Goal: Task Accomplishment & Management: Use online tool/utility

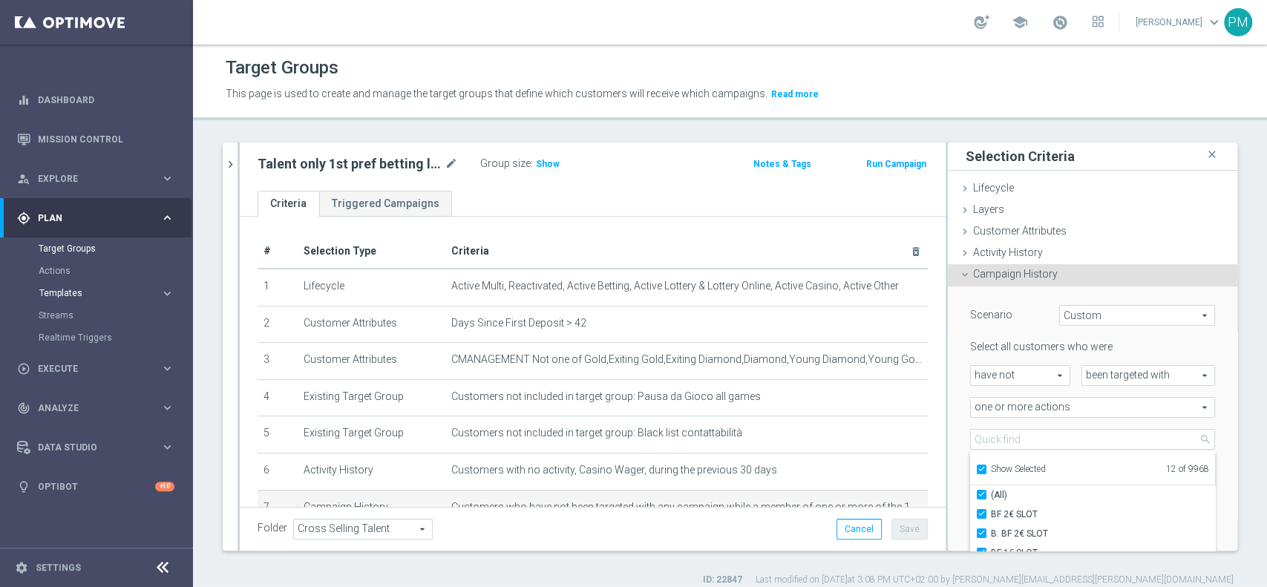
scroll to position [99, 0]
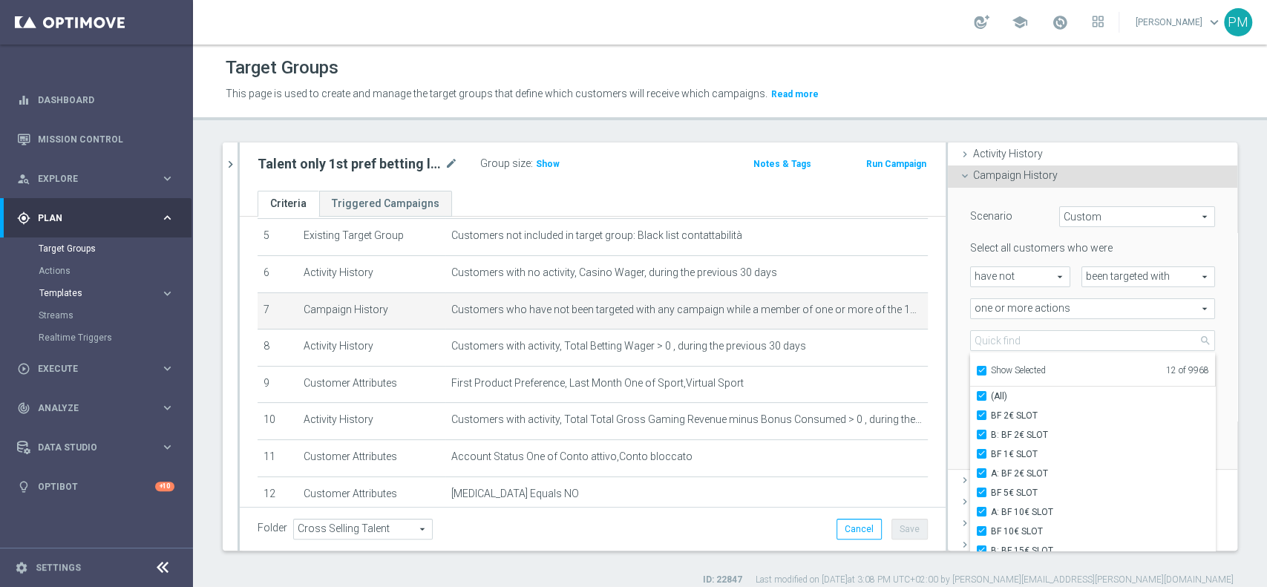
click at [69, 294] on span "Templates" at bounding box center [92, 293] width 106 height 9
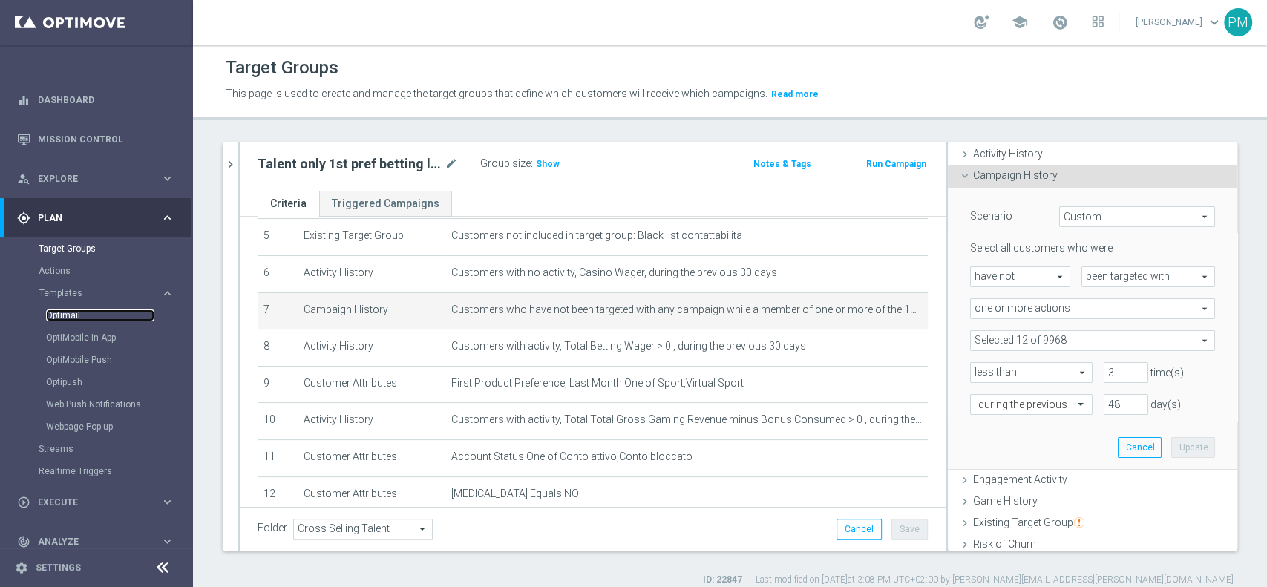
click at [73, 316] on link "Optimail" at bounding box center [100, 316] width 108 height 12
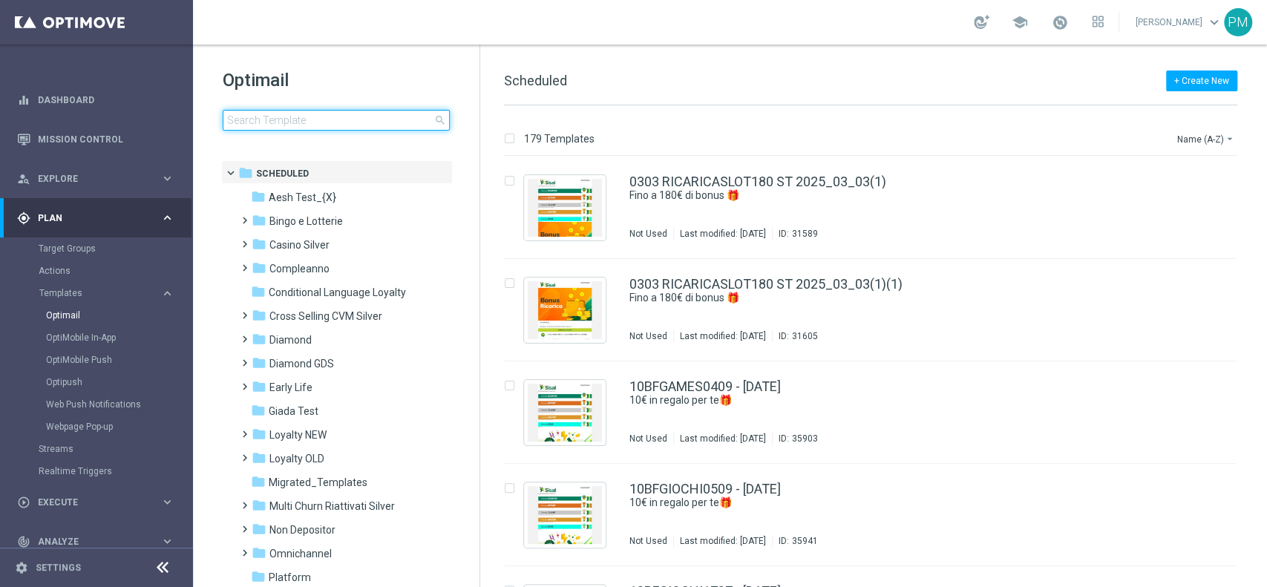
click at [380, 121] on input at bounding box center [336, 120] width 227 height 21
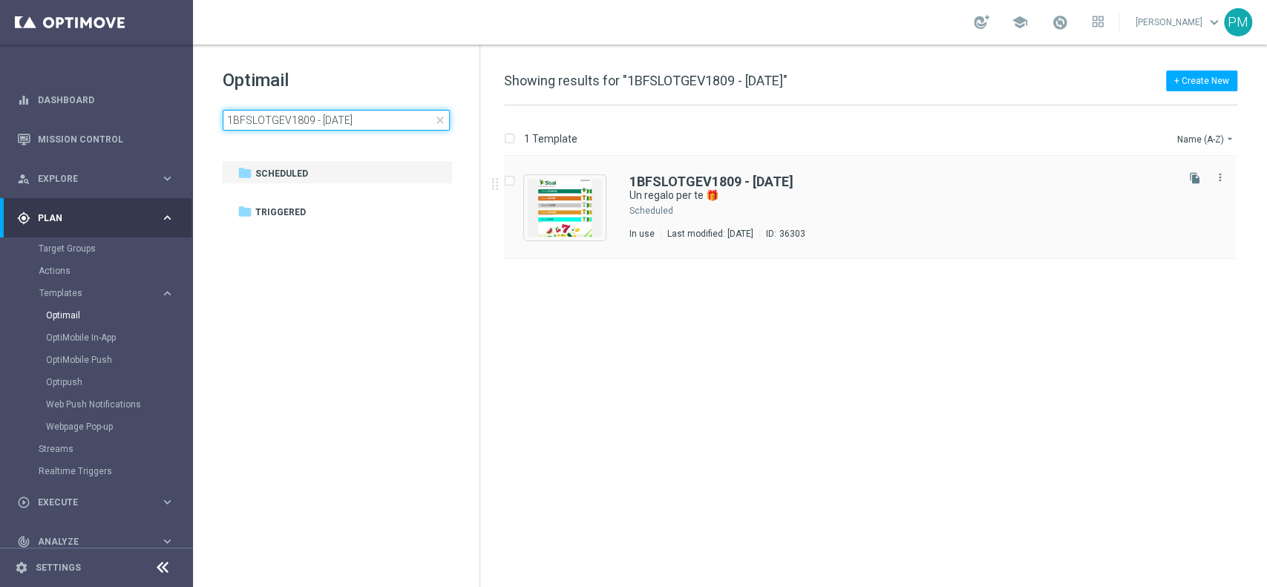
type input "1BFSLOTGEV1809 - [DATE]"
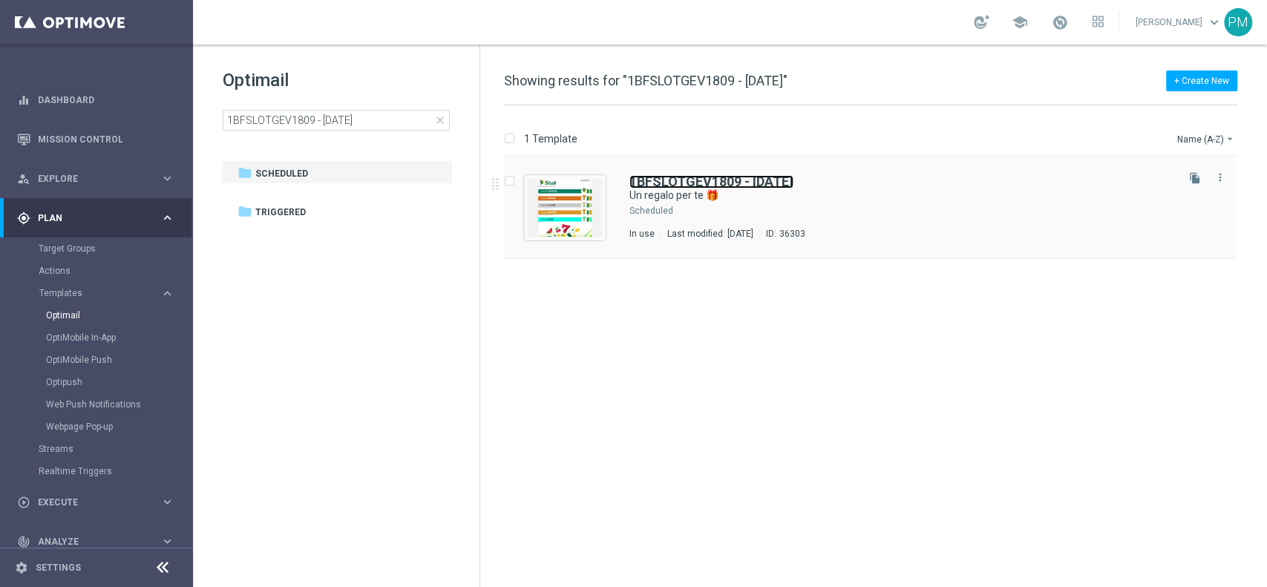
click at [678, 177] on b "1BFSLOTGEV1809 - [DATE]" at bounding box center [712, 182] width 164 height 16
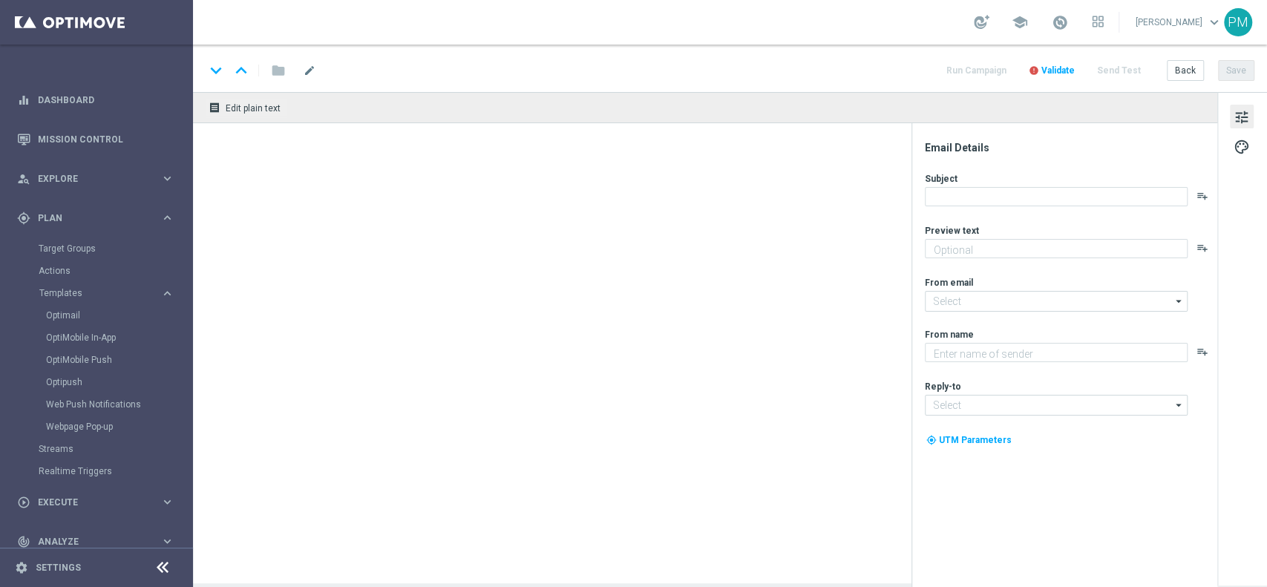
type textarea "da usare su qualsiasi Slot!🎰"
type input "[EMAIL_ADDRESS][DOMAIN_NAME]"
type textarea "Sisal"
type input "[EMAIL_ADDRESS][DOMAIN_NAME]"
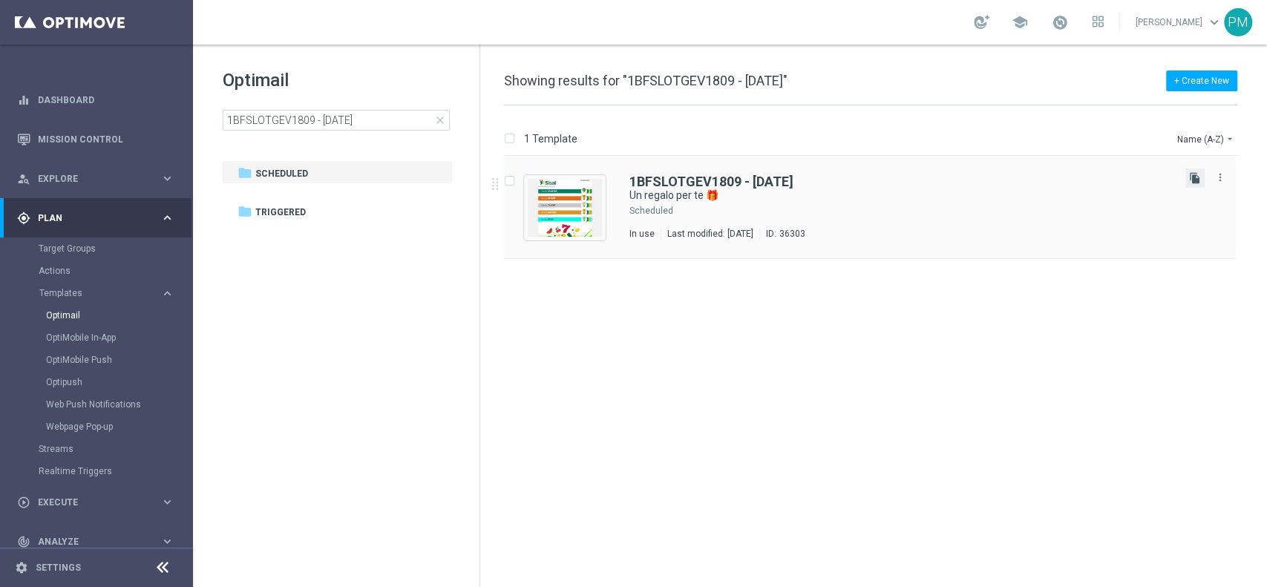
click at [1192, 174] on icon "file_copy" at bounding box center [1195, 178] width 12 height 12
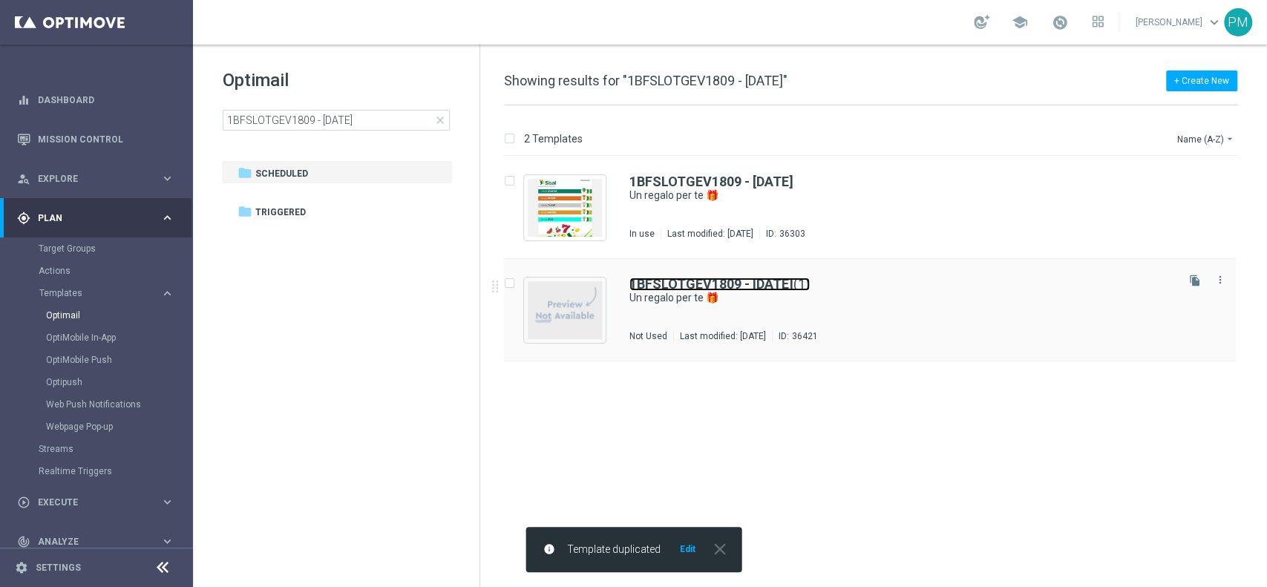
click at [679, 283] on b "1BFSLOTGEV1809 - [DATE]" at bounding box center [712, 284] width 164 height 16
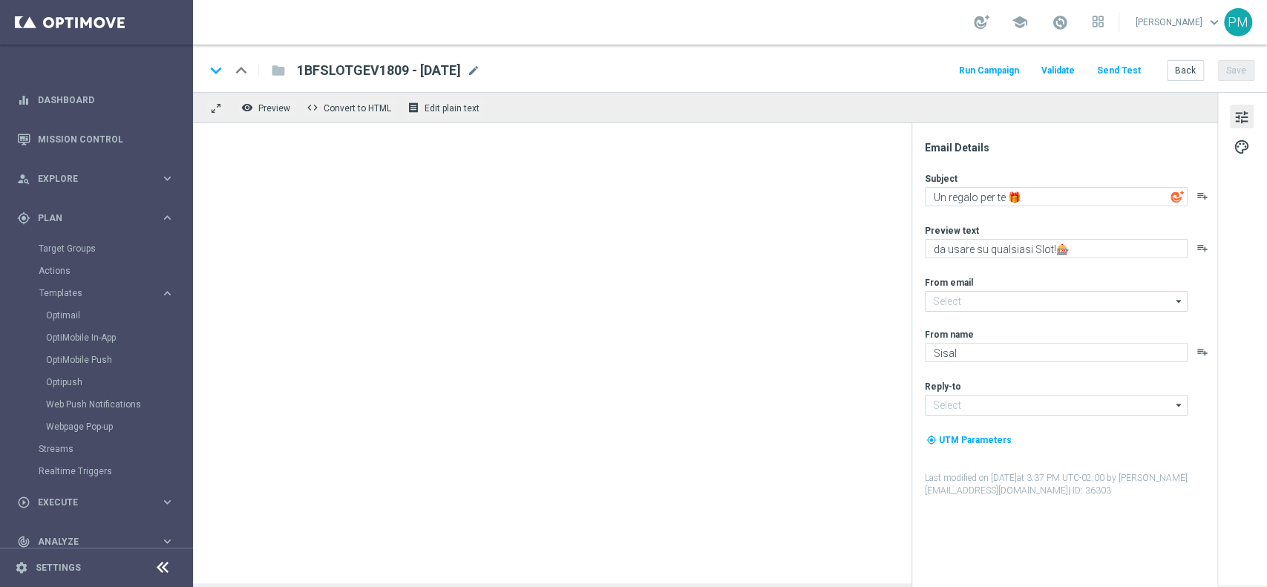
type input "[EMAIL_ADDRESS][DOMAIN_NAME]"
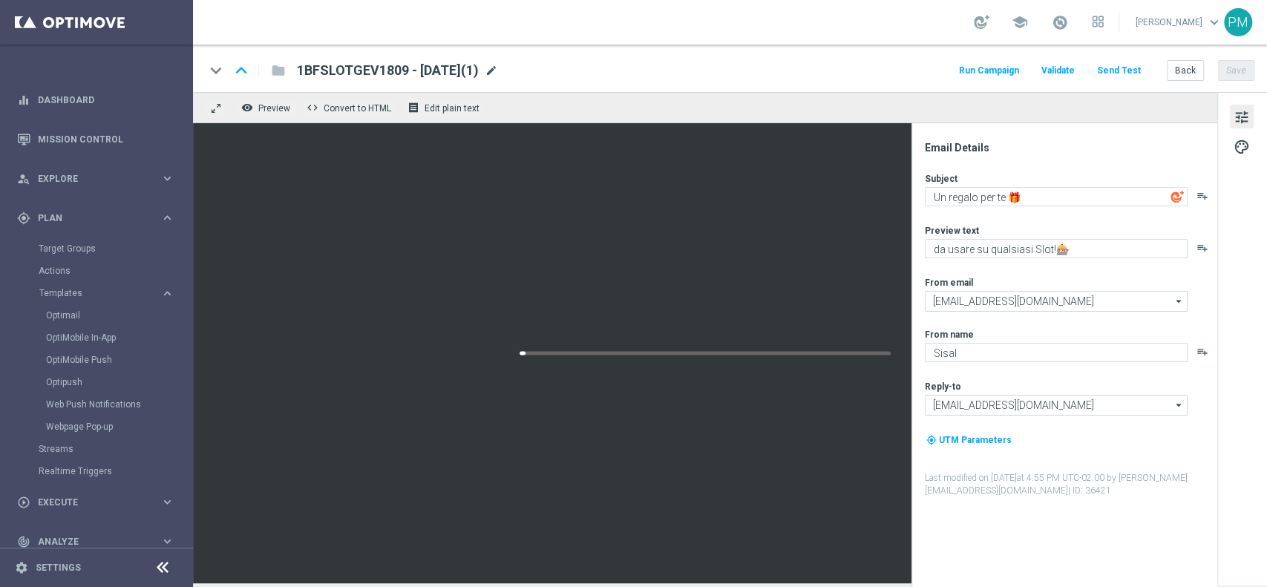
click at [498, 73] on span "mode_edit" at bounding box center [491, 70] width 13 height 13
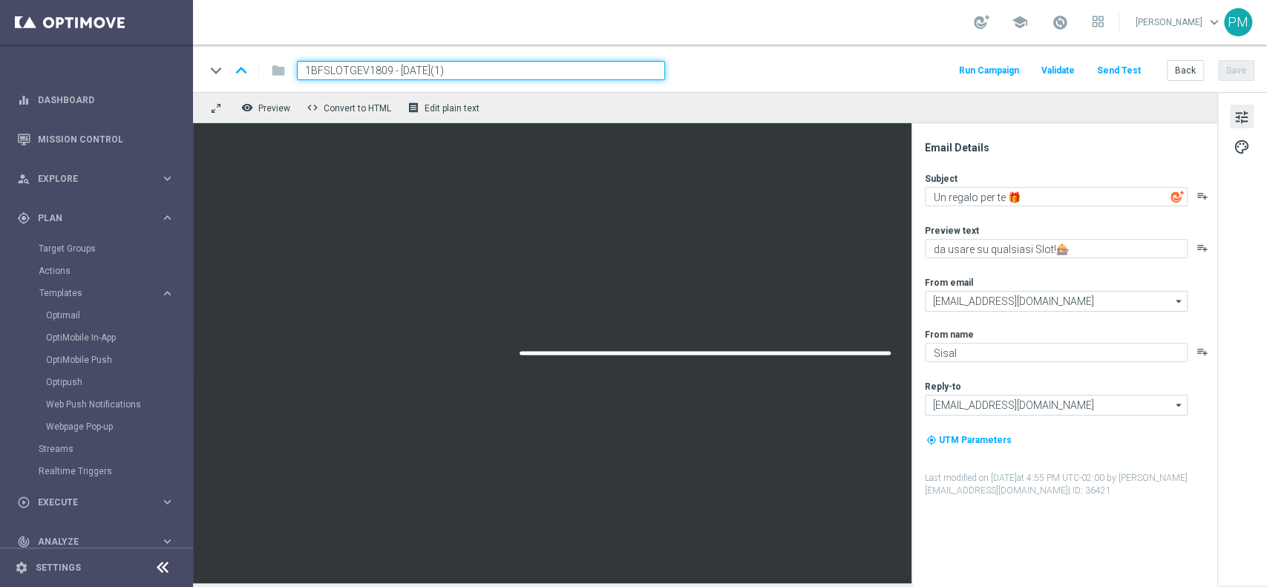
click at [368, 69] on input "1BFSLOTGEV1809 - [DATE](1)" at bounding box center [481, 70] width 368 height 19
paste input "5BONUSSLOT2309"
click at [487, 68] on input "5BONUSSLOT2309 - [DATE](1)" at bounding box center [481, 70] width 368 height 19
type input "5BONUSSLOT2309 - [DATE]"
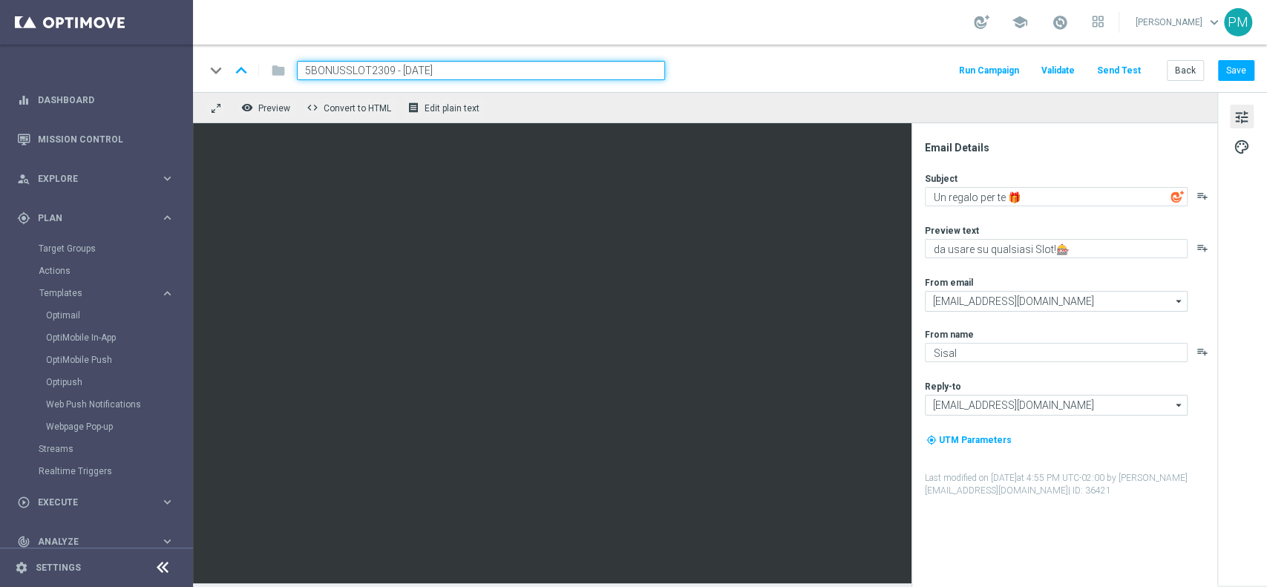
click at [864, 65] on div "keyboard_arrow_down keyboard_arrow_up folder 5BONUSSLOT2309 - [DATE] Run Campai…" at bounding box center [730, 70] width 1050 height 19
click at [1233, 69] on button "Save" at bounding box center [1236, 70] width 36 height 21
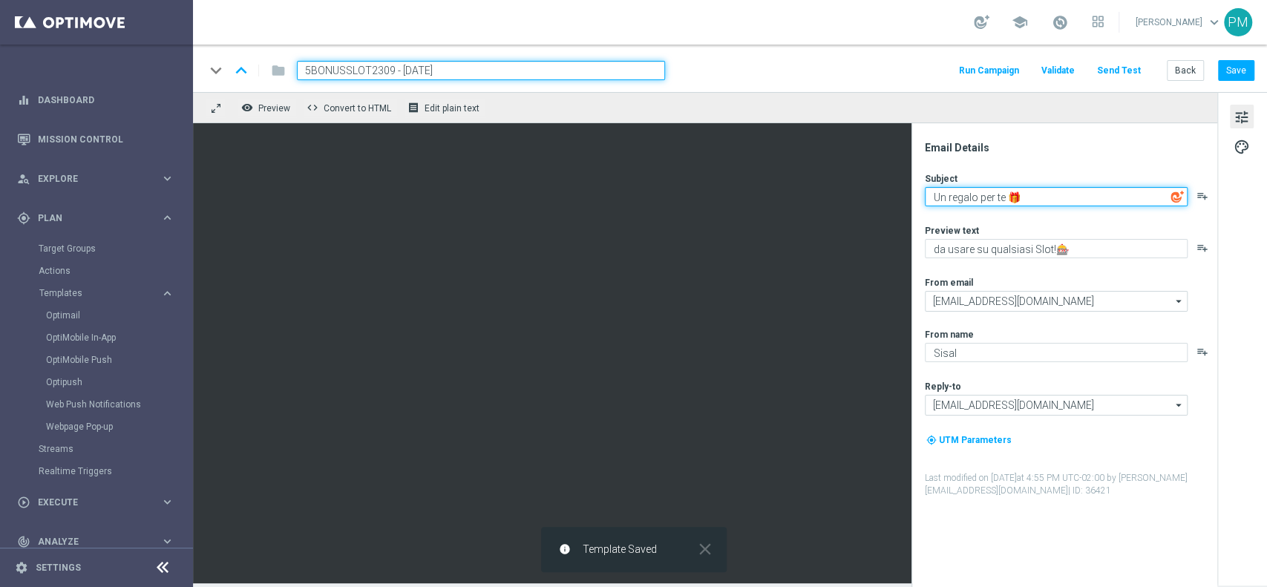
click at [939, 195] on textarea "Un regalo per te 🎁" at bounding box center [1056, 196] width 263 height 19
type textarea "5€ in regalo per te 🎁"
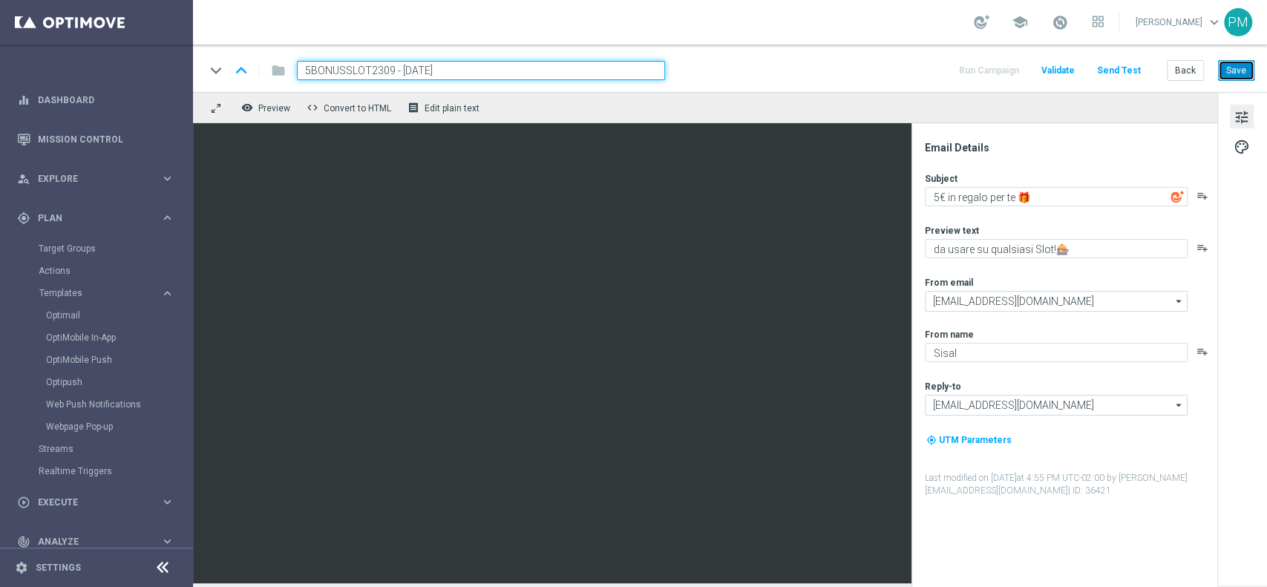
click at [1227, 61] on button "Save" at bounding box center [1236, 70] width 36 height 21
click at [497, 67] on input "5BONUSSLOT2309 - [DATE]" at bounding box center [481, 70] width 368 height 19
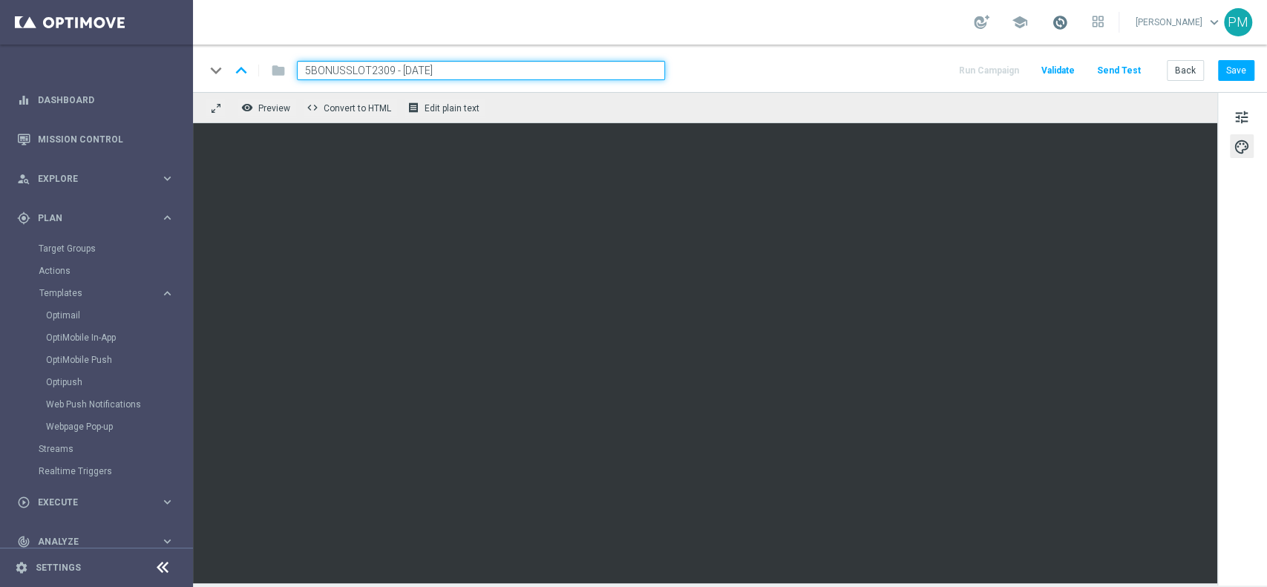
click at [1052, 21] on span at bounding box center [1060, 22] width 16 height 16
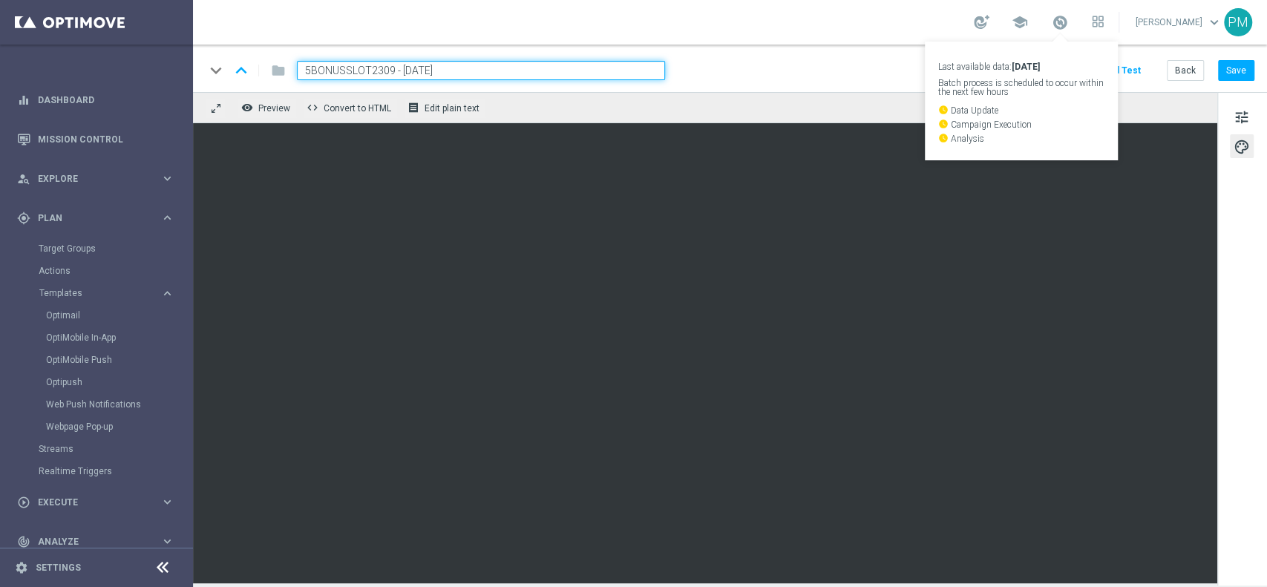
drag, startPoint x: 902, startPoint y: 20, endPoint x: 803, endPoint y: 142, distance: 157.2
click at [902, 20] on div "school Last available data: [DATE] Batch process is scheduled to occur within t…" at bounding box center [730, 22] width 1074 height 45
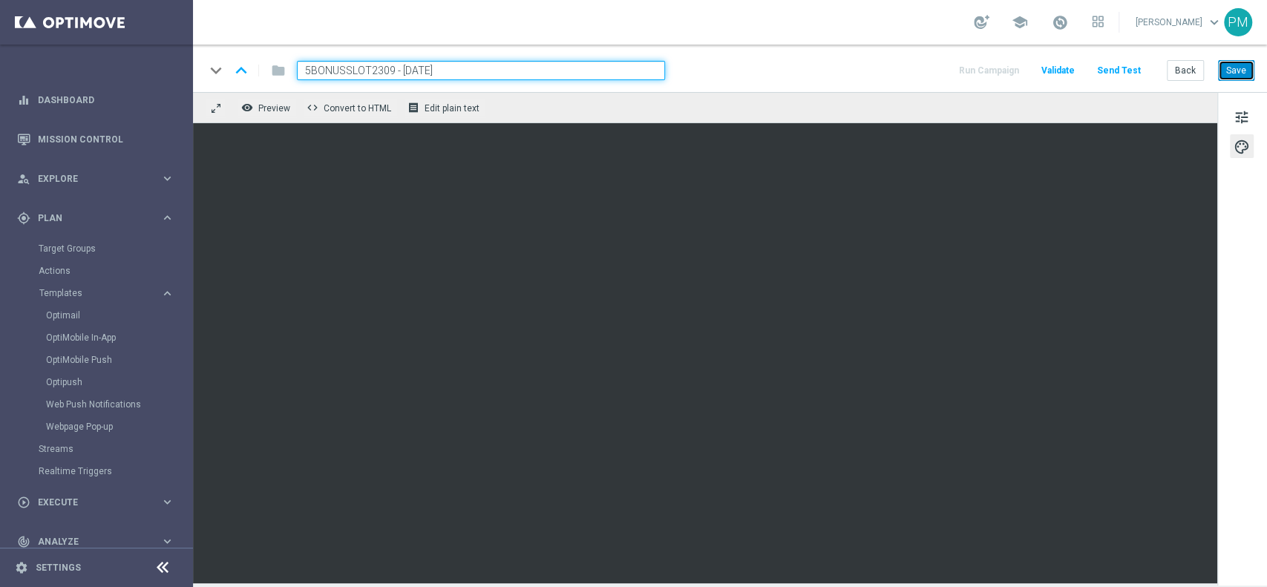
click at [1244, 68] on button "Save" at bounding box center [1236, 70] width 36 height 21
click at [1238, 110] on span "tune" at bounding box center [1242, 117] width 16 height 19
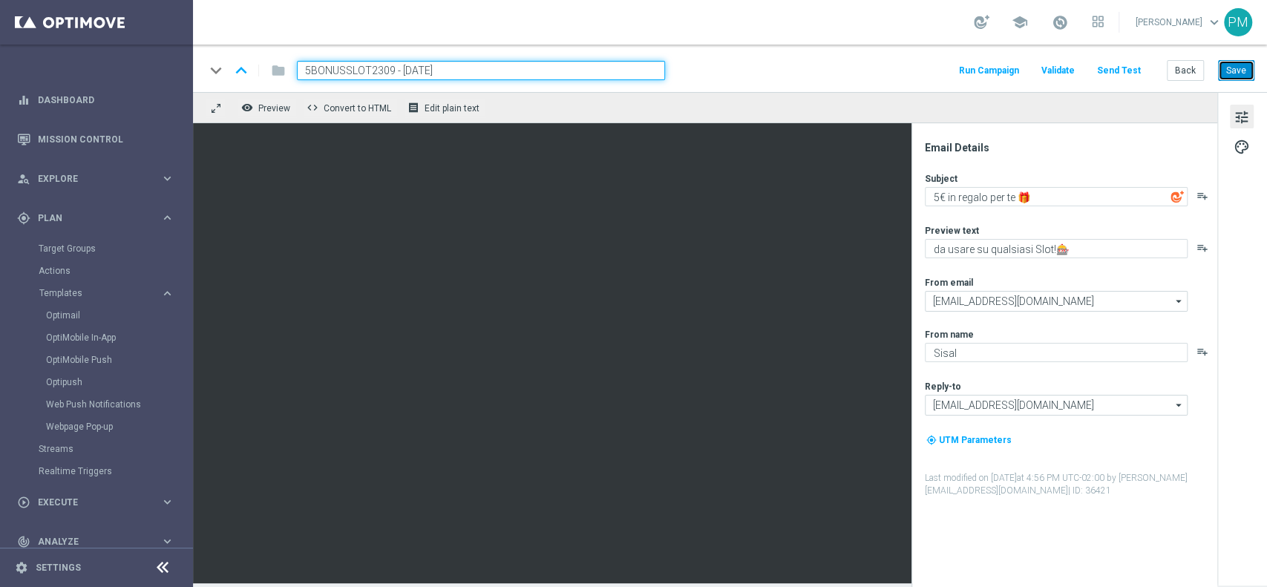
click at [1227, 65] on button "Save" at bounding box center [1236, 70] width 36 height 21
click at [1192, 74] on button "Back" at bounding box center [1185, 70] width 37 height 21
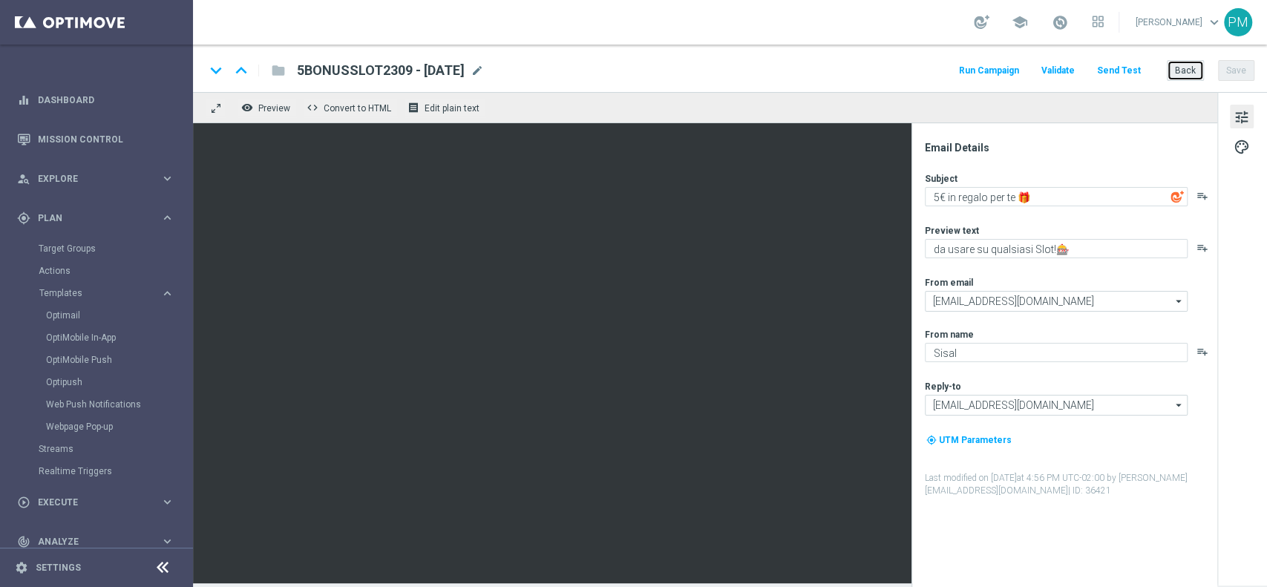
click at [1184, 68] on button "Back" at bounding box center [1185, 70] width 37 height 21
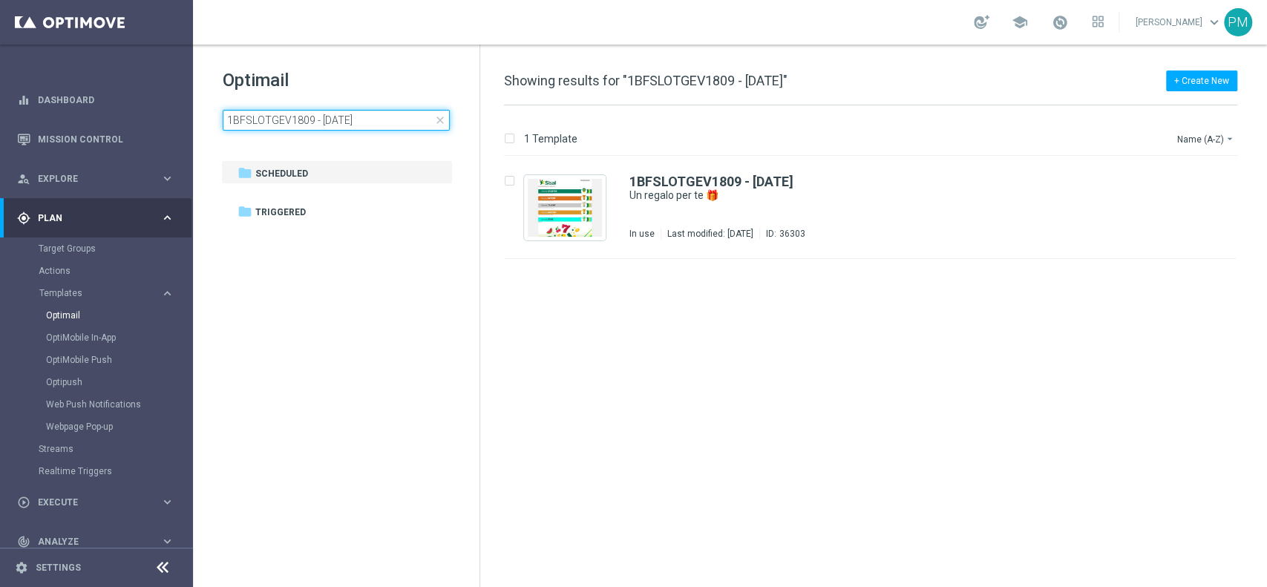
click at [356, 115] on input "1BFSLOTGEV1809 - [DATE]" at bounding box center [336, 120] width 227 height 21
type input "5BONUSSLOT2309 - [DATE]"
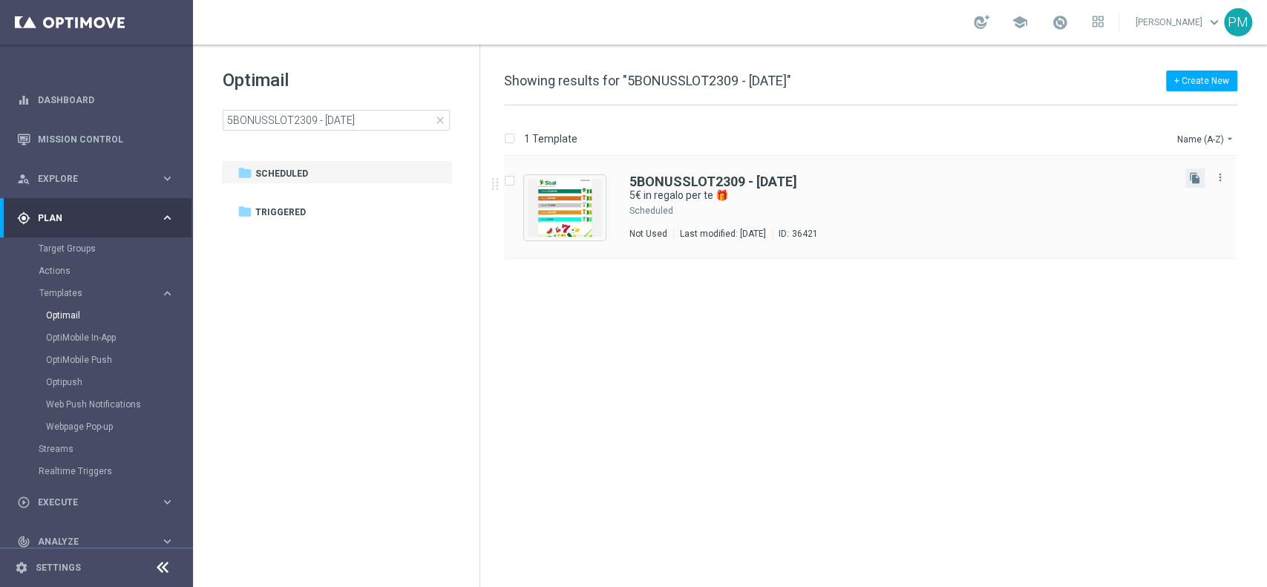
click at [1187, 175] on button "file_copy" at bounding box center [1195, 178] width 19 height 19
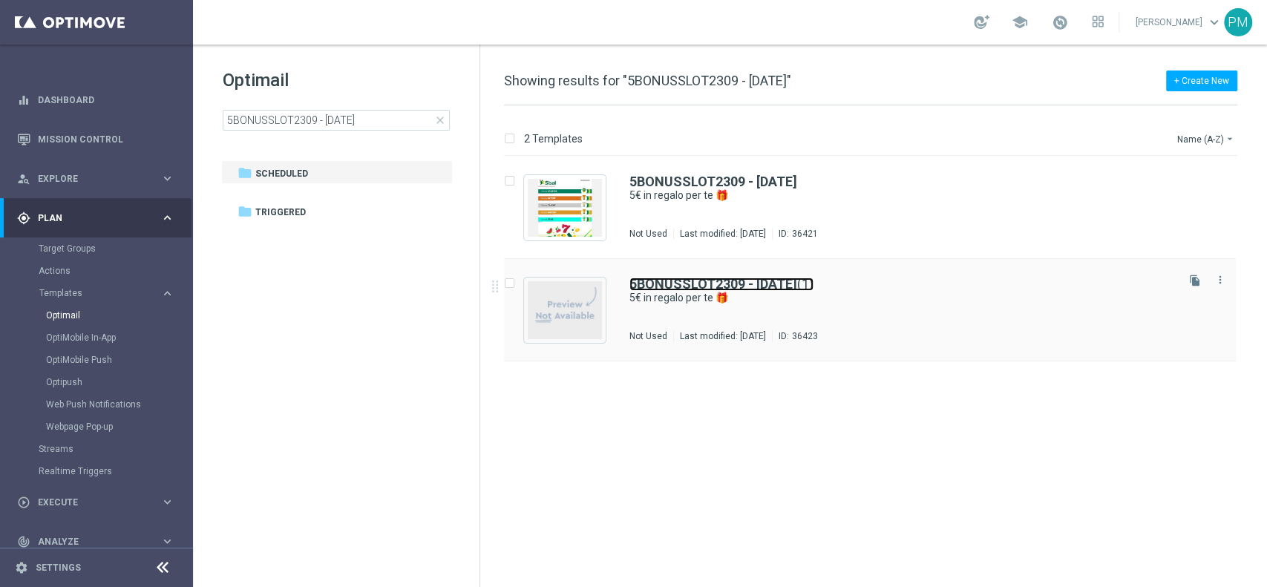
click at [666, 283] on b "5BONUSSLOT2309 - [DATE]" at bounding box center [714, 284] width 168 height 16
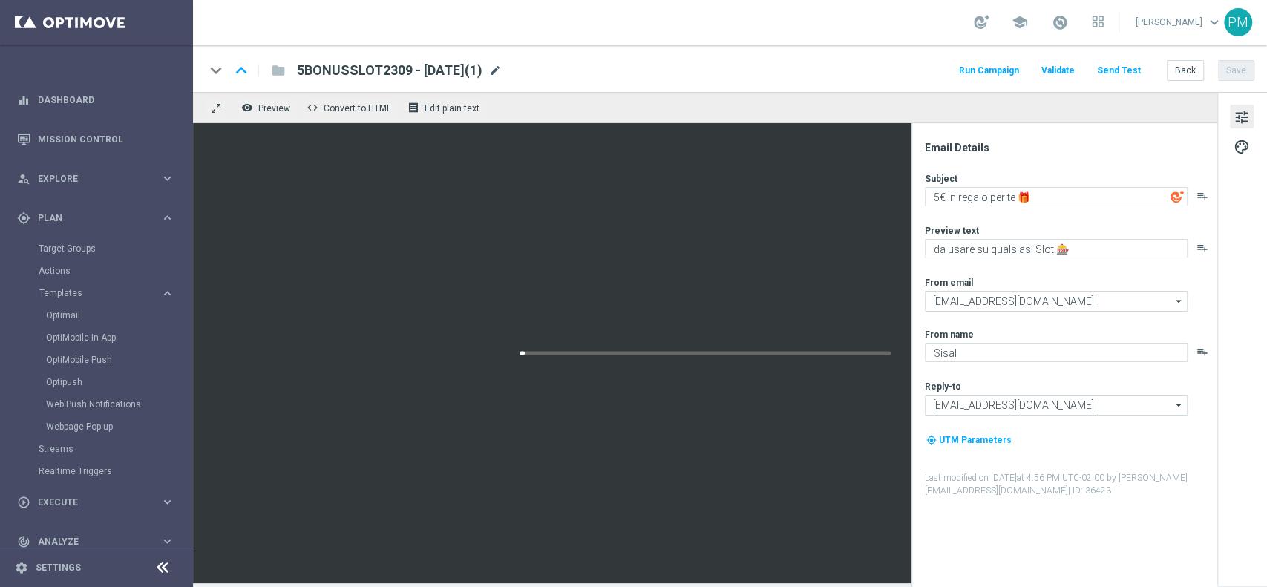
click at [502, 72] on span "mode_edit" at bounding box center [495, 70] width 13 height 13
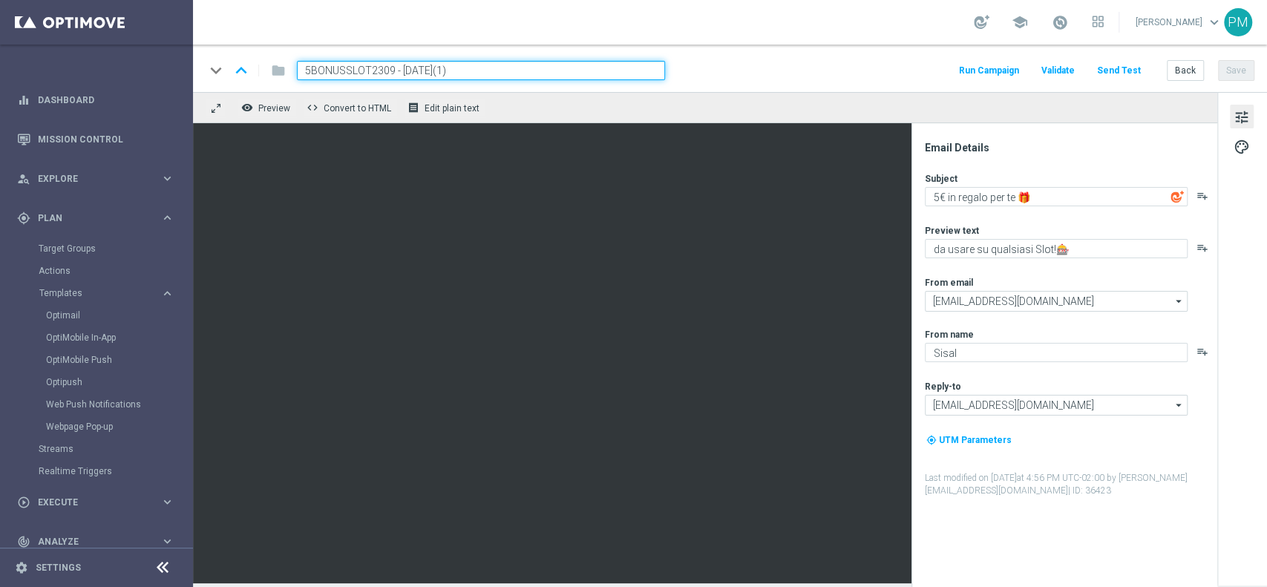
click at [362, 70] on input "5BONUSSLOT2309 - [DATE](1)" at bounding box center [481, 70] width 368 height 19
paste input "BONUSSLOT2309"
click at [482, 71] on input "BONUSSLOT2309 - [DATE](1)" at bounding box center [481, 70] width 368 height 19
type input "BONUSSLOT2309 - [DATE]"
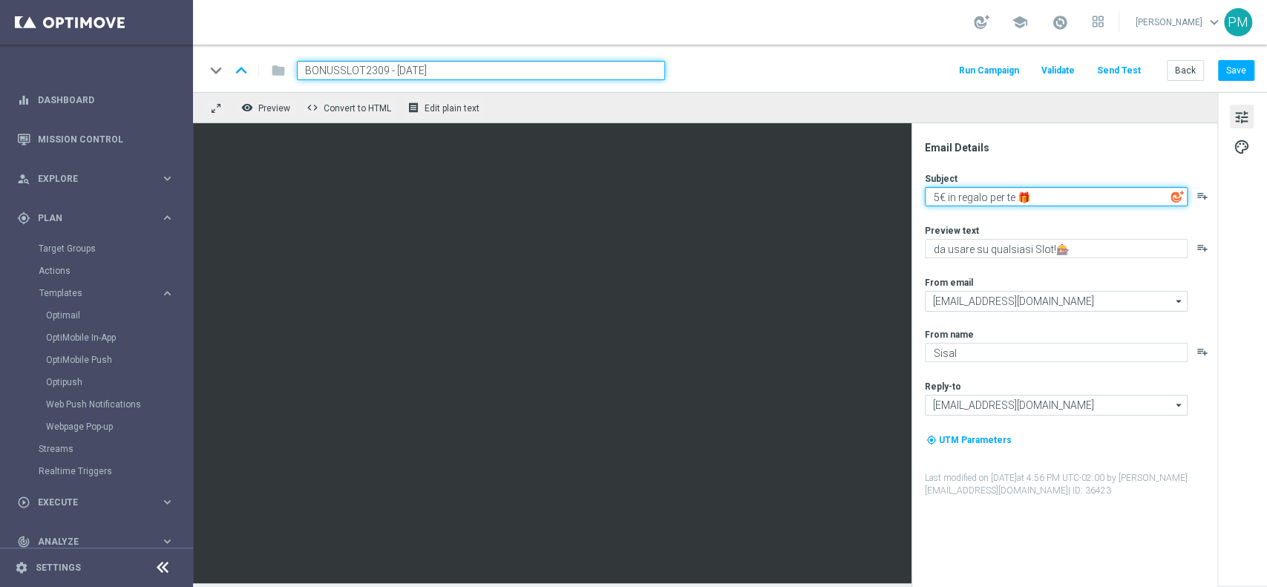
click at [939, 192] on textarea "5€ in regalo per te 🎁" at bounding box center [1056, 196] width 263 height 19
type textarea "2€ in regalo per te 🎁"
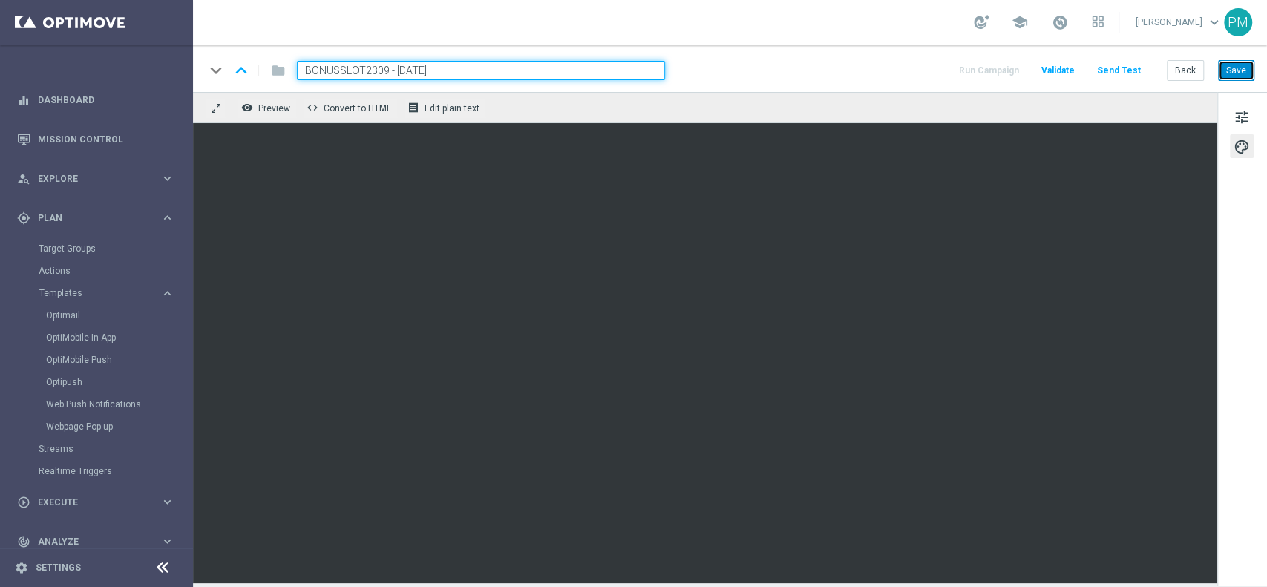
click at [1247, 68] on button "Save" at bounding box center [1236, 70] width 36 height 21
click at [404, 76] on input "BONUSSLOT2309 - [DATE]" at bounding box center [481, 70] width 368 height 19
click at [1189, 73] on button "Back" at bounding box center [1185, 70] width 37 height 21
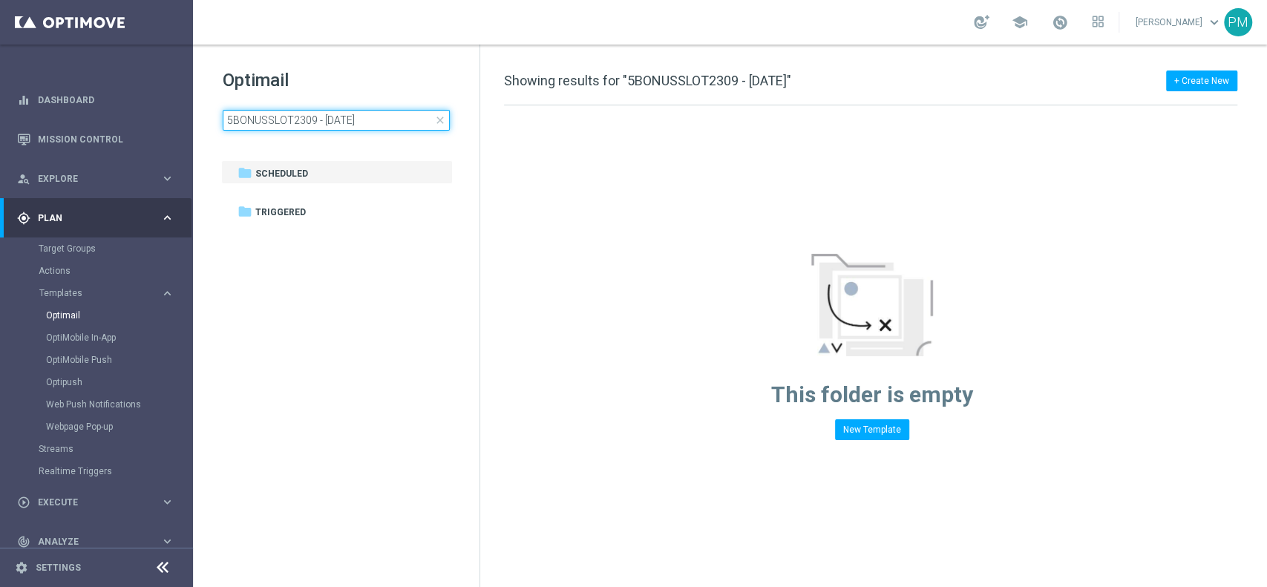
click at [338, 119] on input "5BONUSSLOT2309 - [DATE]" at bounding box center [336, 120] width 227 height 21
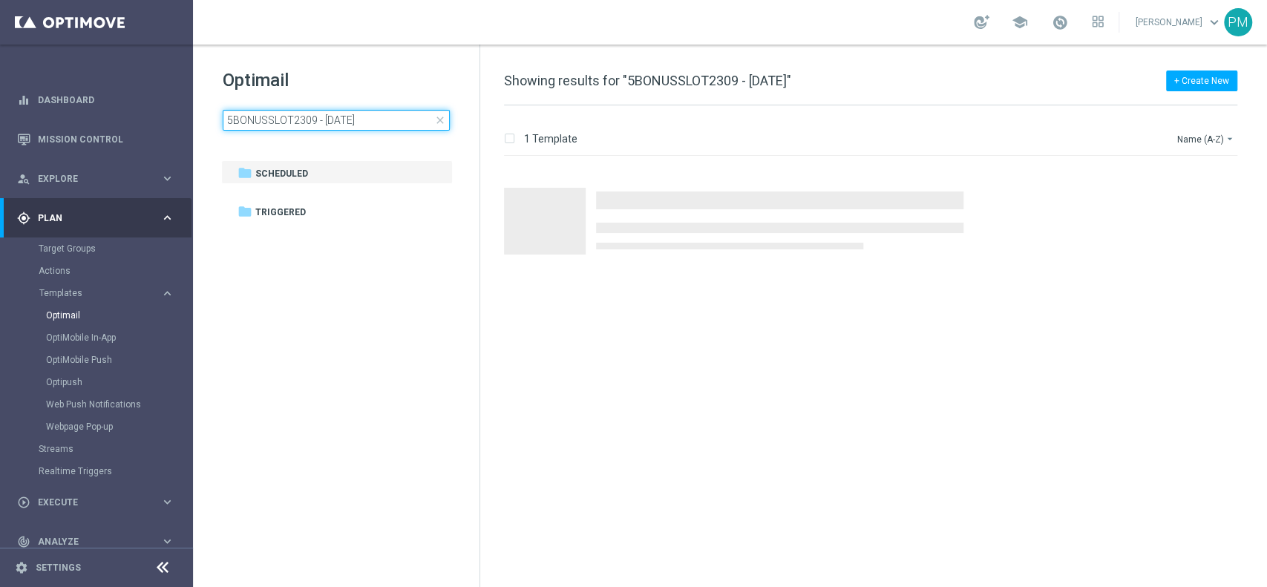
click at [338, 119] on input "5BONUSSLOT2309 - [DATE]" at bounding box center [336, 120] width 227 height 21
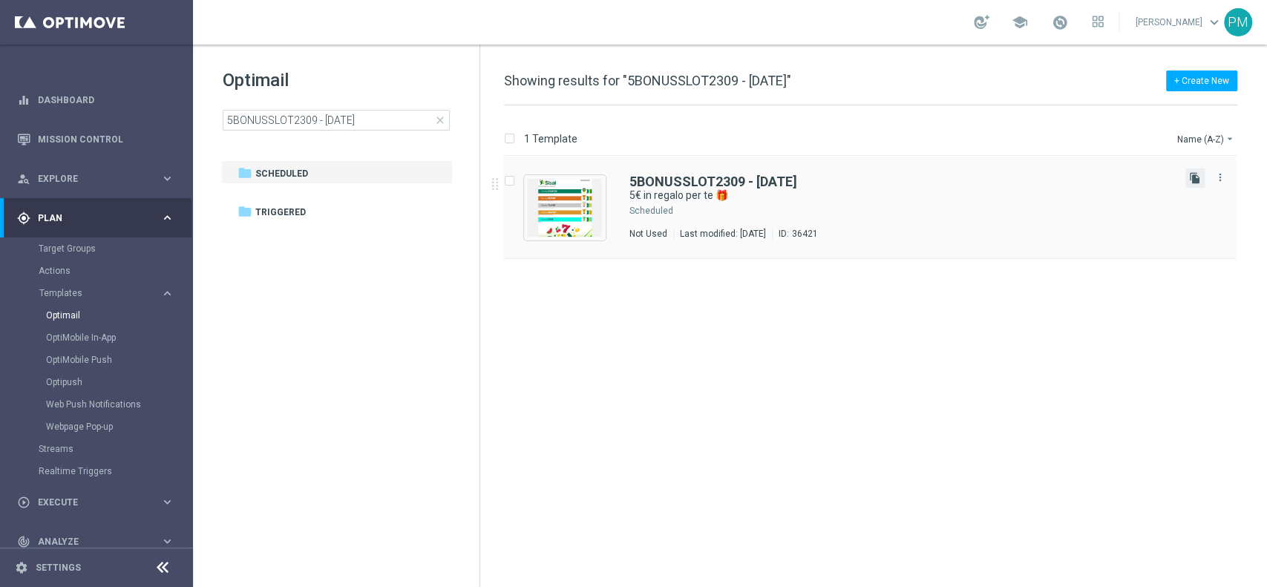
click at [1191, 181] on icon "file_copy" at bounding box center [1195, 178] width 12 height 12
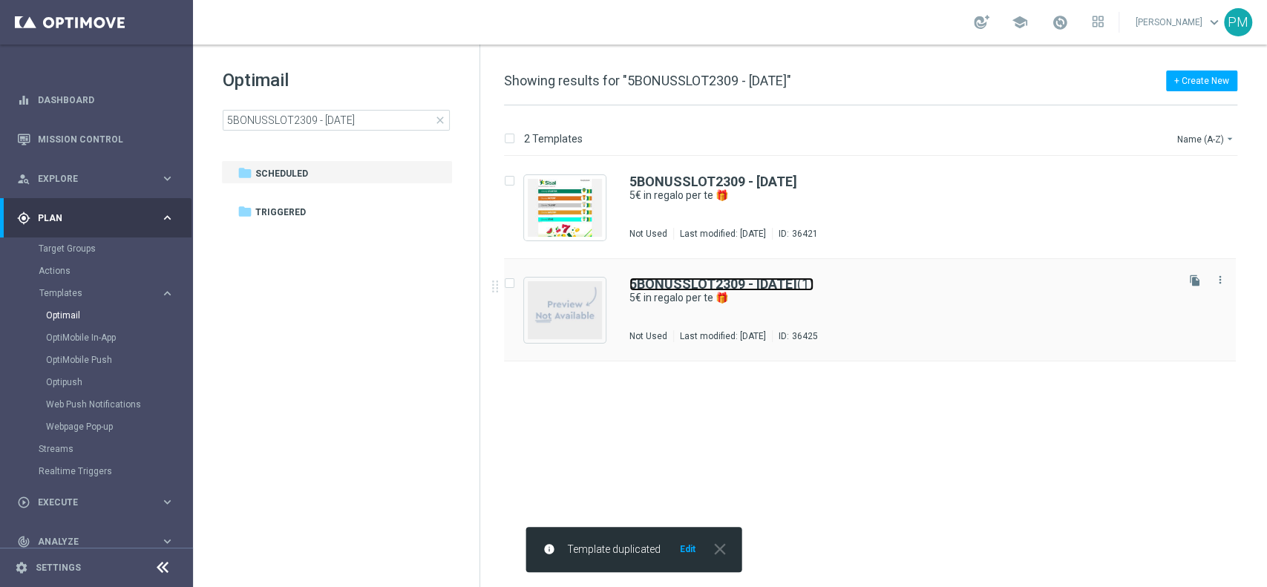
click at [725, 281] on b "5BONUSSLOT2309 - [DATE]" at bounding box center [714, 284] width 168 height 16
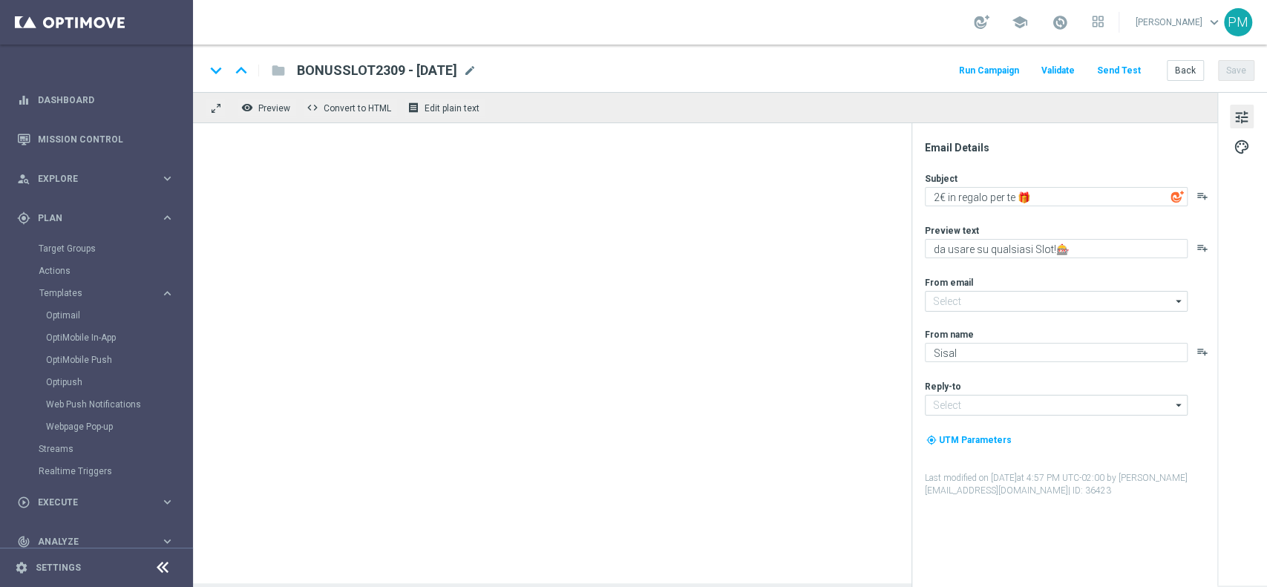
type textarea "5€ in regalo per te 🎁"
type input "[EMAIL_ADDRESS][DOMAIN_NAME]"
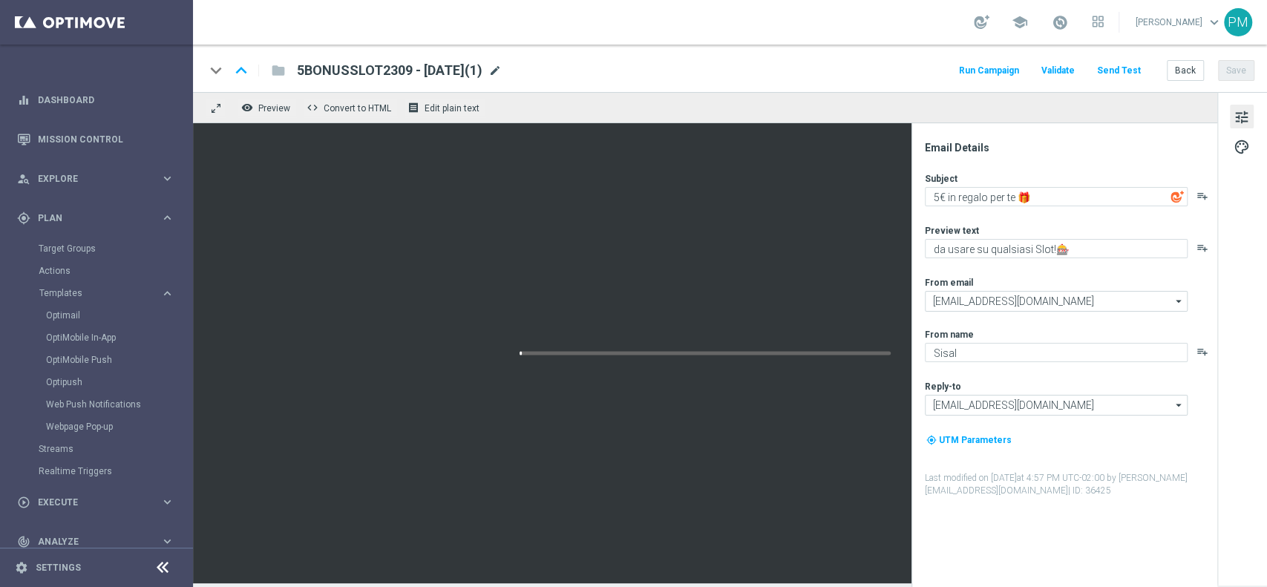
click at [502, 71] on span "mode_edit" at bounding box center [495, 70] width 13 height 13
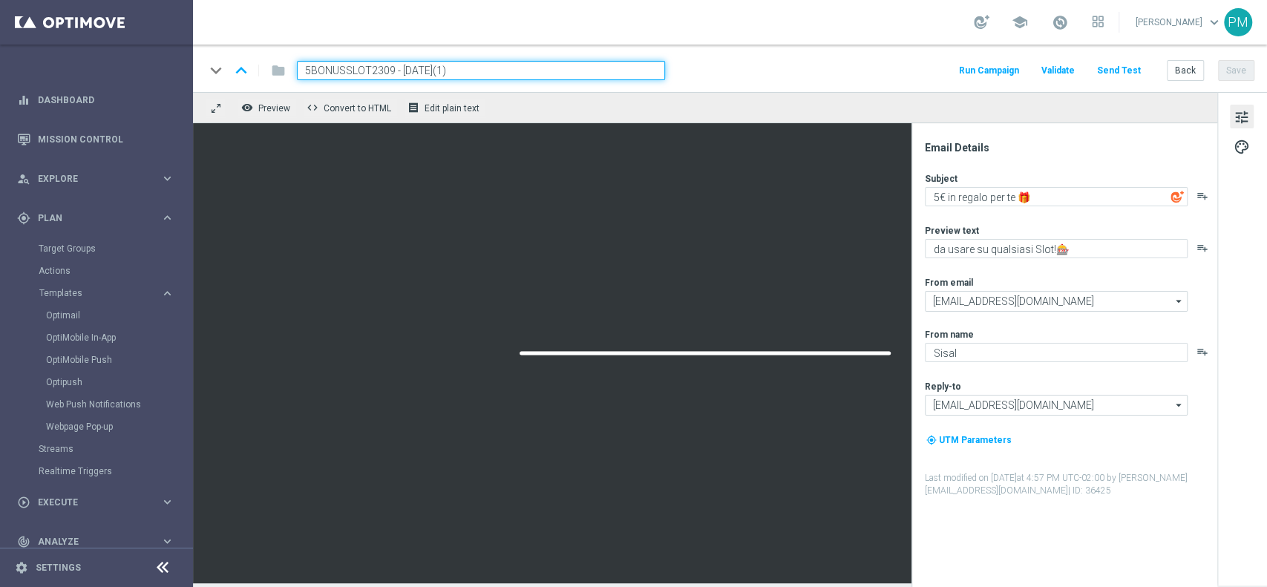
click at [336, 74] on input "5BONUSSLOT2309 - [DATE](1)" at bounding box center [481, 70] width 368 height 19
paste input "BF5SLOT230925"
click at [481, 72] on input "BF5SLOT230925 - [DATE](1)" at bounding box center [481, 70] width 368 height 19
type input "BF5SLOT230925 - [DATE]"
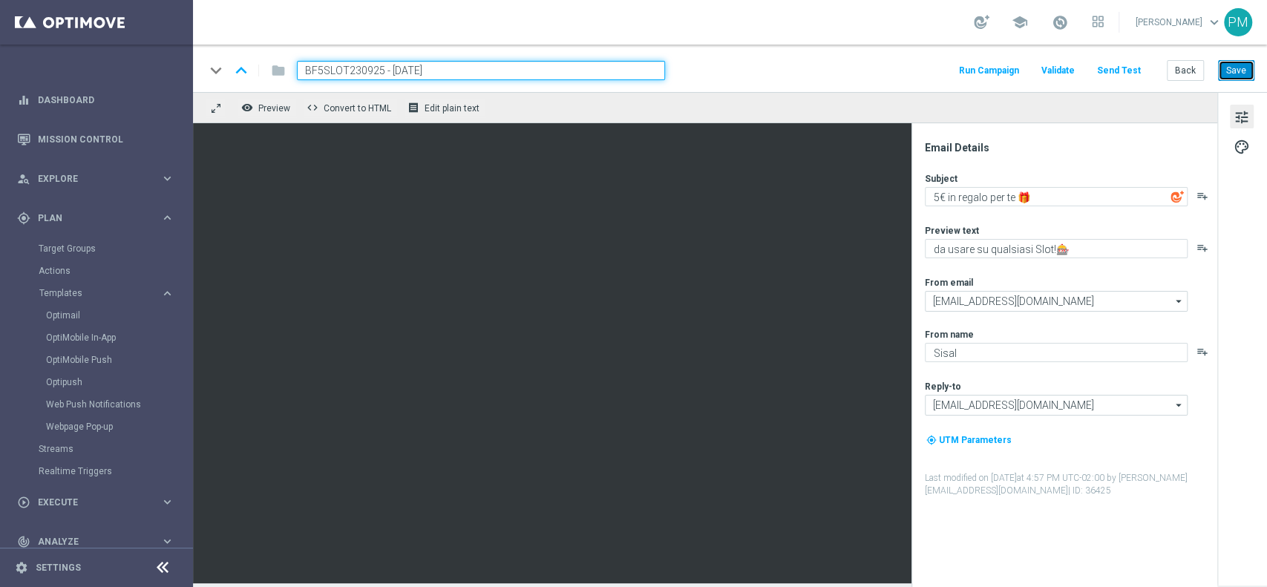
click at [1236, 75] on button "Save" at bounding box center [1236, 70] width 36 height 21
click at [489, 64] on input "BF5SLOT230925 - [DATE]" at bounding box center [481, 70] width 368 height 19
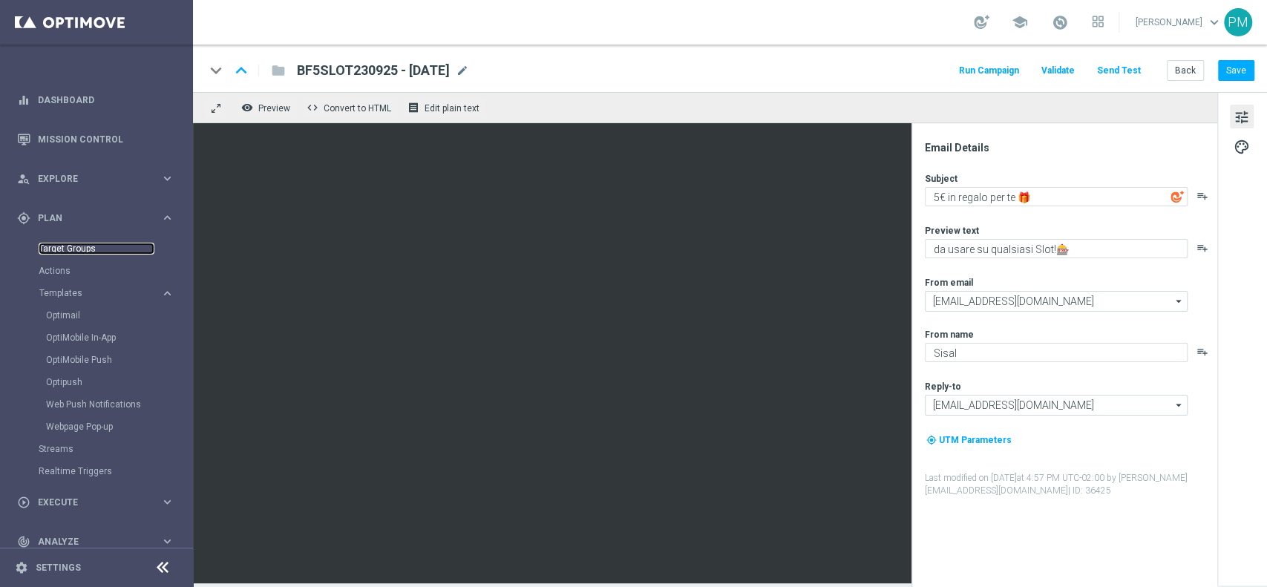
click at [76, 250] on link "Target Groups" at bounding box center [97, 249] width 116 height 12
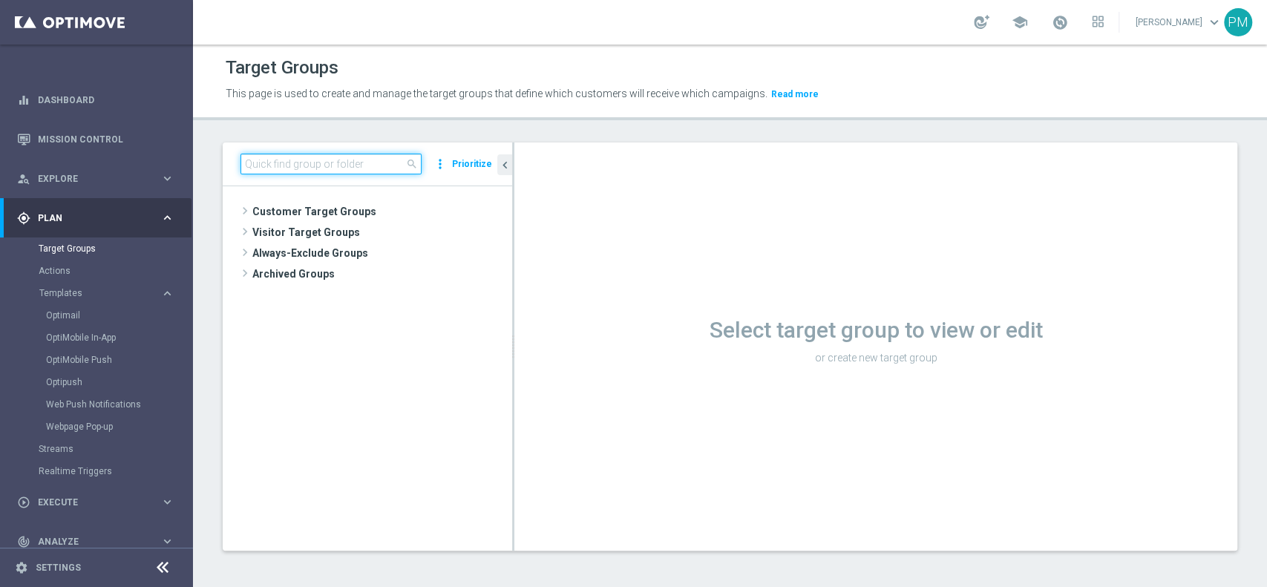
click at [356, 163] on input at bounding box center [331, 164] width 181 height 21
paste input "Churn 0-12M Talent ggr nb > 100 1st Casino lftime"
type input "Churn 0-12M Talent ggr nb > 100 1st Casino lftime"
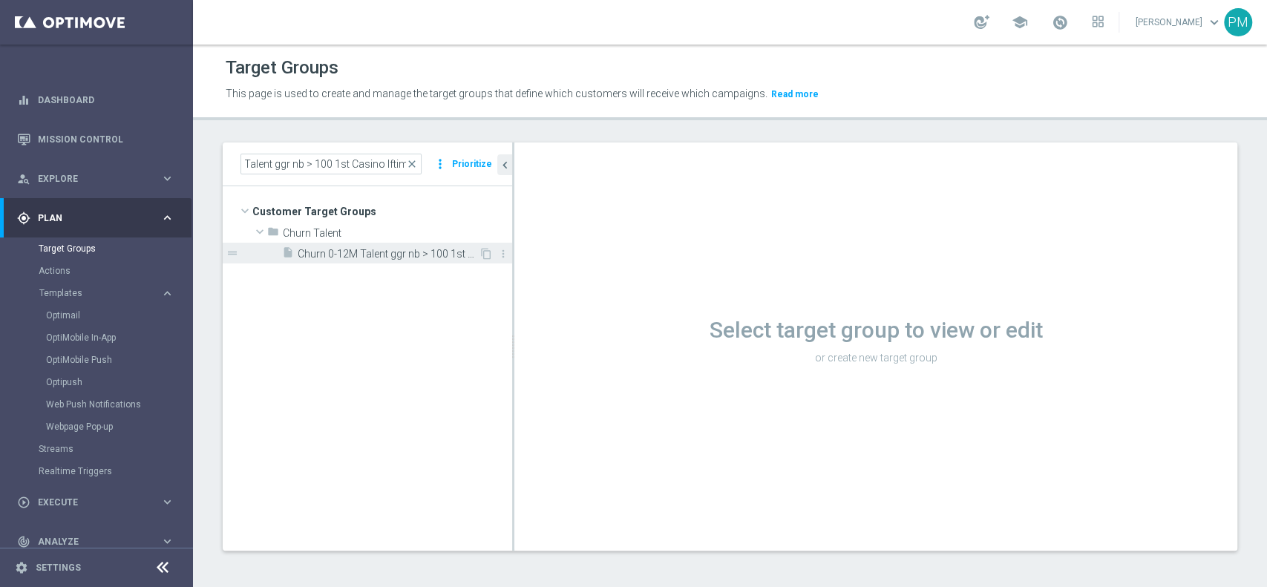
click at [373, 254] on span "Churn 0-12M Talent ggr nb > 100 1st Casino lftime" at bounding box center [388, 254] width 181 height 13
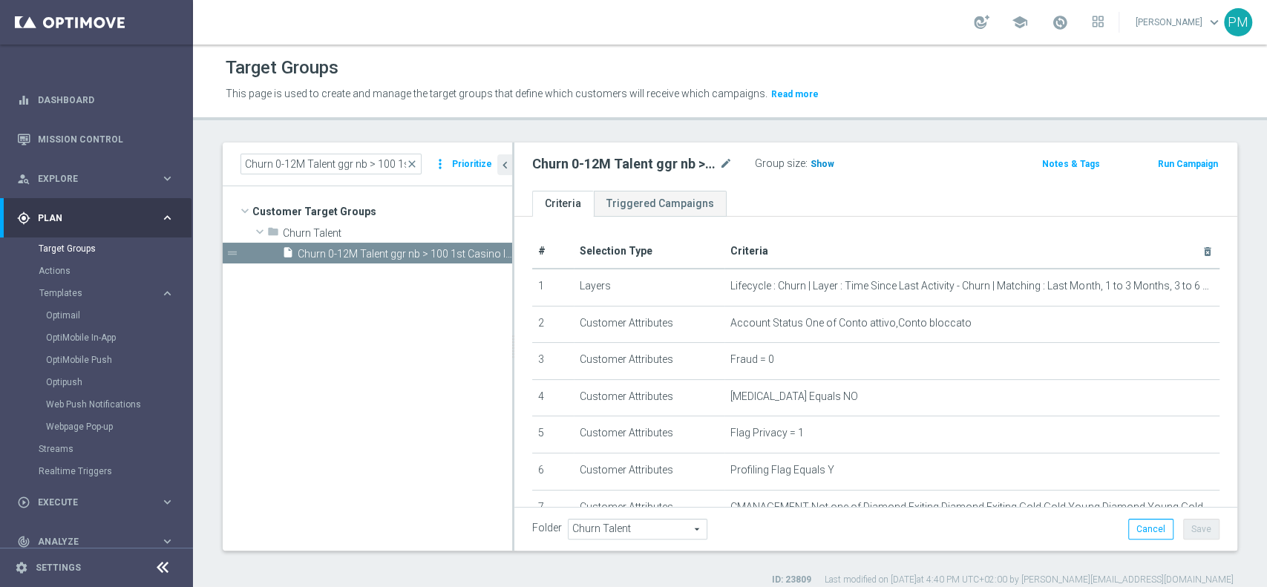
click at [829, 166] on span "Show" at bounding box center [823, 164] width 24 height 10
click at [1164, 159] on button "Run Campaign" at bounding box center [1188, 164] width 63 height 16
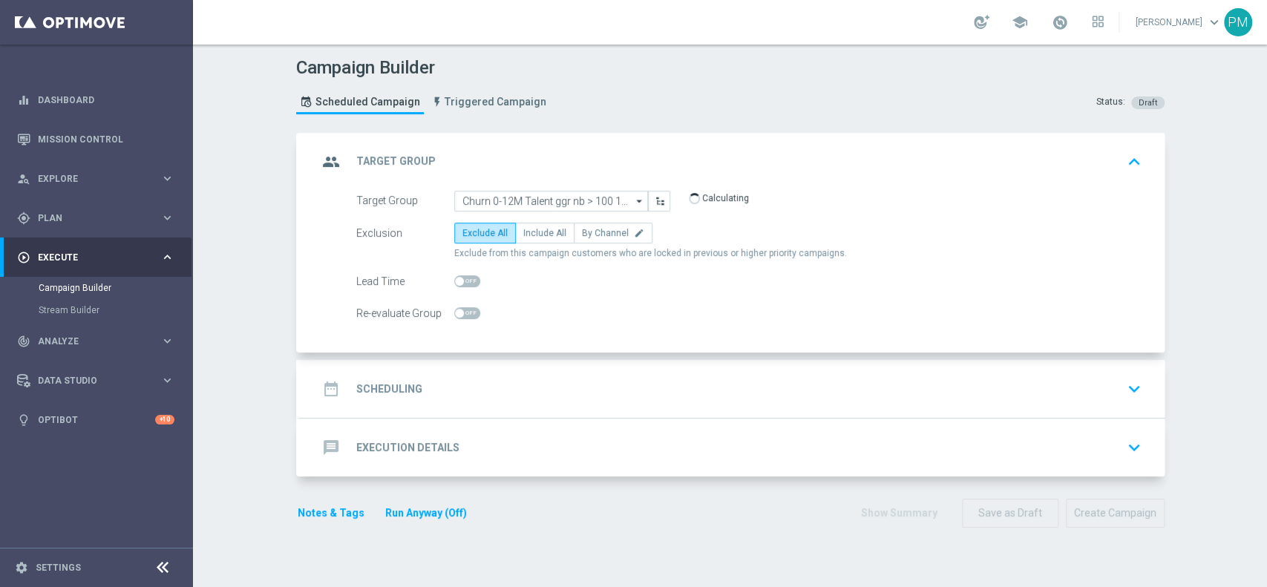
click at [471, 379] on div "date_range Scheduling keyboard_arrow_down" at bounding box center [732, 389] width 829 height 28
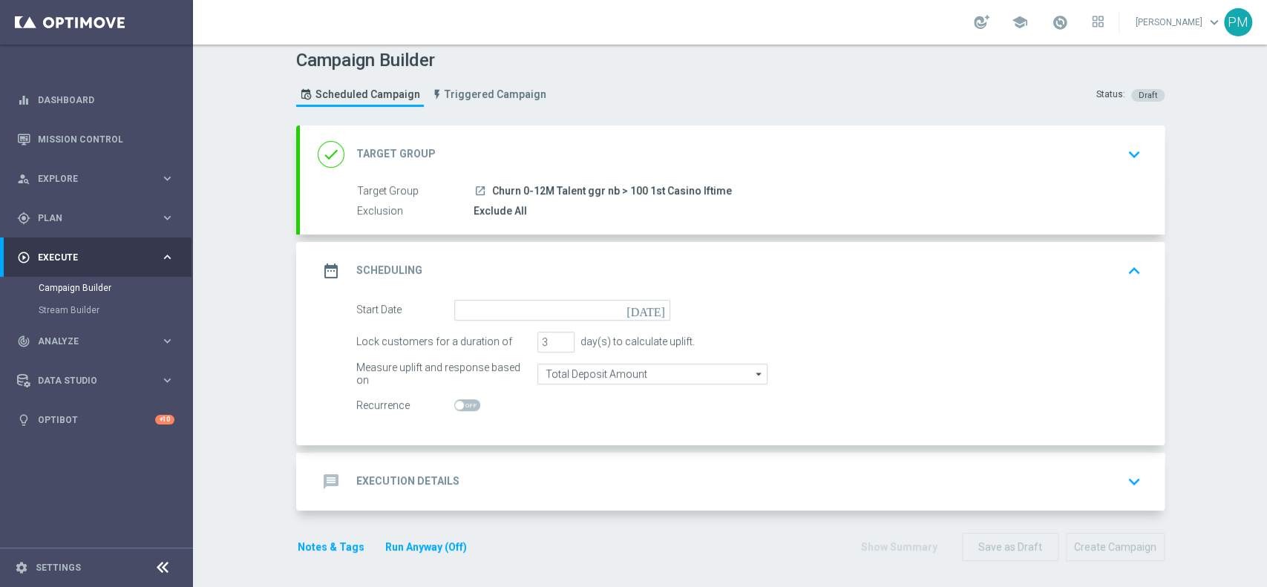
scroll to position [10, 0]
click at [555, 336] on input "4" at bounding box center [556, 340] width 37 height 21
type input "5"
click at [558, 336] on input "5" at bounding box center [556, 340] width 37 height 21
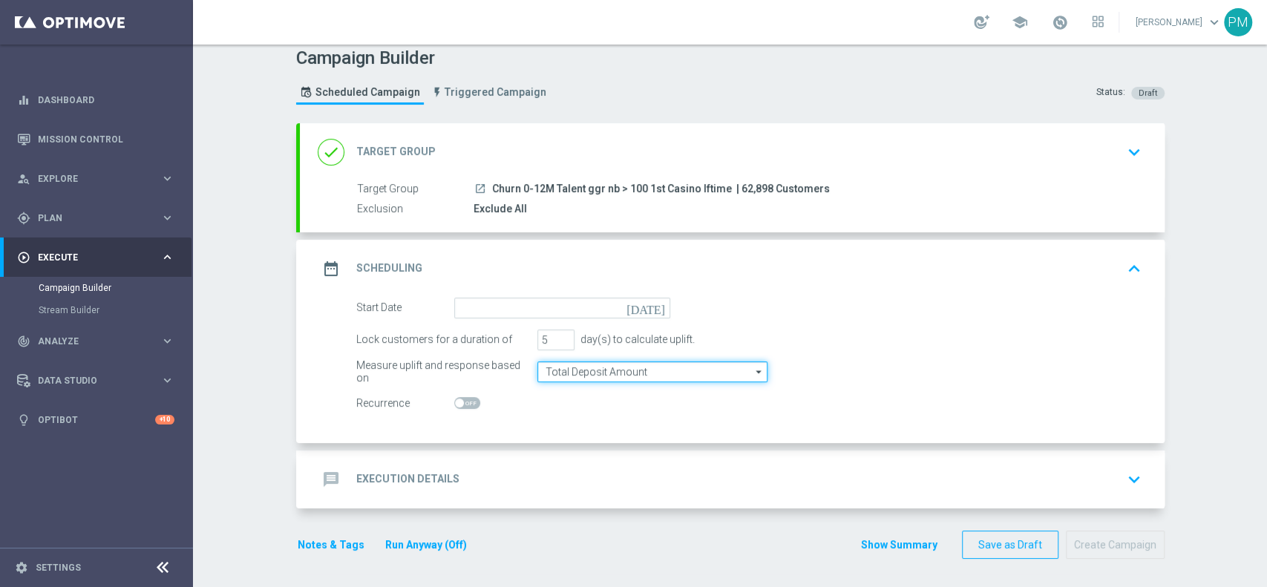
click at [605, 369] on input "Total Deposit Amount" at bounding box center [653, 372] width 230 height 21
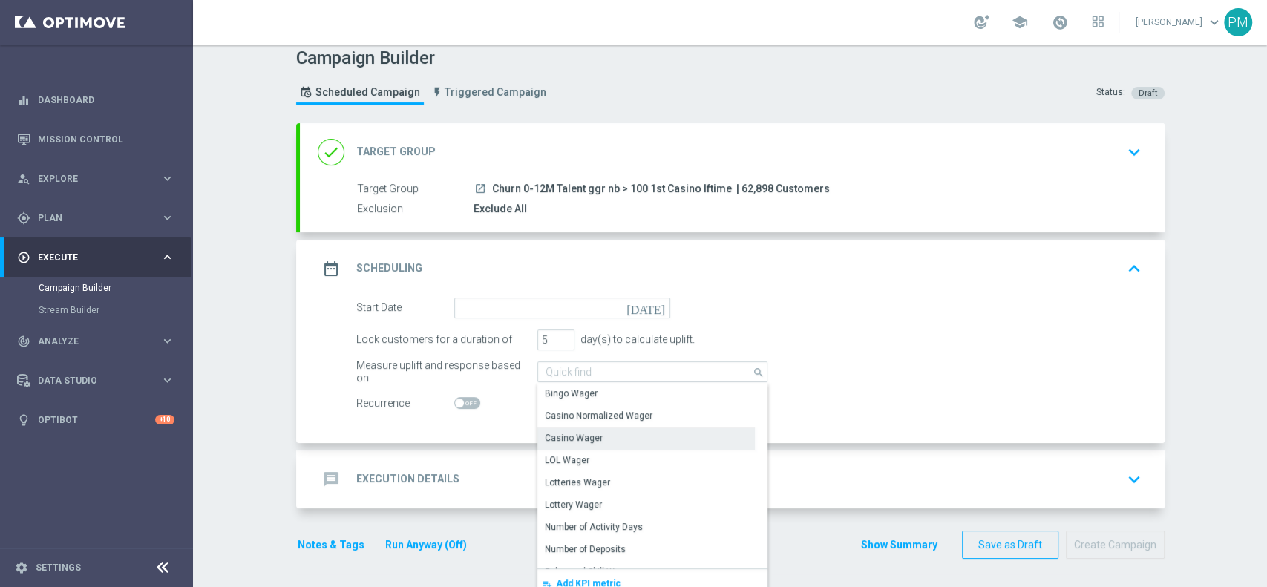
click at [593, 445] on div "Casino Wager" at bounding box center [647, 438] width 218 height 21
type input "Casino Wager"
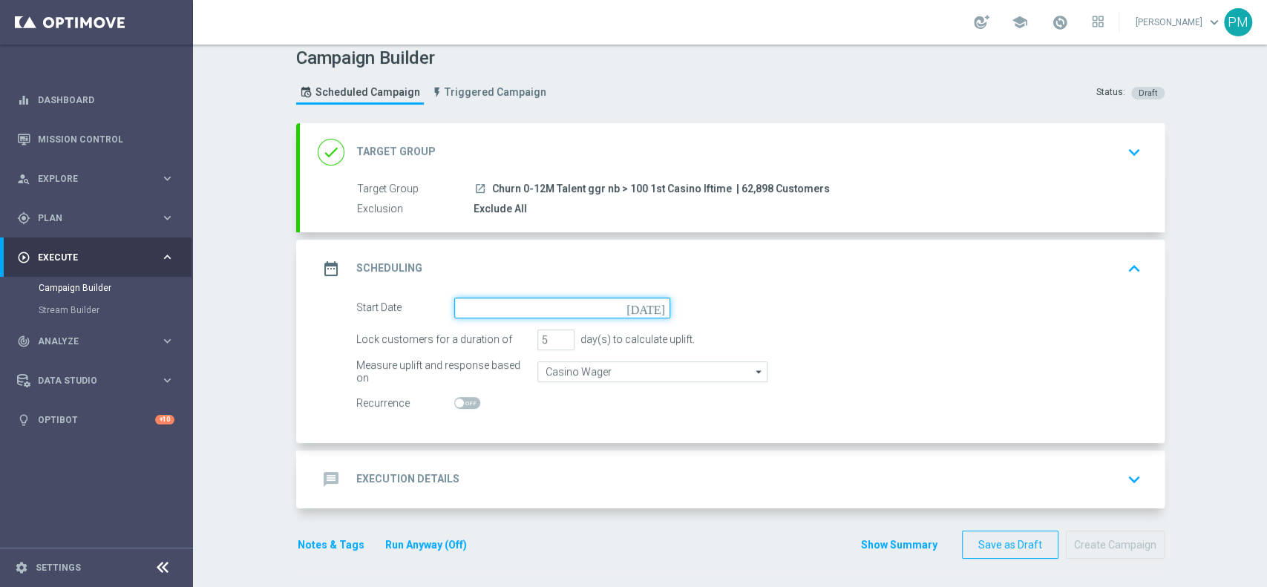
click at [532, 300] on input at bounding box center [562, 308] width 216 height 21
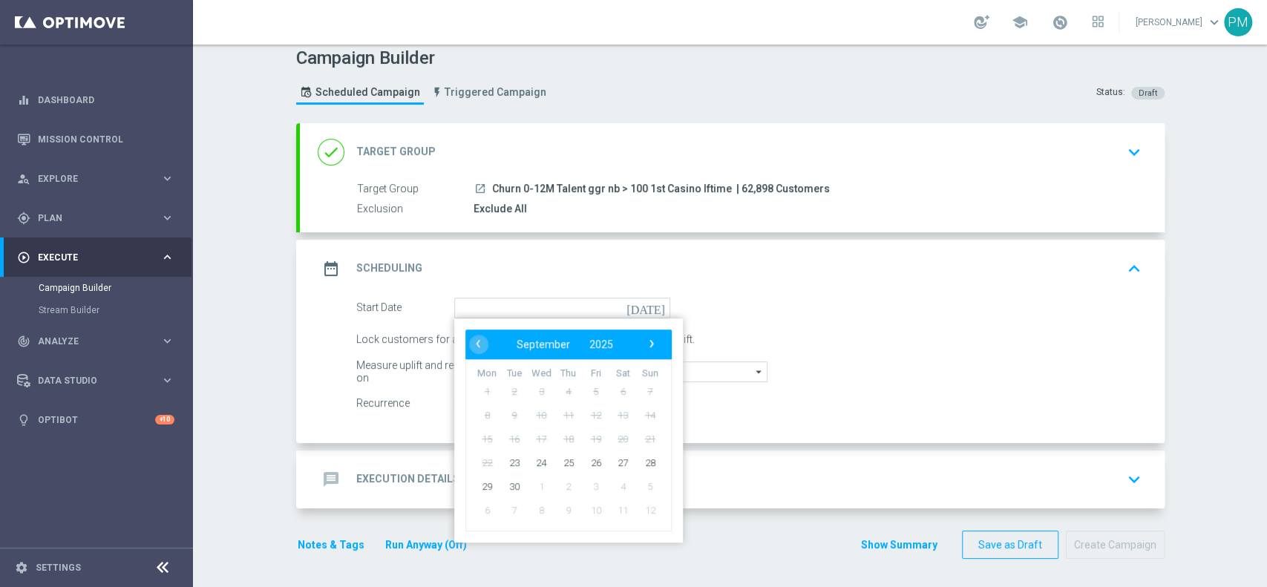
type input "[DATE]"
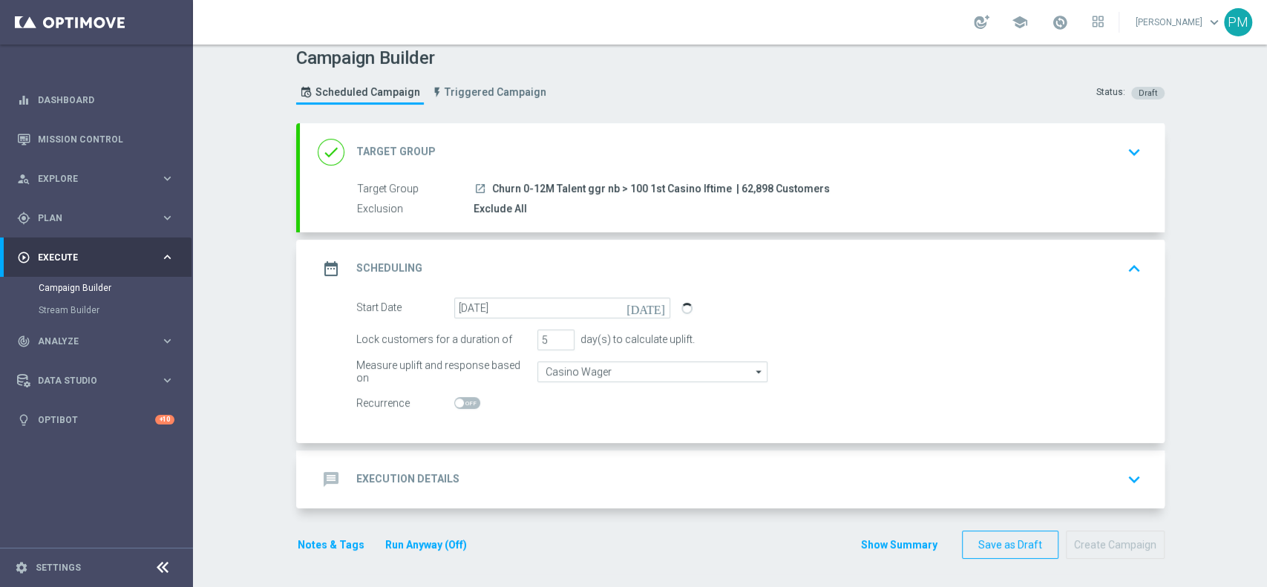
click at [497, 483] on div "message Execution Details keyboard_arrow_down" at bounding box center [732, 480] width 829 height 28
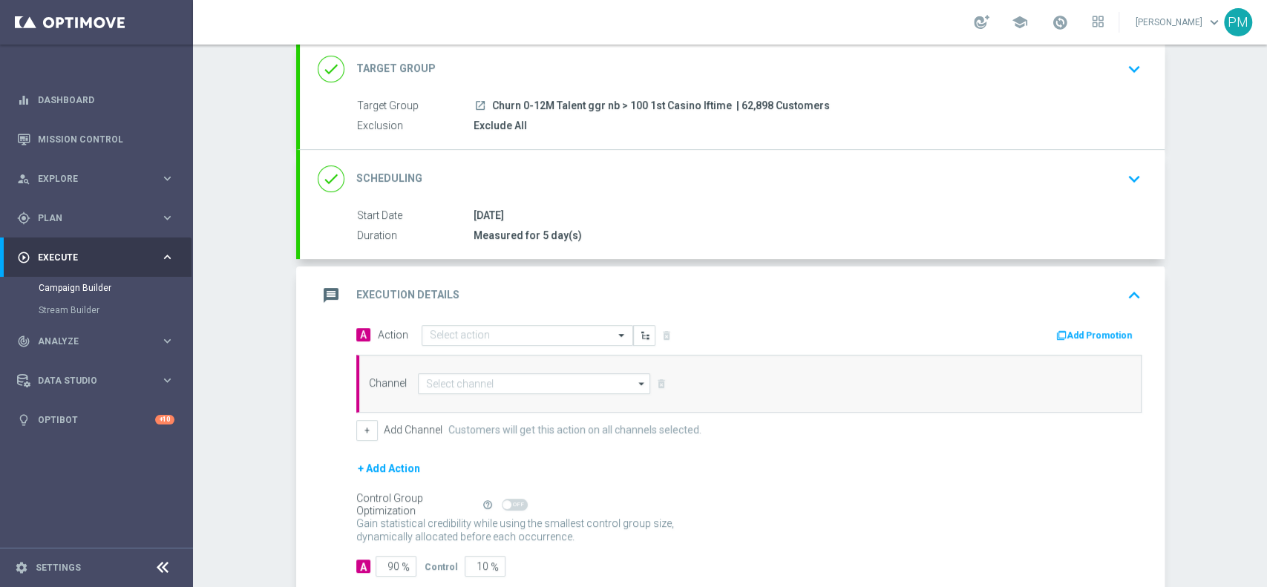
scroll to position [178, 0]
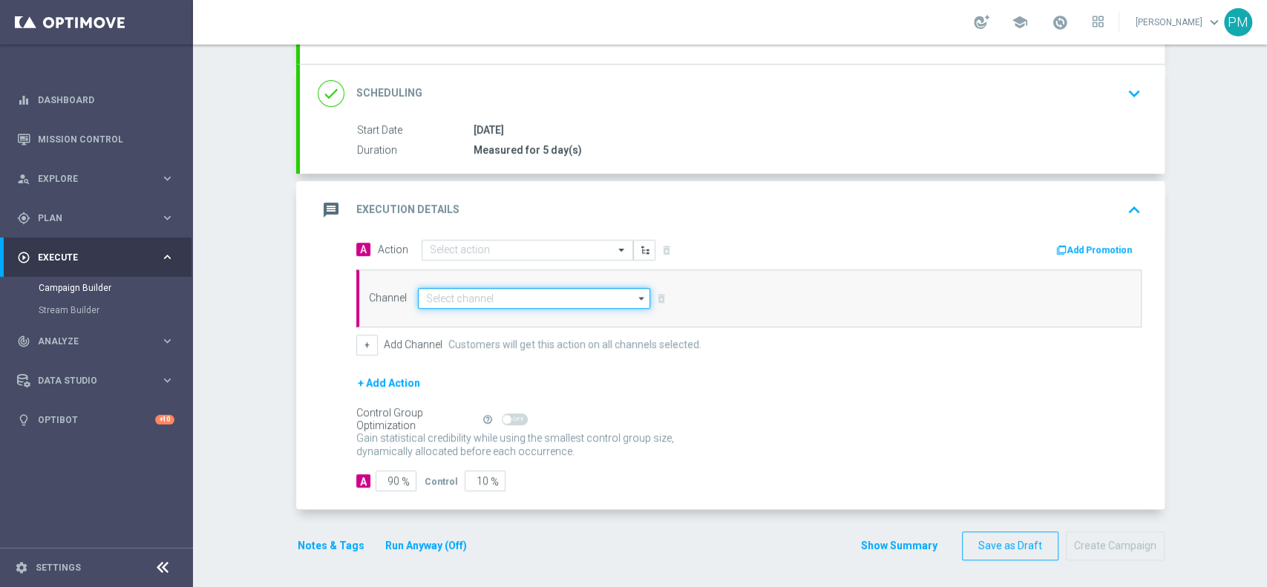
click at [460, 294] on input at bounding box center [534, 298] width 233 height 21
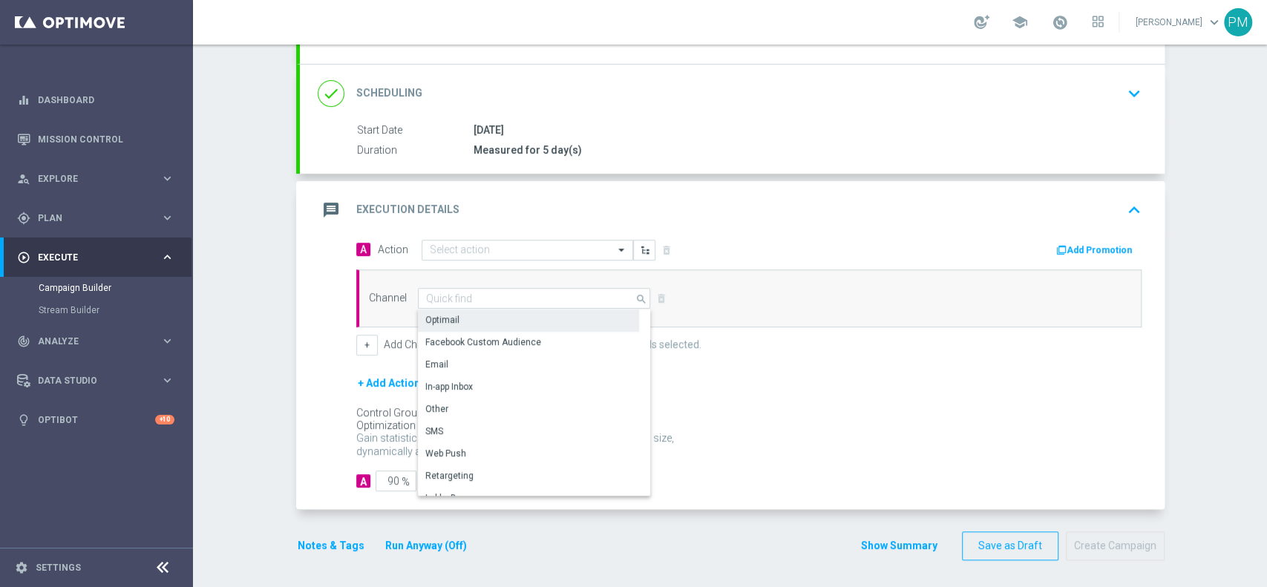
click at [460, 317] on div "Optimail" at bounding box center [528, 320] width 221 height 21
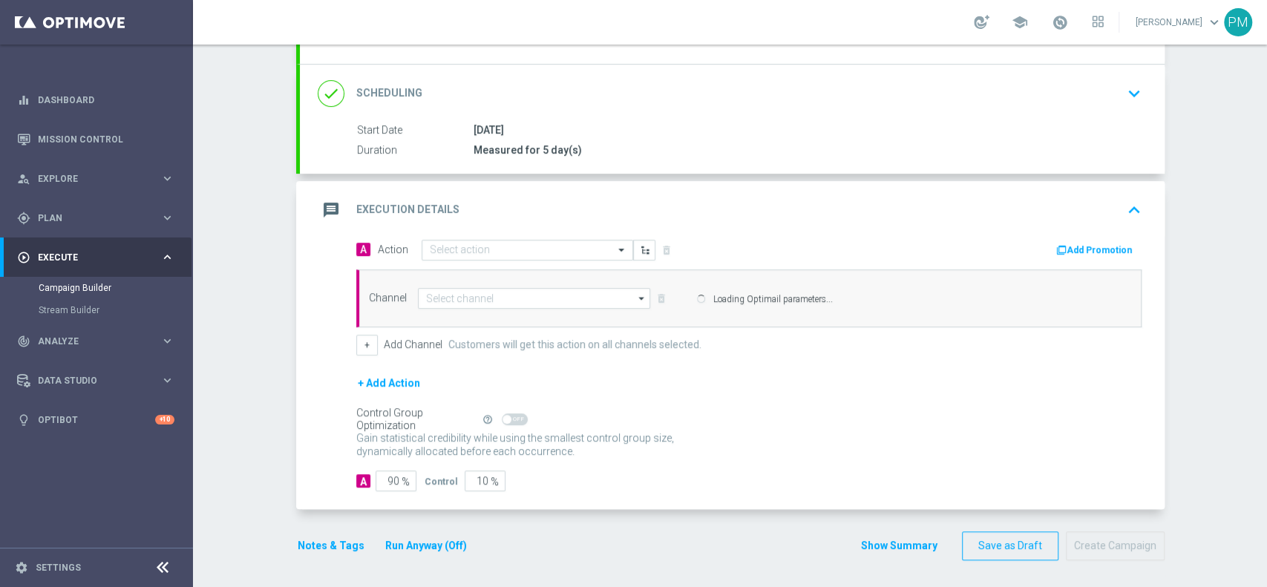
type input "Optimail"
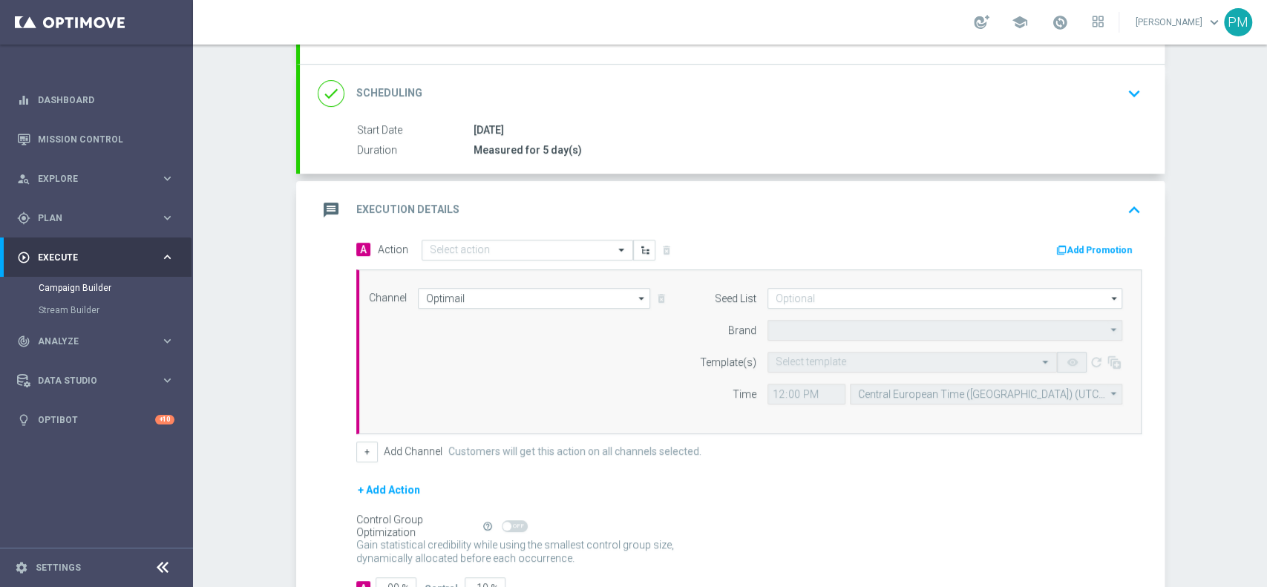
type input "Sisal Marketing"
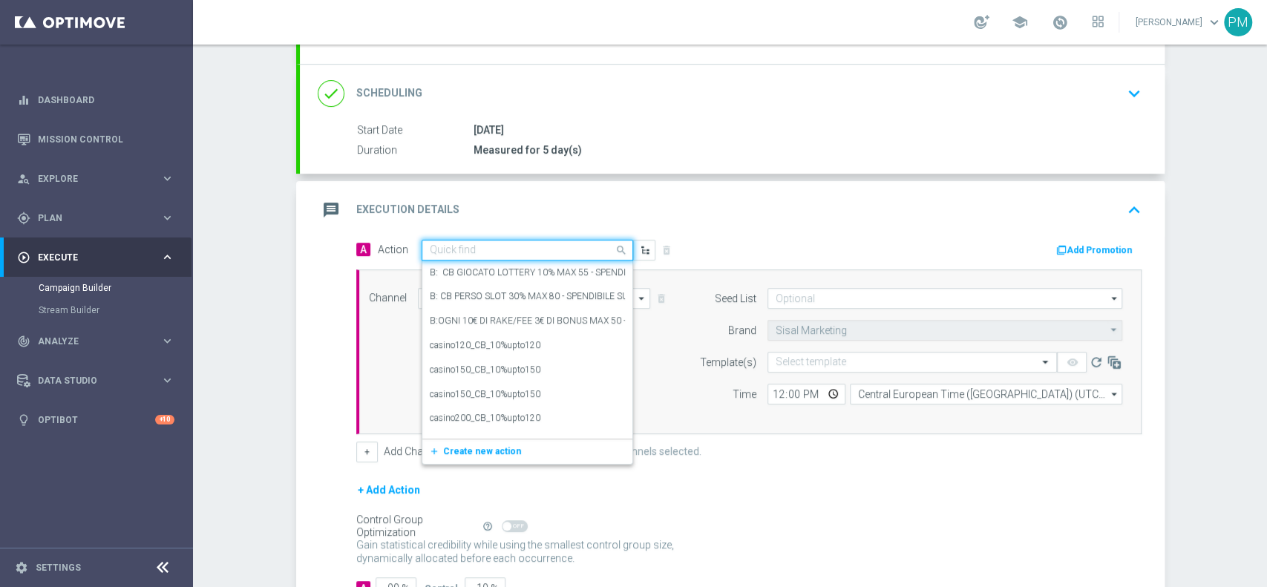
click at [493, 247] on input "text" at bounding box center [513, 250] width 166 height 13
paste input "BF 5€ SLOT"
type input "BF 5€ SLOT"
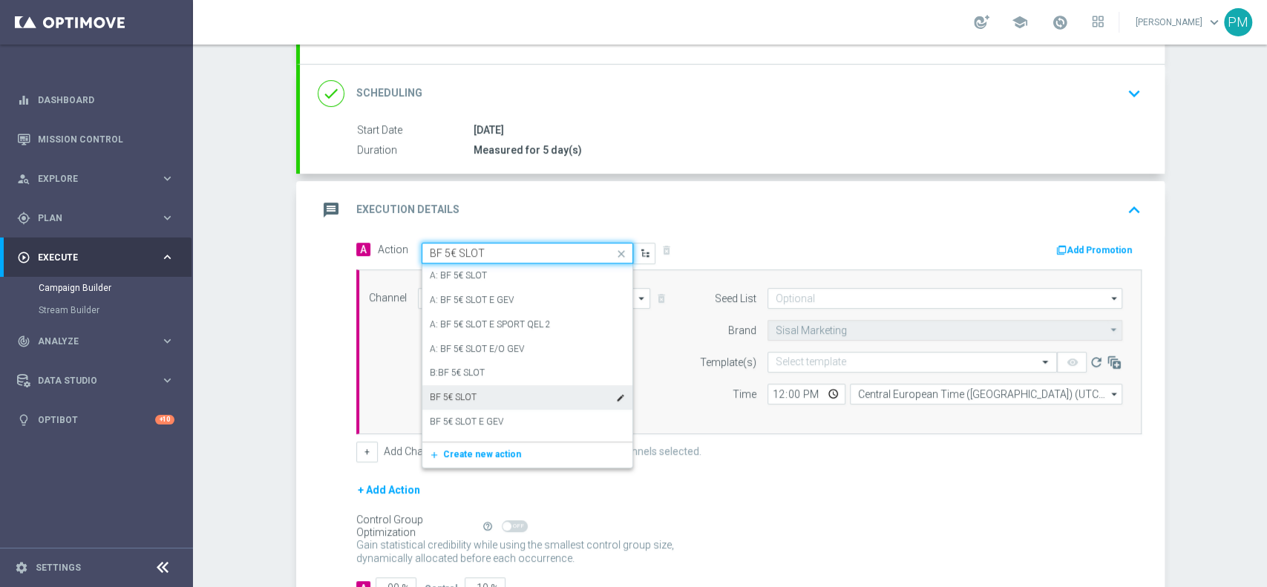
click at [479, 399] on div "BF 5€ SLOT edit" at bounding box center [527, 397] width 195 height 25
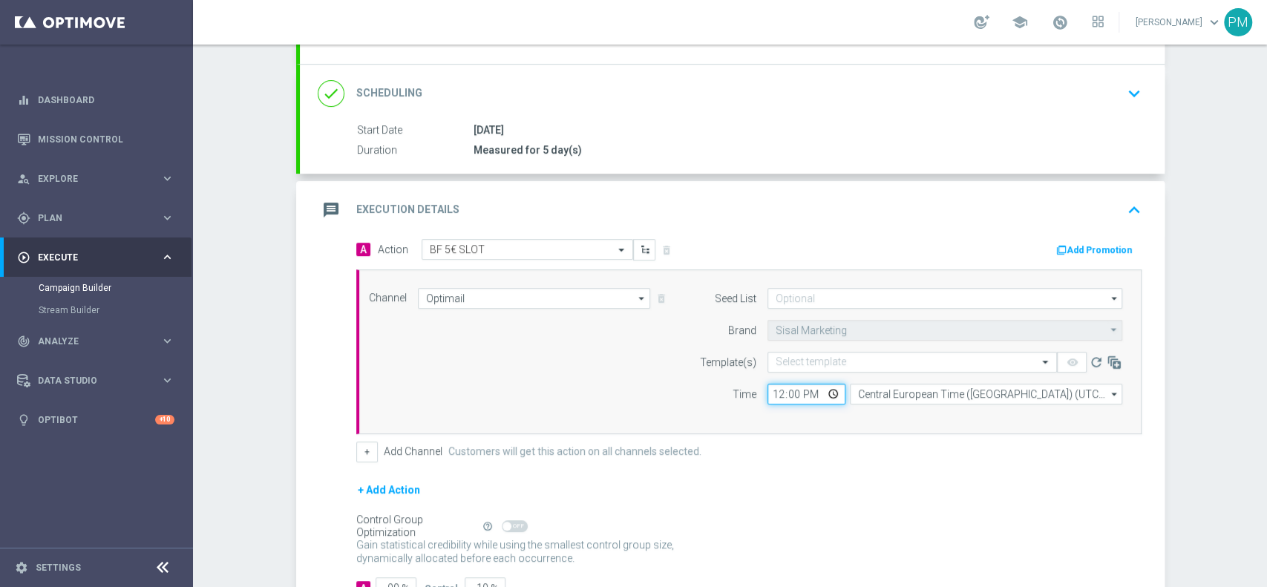
click at [778, 394] on input "12:00" at bounding box center [807, 394] width 78 height 21
type input "19:00"
click at [819, 361] on input "text" at bounding box center [898, 362] width 244 height 13
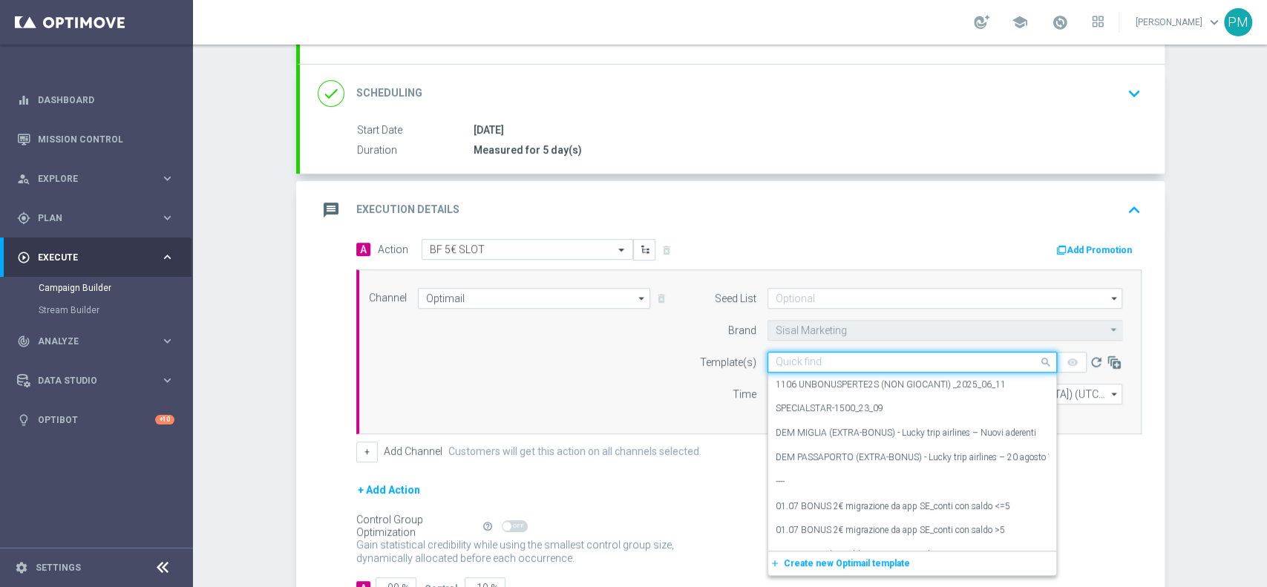
paste input "5BONUSSLOT2309 - [DATE]"
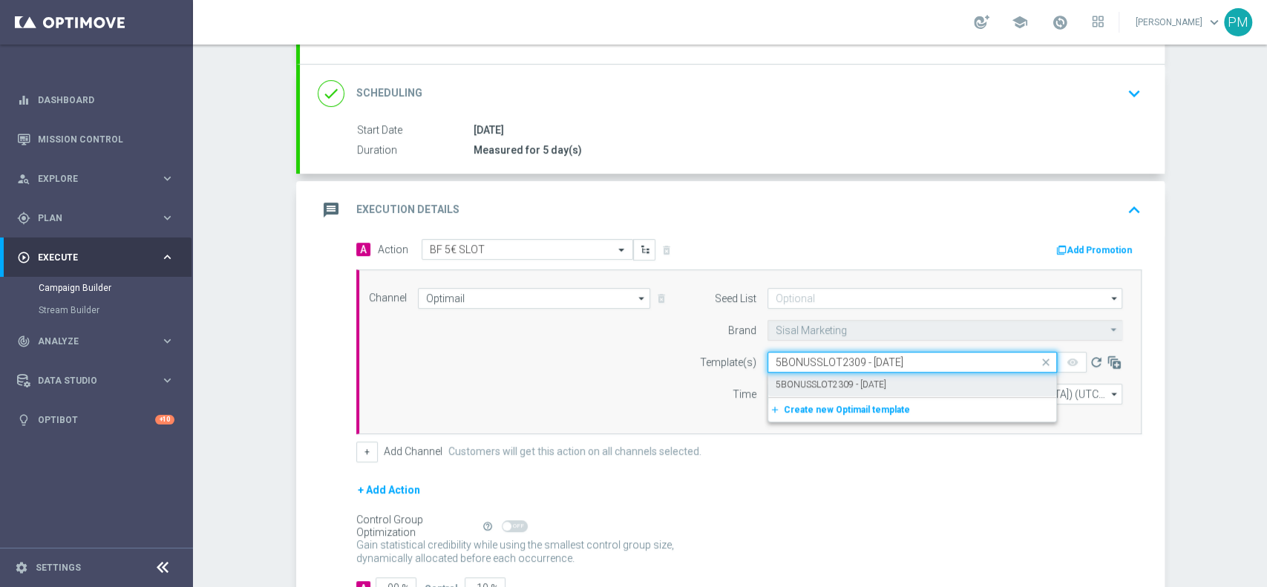
click at [818, 379] on label "5BONUSSLOT2309 - [DATE]" at bounding box center [831, 385] width 111 height 13
type input "5BONUSSLOT2309 - [DATE]"
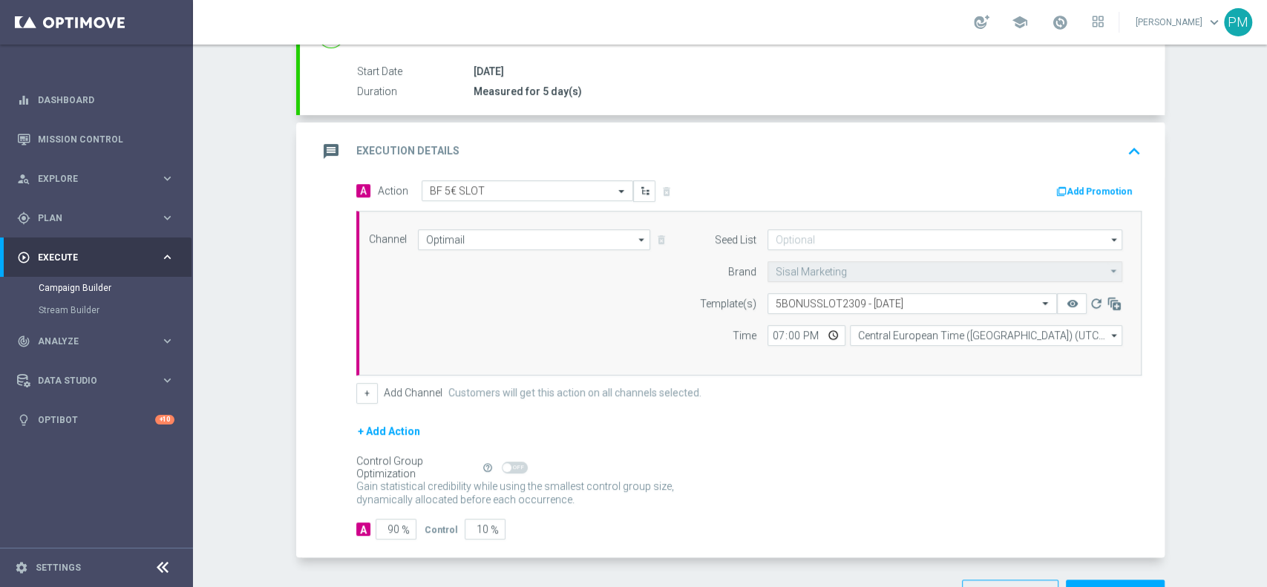
scroll to position [285, 0]
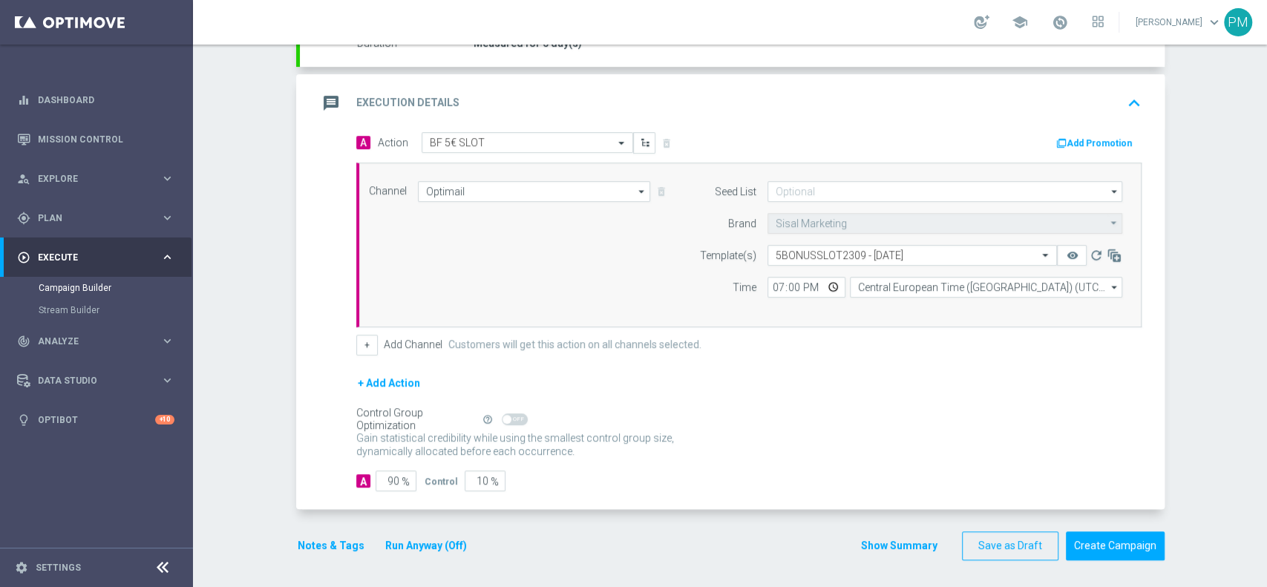
click at [318, 532] on div "Notes & Tags Run Anyway (Off)" at bounding box center [391, 546] width 190 height 29
click at [313, 537] on button "Notes & Tags" at bounding box center [331, 546] width 70 height 19
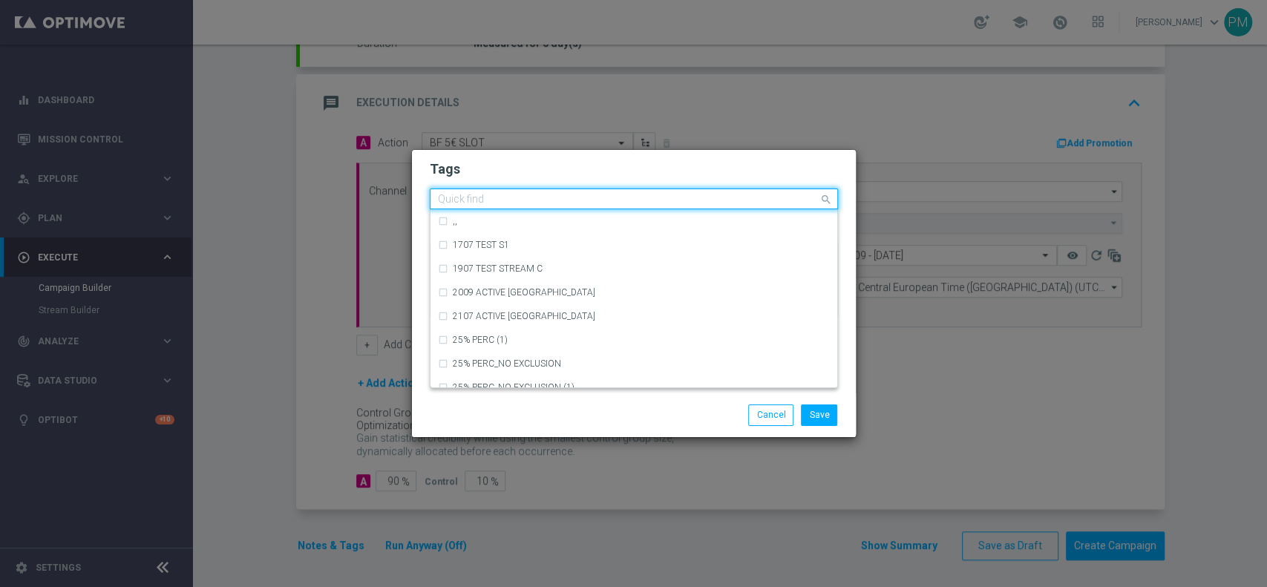
click at [488, 200] on input "text" at bounding box center [628, 200] width 381 height 13
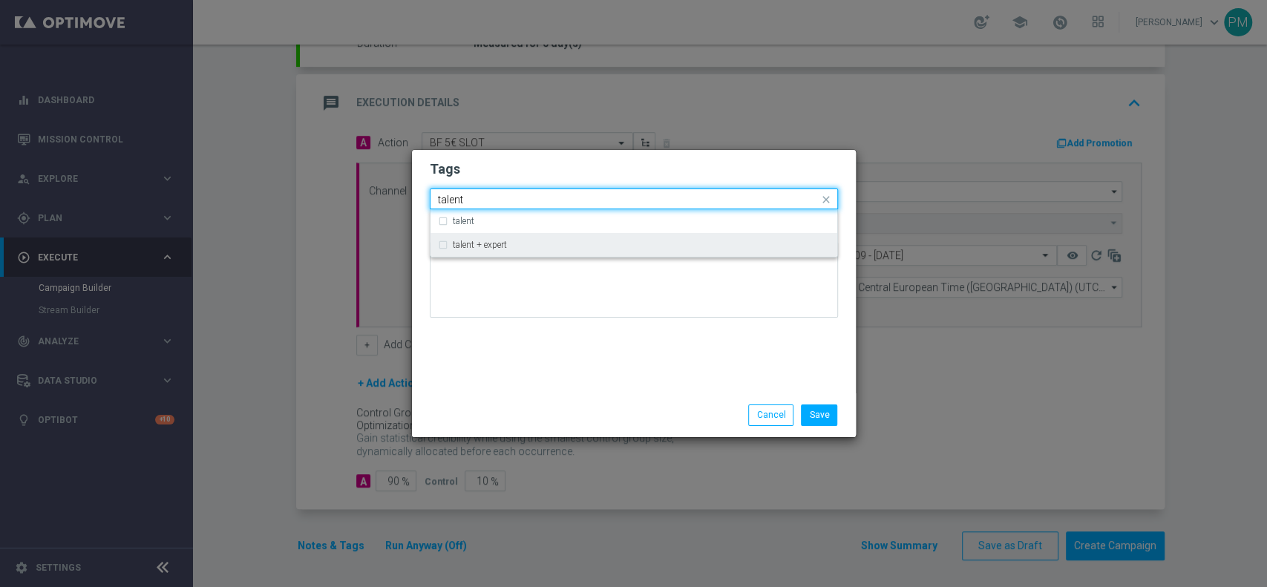
click at [505, 238] on div "talent + expert" at bounding box center [634, 245] width 392 height 24
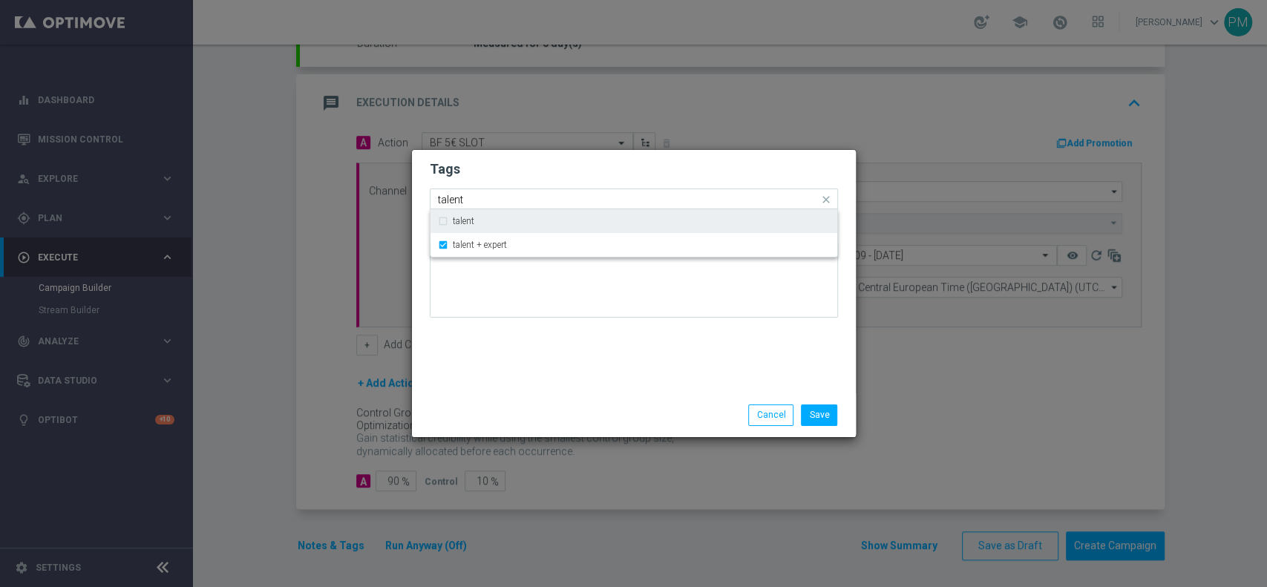
click at [448, 206] on input "talent" at bounding box center [628, 200] width 381 height 13
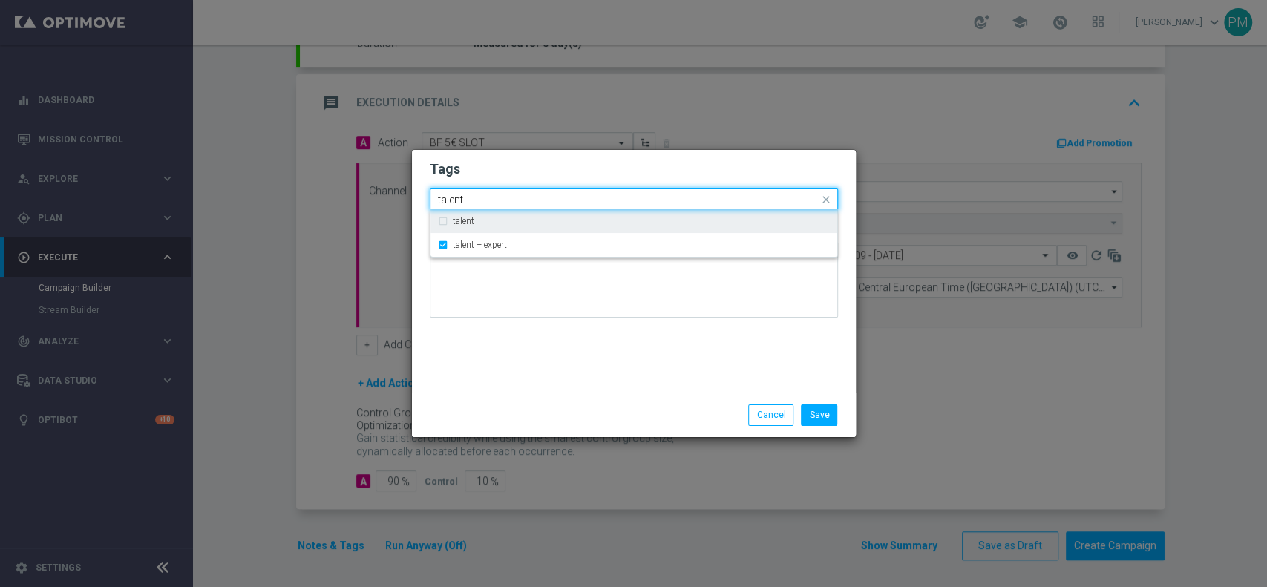
click at [448, 206] on input "talent" at bounding box center [628, 200] width 381 height 13
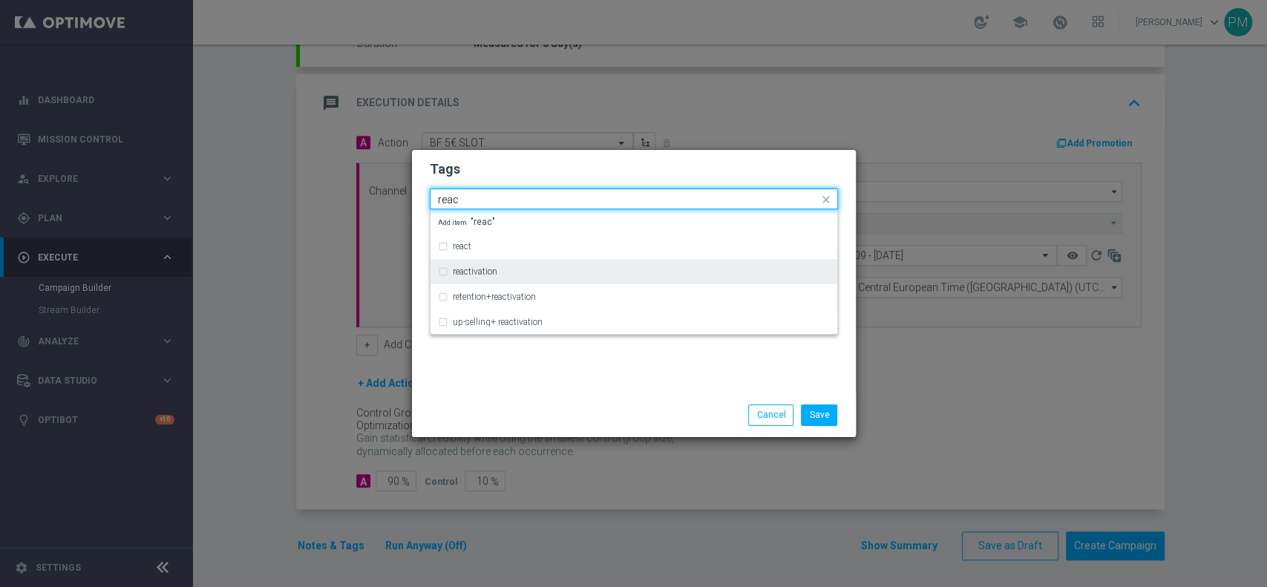
click at [471, 269] on label "reactivation" at bounding box center [475, 271] width 45 height 9
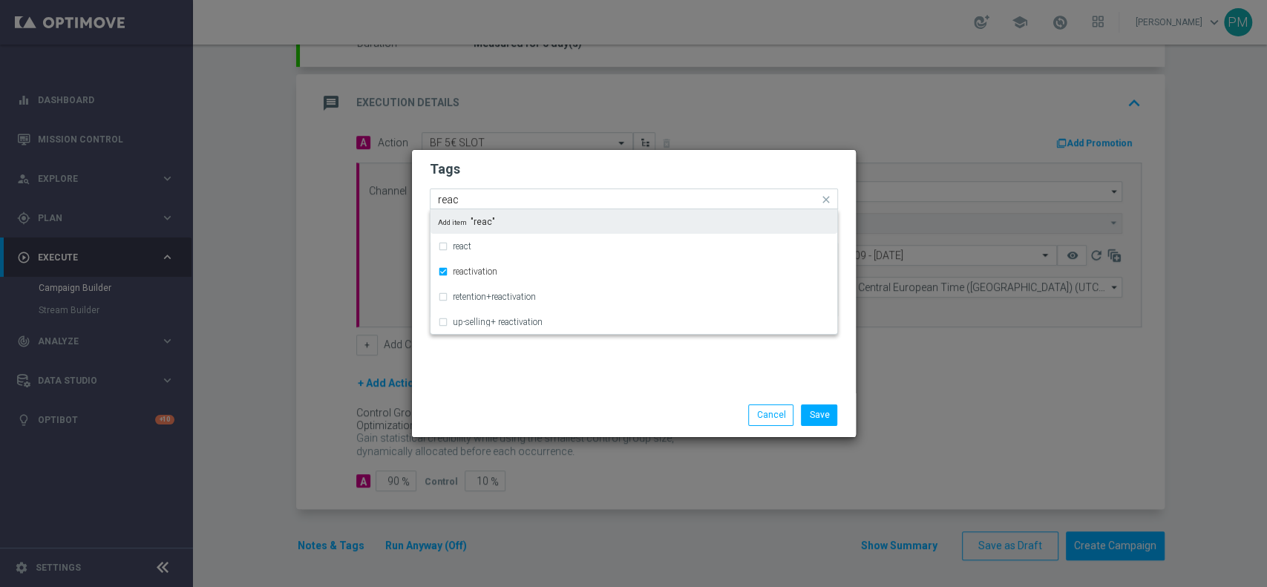
click at [451, 200] on input "reac" at bounding box center [628, 200] width 381 height 13
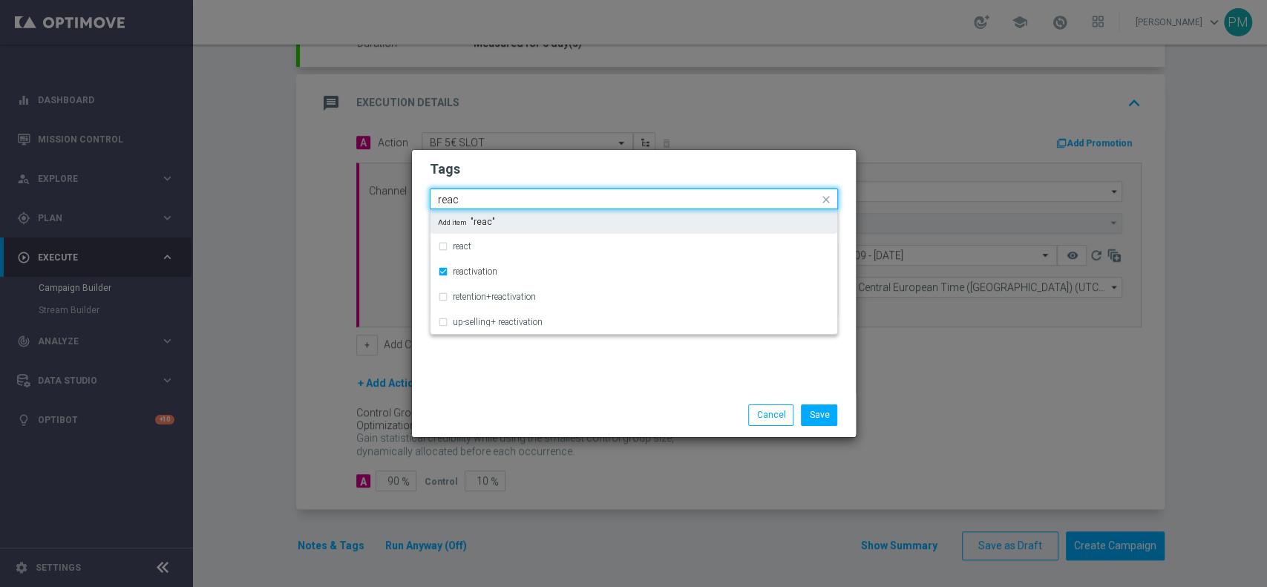
click at [451, 200] on input "reac" at bounding box center [628, 200] width 381 height 13
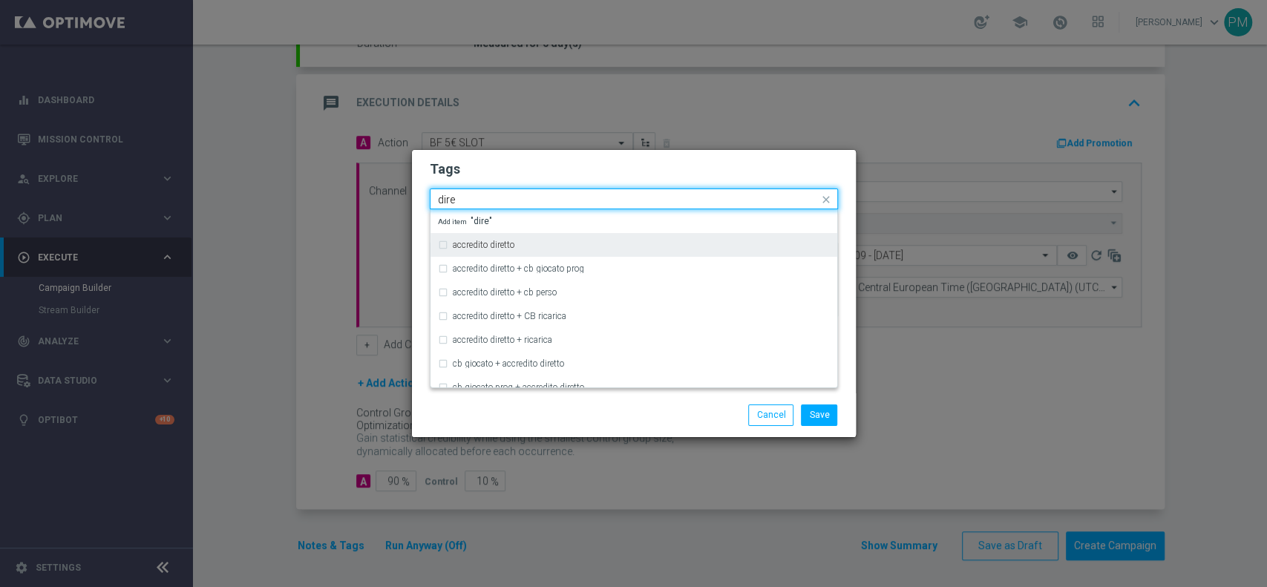
click at [453, 241] on label "accredito diretto" at bounding box center [484, 245] width 62 height 9
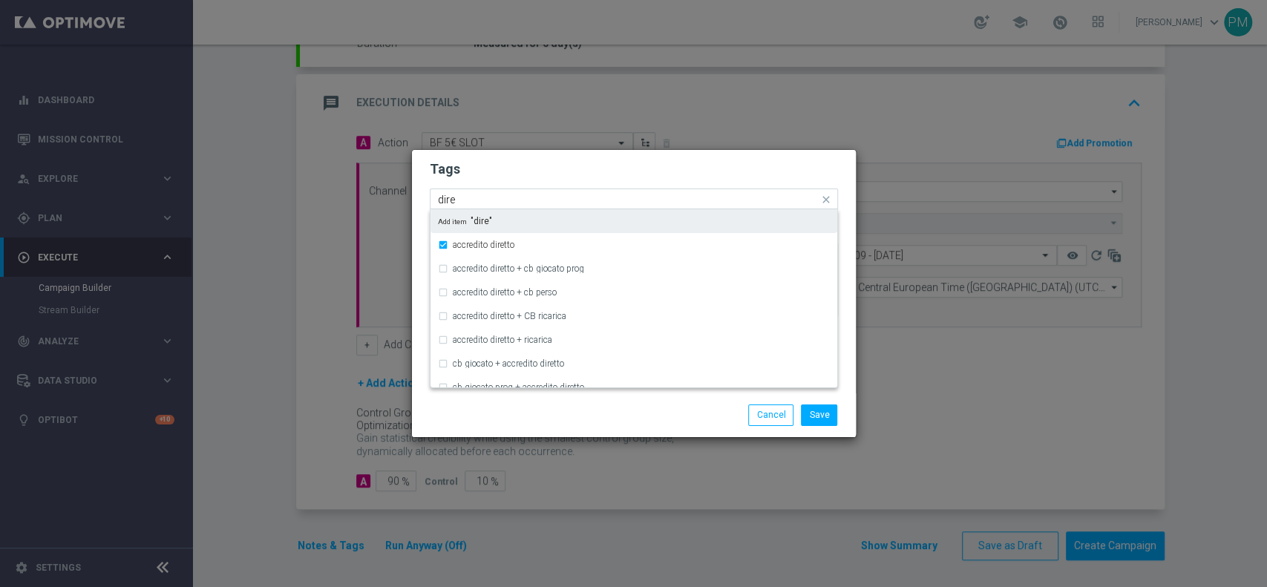
click at [441, 199] on input "dire" at bounding box center [628, 200] width 381 height 13
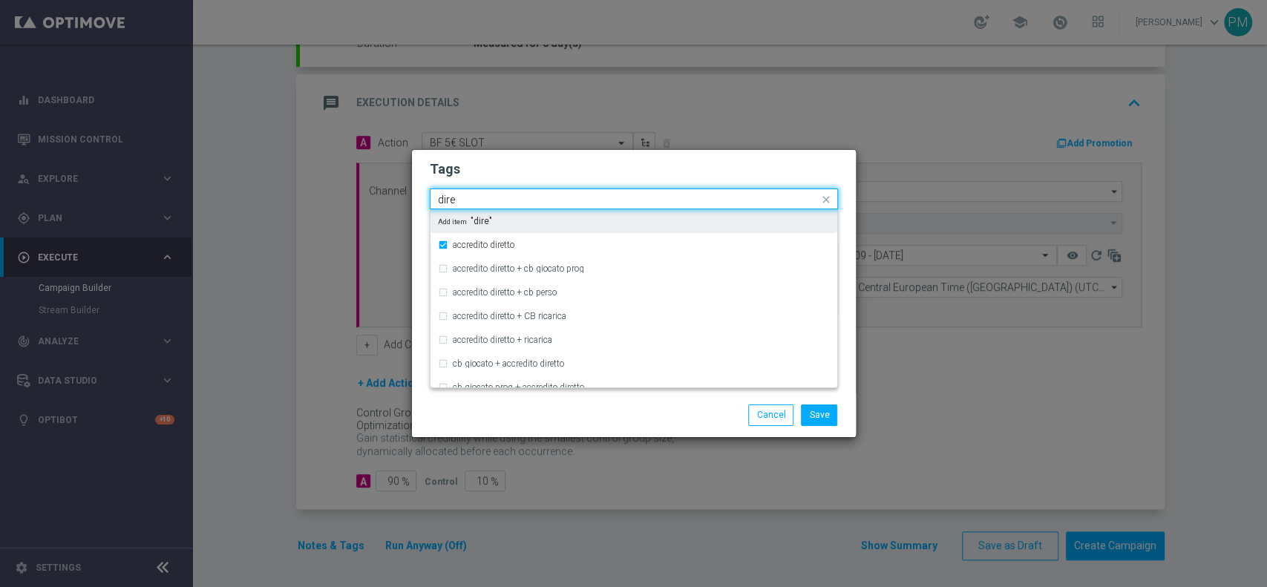
click at [441, 199] on input "dire" at bounding box center [628, 200] width 381 height 13
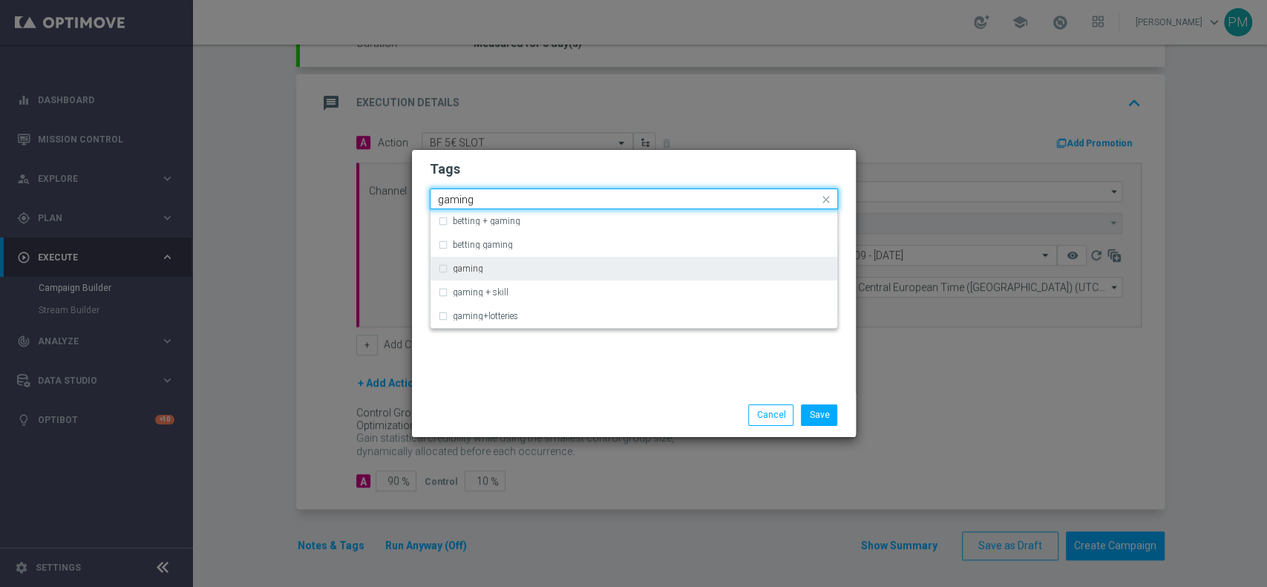
click at [492, 275] on div "gaming" at bounding box center [634, 269] width 392 height 24
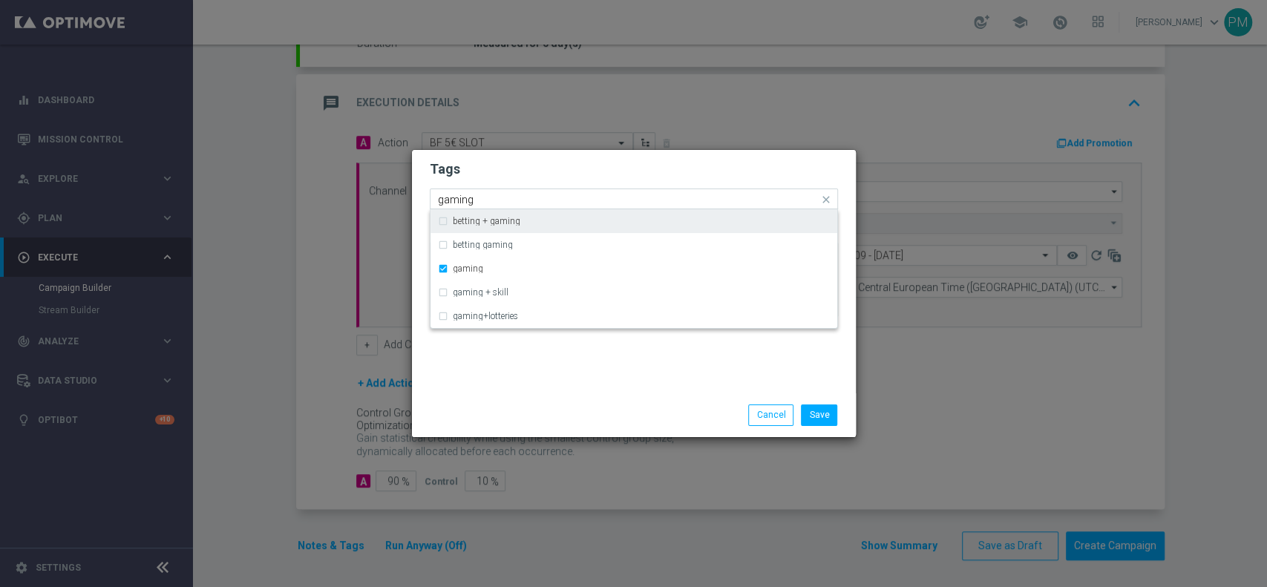
click at [451, 195] on input "gaming" at bounding box center [628, 200] width 381 height 13
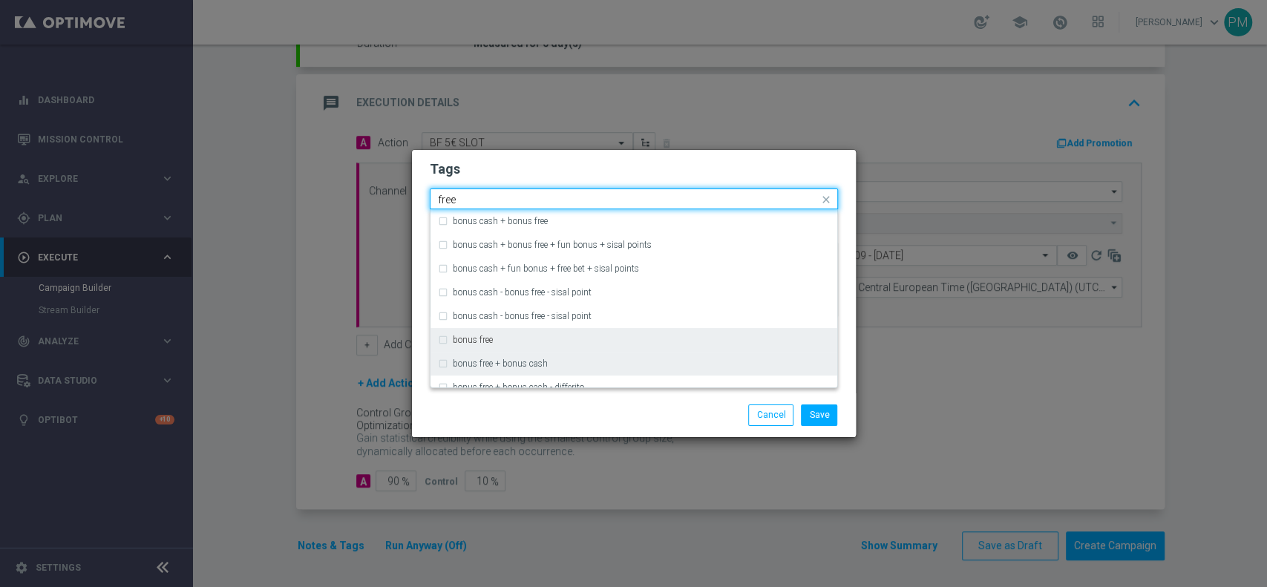
drag, startPoint x: 487, startPoint y: 343, endPoint x: 647, endPoint y: 366, distance: 162.0
click at [488, 343] on label "bonus free" at bounding box center [473, 340] width 40 height 9
type input "free"
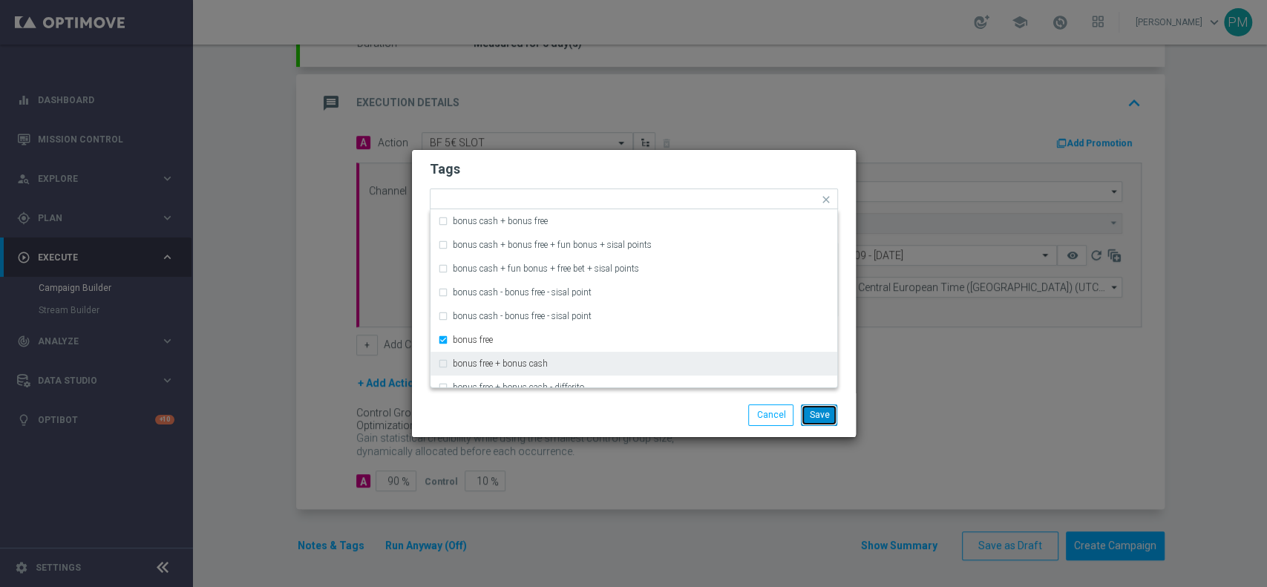
click at [827, 416] on button "Save" at bounding box center [819, 415] width 36 height 21
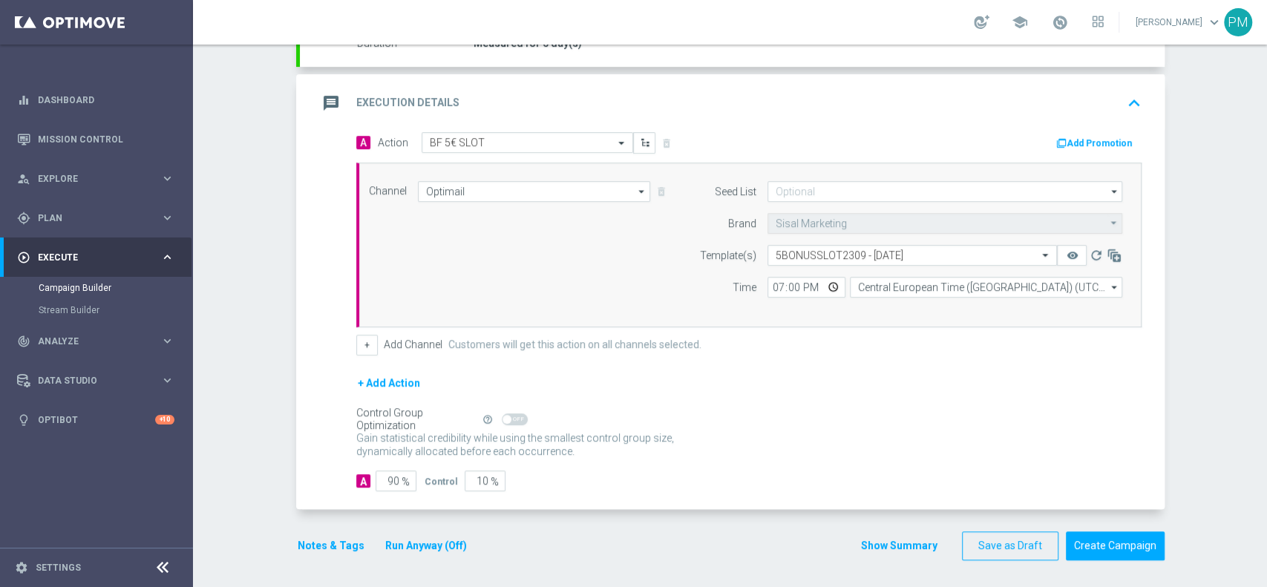
click at [1081, 141] on button "Add Promotion" at bounding box center [1096, 143] width 82 height 16
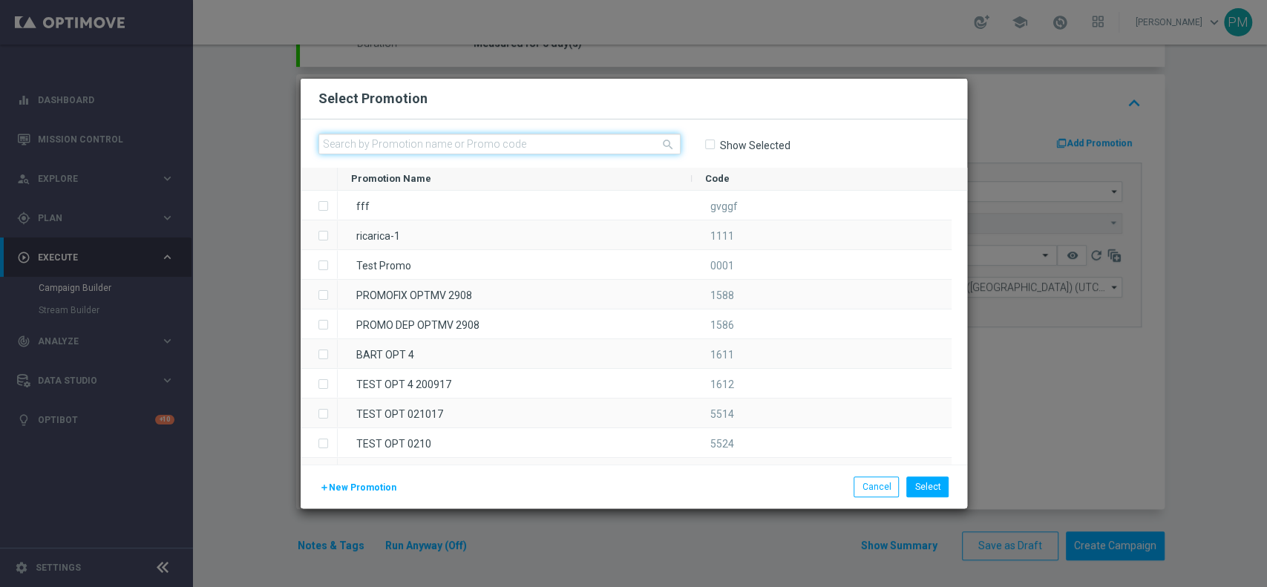
click at [535, 141] on input "text" at bounding box center [500, 144] width 362 height 21
paste input "237200"
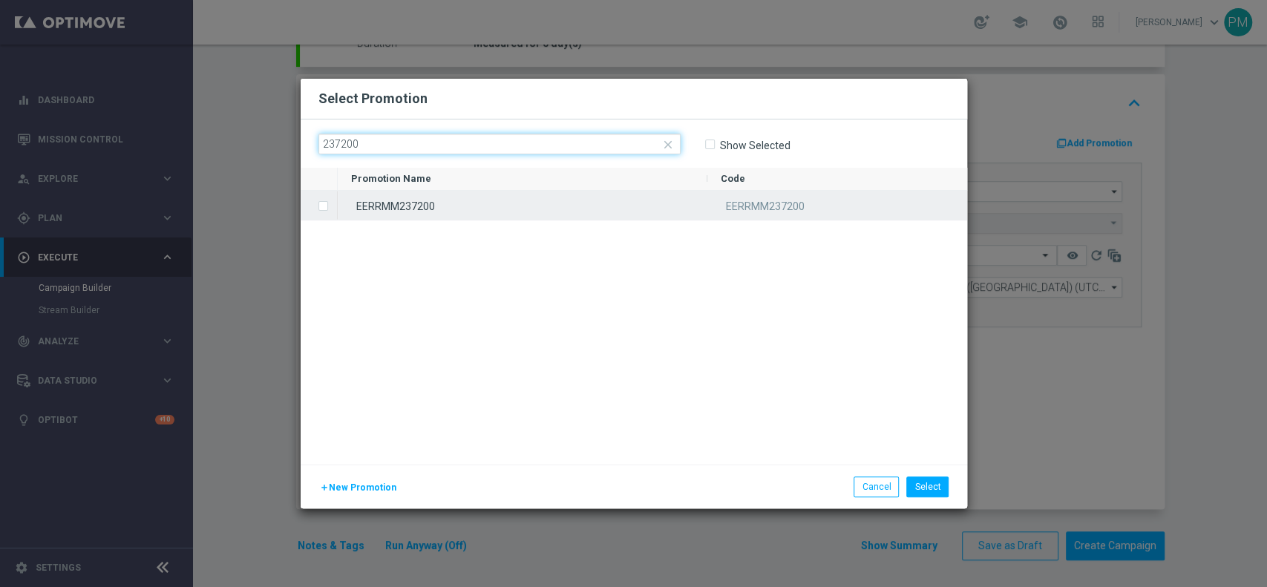
type input "237200"
click at [521, 200] on div "EERRMM237200" at bounding box center [523, 205] width 370 height 29
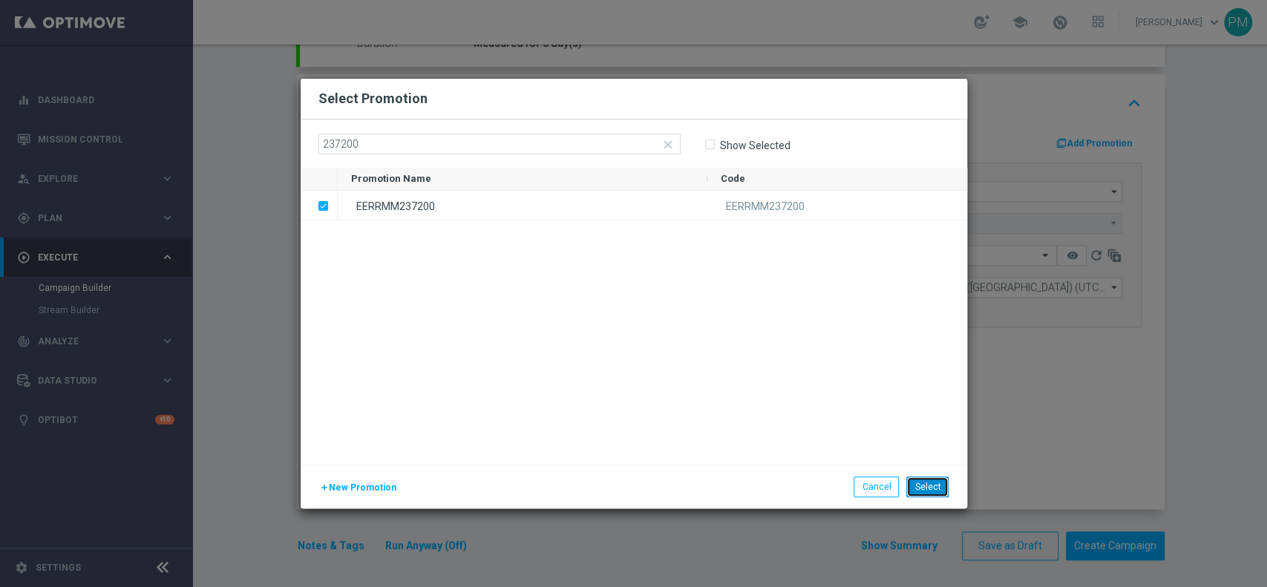
click at [923, 485] on button "Select" at bounding box center [928, 487] width 42 height 21
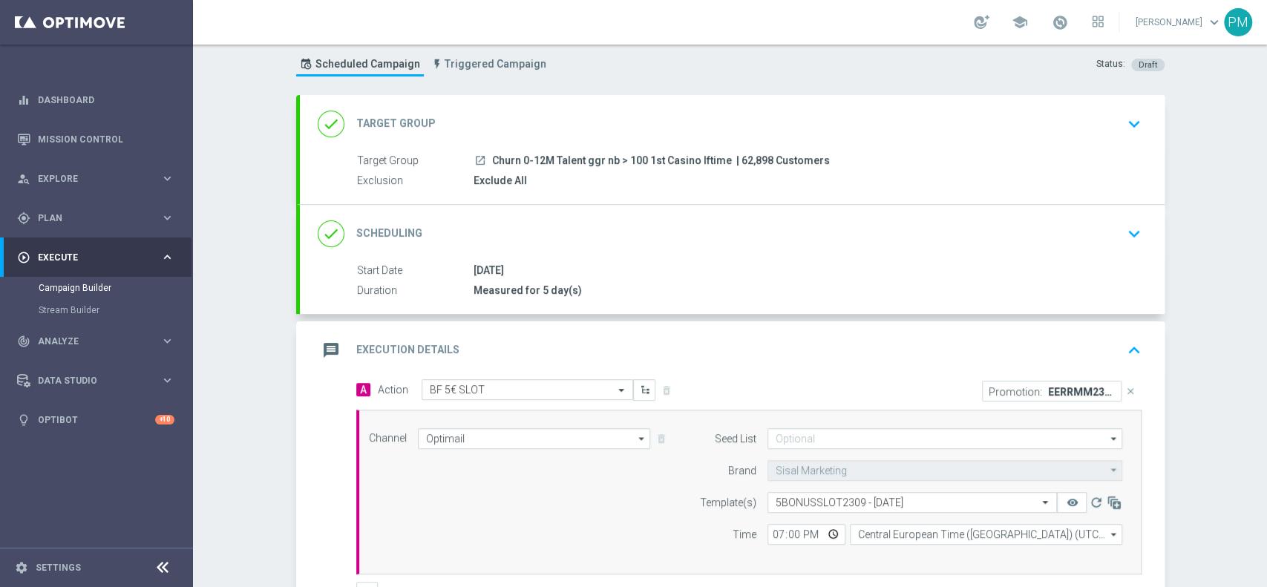
scroll to position [0, 0]
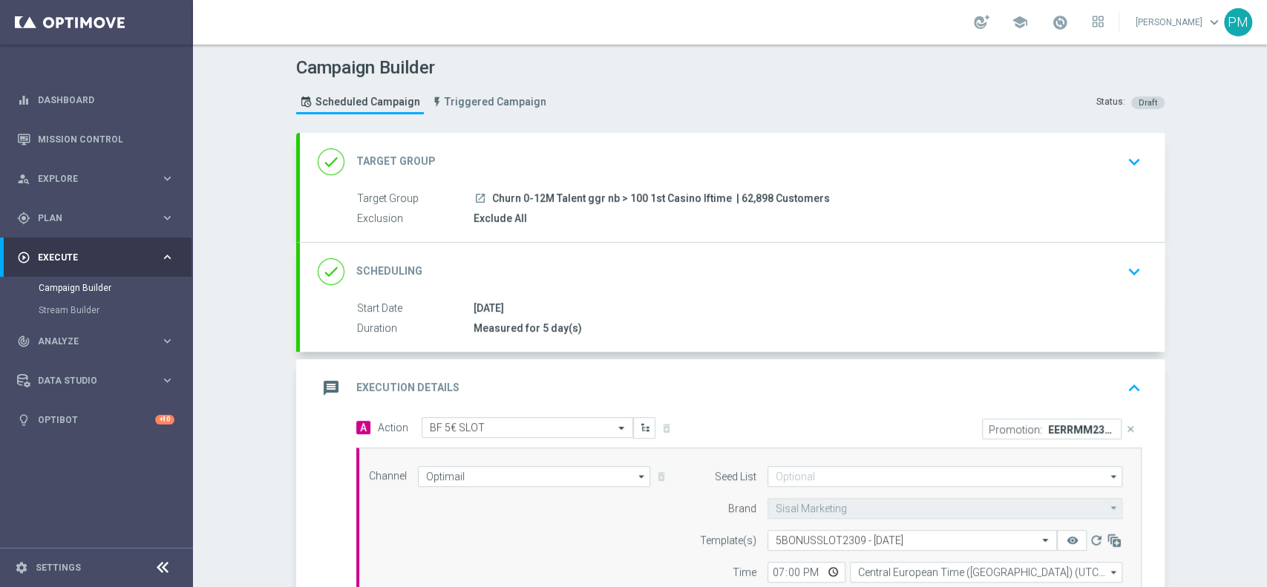
click at [699, 258] on div "done Scheduling keyboard_arrow_down" at bounding box center [732, 272] width 829 height 28
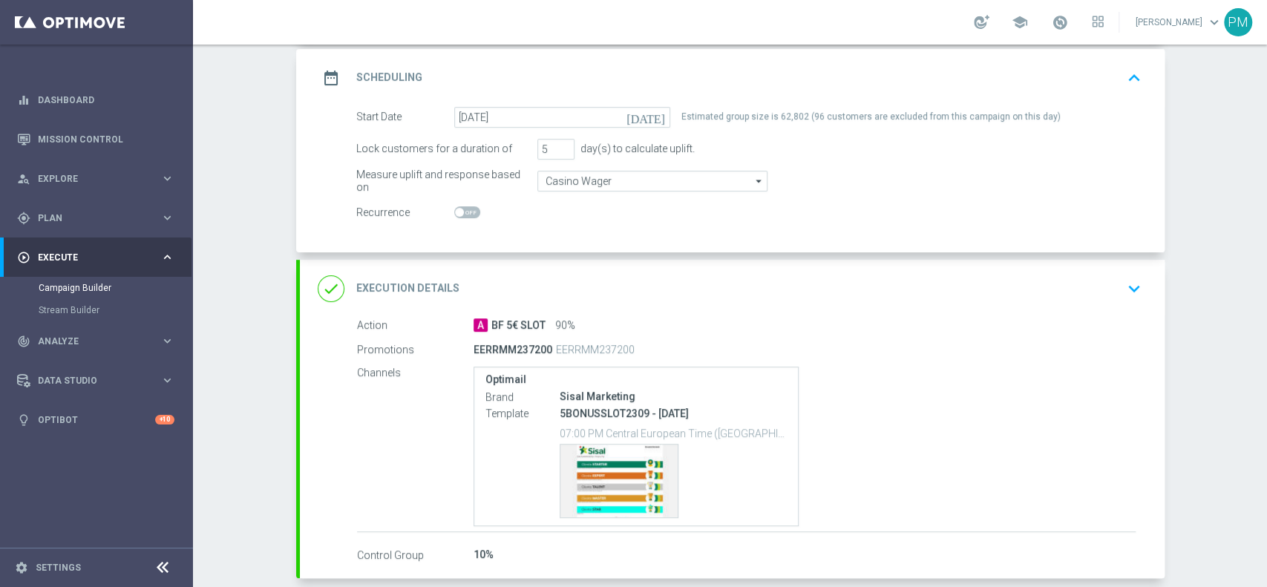
scroll to position [270, 0]
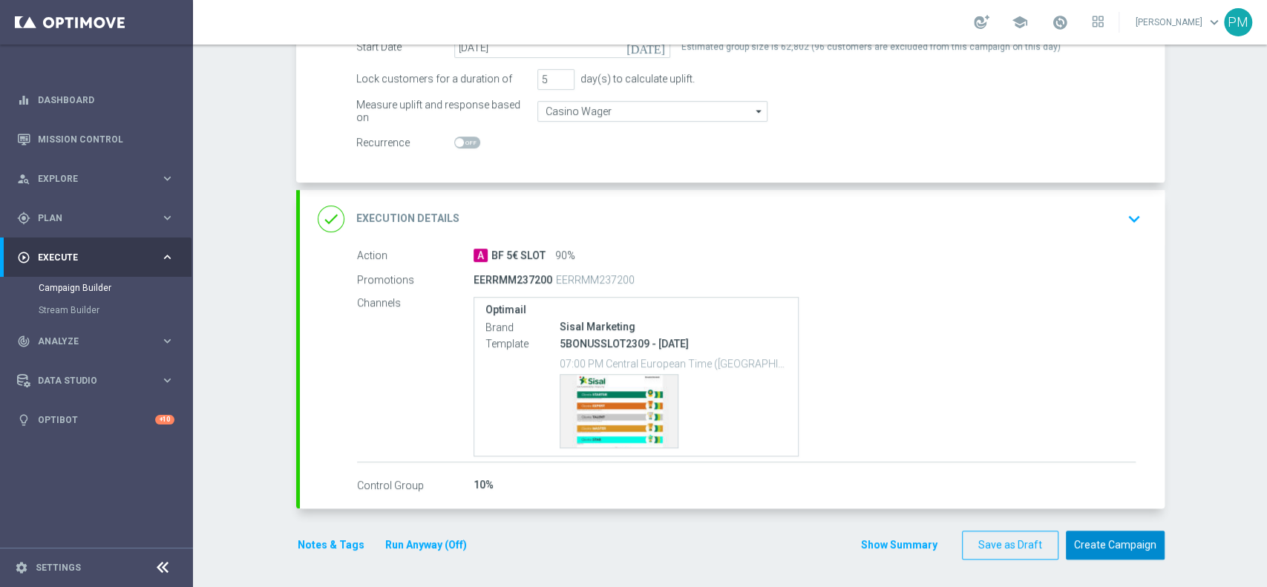
click at [1097, 539] on button "Create Campaign" at bounding box center [1115, 545] width 99 height 29
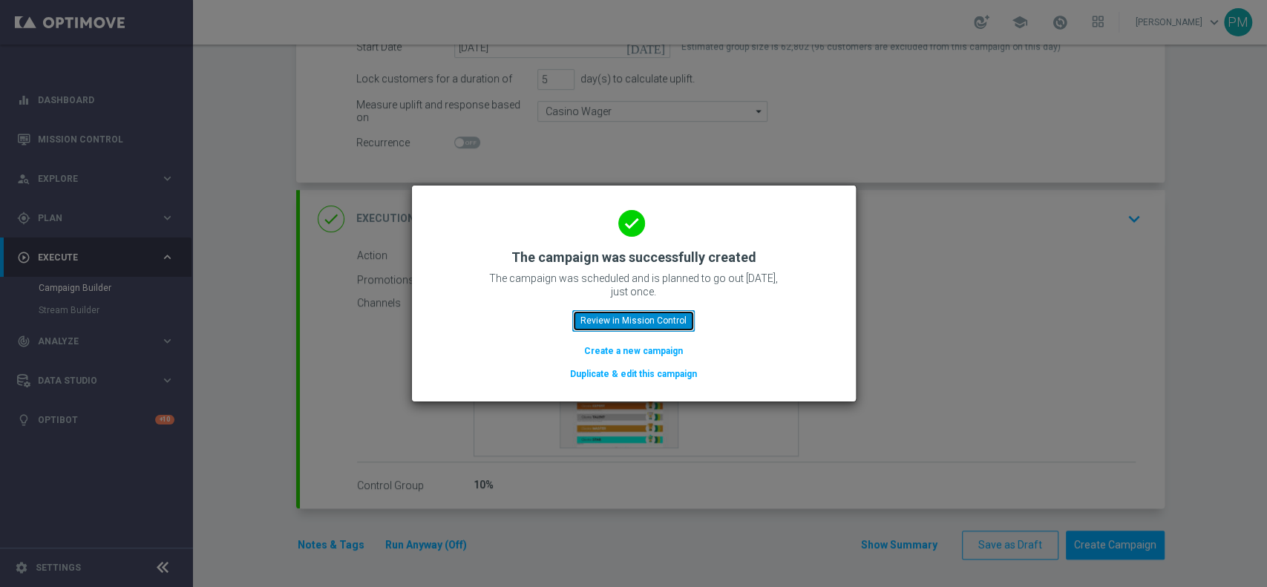
click at [661, 321] on button "Review in Mission Control" at bounding box center [633, 320] width 123 height 21
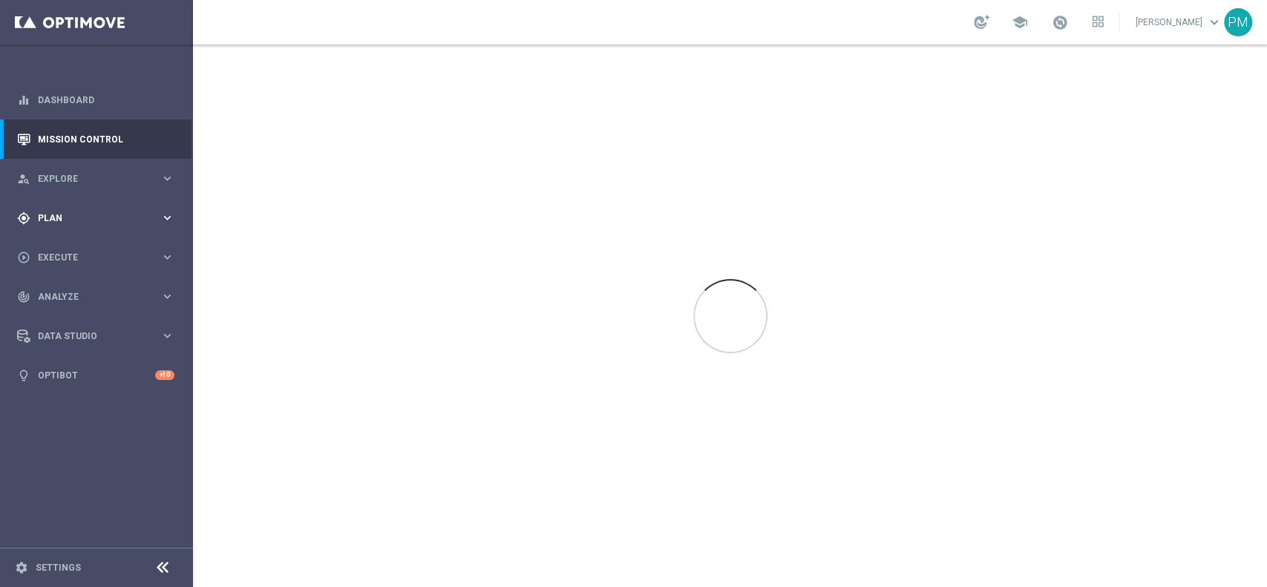
click at [59, 214] on span "Plan" at bounding box center [99, 218] width 123 height 9
click at [65, 248] on link "Target Groups" at bounding box center [97, 249] width 116 height 12
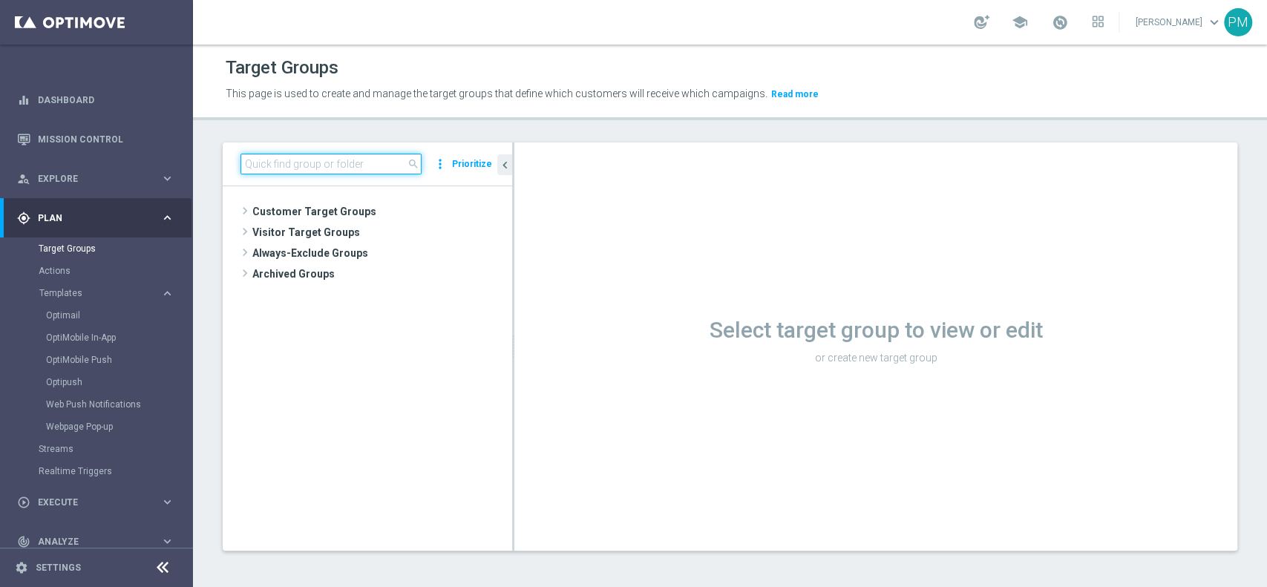
click at [364, 169] on input at bounding box center [331, 164] width 181 height 21
paste input "Churn 0-12M Talent ggr nb tra 20 e 99 1st Casino lftime"
type input "Churn 0-12M Talent ggr nb tra 20 e 99 1st Casino lftime"
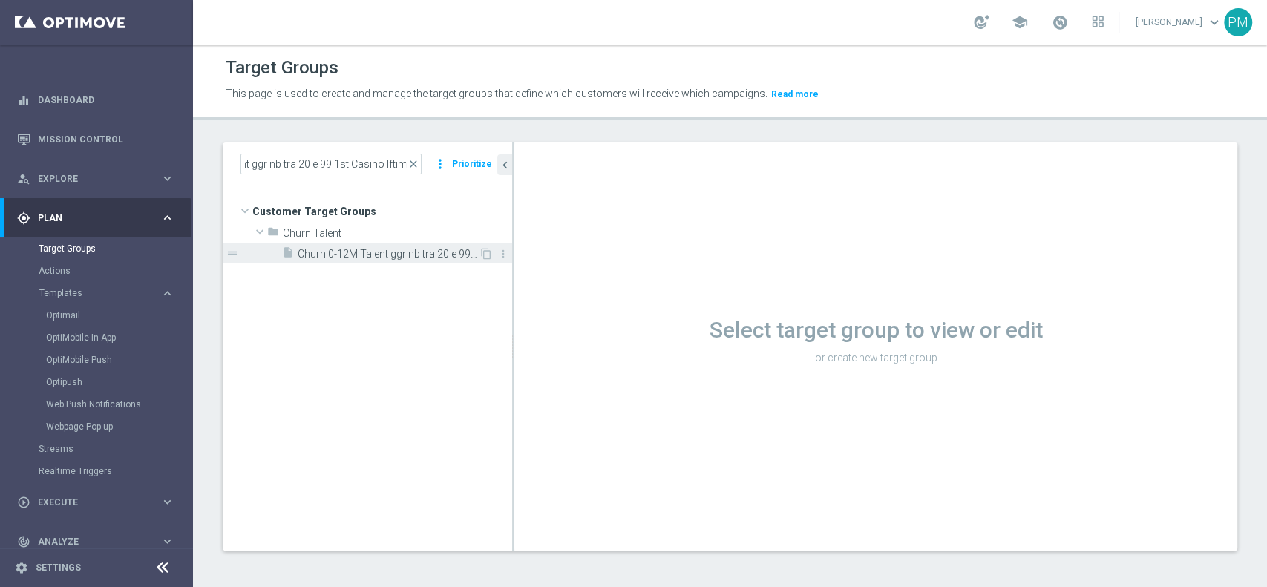
click at [388, 258] on span "Churn 0-12M Talent ggr nb tra 20 e 99 1st Casino lftime" at bounding box center [388, 254] width 181 height 13
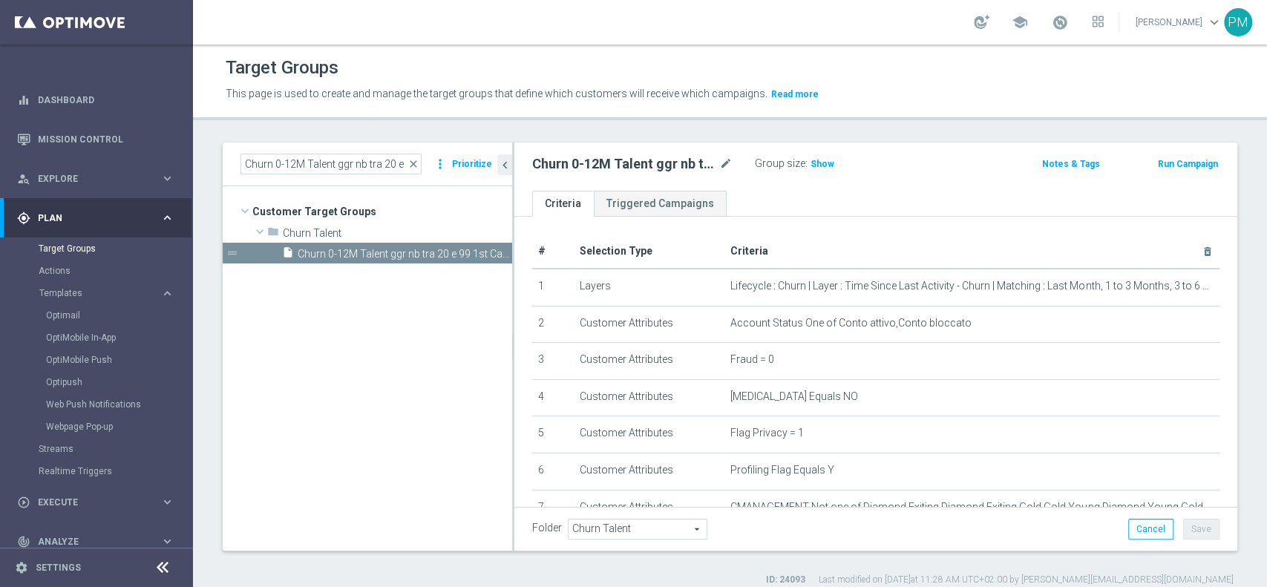
click at [1166, 168] on button "Run Campaign" at bounding box center [1188, 164] width 63 height 16
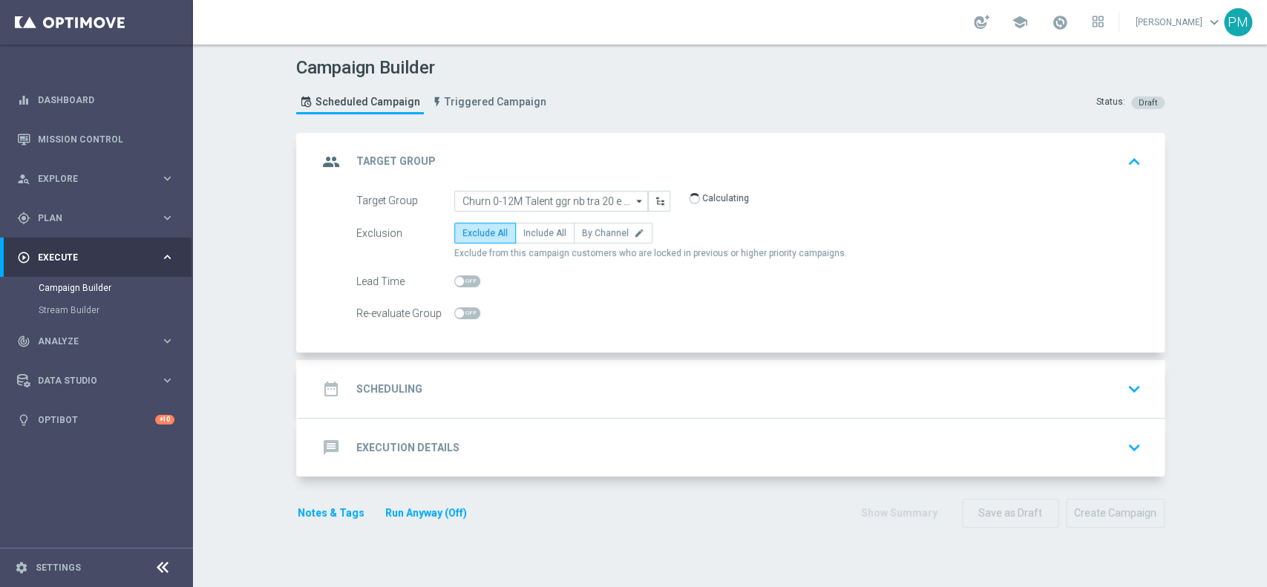
click at [669, 365] on div "date_range Scheduling keyboard_arrow_down" at bounding box center [732, 389] width 865 height 58
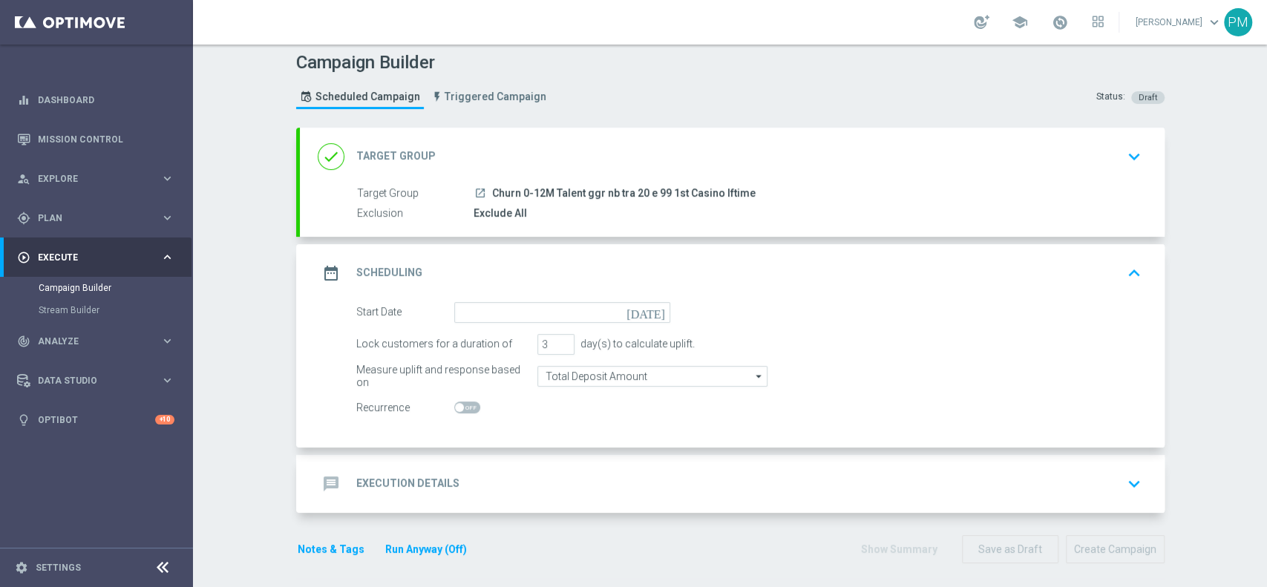
scroll to position [10, 0]
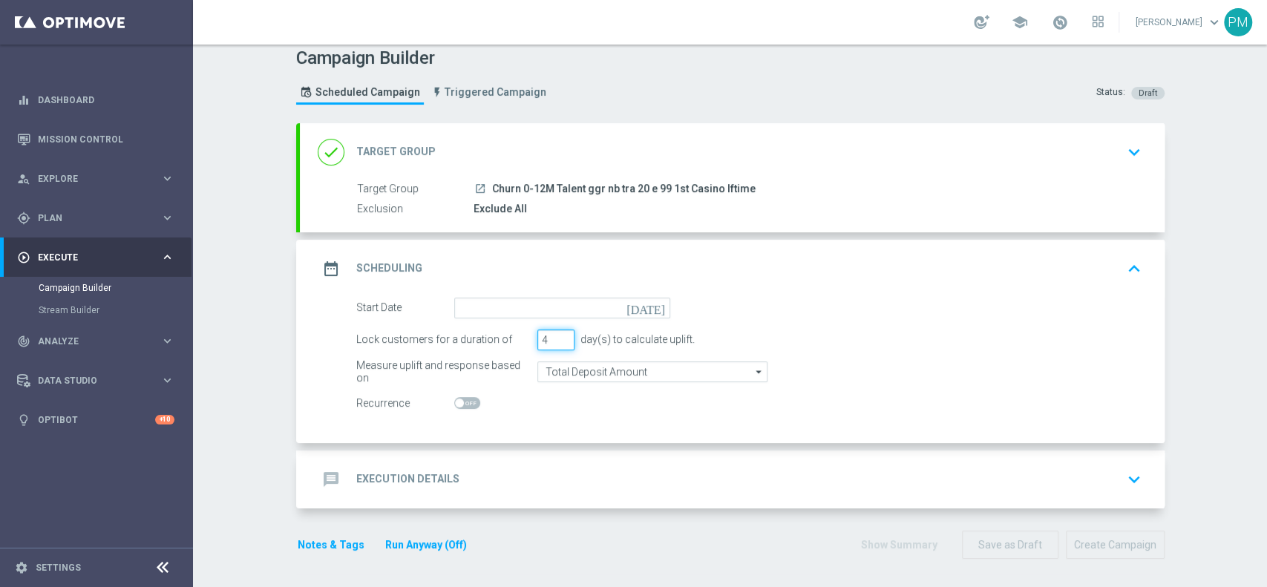
click at [557, 336] on input "4" at bounding box center [556, 340] width 37 height 21
type input "5"
click at [557, 336] on input "5" at bounding box center [556, 340] width 37 height 21
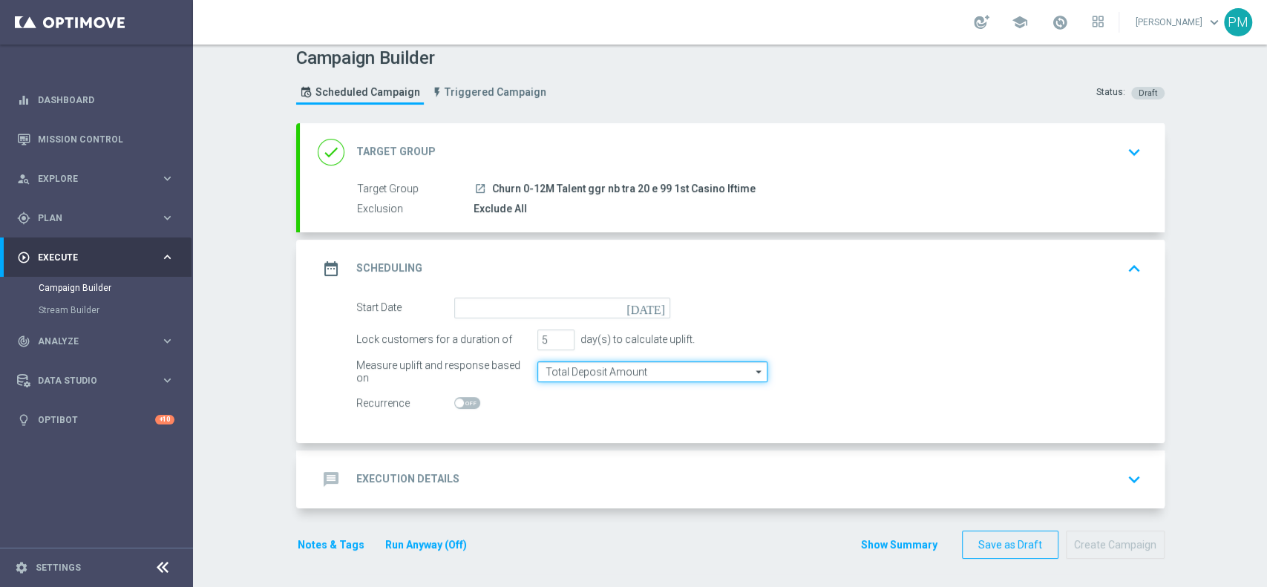
click at [564, 365] on input "Total Deposit Amount" at bounding box center [653, 372] width 230 height 21
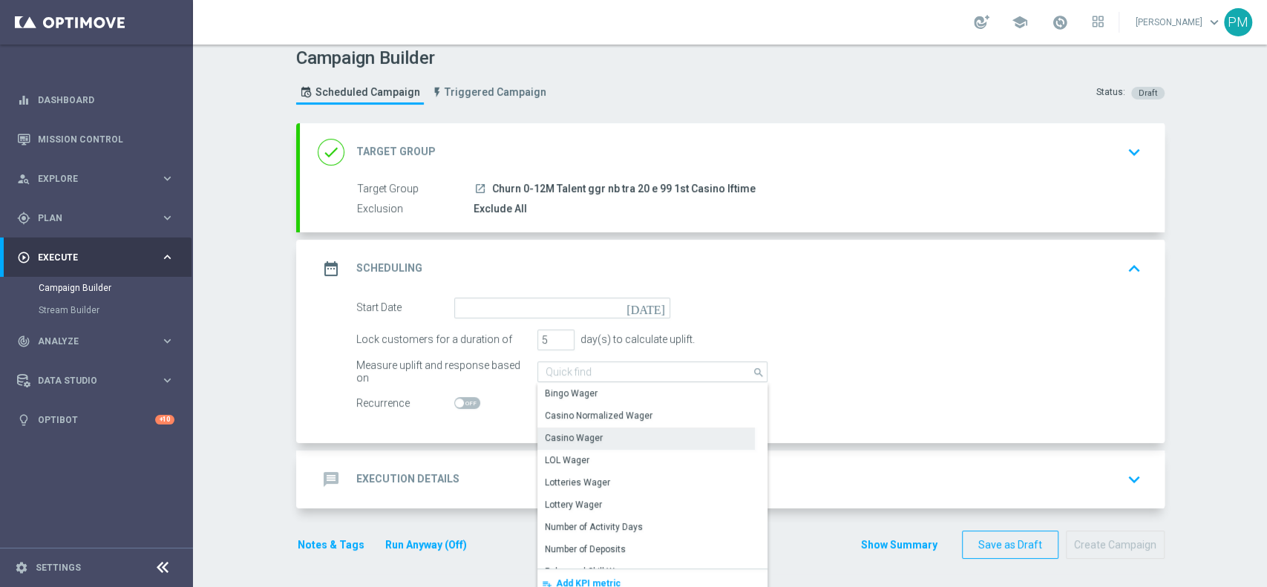
click at [578, 434] on div "Casino Wager" at bounding box center [574, 437] width 58 height 13
type input "Casino Wager"
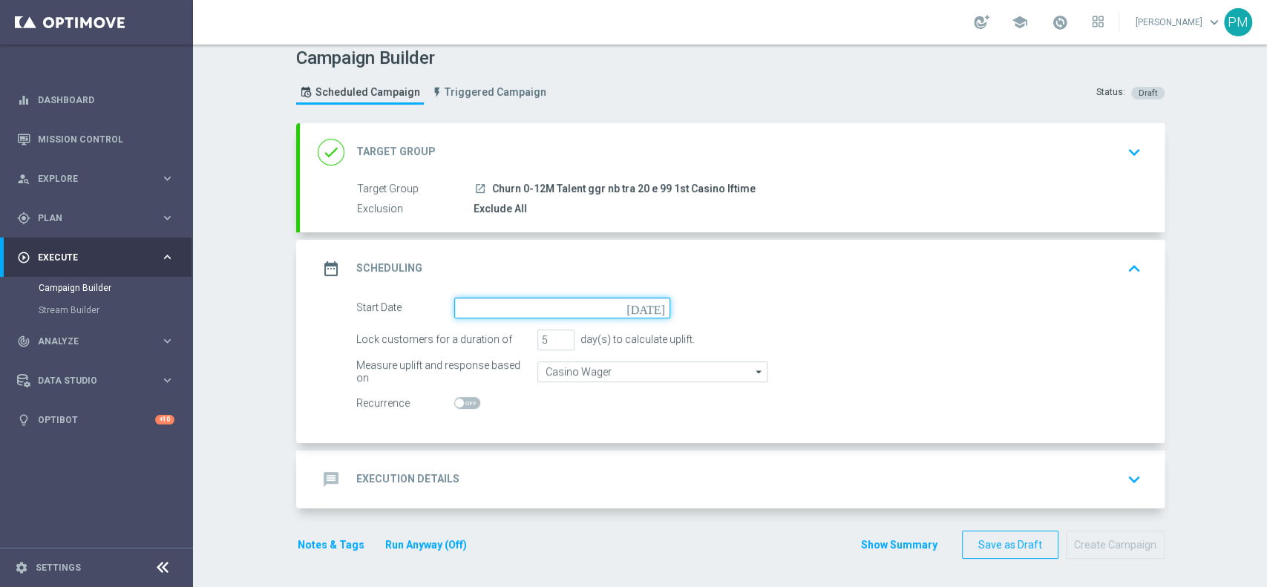
click at [532, 310] on input at bounding box center [562, 308] width 216 height 21
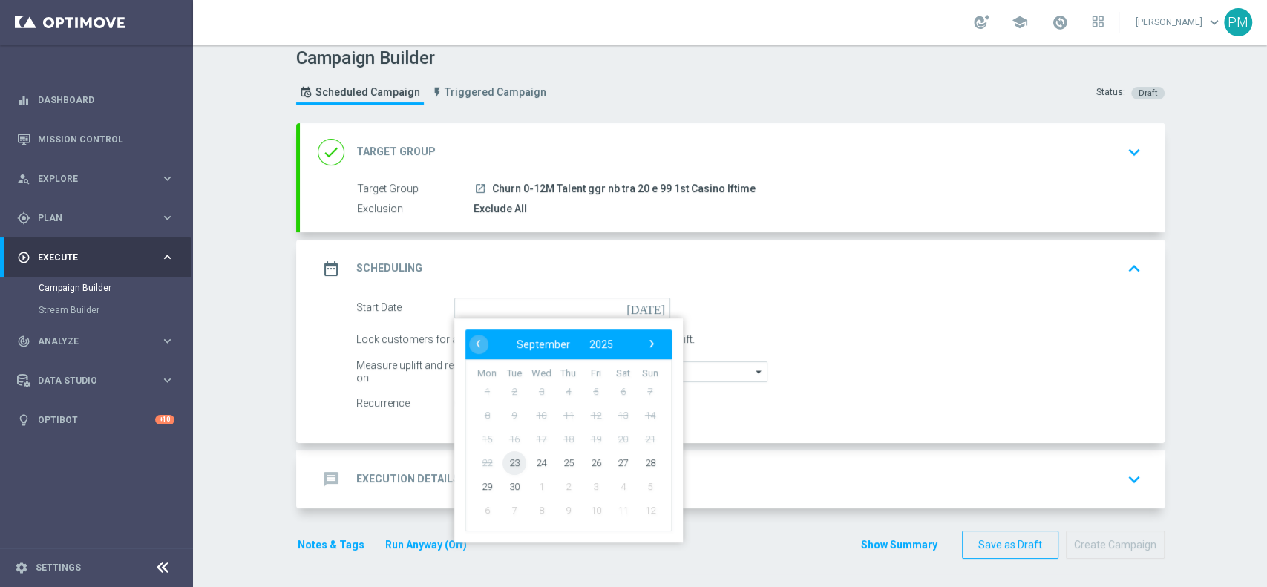
click at [512, 460] on span "23" at bounding box center [514, 463] width 24 height 24
type input "[DATE]"
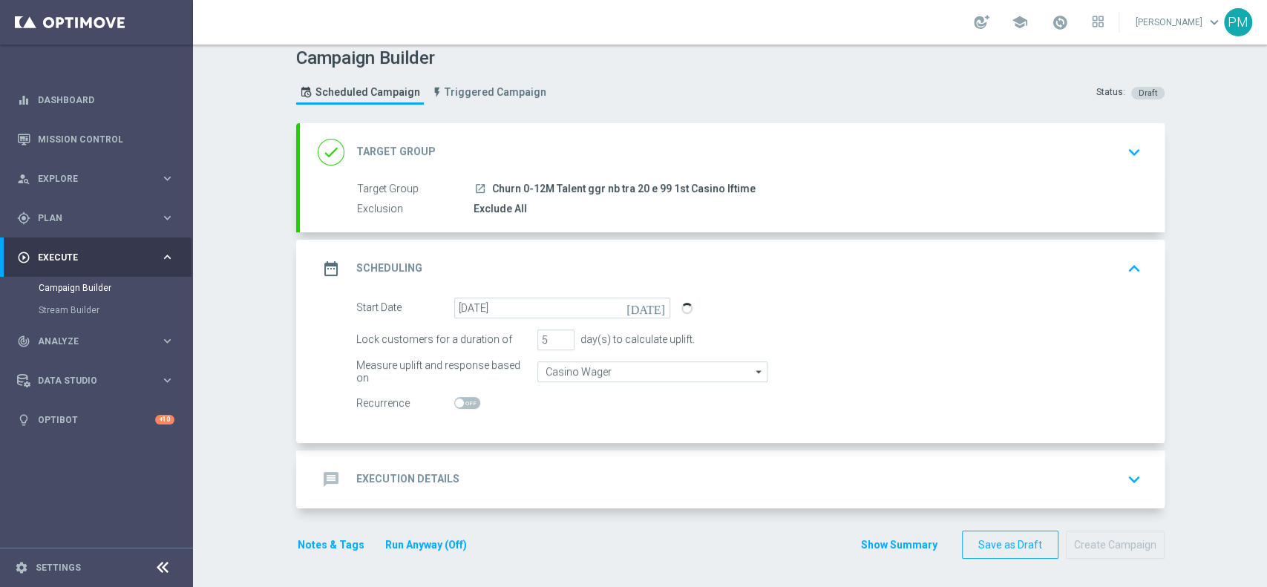
click at [789, 161] on div "done Target Group keyboard_arrow_down" at bounding box center [732, 152] width 829 height 28
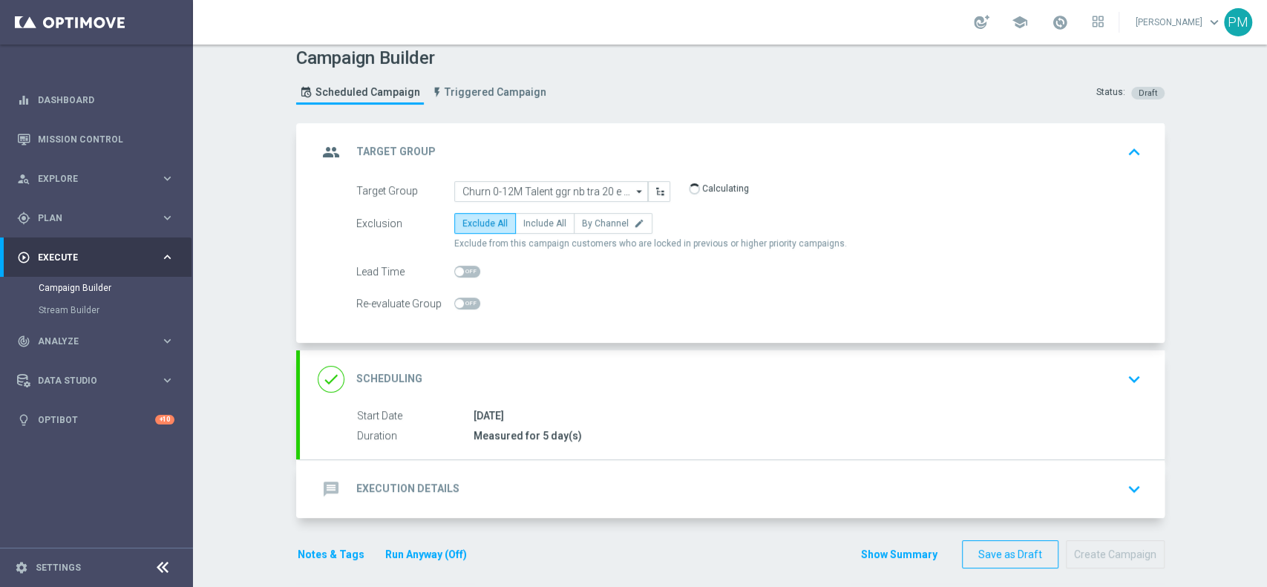
scroll to position [0, 0]
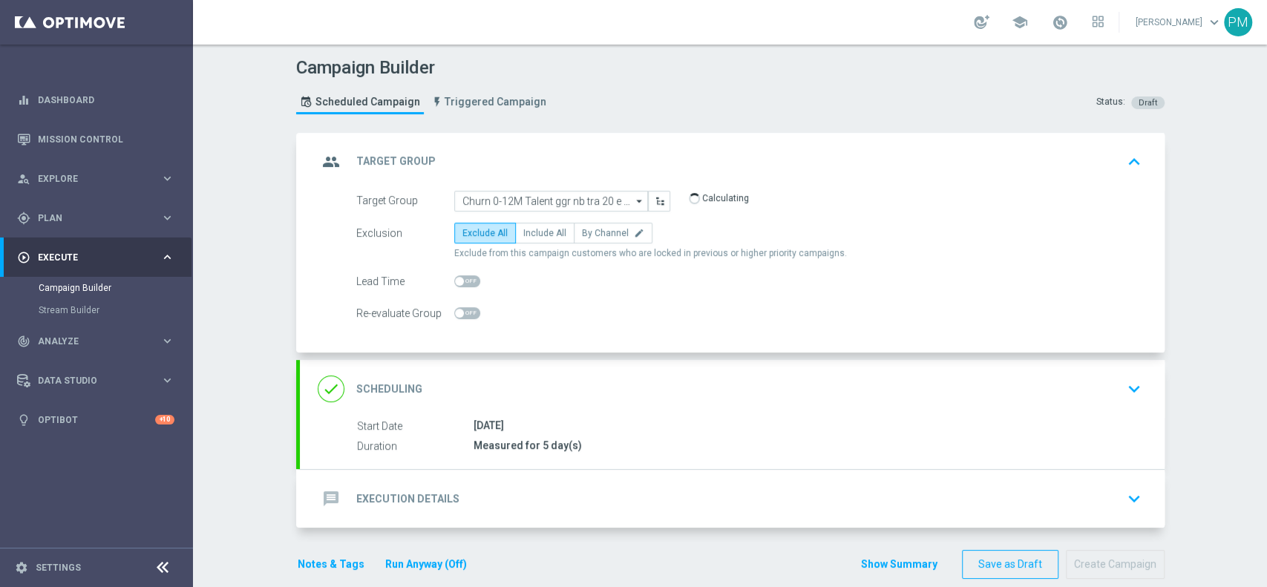
click at [812, 169] on div "group Target Group keyboard_arrow_up" at bounding box center [732, 162] width 829 height 28
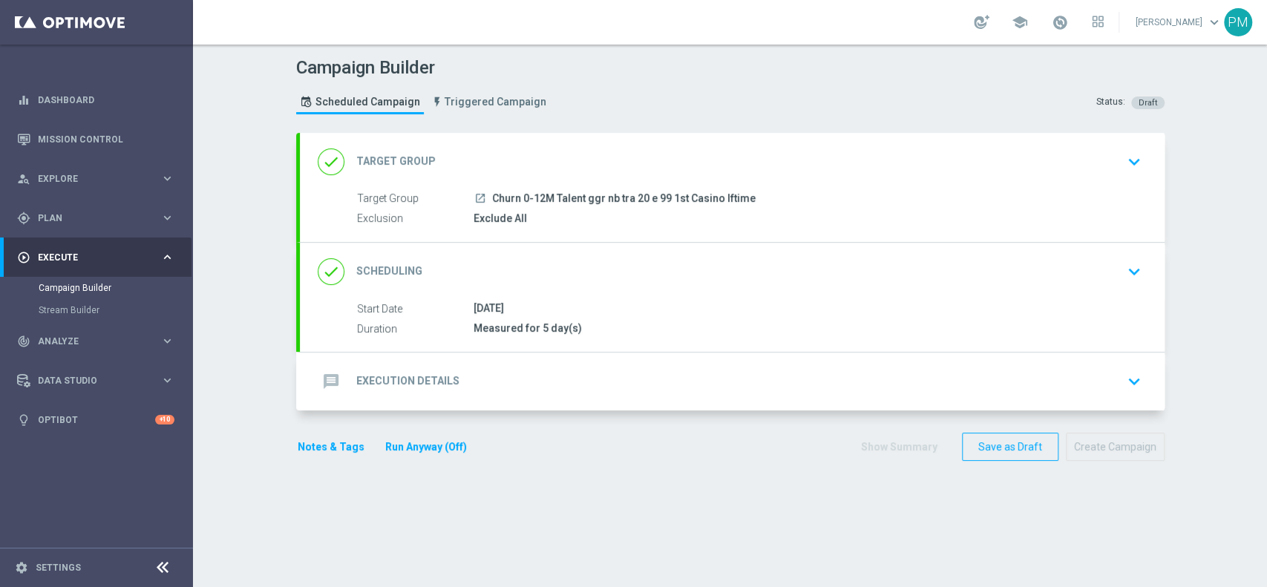
click at [605, 385] on div "message Execution Details keyboard_arrow_down" at bounding box center [732, 382] width 829 height 28
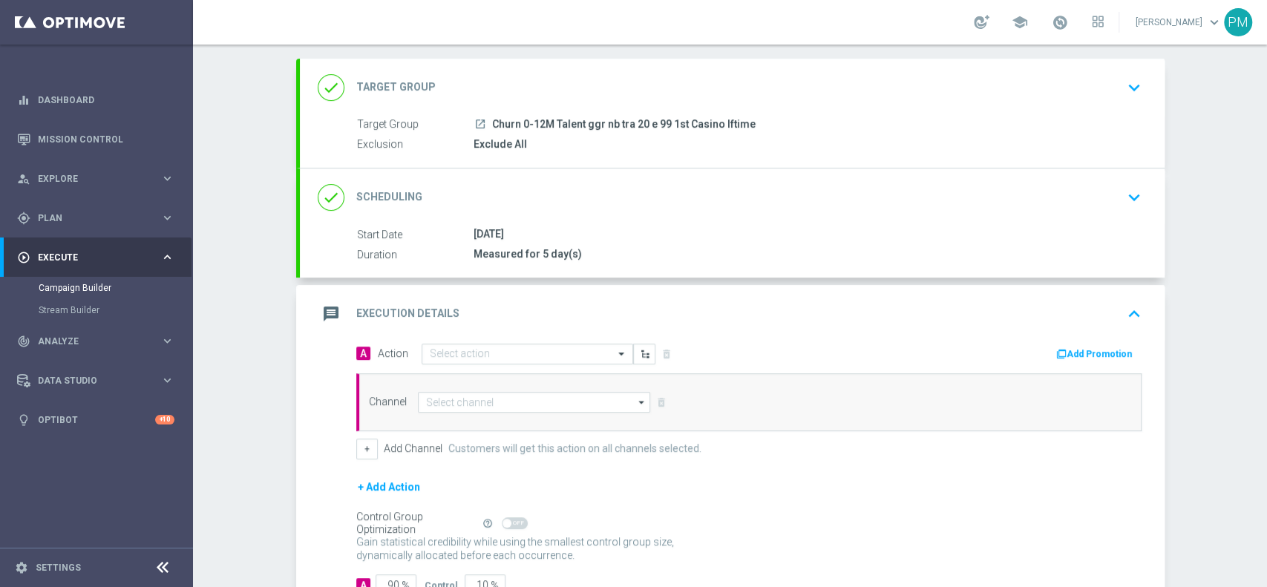
scroll to position [99, 0]
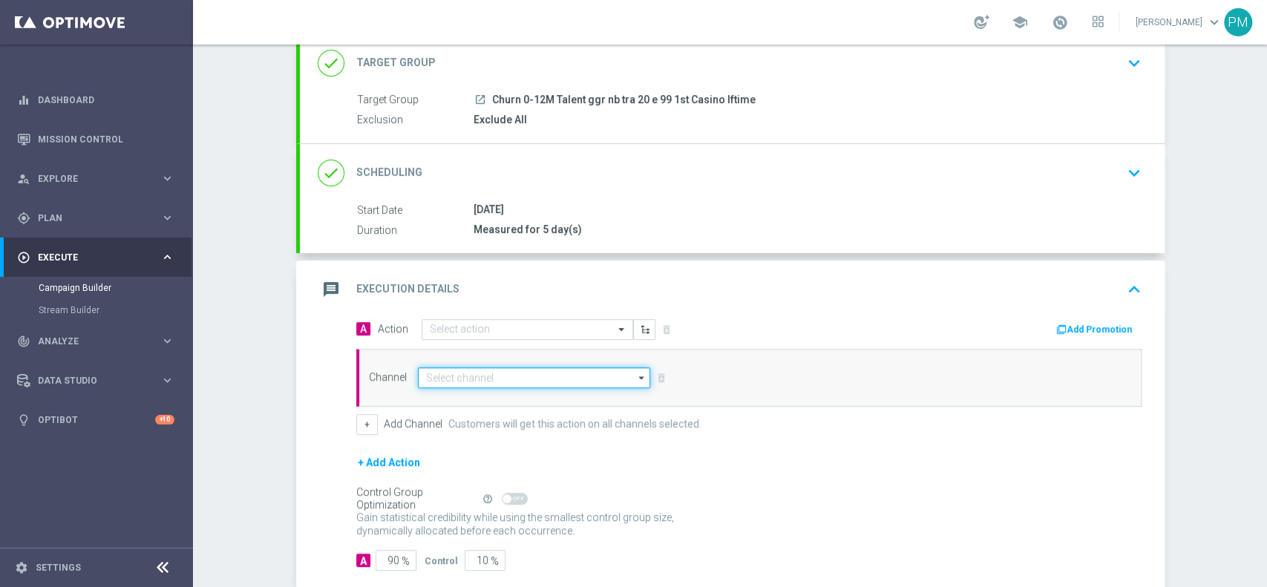
click at [444, 372] on input at bounding box center [534, 378] width 233 height 21
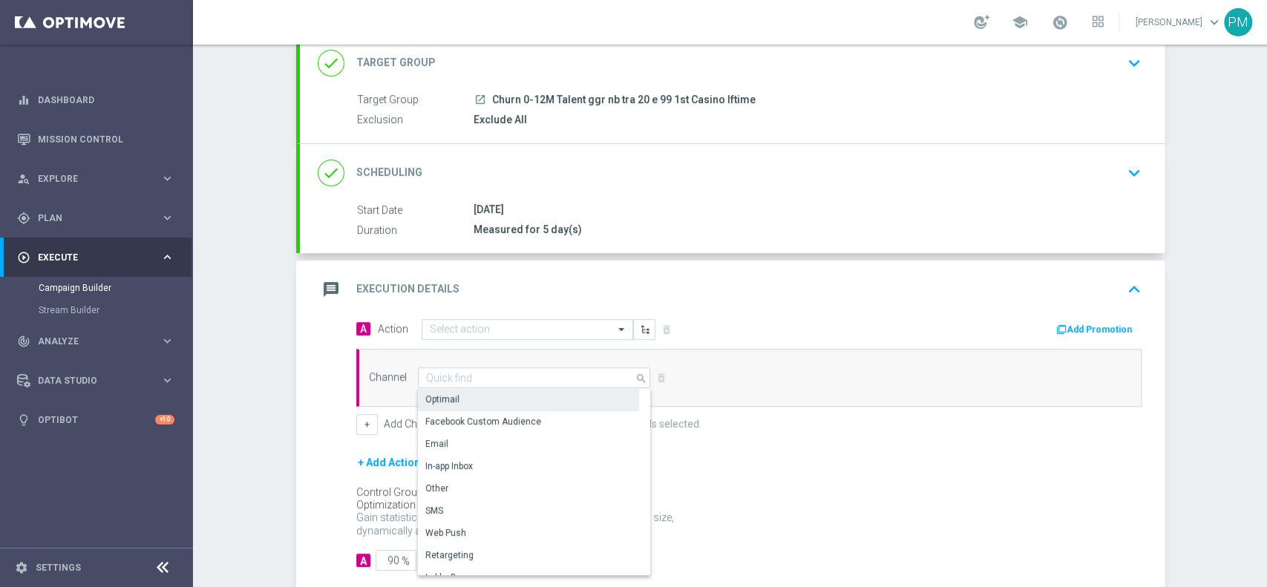
click at [444, 394] on div "Optimail" at bounding box center [442, 399] width 34 height 13
type input "Optimail"
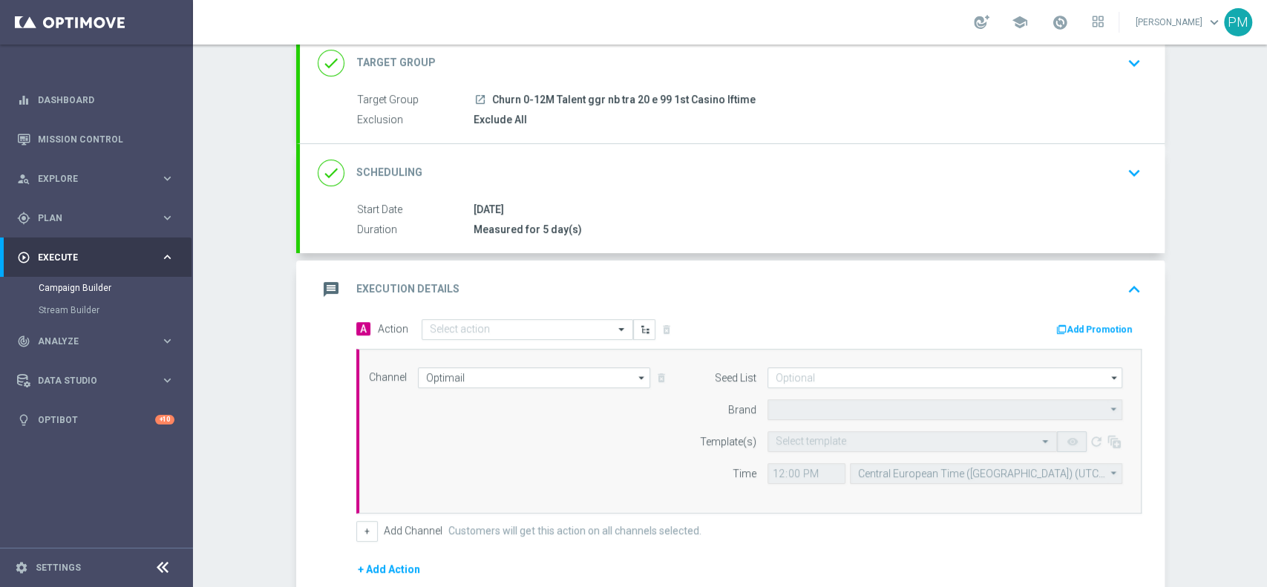
type input "Sisal Marketing"
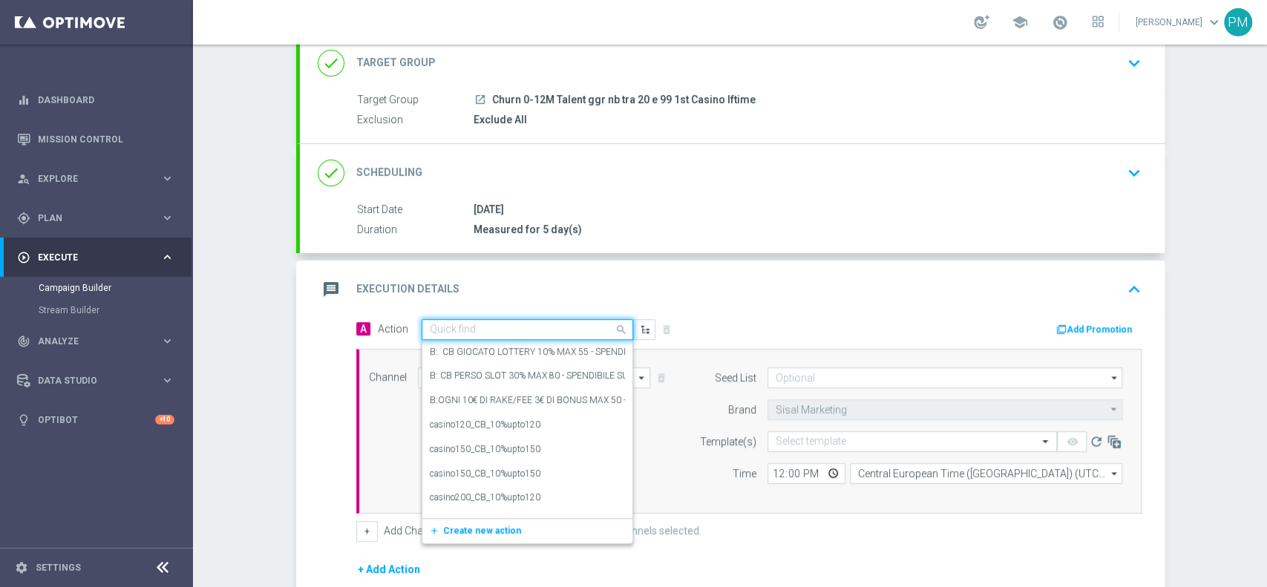
click at [475, 330] on input "text" at bounding box center [513, 330] width 166 height 13
paste input "BF 2€ SLOT"
type input "BF 2€ SLOT"
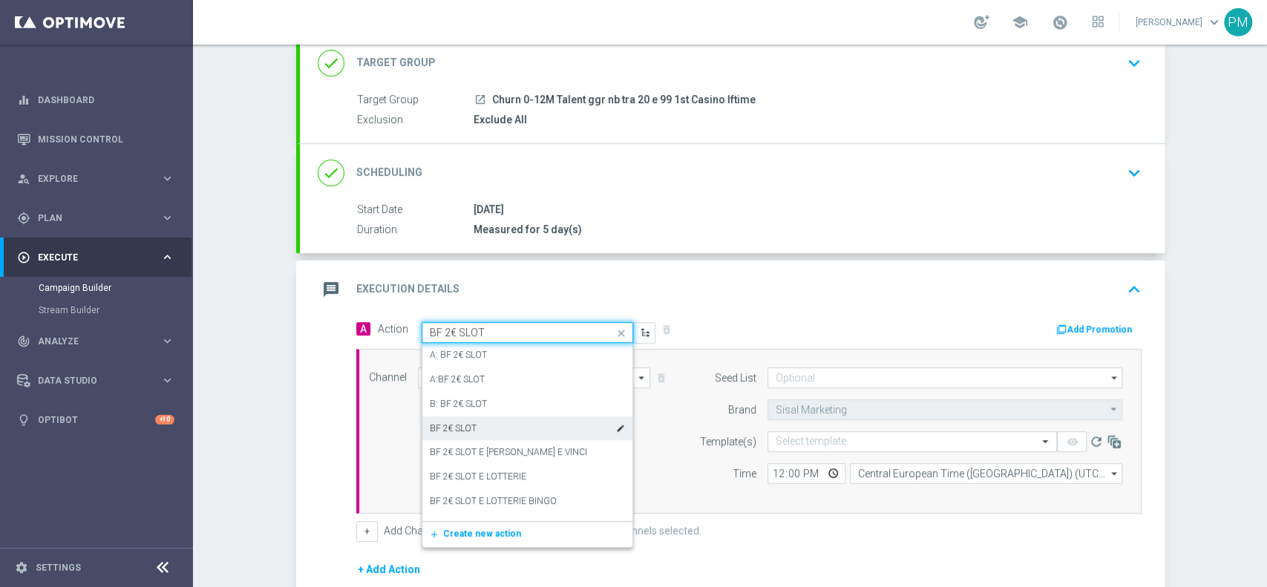
click at [475, 419] on div "BF 2€ SLOT edit" at bounding box center [527, 429] width 195 height 25
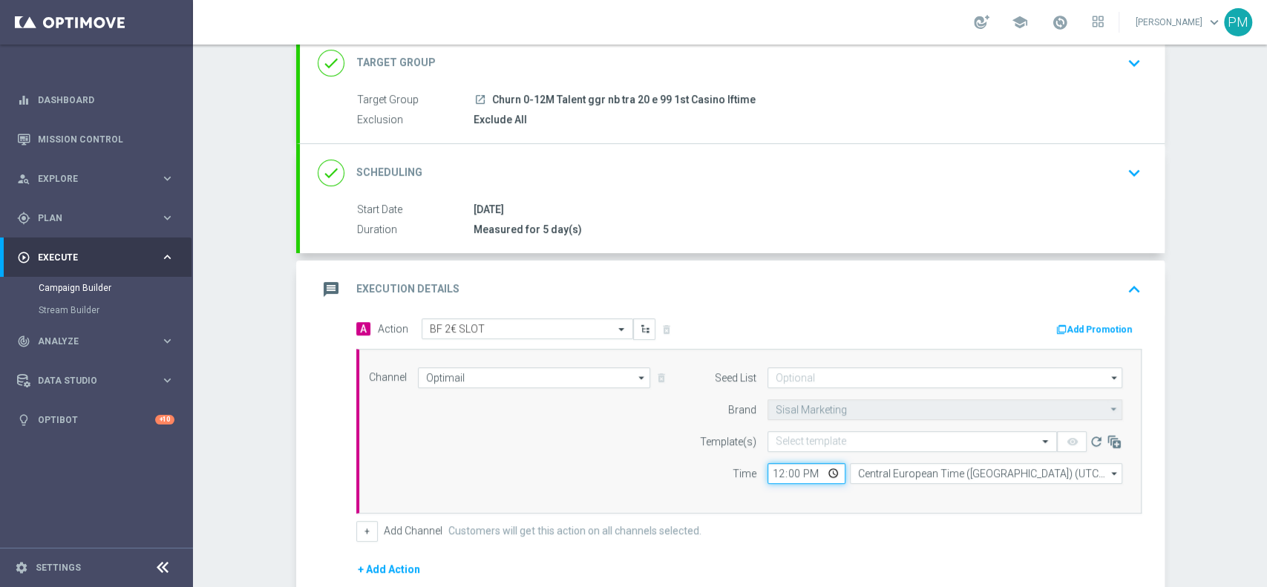
click at [773, 466] on input "12:00" at bounding box center [807, 473] width 78 height 21
type input "19:00"
click at [808, 437] on input "text" at bounding box center [898, 442] width 244 height 13
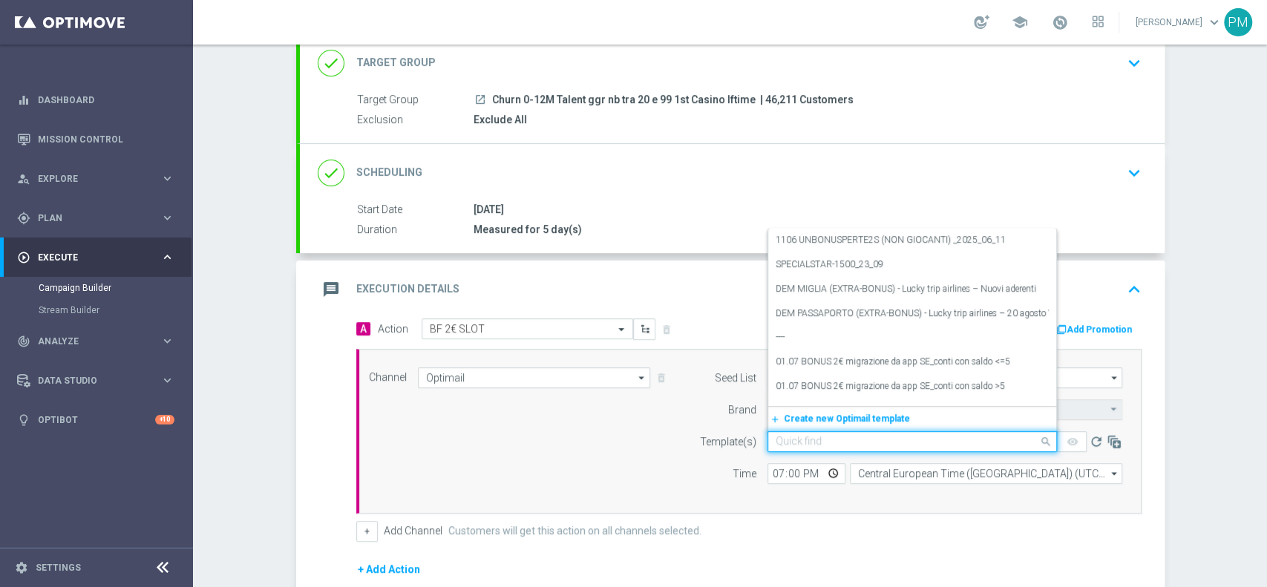
paste input "BONUSSLOT2309 - [DATE]"
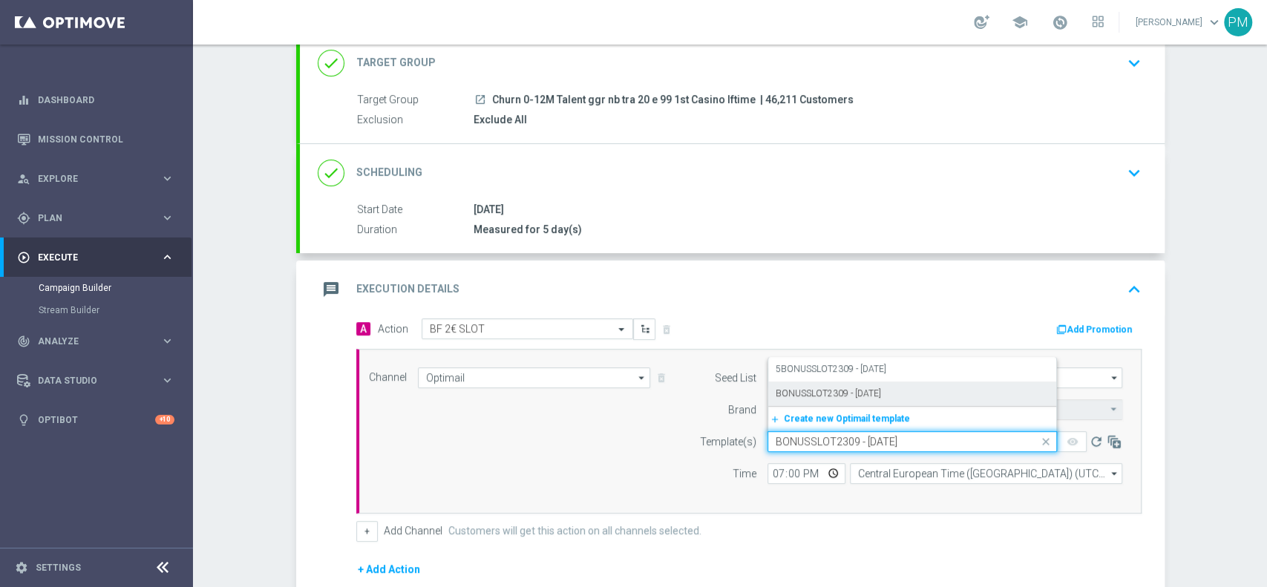
click at [836, 395] on label "BONUSSLOT2309 - [DATE]" at bounding box center [828, 394] width 105 height 13
type input "BONUSSLOT2309 - [DATE]"
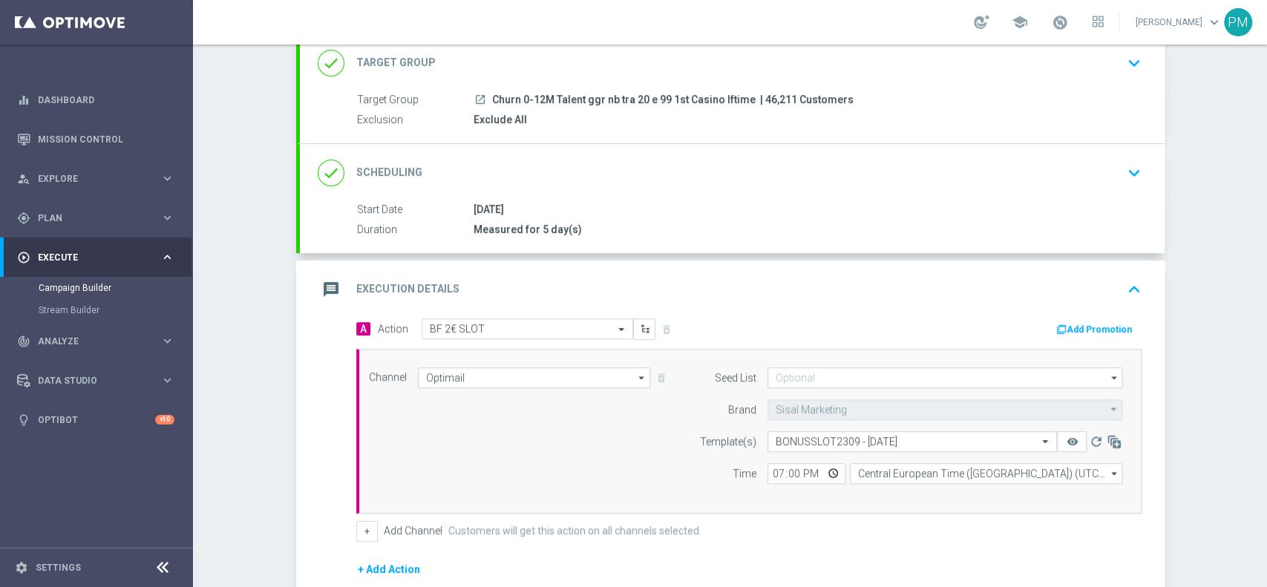
click at [1093, 330] on button "Add Promotion" at bounding box center [1096, 329] width 82 height 16
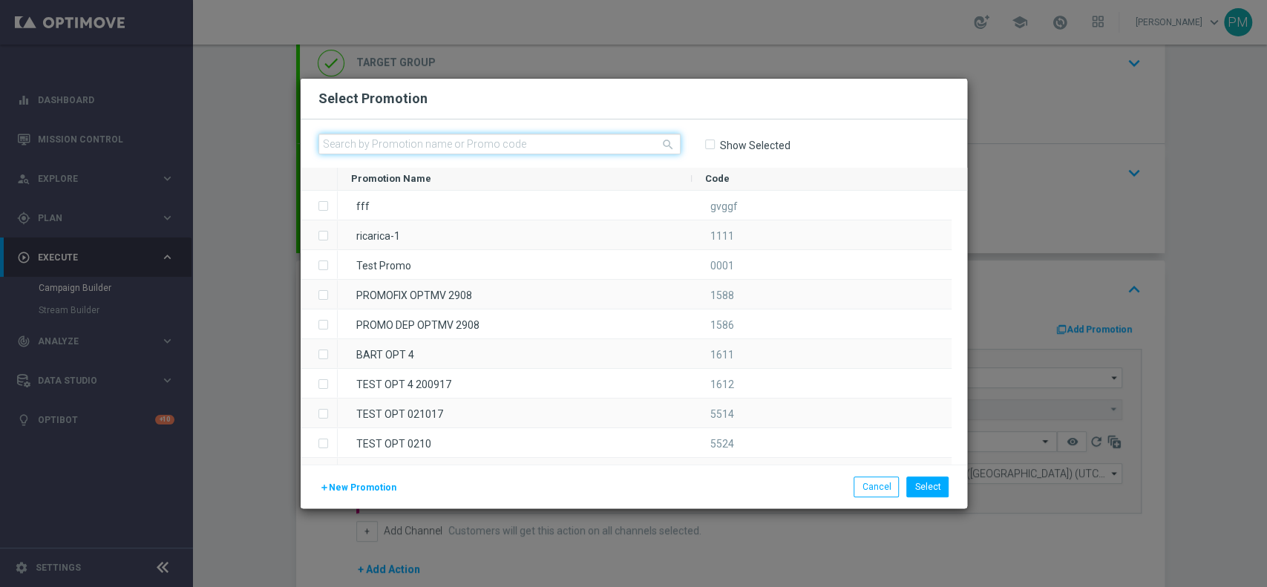
click at [525, 144] on input "text" at bounding box center [500, 144] width 362 height 21
paste input "237201"
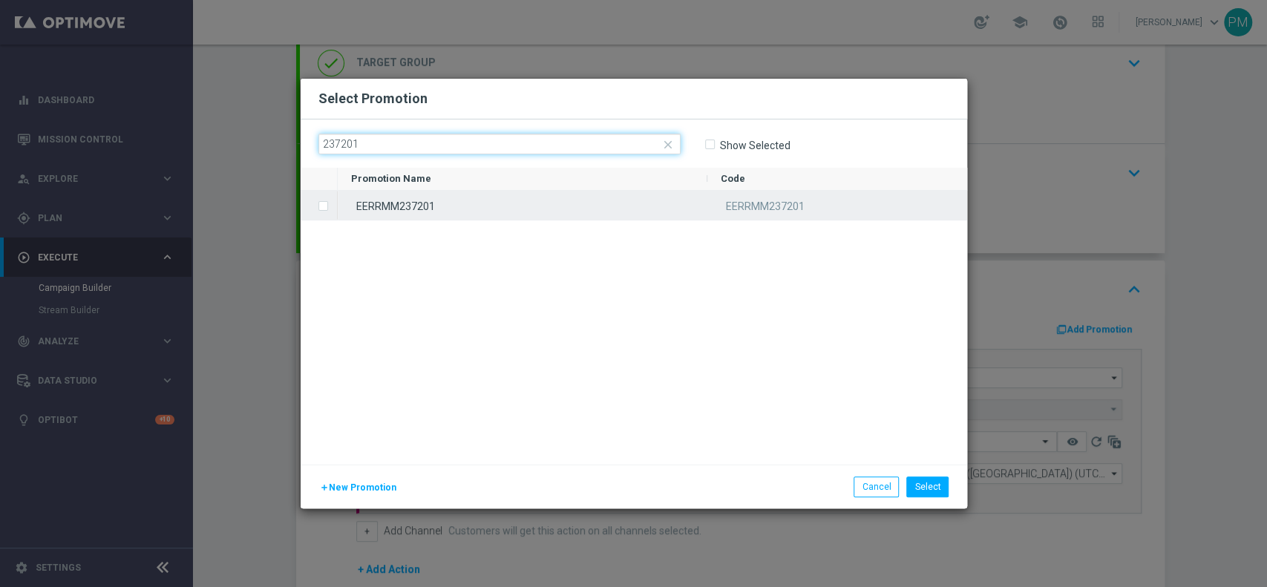
type input "237201"
click at [523, 215] on div "EERRMM237201" at bounding box center [523, 205] width 370 height 29
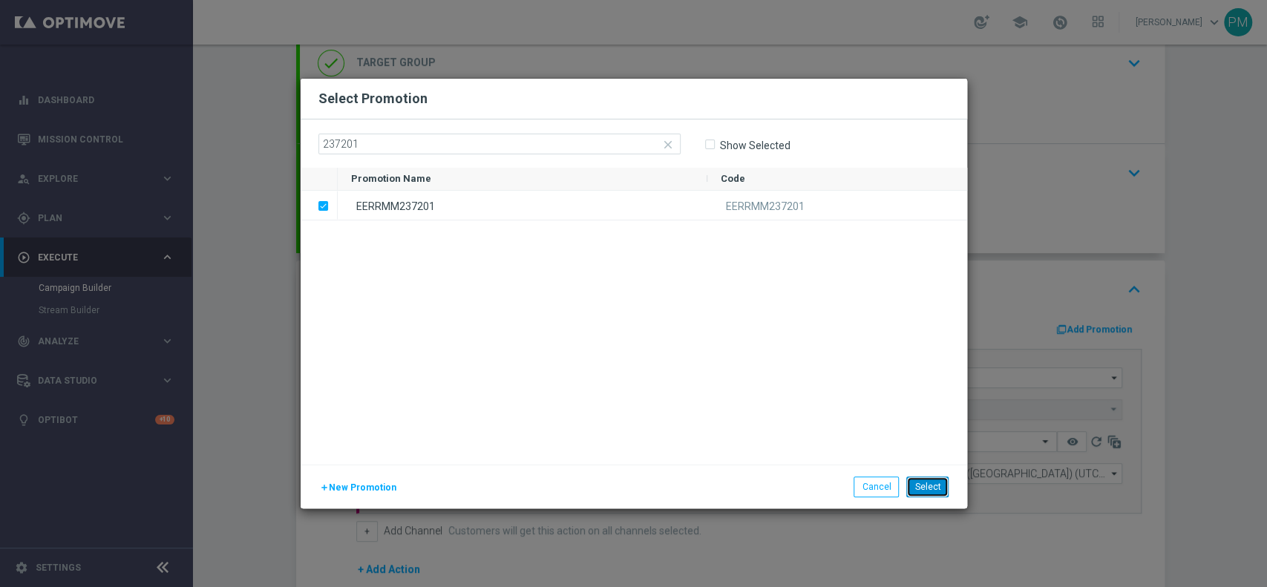
click at [933, 489] on button "Select" at bounding box center [928, 487] width 42 height 21
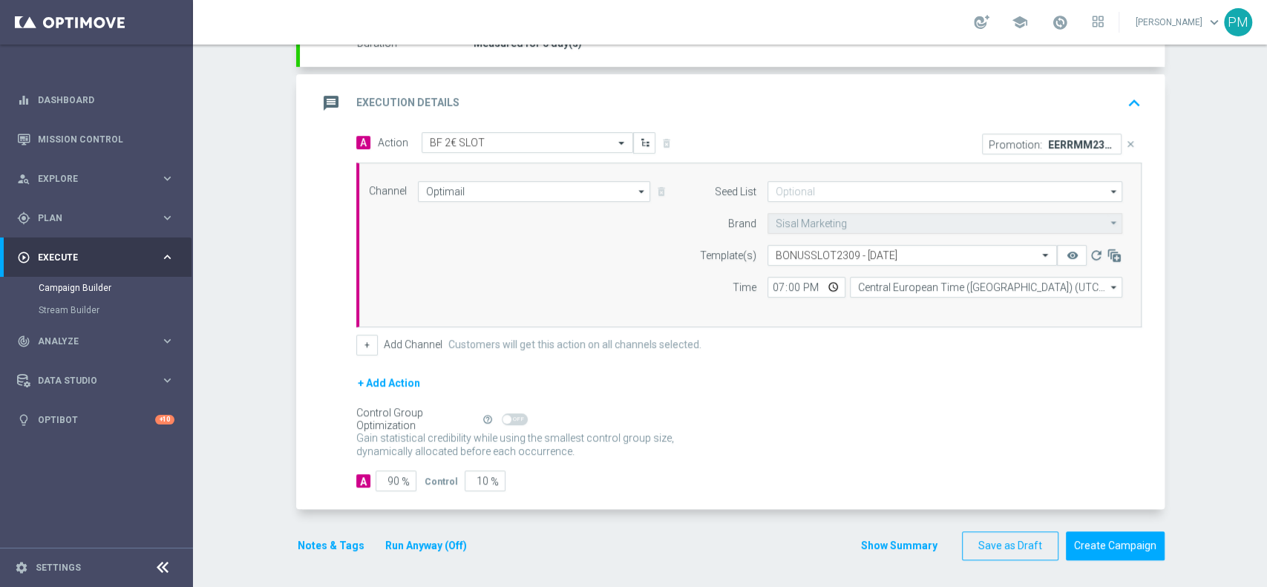
click at [753, 105] on div "message Execution Details keyboard_arrow_up" at bounding box center [732, 103] width 829 height 28
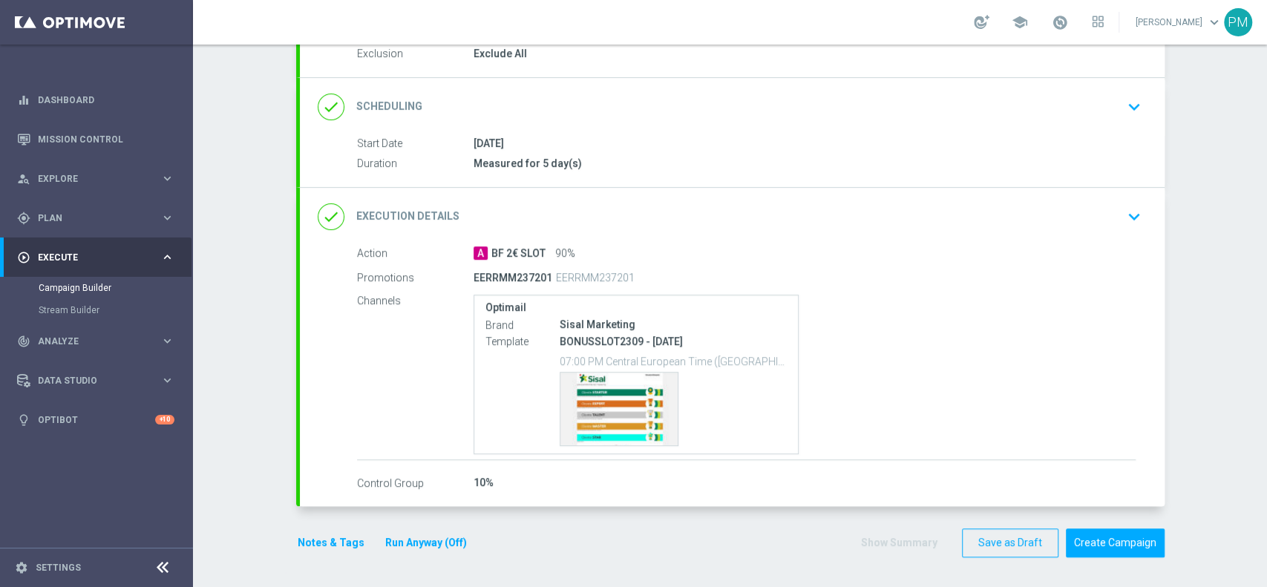
scroll to position [163, 0]
click at [326, 538] on button "Notes & Tags" at bounding box center [331, 545] width 70 height 19
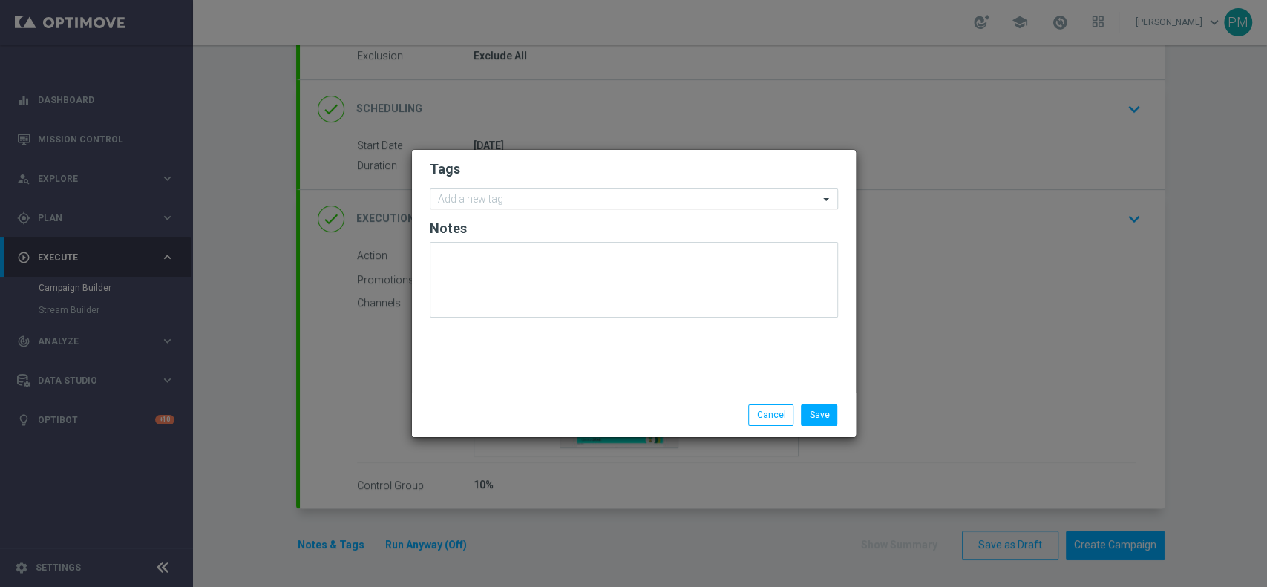
click at [500, 197] on input "text" at bounding box center [628, 200] width 381 height 13
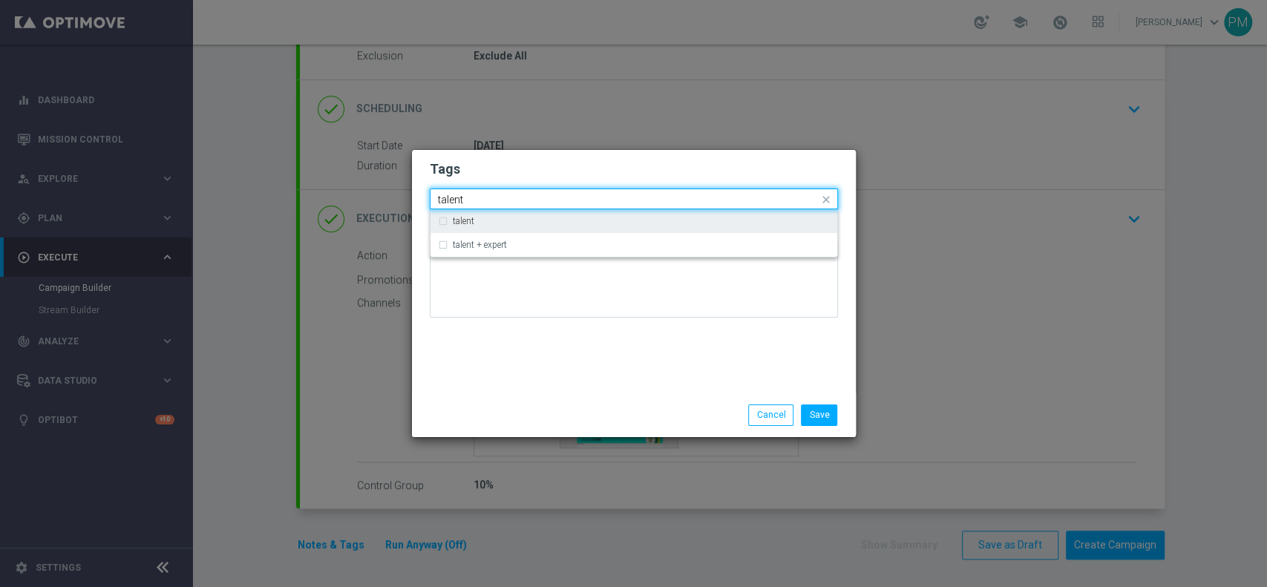
click at [530, 230] on div "talent" at bounding box center [634, 221] width 392 height 24
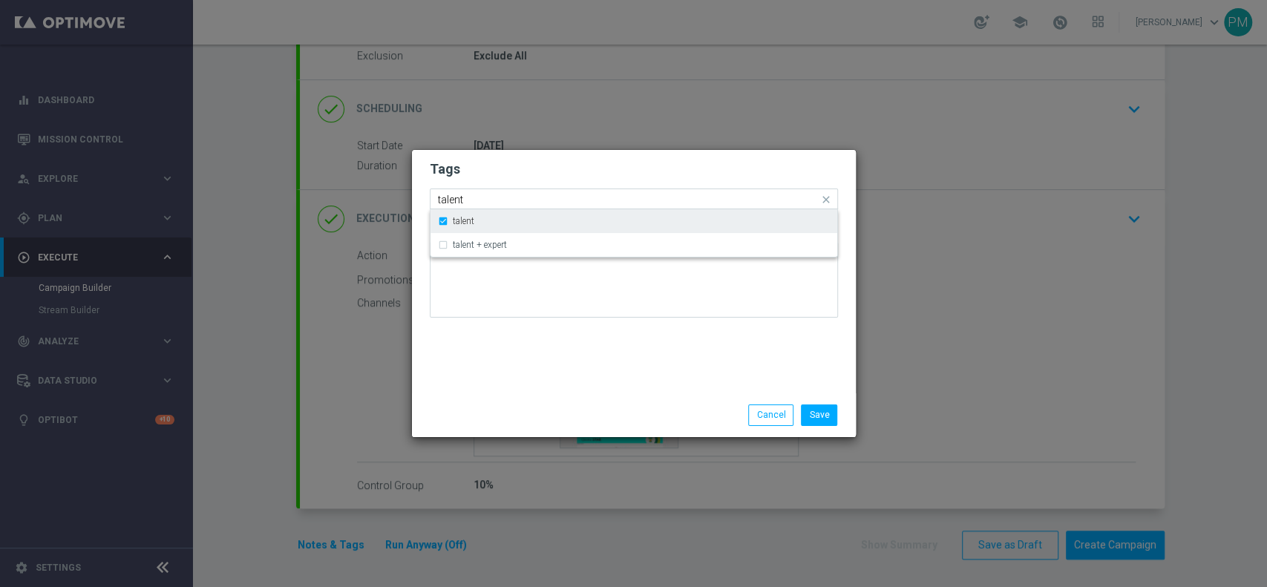
click at [518, 227] on div "talent" at bounding box center [634, 221] width 392 height 24
click at [517, 247] on div "talent + expert" at bounding box center [641, 245] width 377 height 9
click at [454, 201] on input "talent" at bounding box center [628, 200] width 381 height 13
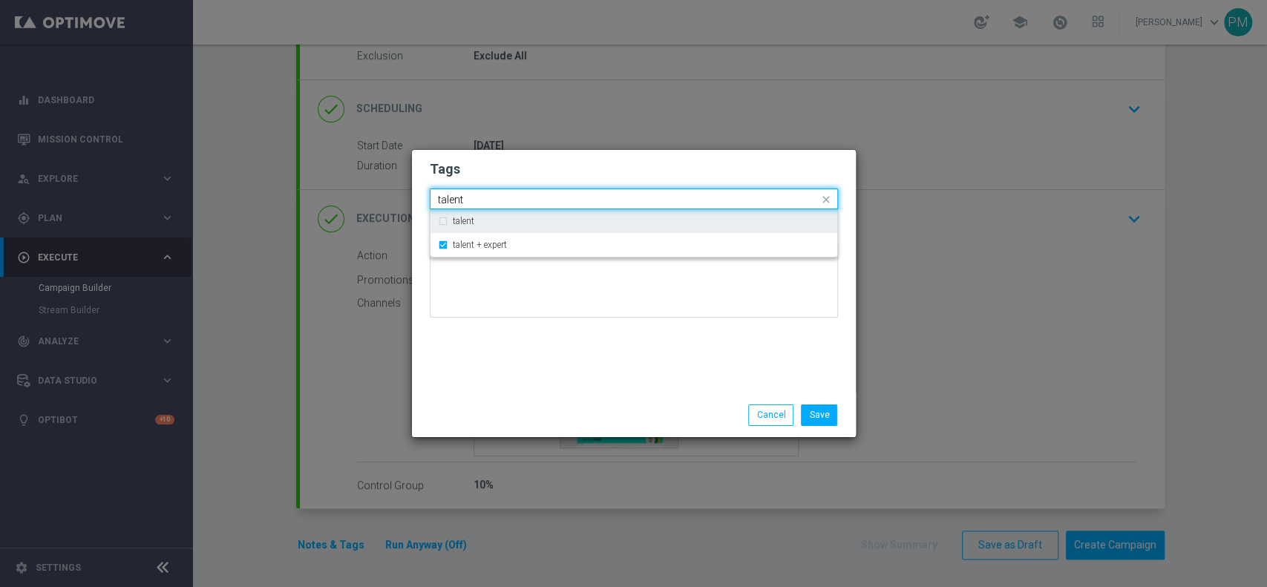
click at [454, 201] on input "talent" at bounding box center [628, 200] width 381 height 13
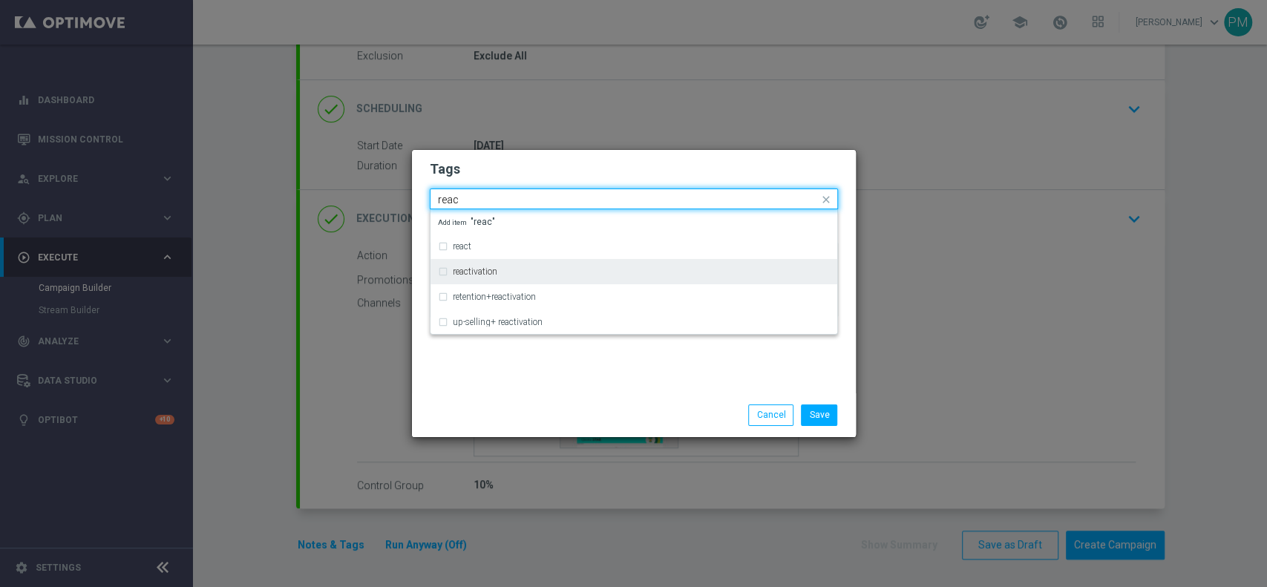
click at [468, 267] on label "reactivation" at bounding box center [475, 271] width 45 height 9
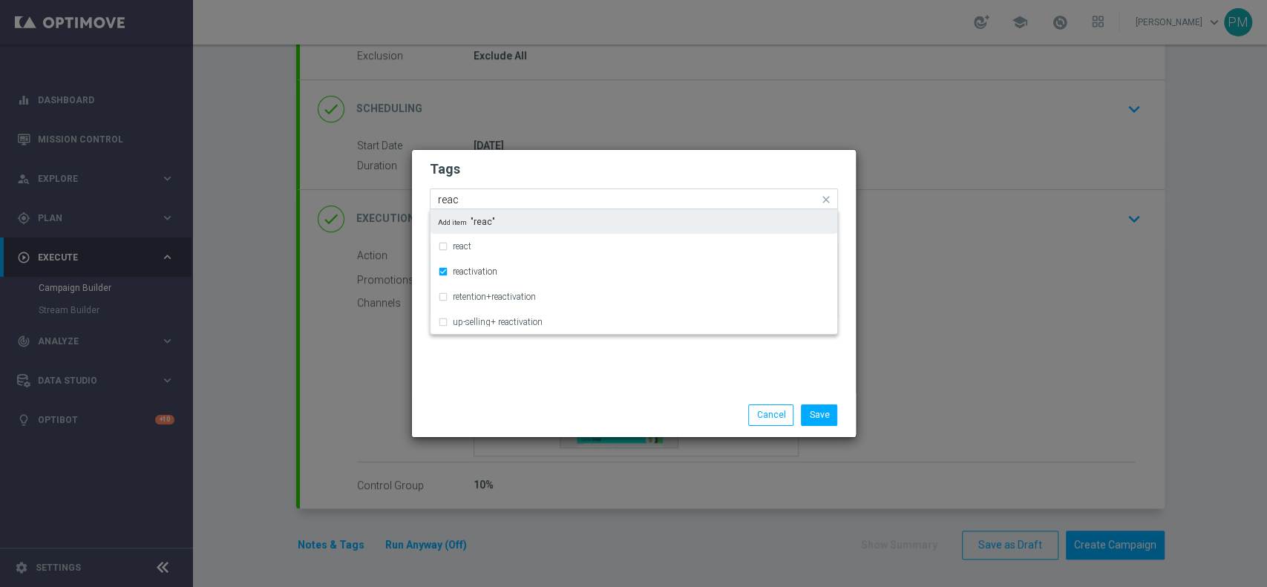
click at [446, 205] on input "reac" at bounding box center [628, 200] width 381 height 13
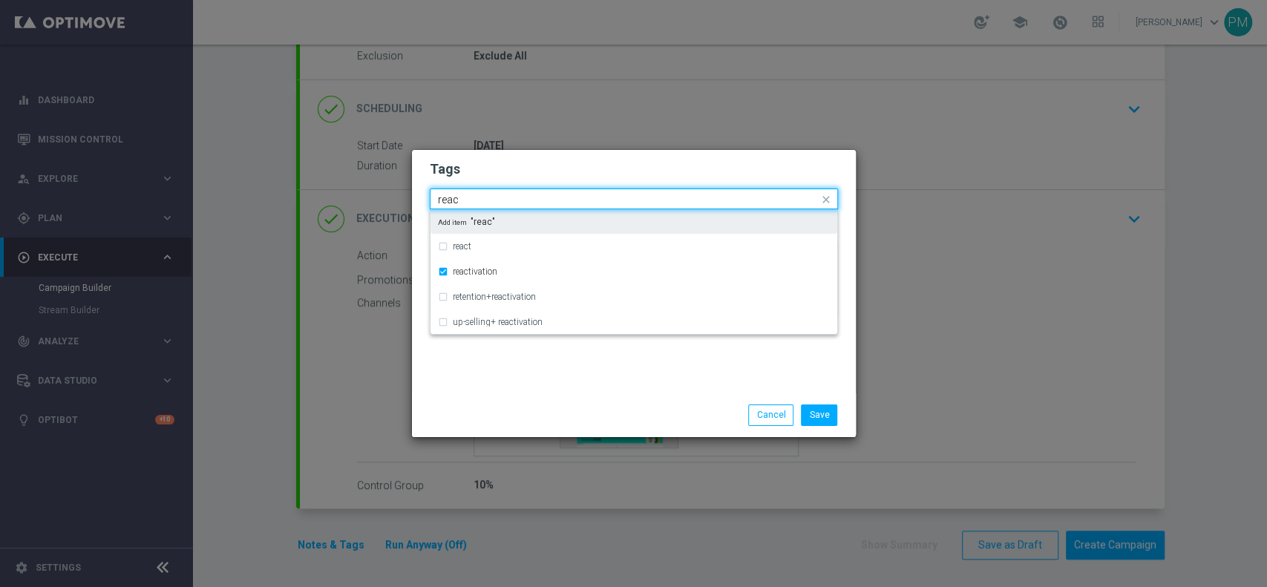
click at [446, 205] on input "reac" at bounding box center [628, 200] width 381 height 13
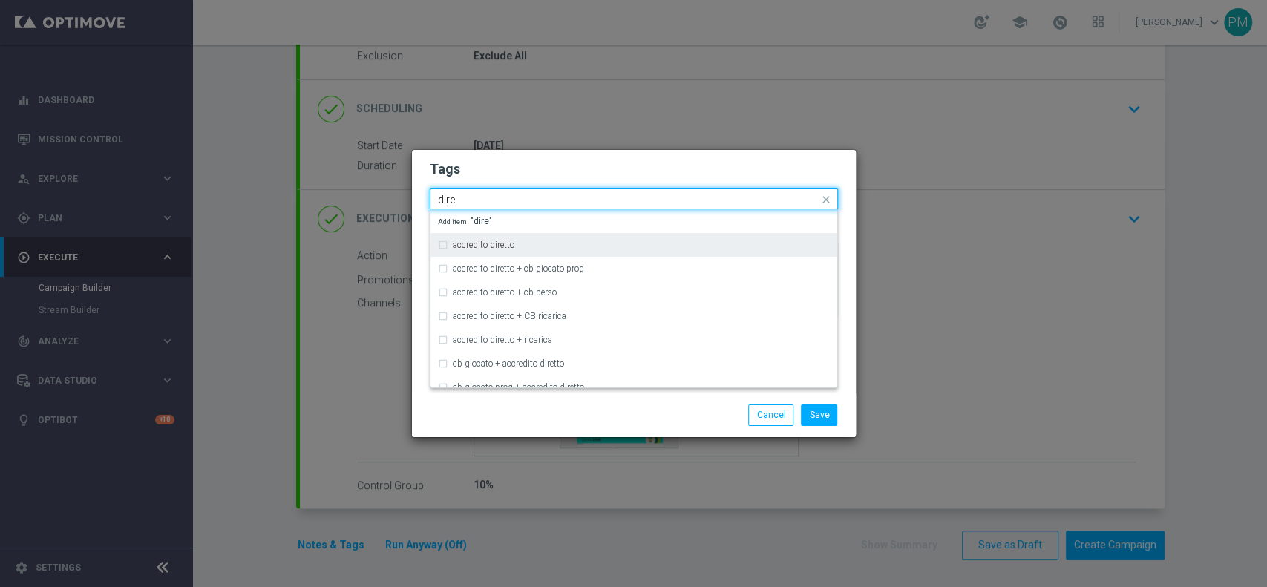
click at [492, 240] on div "accredito diretto" at bounding box center [634, 245] width 392 height 24
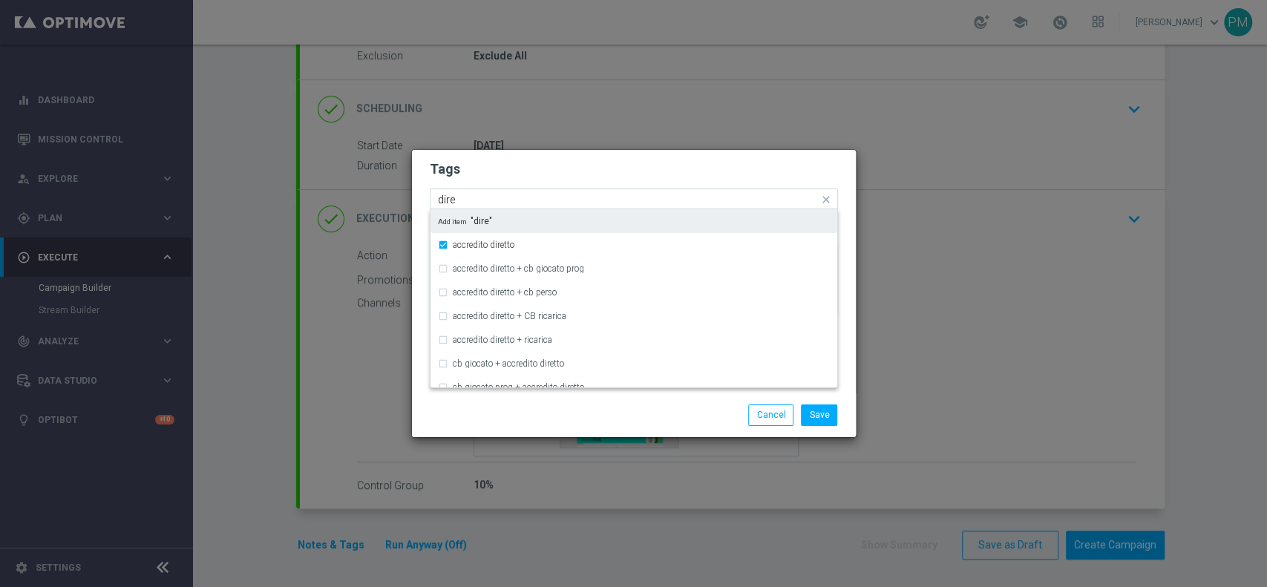
click at [449, 195] on input "dire" at bounding box center [628, 200] width 381 height 13
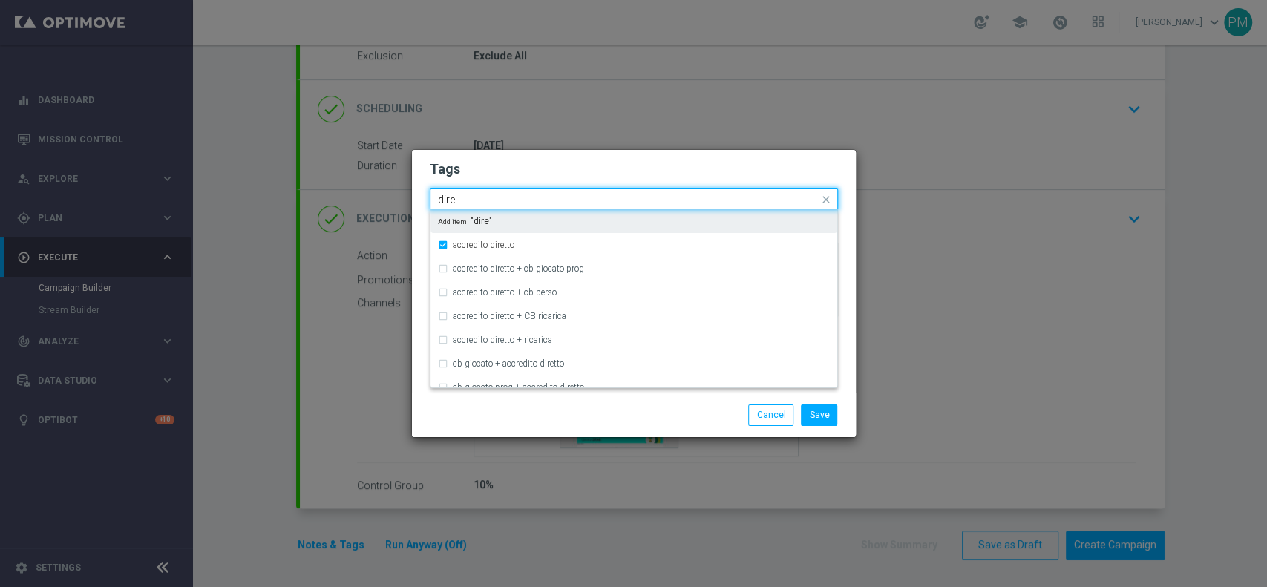
click at [449, 195] on input "dire" at bounding box center [628, 200] width 381 height 13
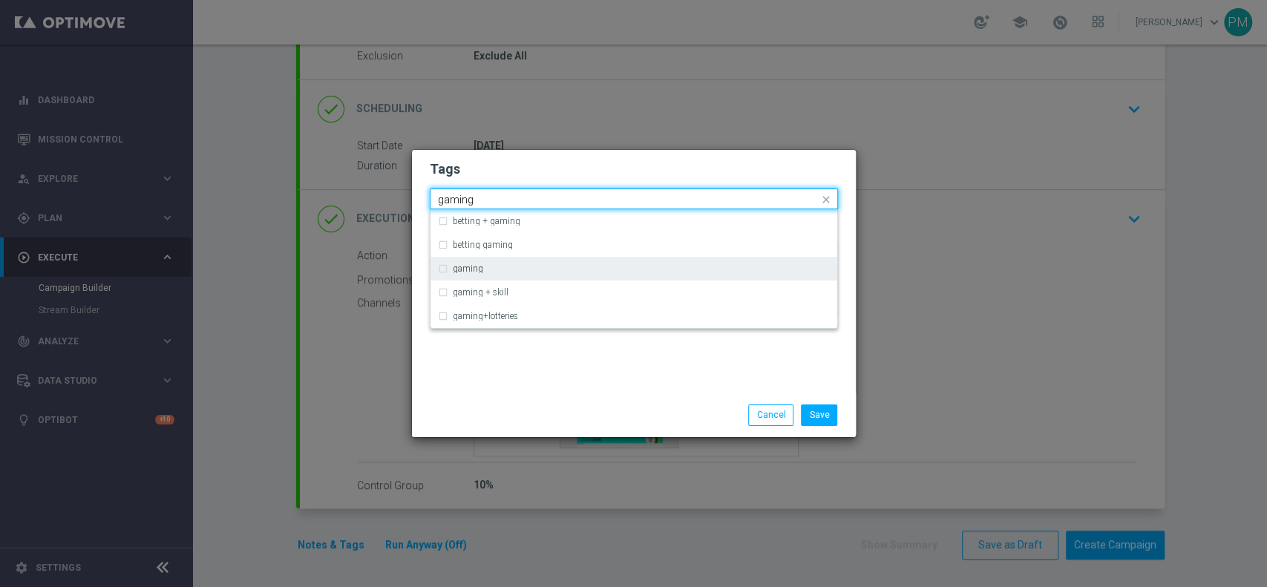
click at [469, 268] on label "gaming" at bounding box center [468, 268] width 30 height 9
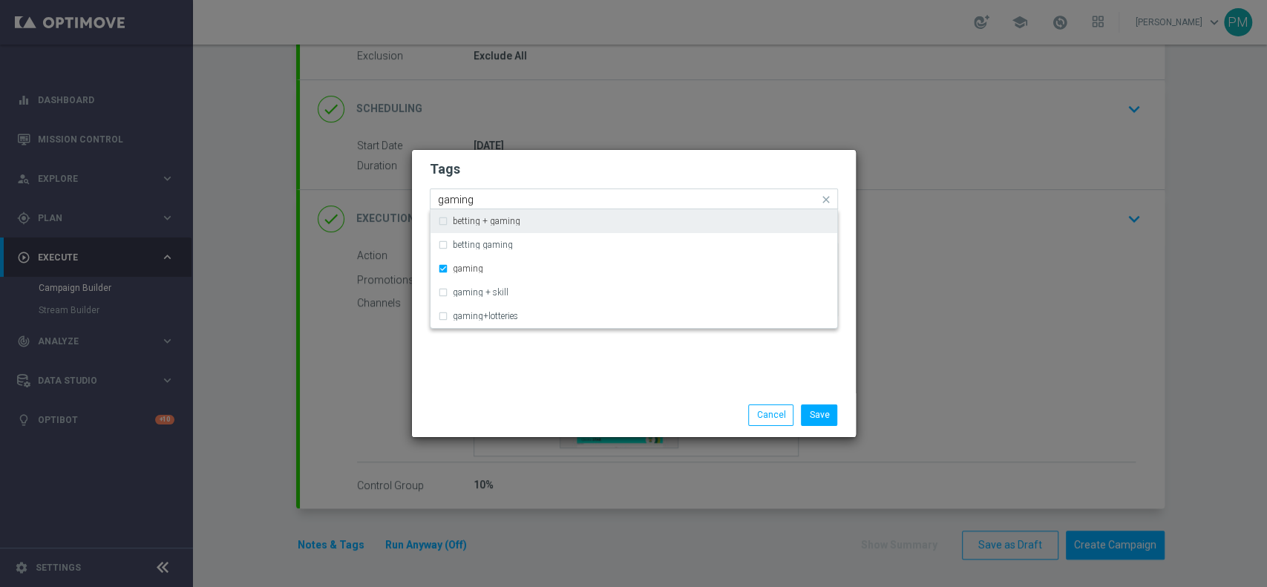
click at [456, 197] on input "gaming" at bounding box center [628, 200] width 381 height 13
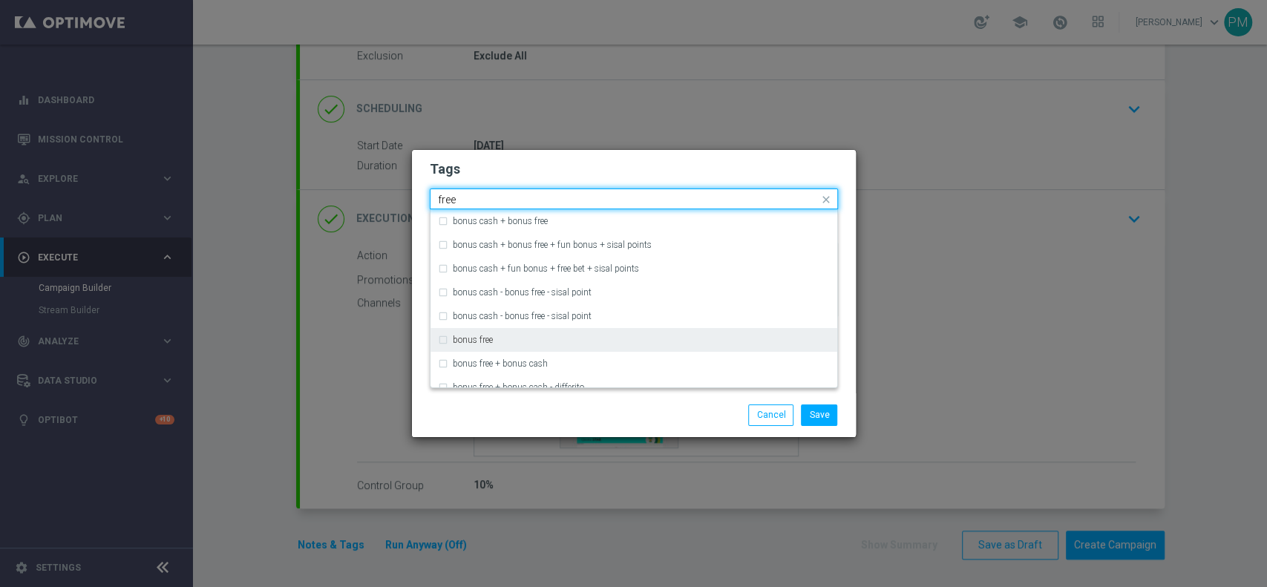
click at [486, 336] on label "bonus free" at bounding box center [473, 340] width 40 height 9
type input "free"
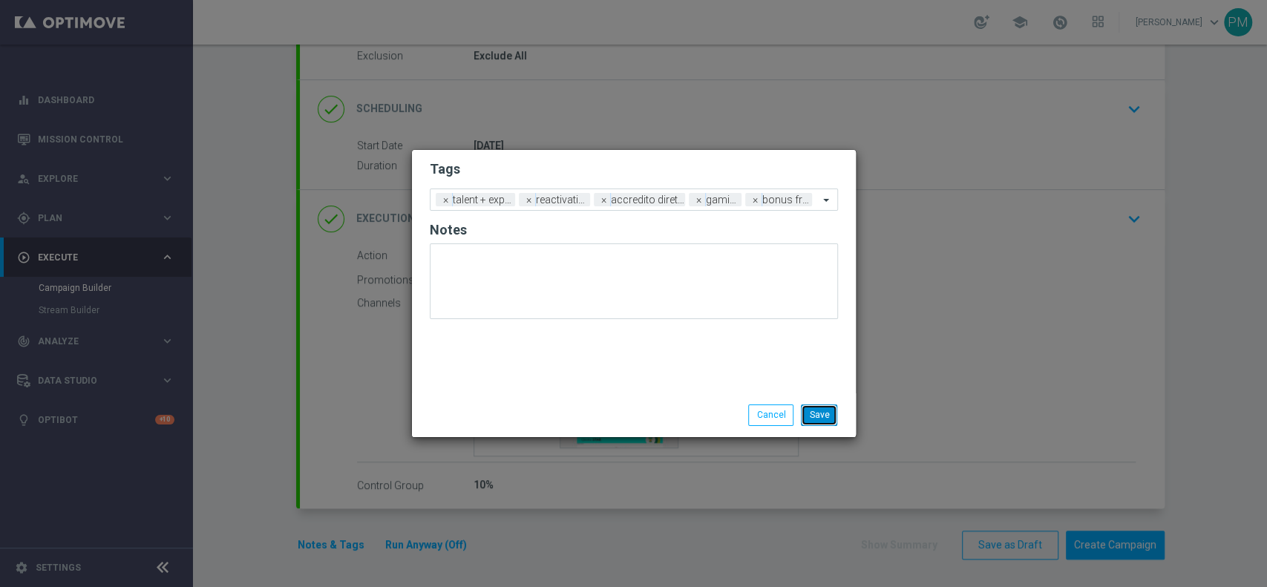
click at [812, 407] on button "Save" at bounding box center [819, 415] width 36 height 21
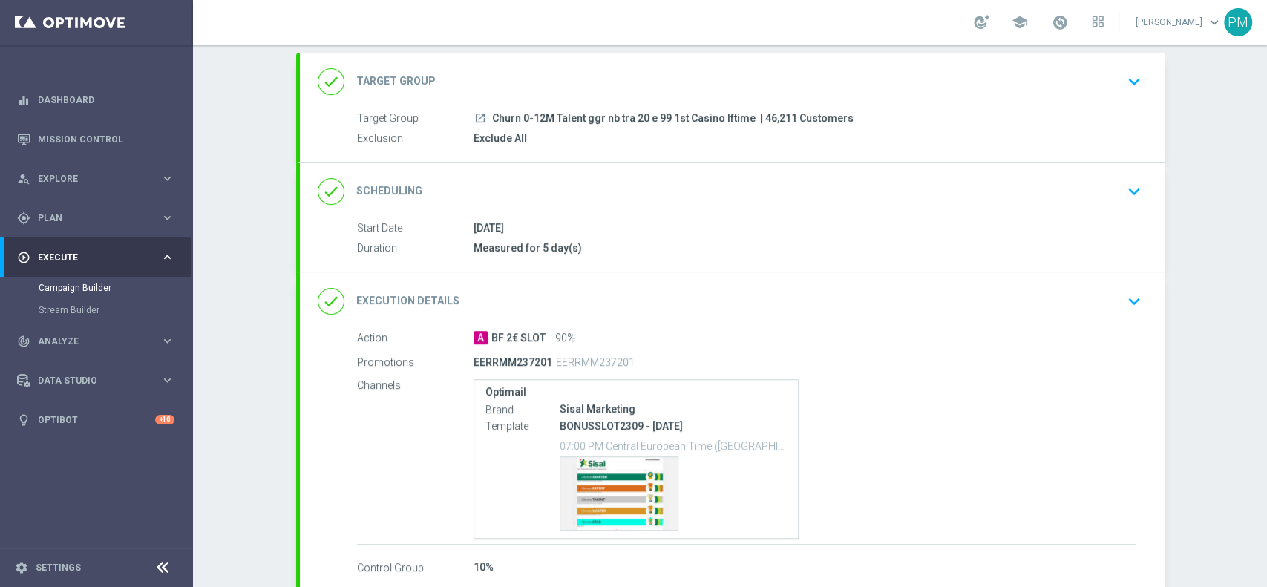
scroll to position [0, 0]
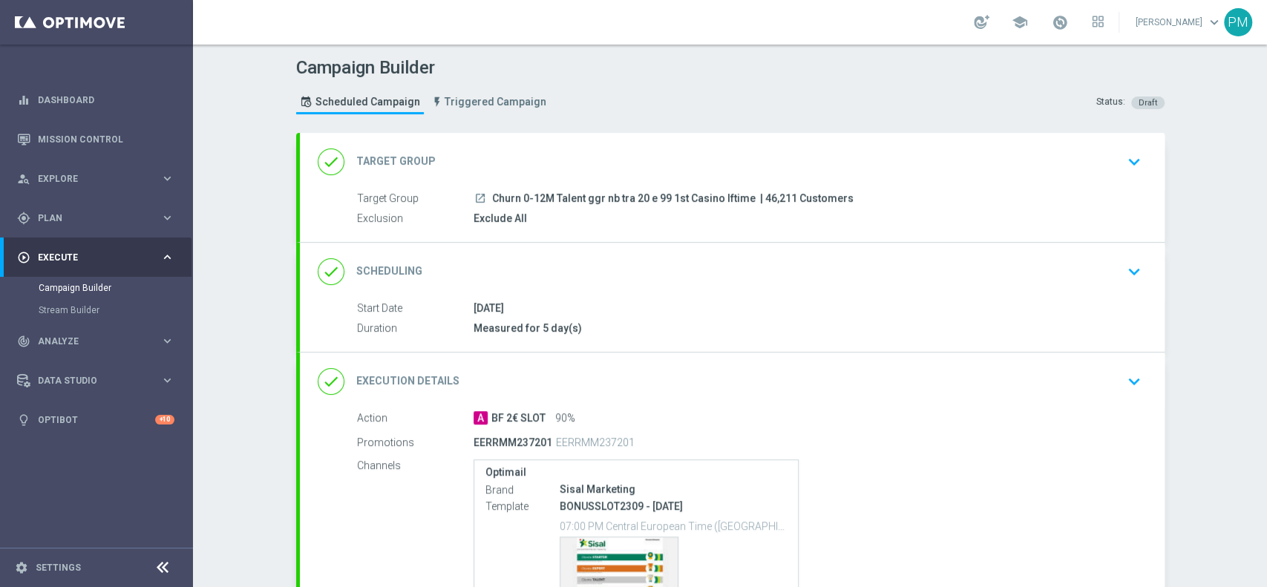
click at [784, 252] on div "done Scheduling keyboard_arrow_down" at bounding box center [732, 272] width 865 height 58
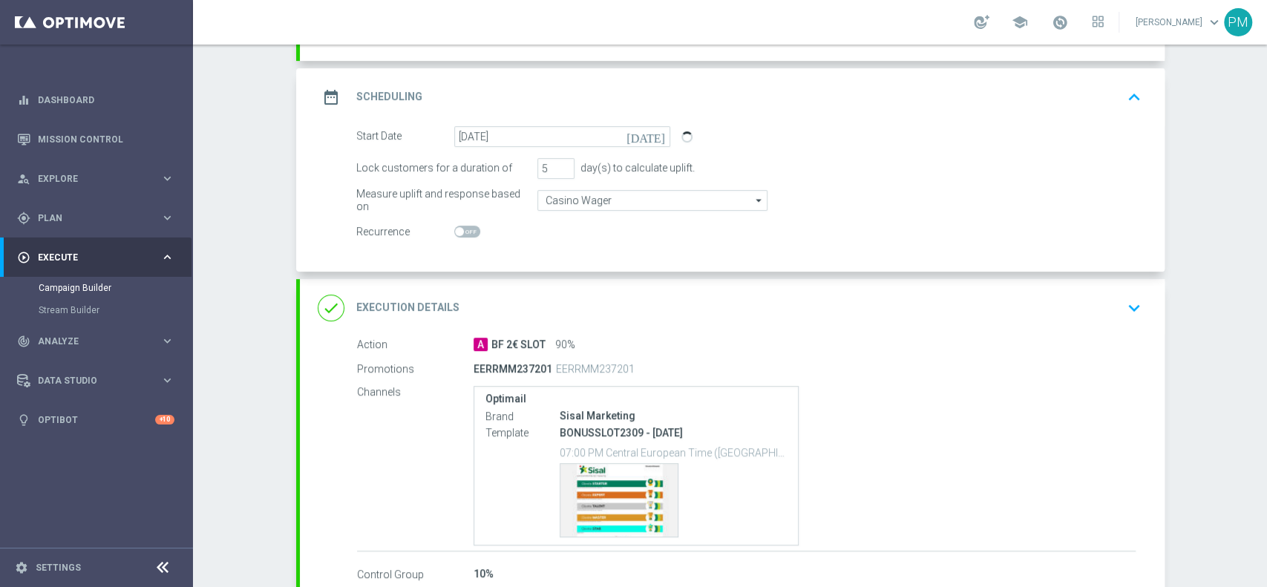
scroll to position [198, 0]
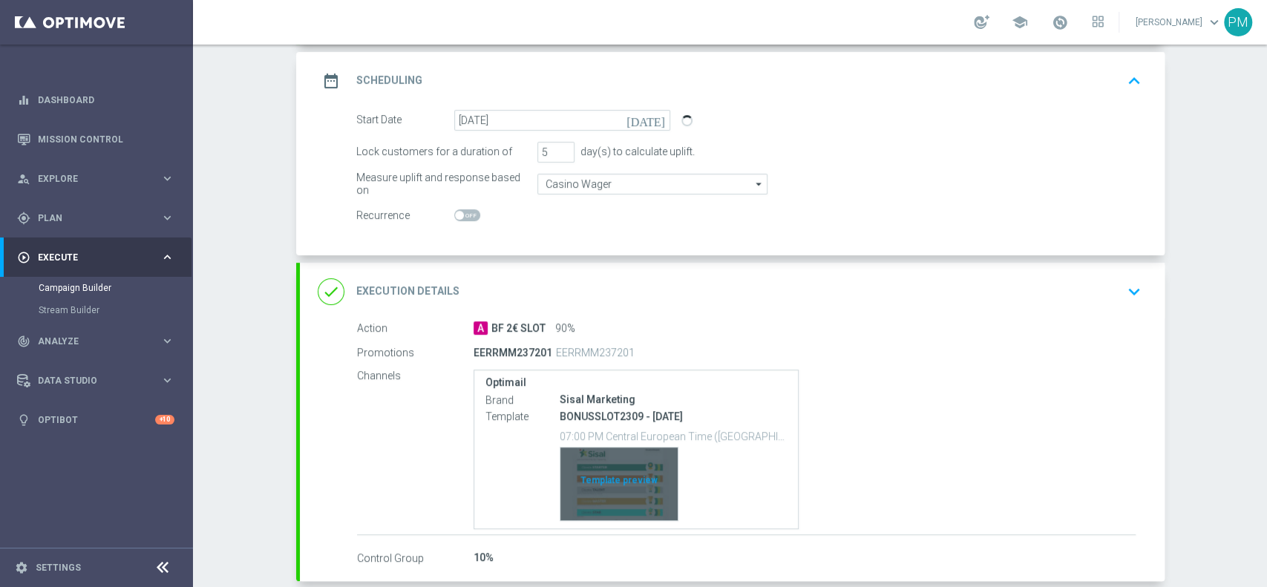
click at [578, 495] on div "Template preview" at bounding box center [619, 484] width 117 height 73
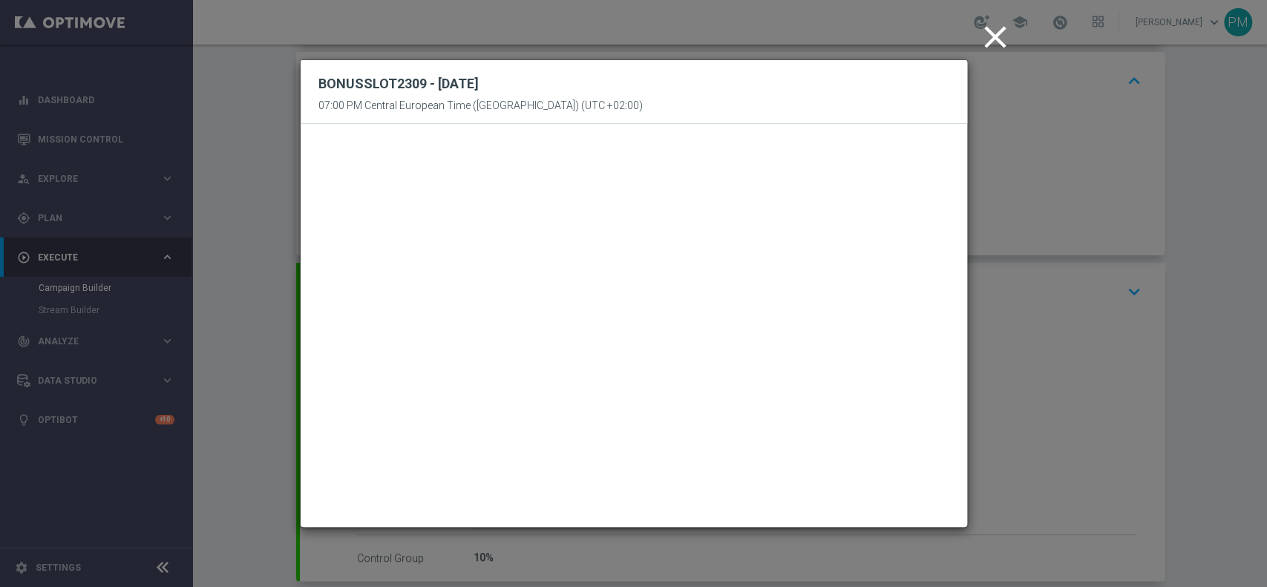
click at [1000, 23] on icon "close" at bounding box center [995, 37] width 37 height 37
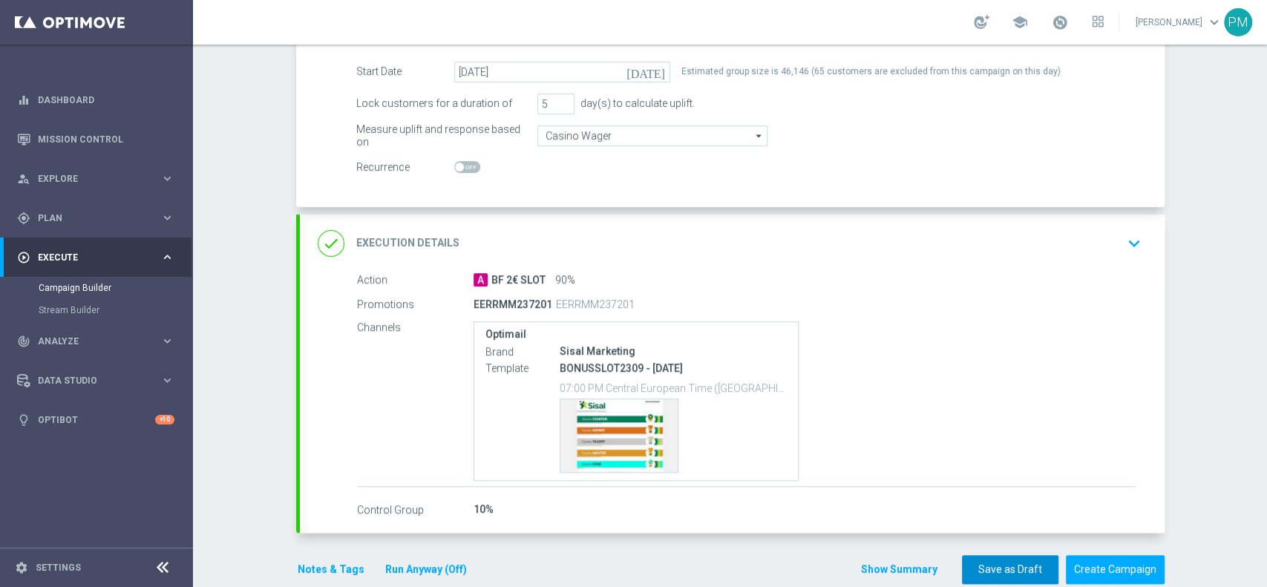
scroll to position [270, 0]
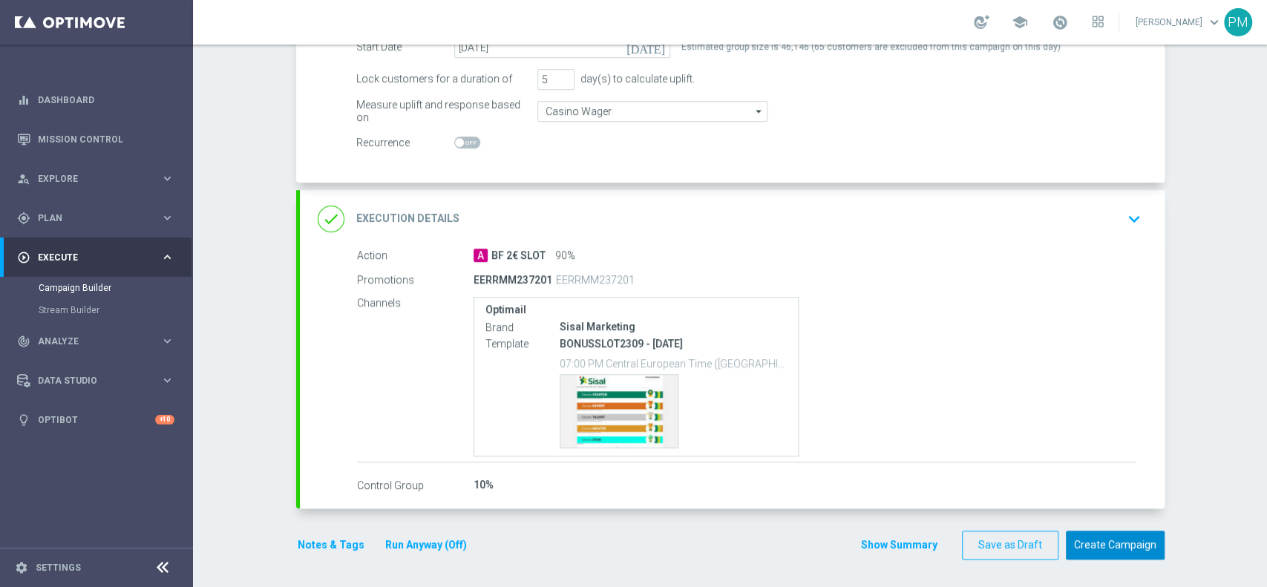
click at [1102, 549] on button "Create Campaign" at bounding box center [1115, 545] width 99 height 29
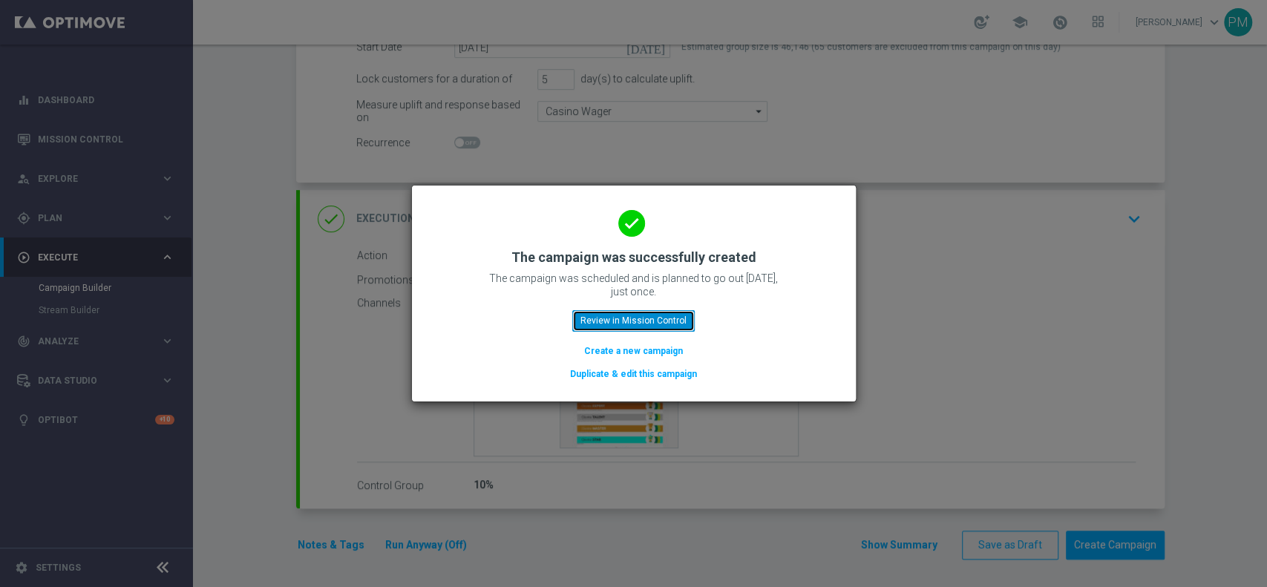
click at [658, 324] on button "Review in Mission Control" at bounding box center [633, 320] width 123 height 21
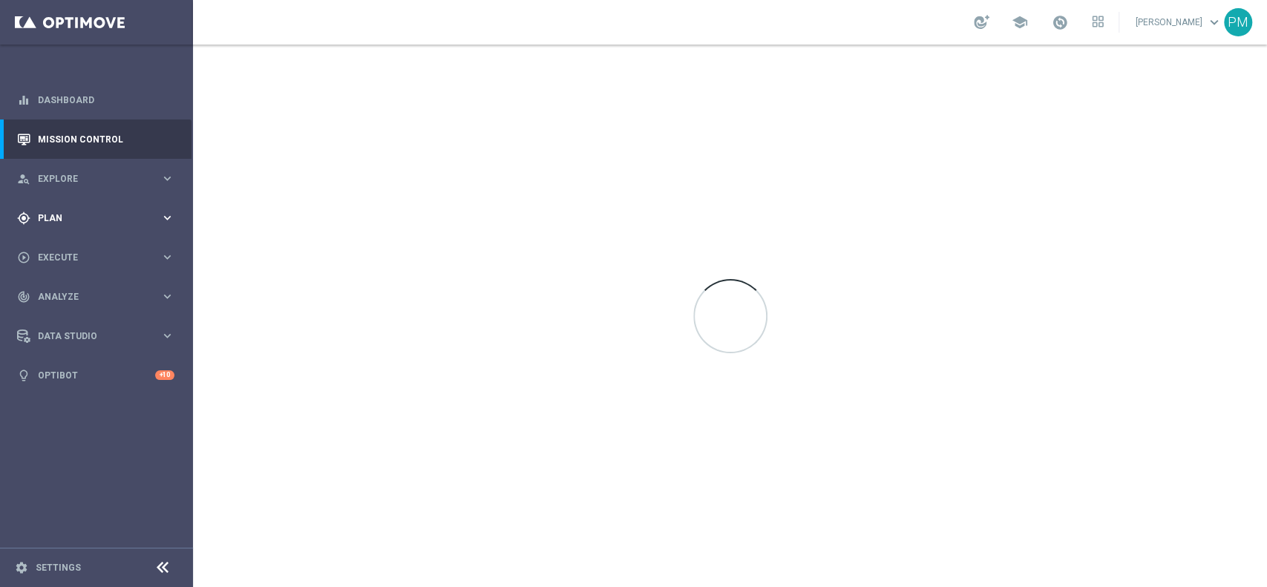
click at [63, 227] on div "gps_fixed Plan keyboard_arrow_right" at bounding box center [96, 217] width 192 height 39
click at [74, 255] on div "Target Groups" at bounding box center [115, 249] width 153 height 22
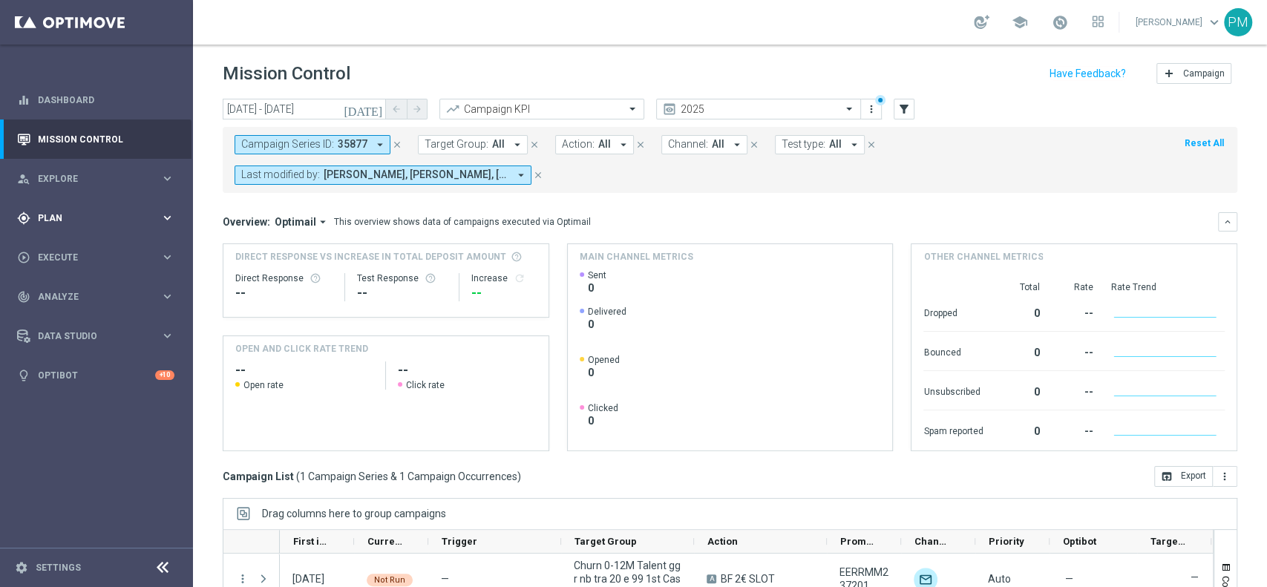
click at [76, 215] on span "Plan" at bounding box center [99, 218] width 123 height 9
click at [76, 244] on link "Target Groups" at bounding box center [97, 249] width 116 height 12
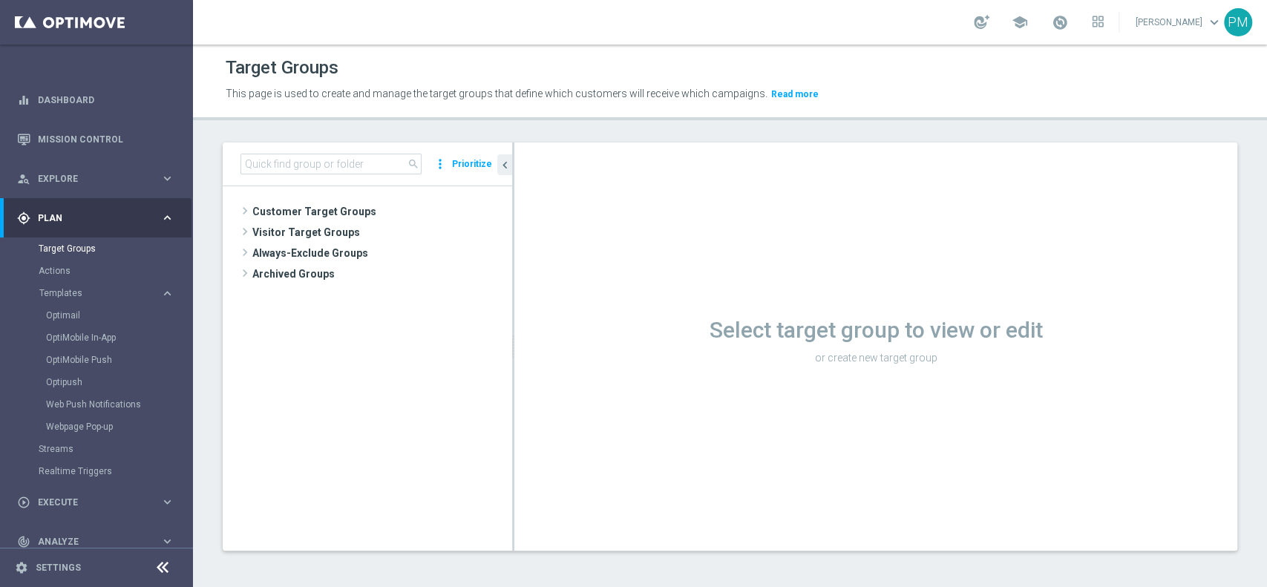
click at [326, 174] on div "search more_vert Prioritize" at bounding box center [368, 165] width 290 height 44
click at [328, 168] on input at bounding box center [331, 164] width 181 height 21
paste input "Churn 0-12M Talent ggr nb > 100 1st Casino NO NL lftime"
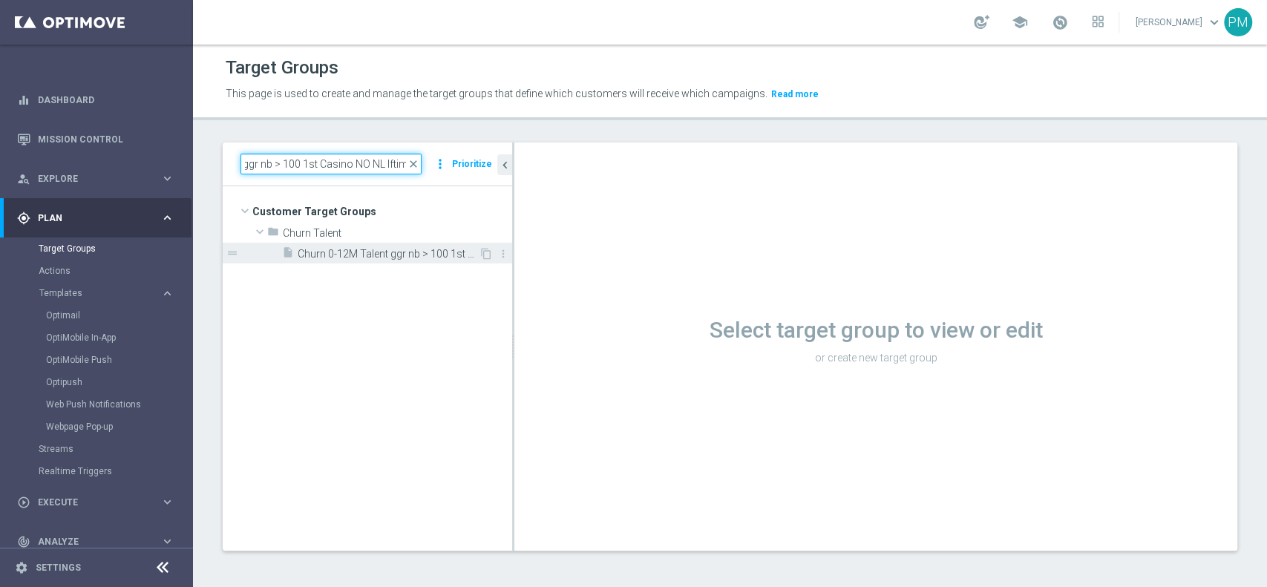
type input "Churn 0-12M Talent ggr nb > 100 1st Casino NO NL lftime"
click at [355, 247] on div "insert_drive_file Churn 0-12M Talent ggr nb > 100 1st Casino NO NL lftime" at bounding box center [380, 253] width 197 height 21
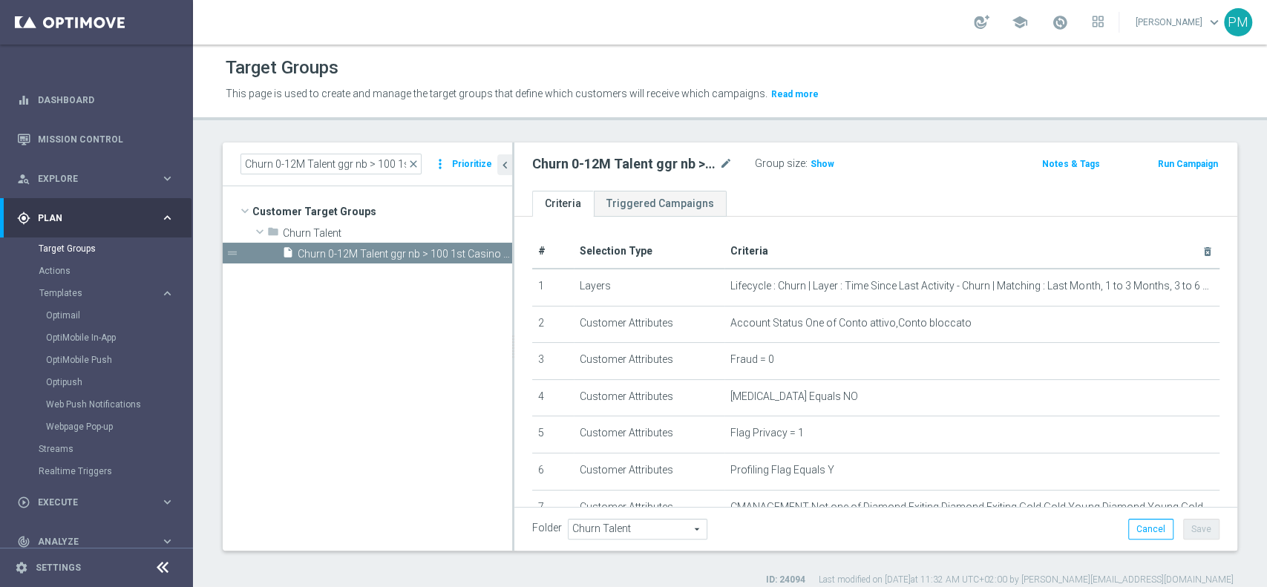
click at [1158, 168] on button "Run Campaign" at bounding box center [1188, 164] width 63 height 16
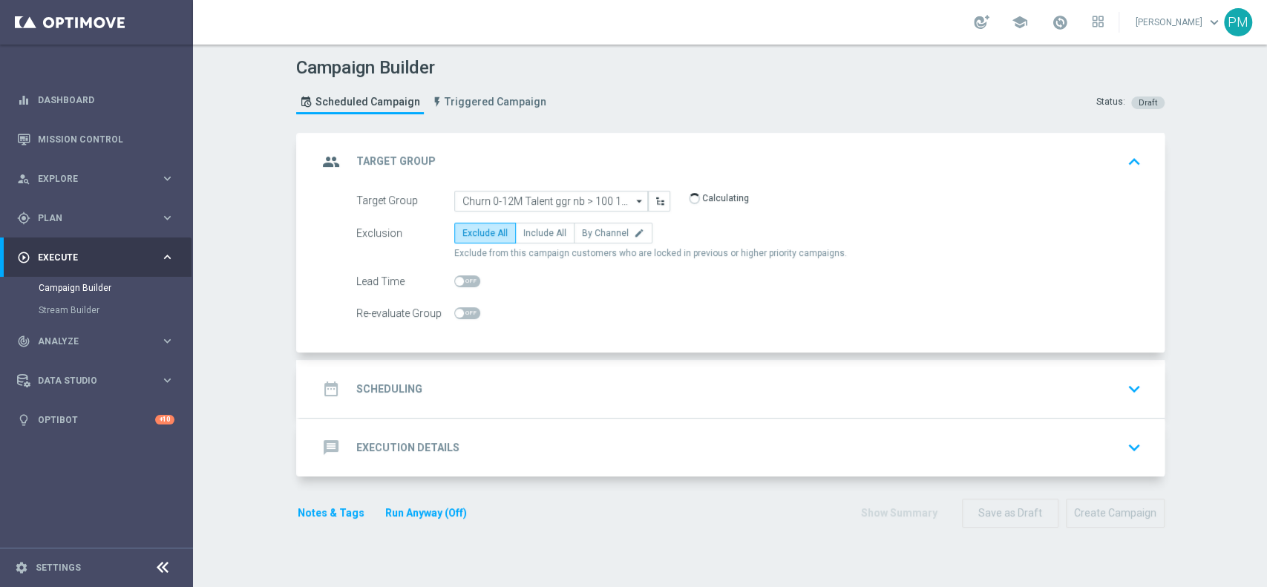
click at [549, 375] on div "date_range Scheduling keyboard_arrow_down" at bounding box center [732, 389] width 829 height 28
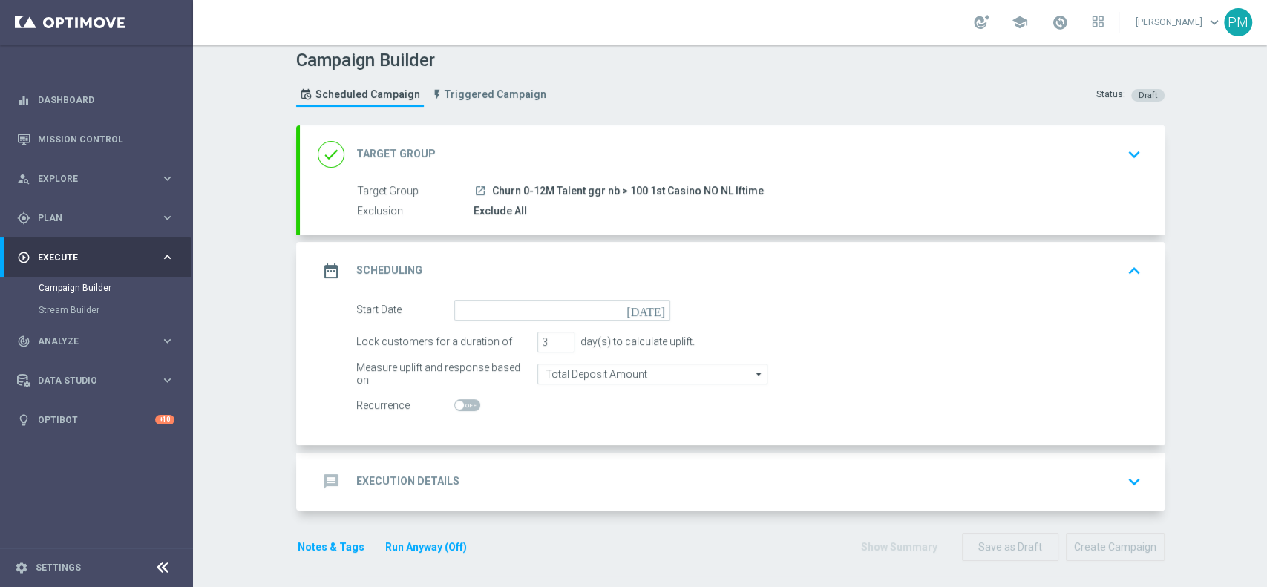
scroll to position [10, 0]
click at [551, 311] on input at bounding box center [562, 308] width 216 height 21
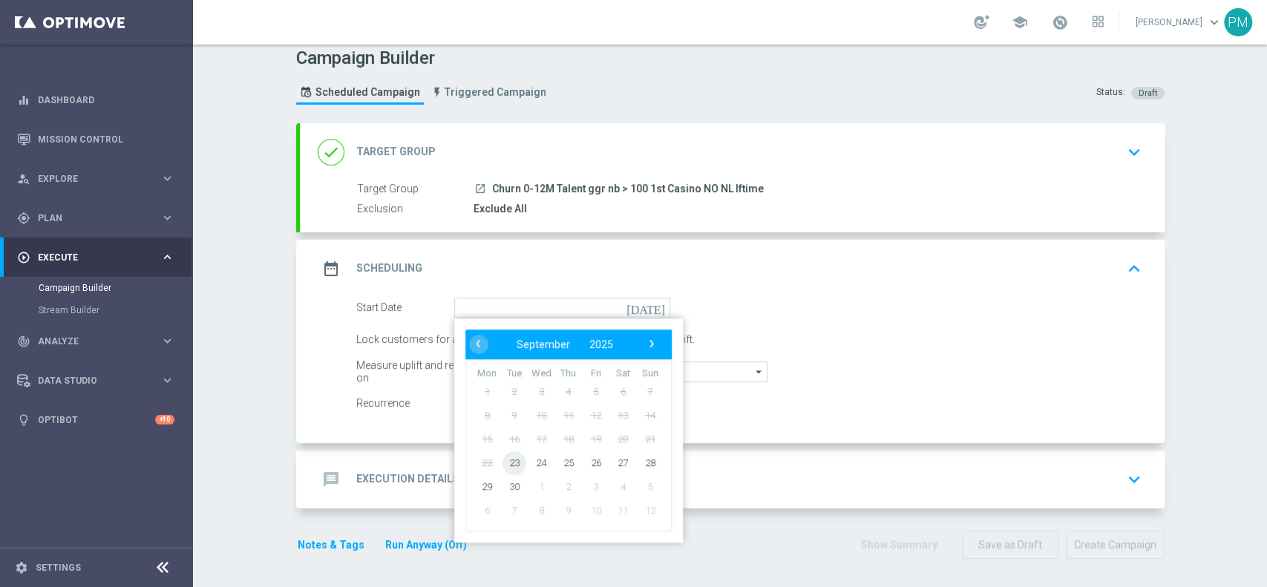
click at [509, 463] on span "23" at bounding box center [514, 463] width 24 height 24
type input "[DATE]"
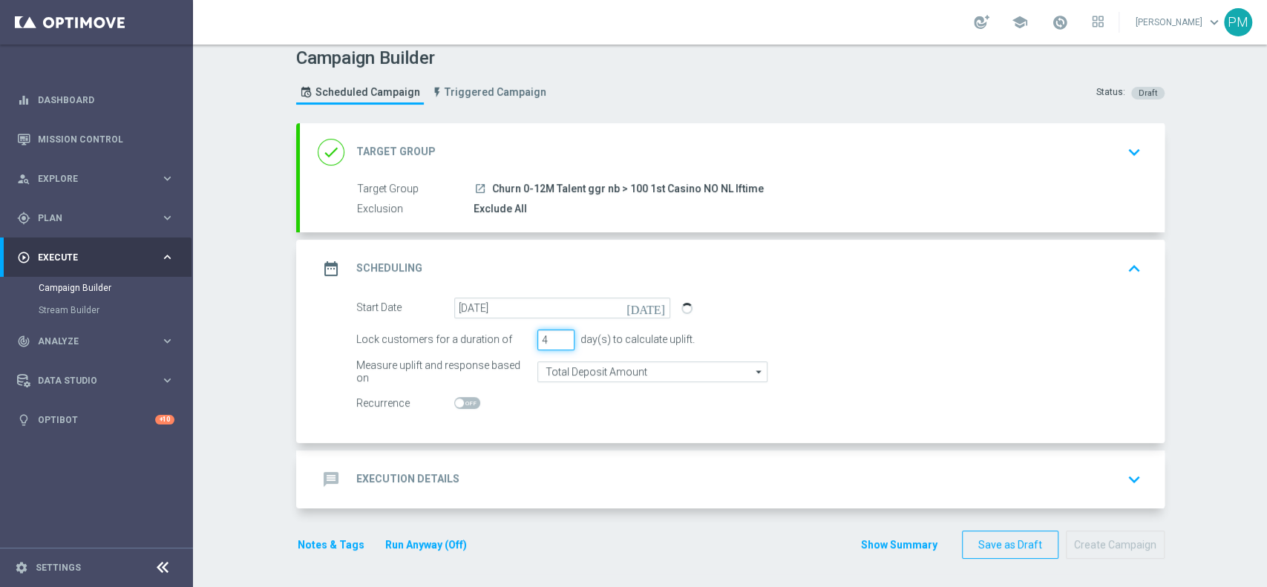
click at [557, 333] on input "4" at bounding box center [556, 340] width 37 height 21
type input "5"
click at [557, 333] on input "5" at bounding box center [556, 340] width 37 height 21
click at [559, 365] on input "Total Deposit Amount" at bounding box center [653, 372] width 230 height 21
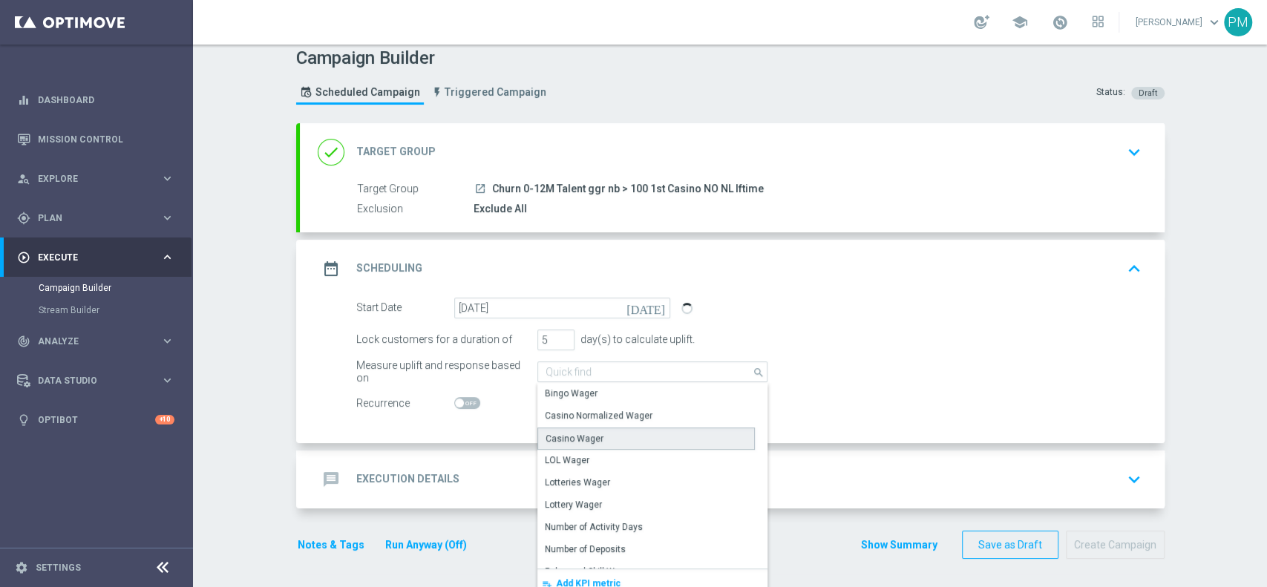
click at [558, 436] on div "Casino Wager" at bounding box center [575, 438] width 58 height 13
type input "Casino Wager"
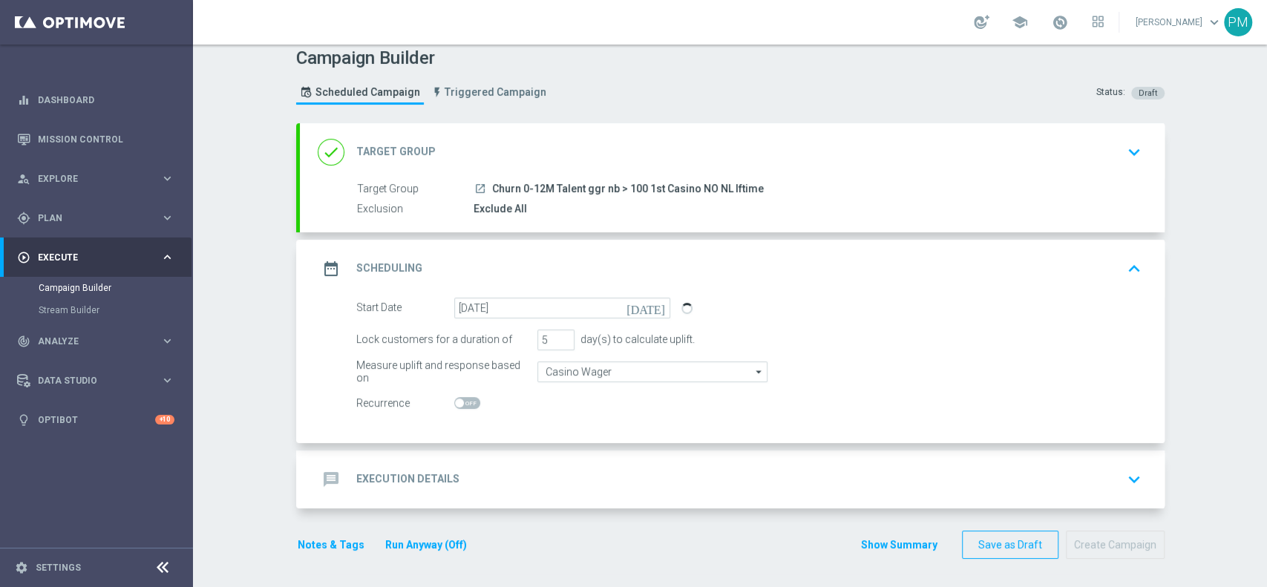
click at [538, 469] on div "message Execution Details keyboard_arrow_down" at bounding box center [732, 480] width 829 height 28
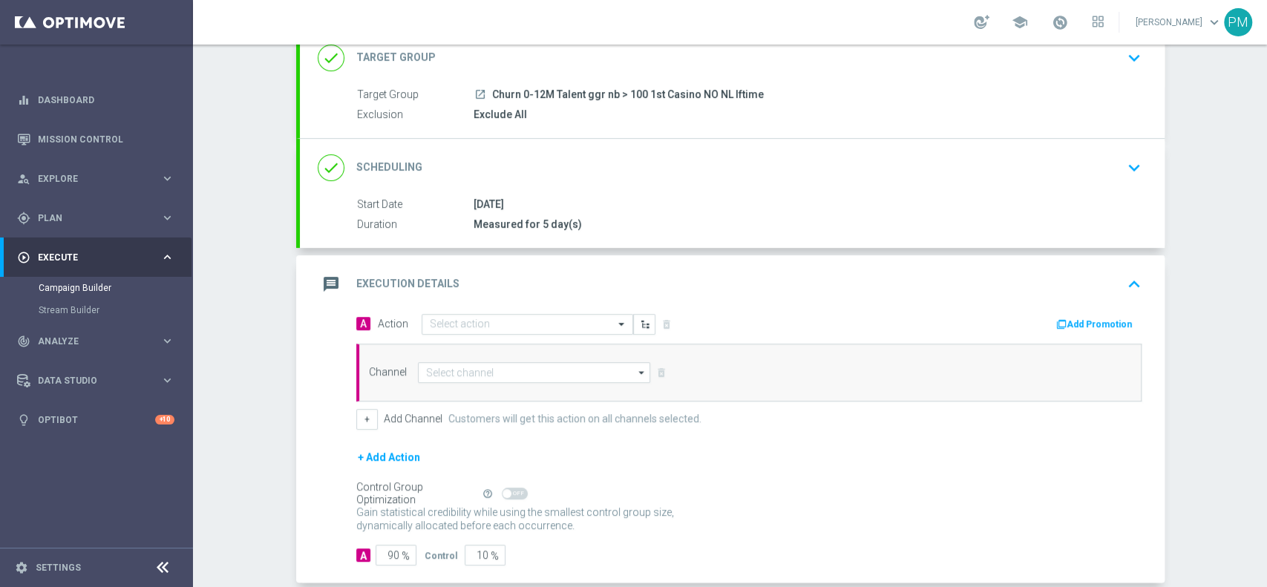
scroll to position [172, 0]
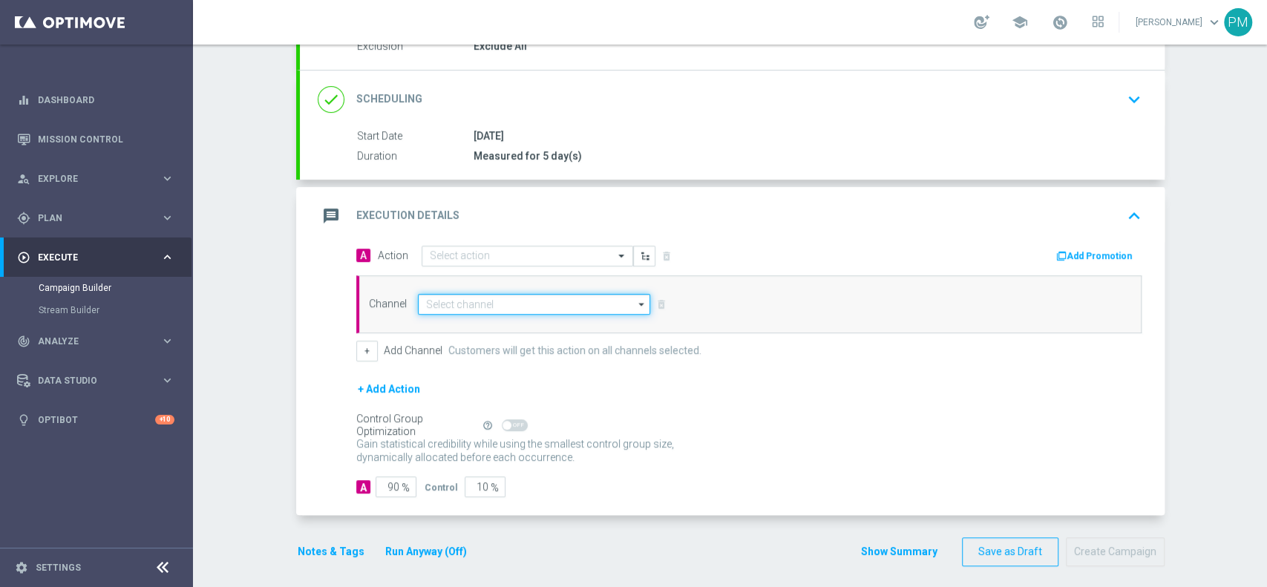
click at [494, 299] on input at bounding box center [534, 304] width 233 height 21
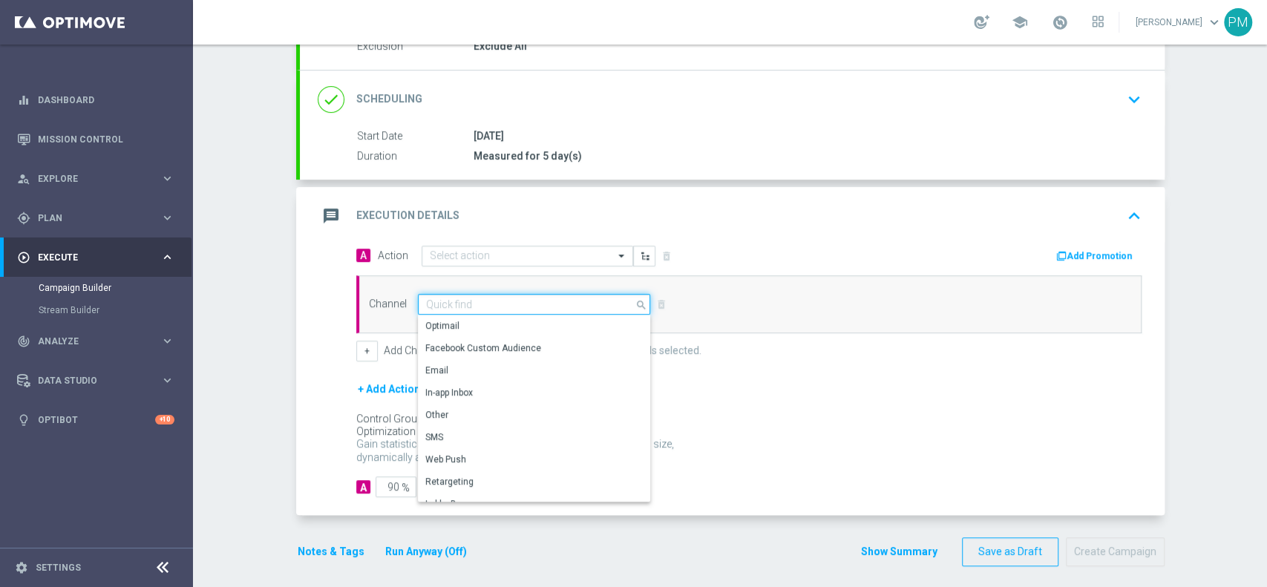
paste input "BF 5€ SLOT"
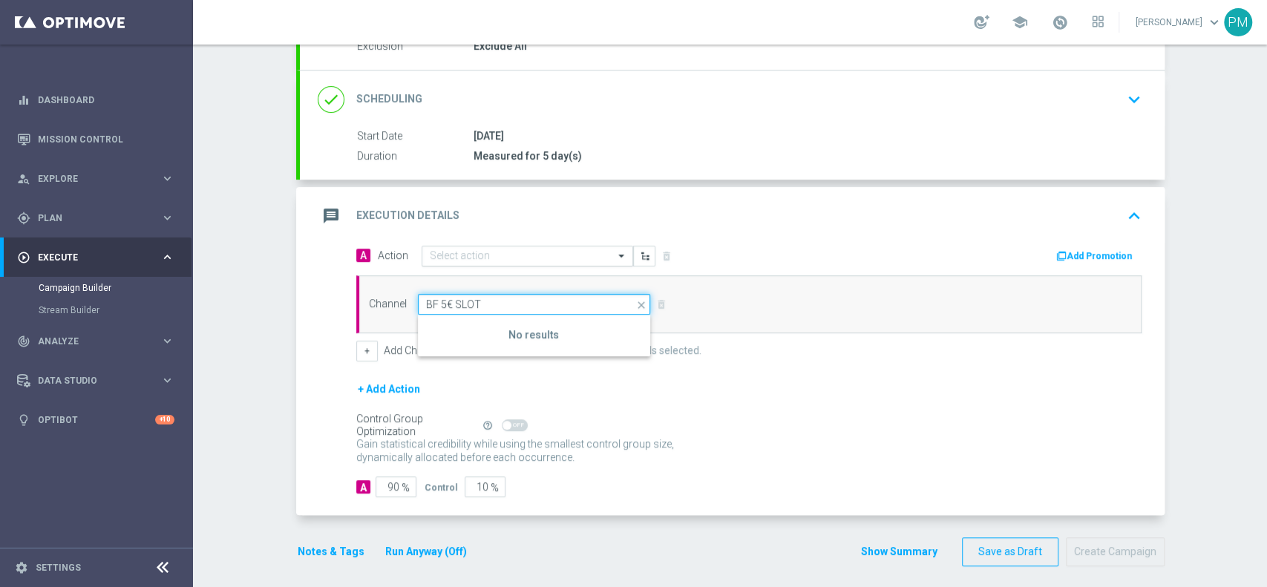
type input "BF 5€ SLOT"
click at [462, 252] on input "text" at bounding box center [513, 256] width 166 height 13
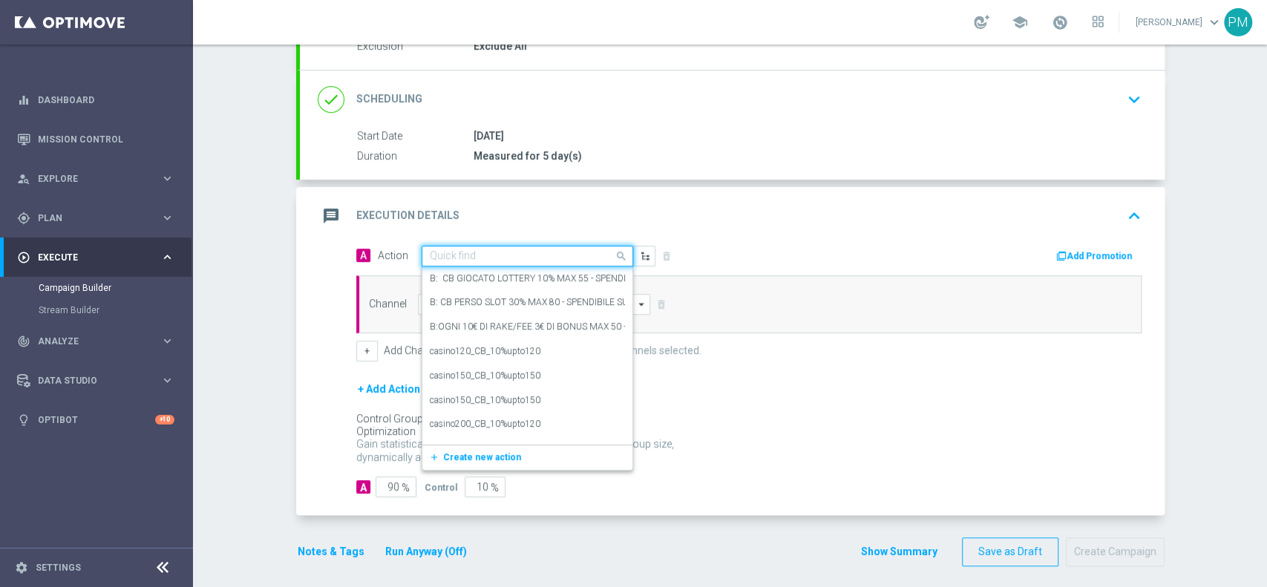
paste input "BF 5€ SLOT"
type input "BF 5€ SLOT"
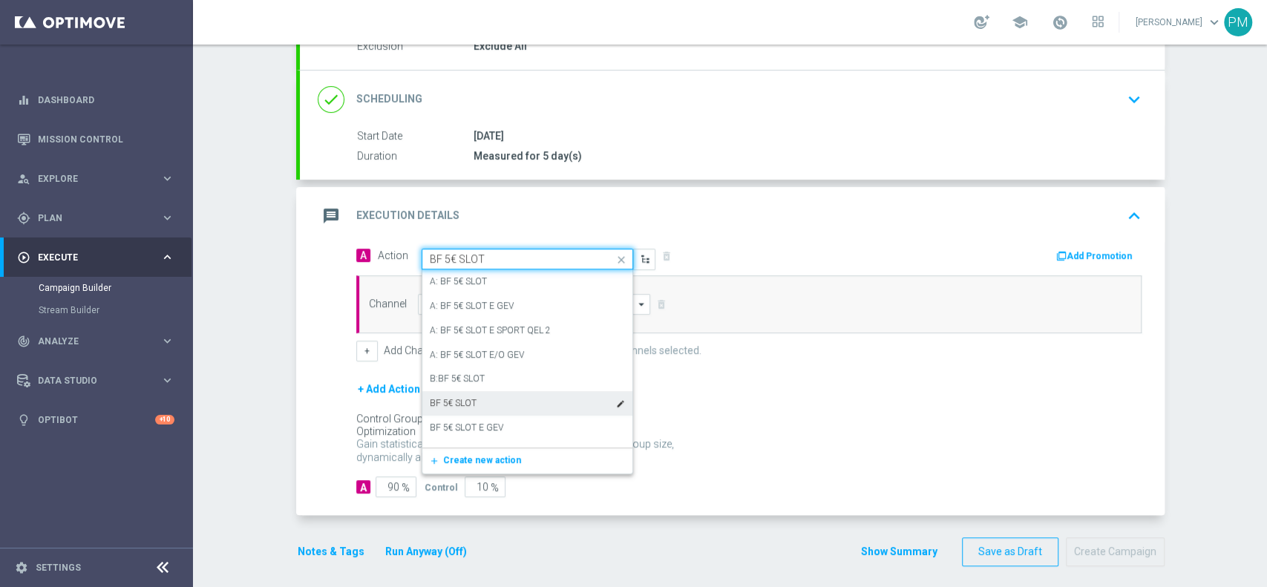
click at [460, 399] on label "BF 5€ SLOT" at bounding box center [453, 403] width 47 height 13
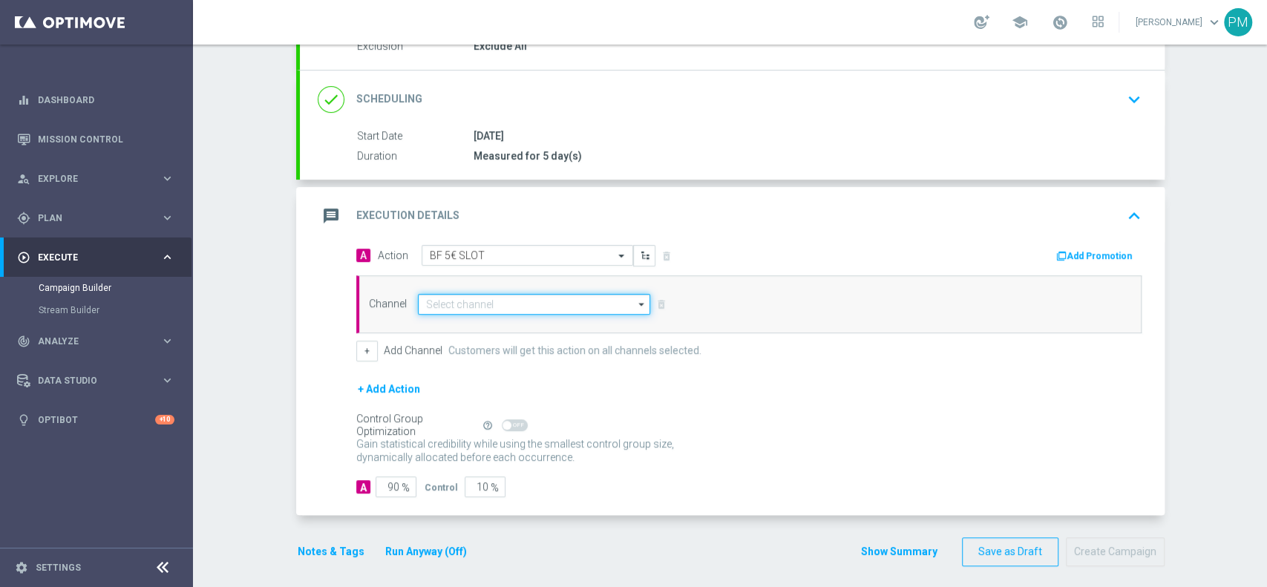
click at [472, 301] on input at bounding box center [534, 304] width 233 height 21
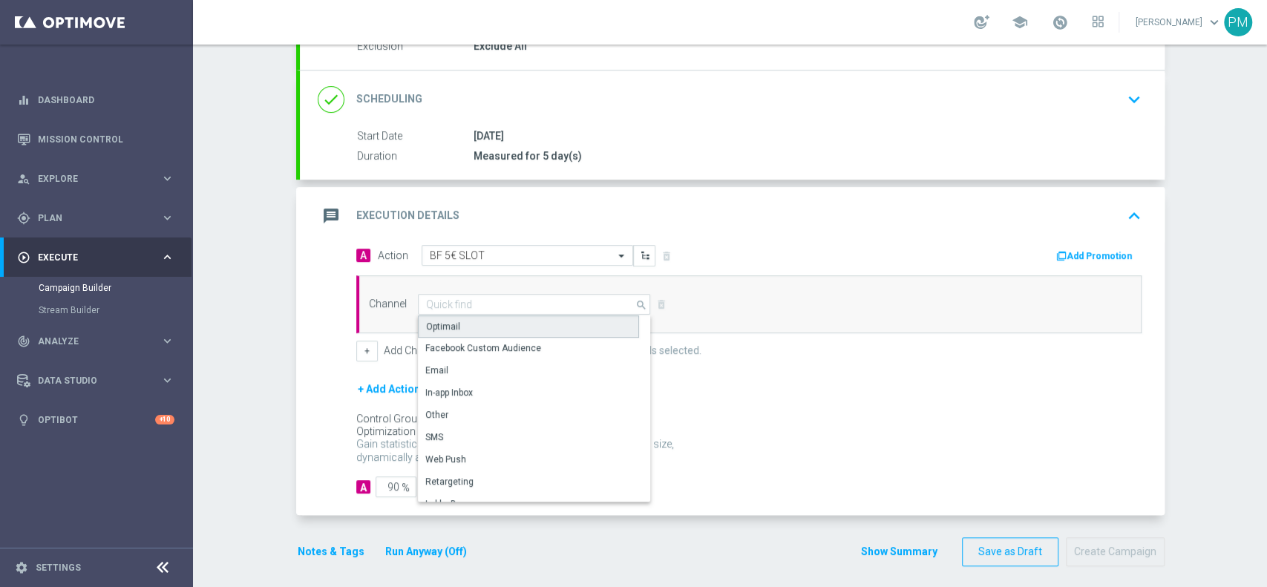
click at [469, 322] on div "Optimail" at bounding box center [528, 327] width 221 height 22
type input "Optimail"
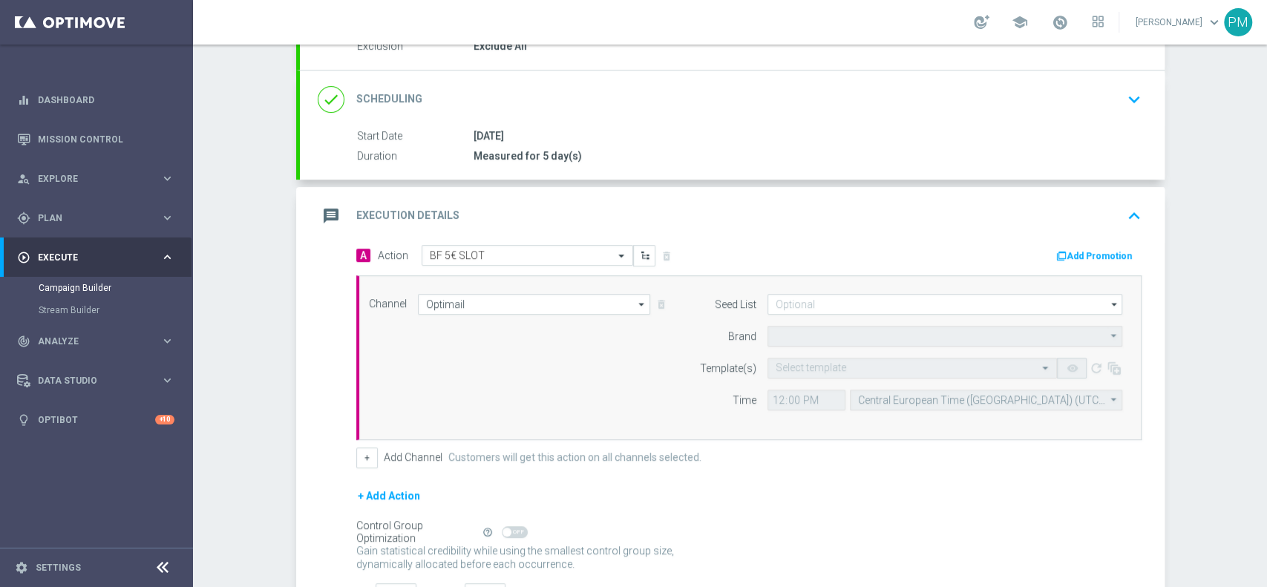
type input "Sisal Marketing"
click at [770, 397] on input "12:00" at bounding box center [807, 400] width 78 height 21
type input "19:00"
click at [806, 366] on input "text" at bounding box center [898, 368] width 244 height 13
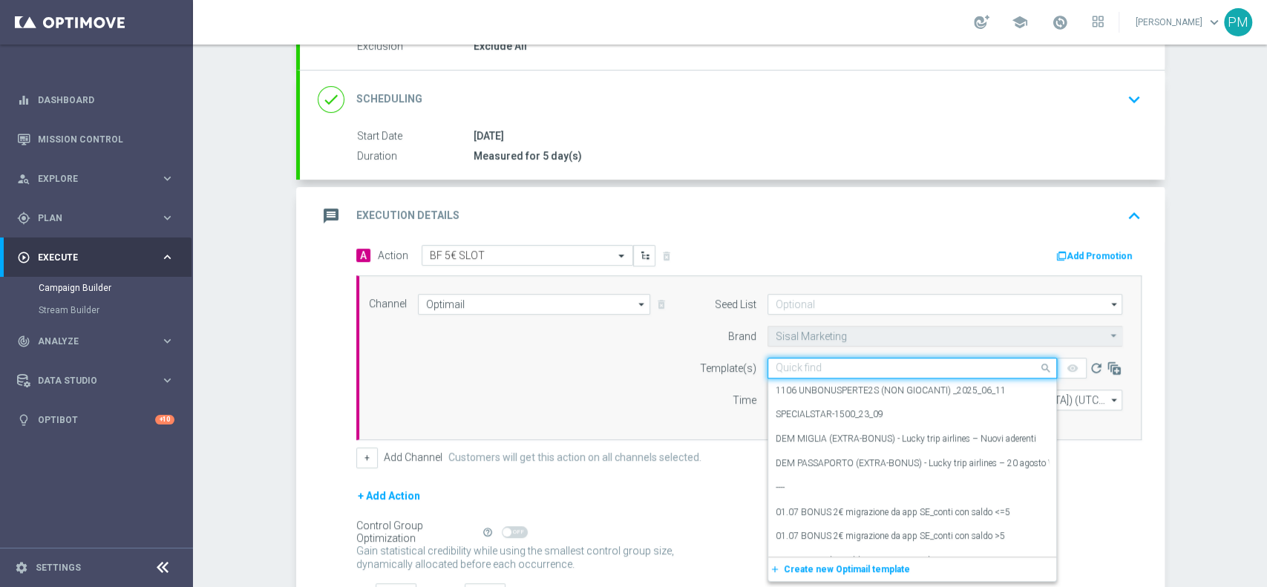
paste input "BF5SLOT230925 - [DATE]"
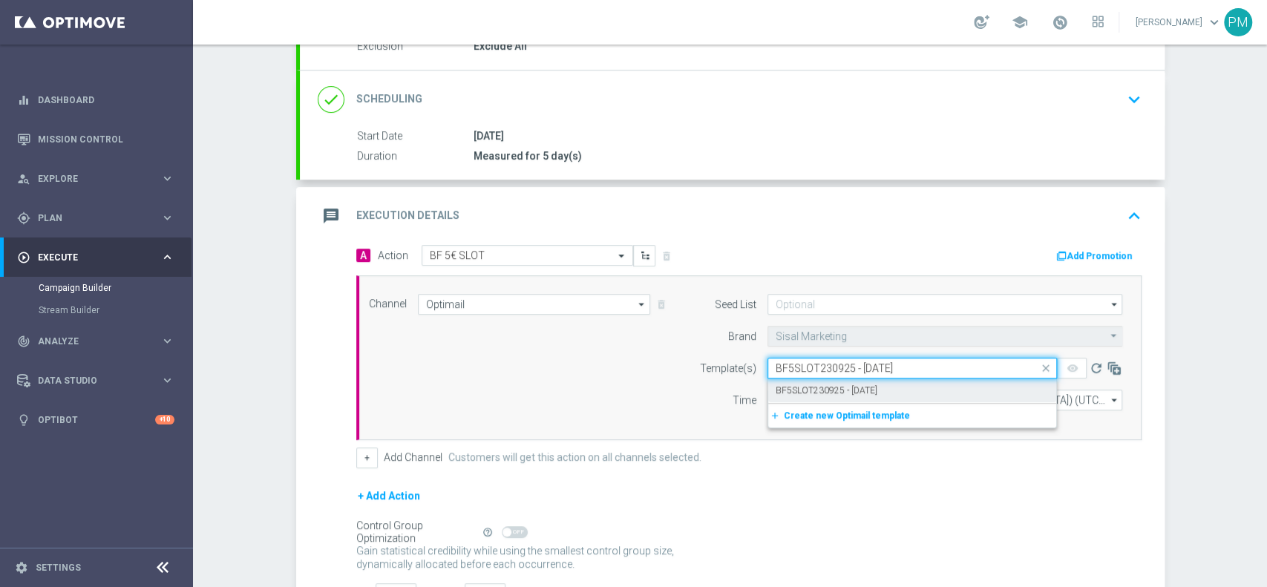
click at [830, 385] on label "BF5SLOT230925 - [DATE]" at bounding box center [827, 391] width 102 height 13
type input "BF5SLOT230925 - [DATE]"
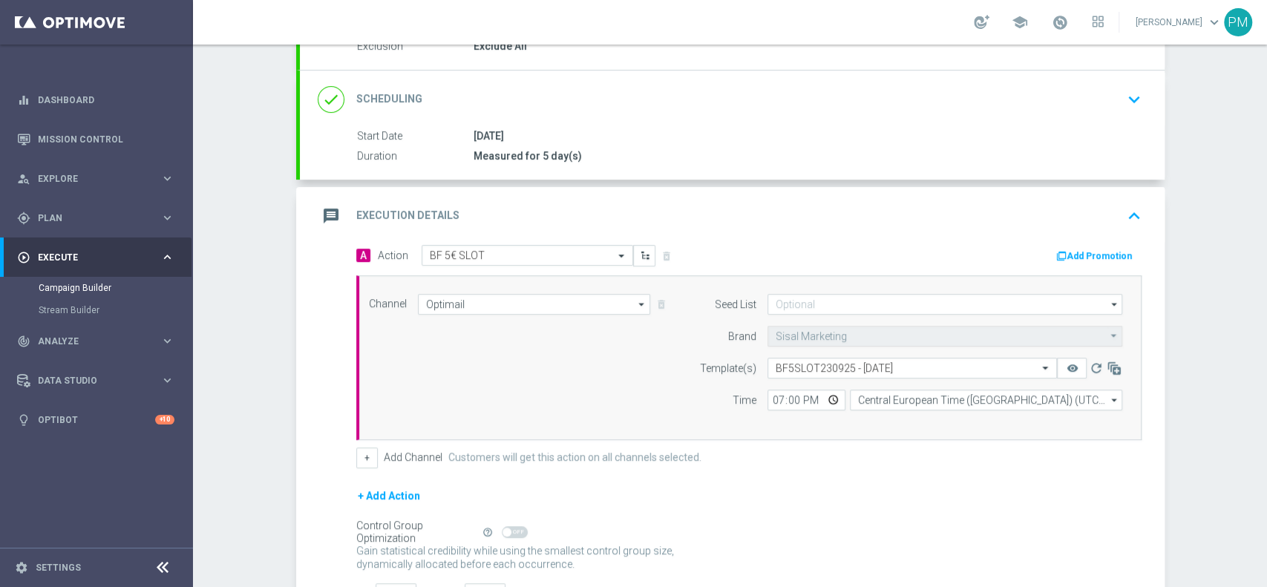
click at [1071, 259] on button "Add Promotion" at bounding box center [1096, 256] width 82 height 16
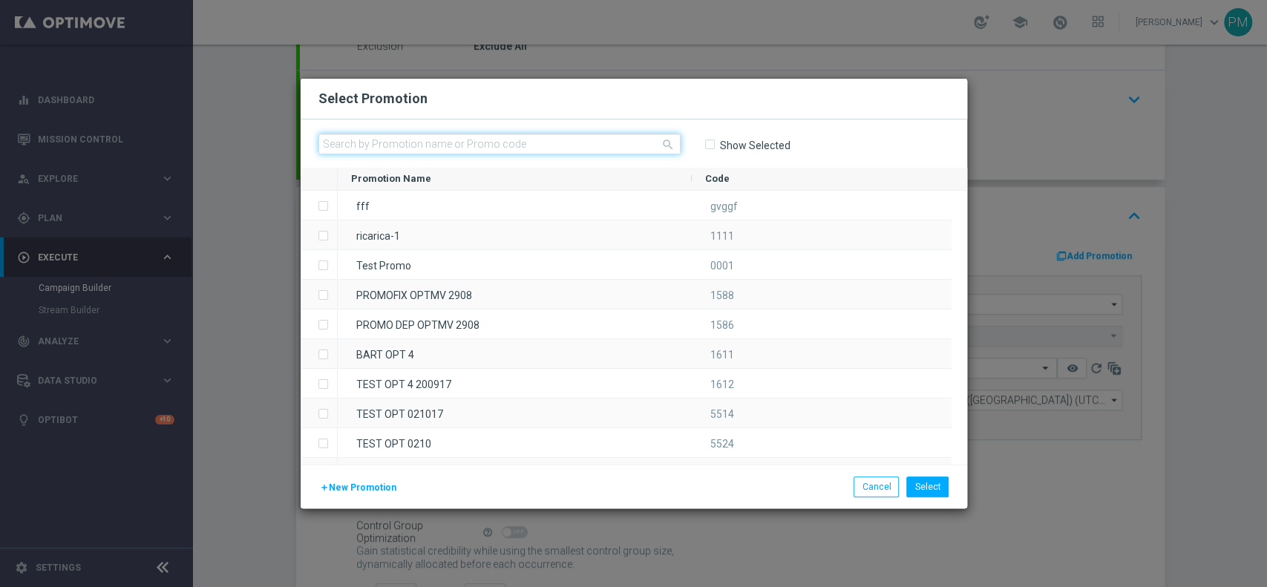
click at [521, 148] on input "text" at bounding box center [500, 144] width 362 height 21
paste input "237203"
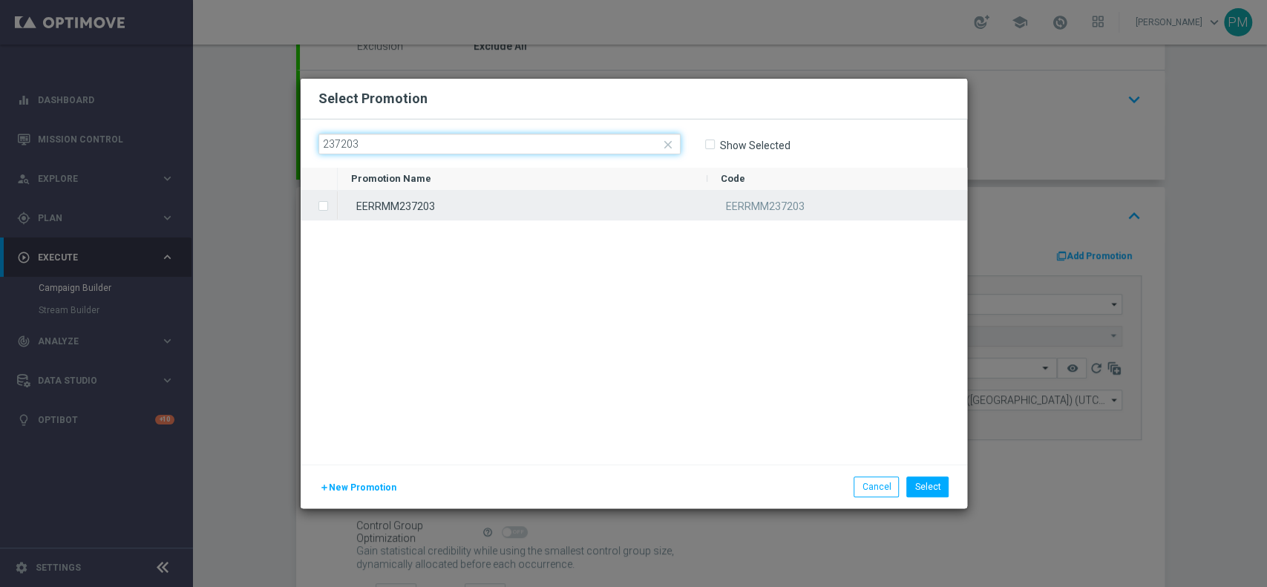
type input "237203"
click at [512, 203] on div "EERRMM237203" at bounding box center [523, 205] width 370 height 29
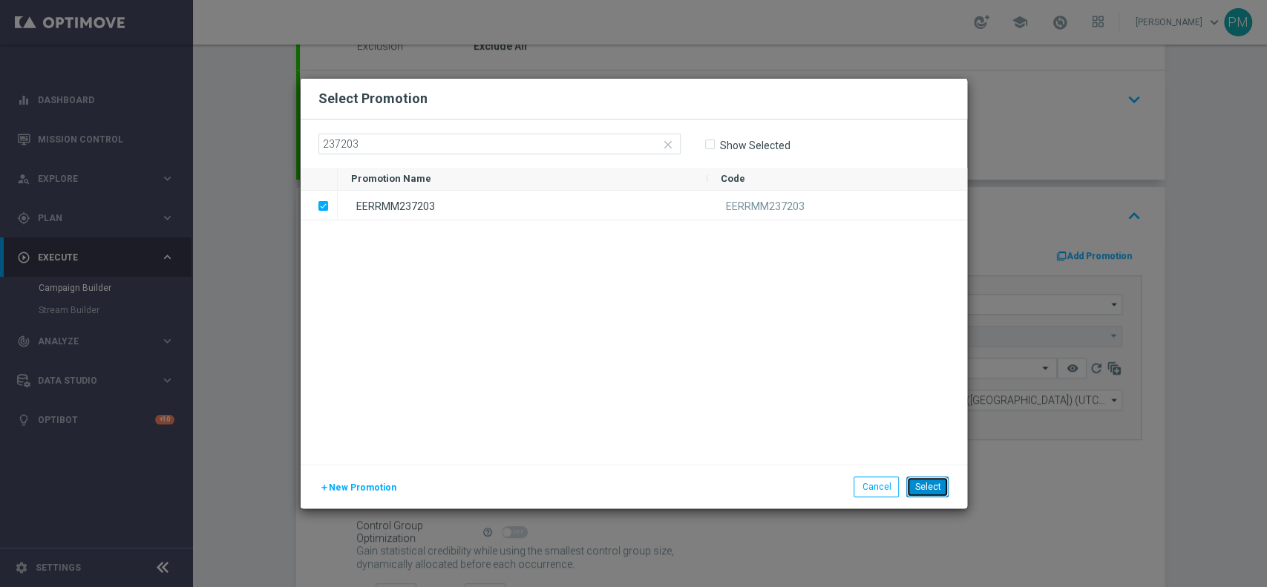
click at [936, 490] on button "Select" at bounding box center [928, 487] width 42 height 21
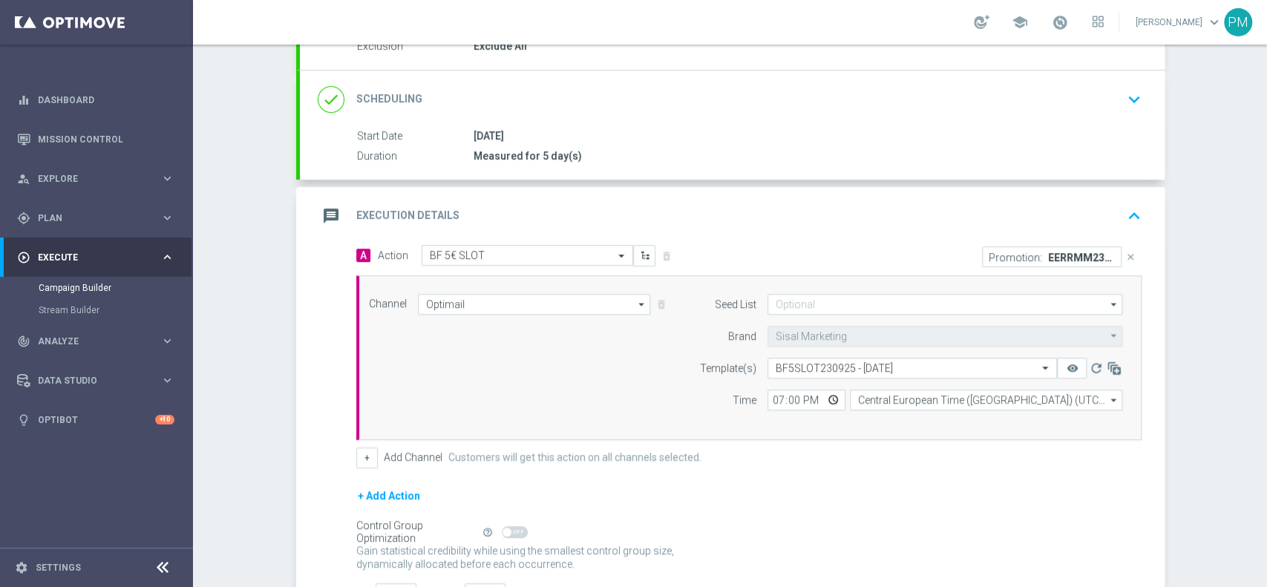
click at [919, 217] on div "message Execution Details keyboard_arrow_up" at bounding box center [732, 216] width 829 height 28
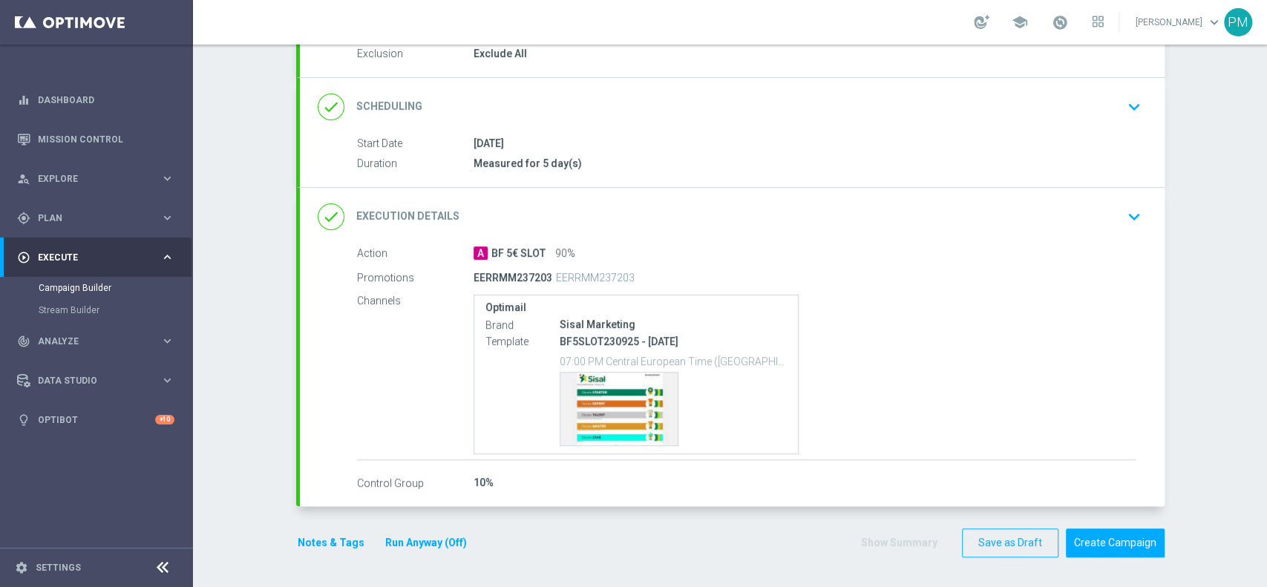
scroll to position [163, 0]
click at [324, 539] on button "Notes & Tags" at bounding box center [331, 545] width 70 height 19
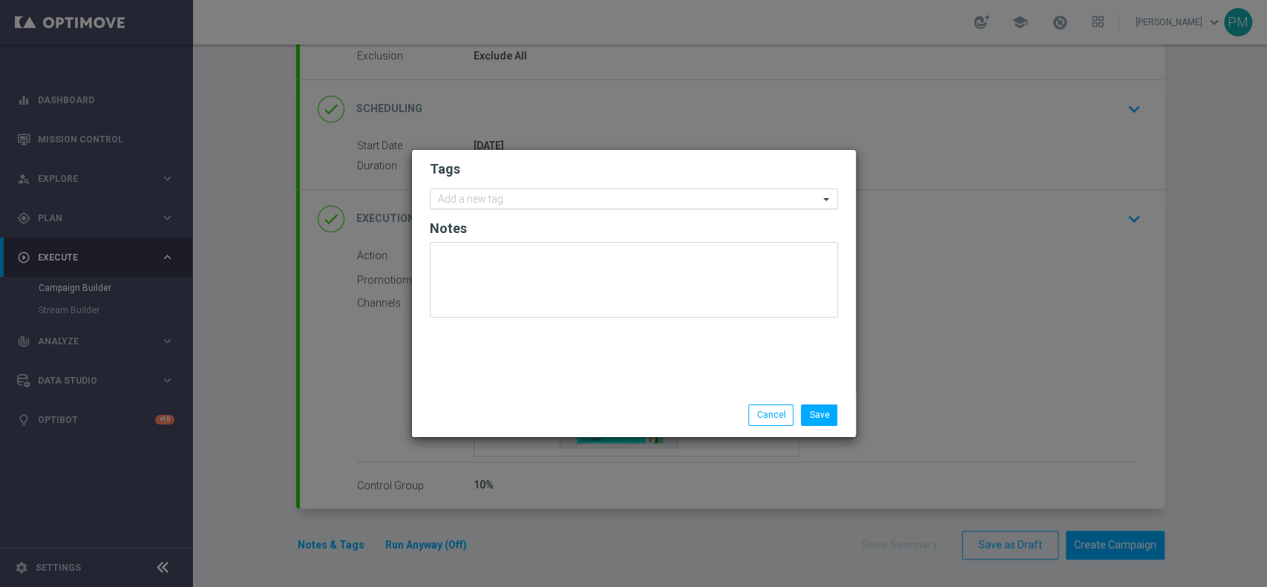
click at [478, 195] on input "text" at bounding box center [628, 200] width 381 height 13
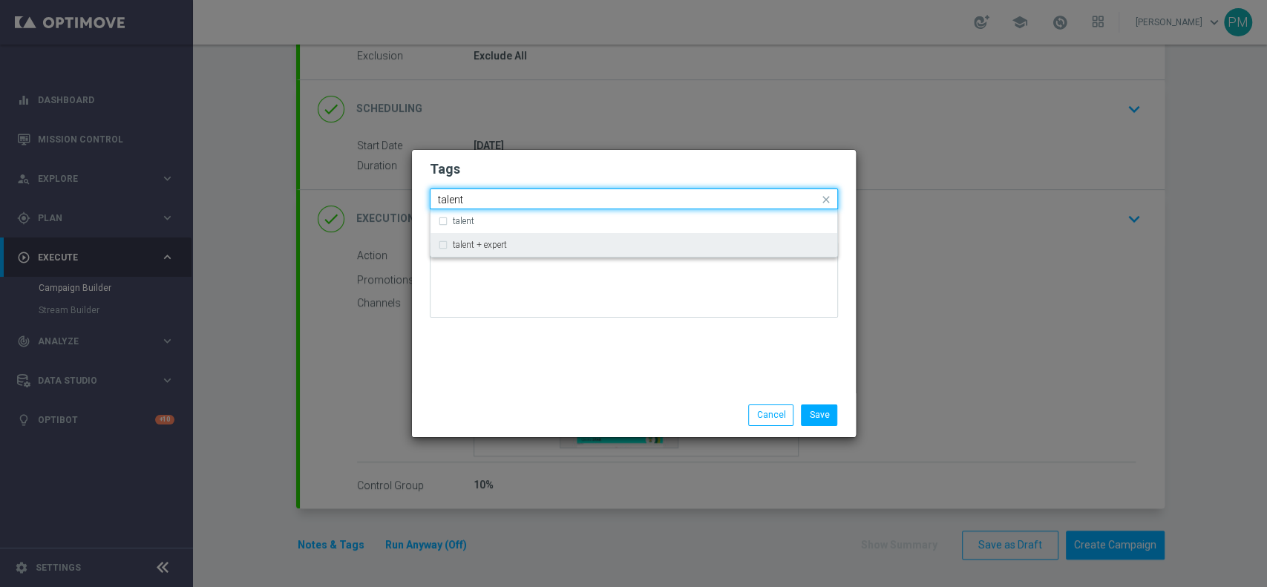
click at [487, 249] on label "talent + expert" at bounding box center [480, 245] width 54 height 9
click at [445, 195] on input "talent" at bounding box center [628, 200] width 381 height 13
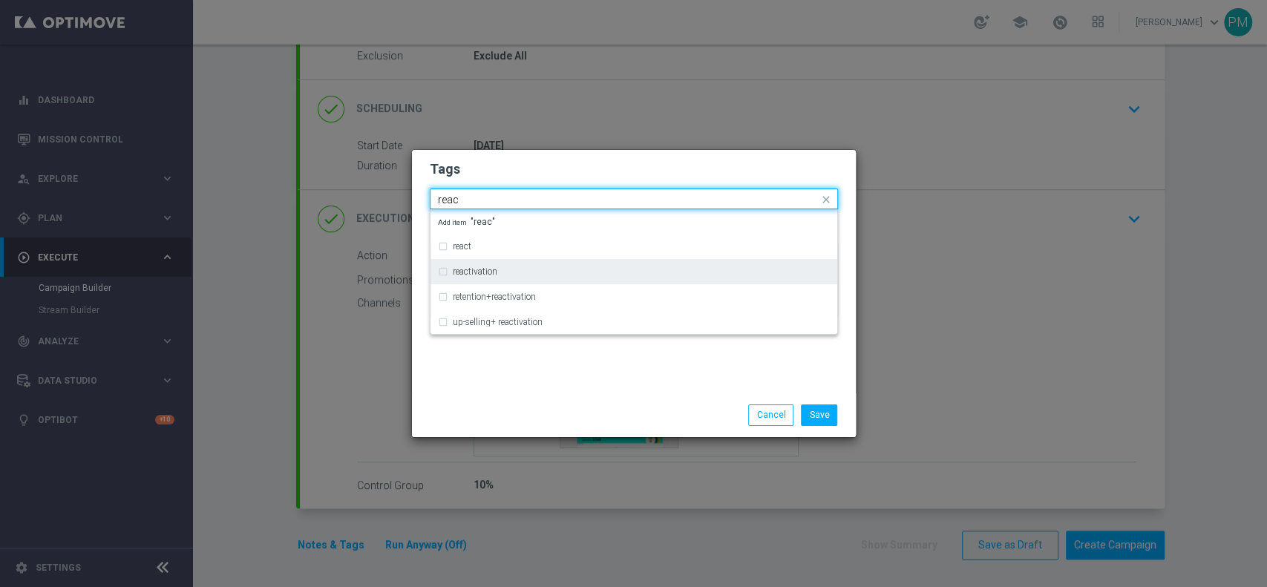
click at [486, 267] on div "reactivation" at bounding box center [634, 272] width 392 height 24
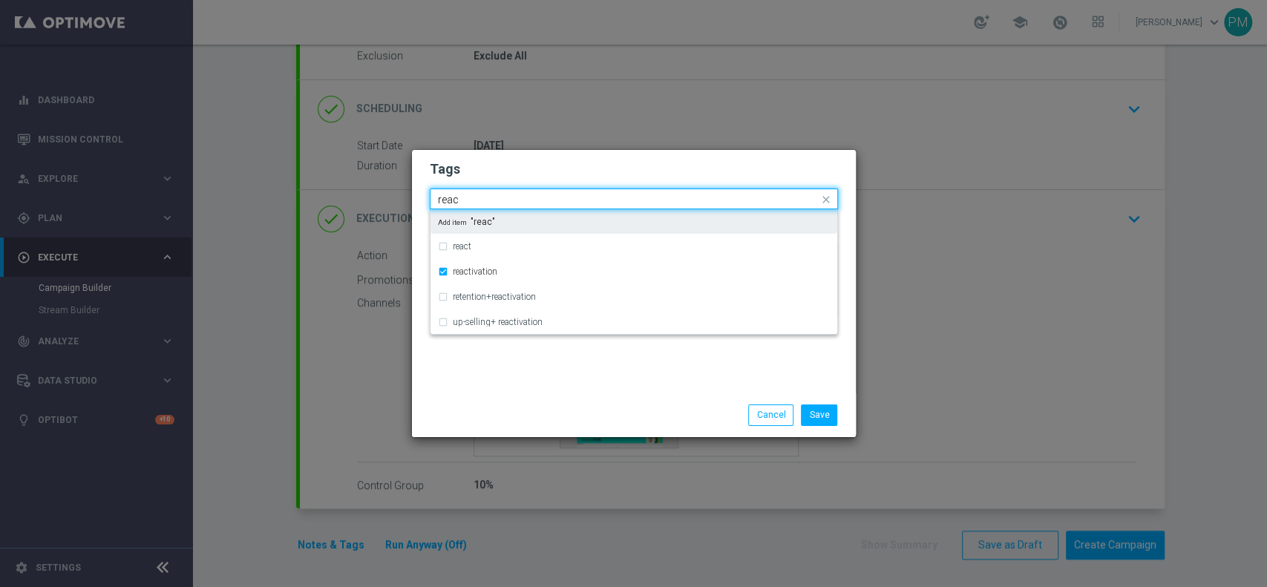
click at [451, 202] on input "reac" at bounding box center [628, 200] width 381 height 13
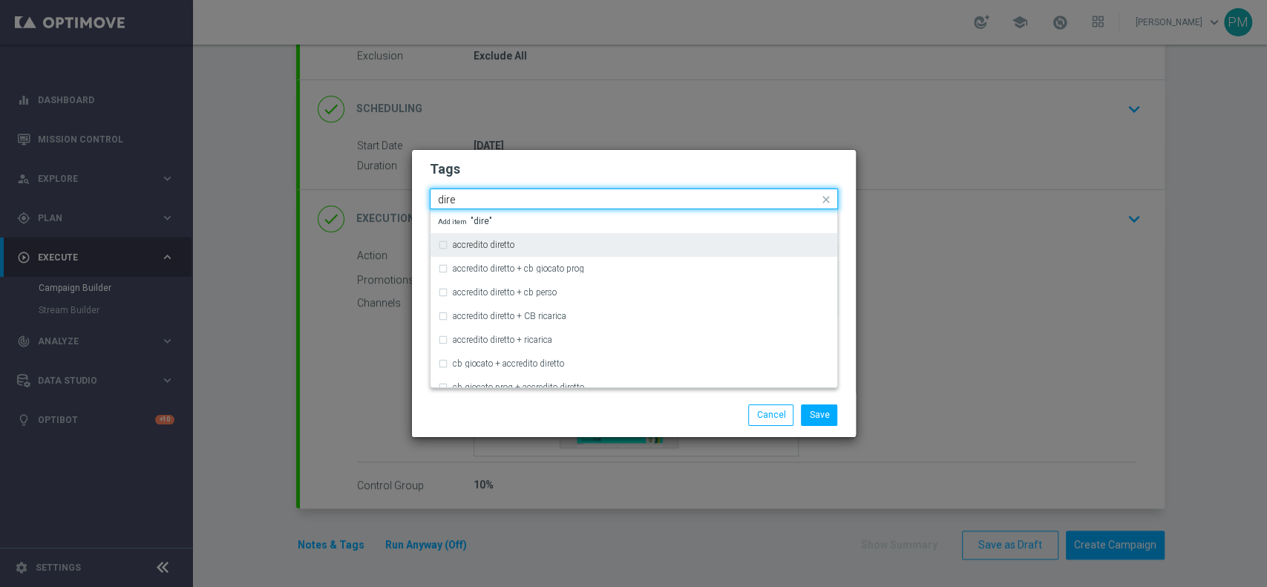
click at [509, 252] on div "accredito diretto" at bounding box center [634, 245] width 392 height 24
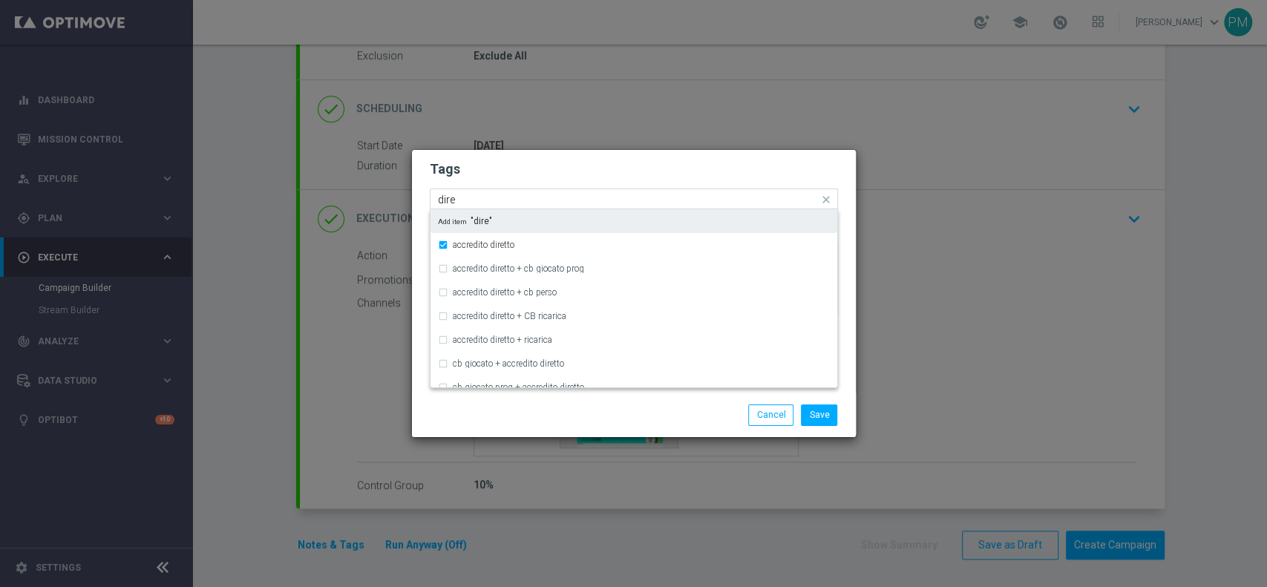
click at [449, 201] on input "dire" at bounding box center [628, 200] width 381 height 13
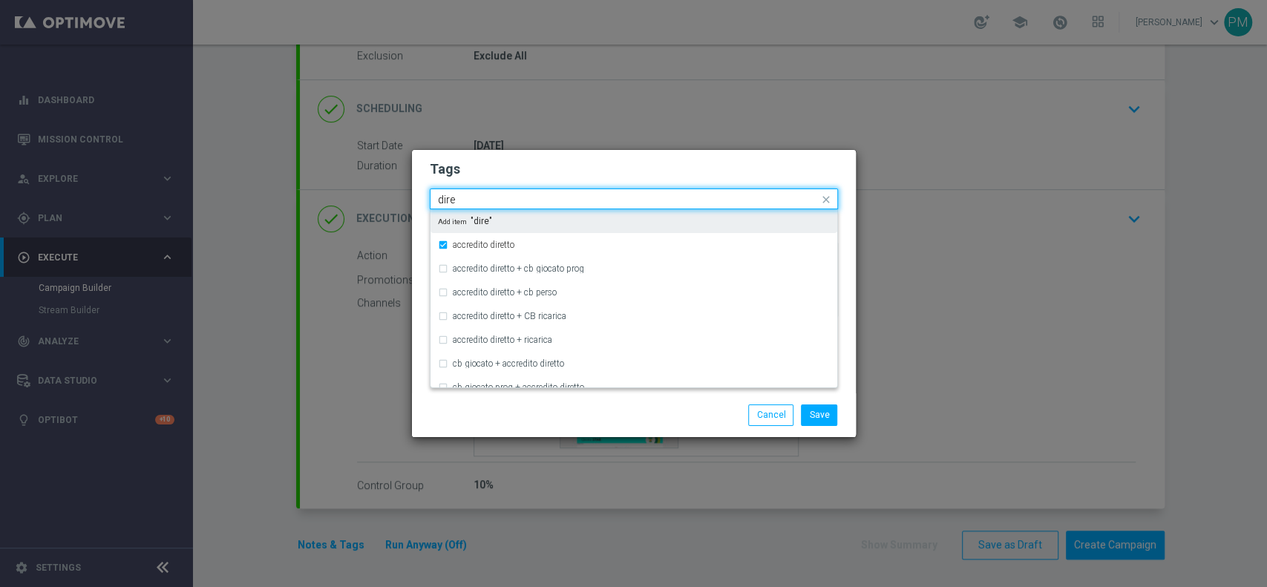
click at [449, 201] on input "dire" at bounding box center [628, 200] width 381 height 13
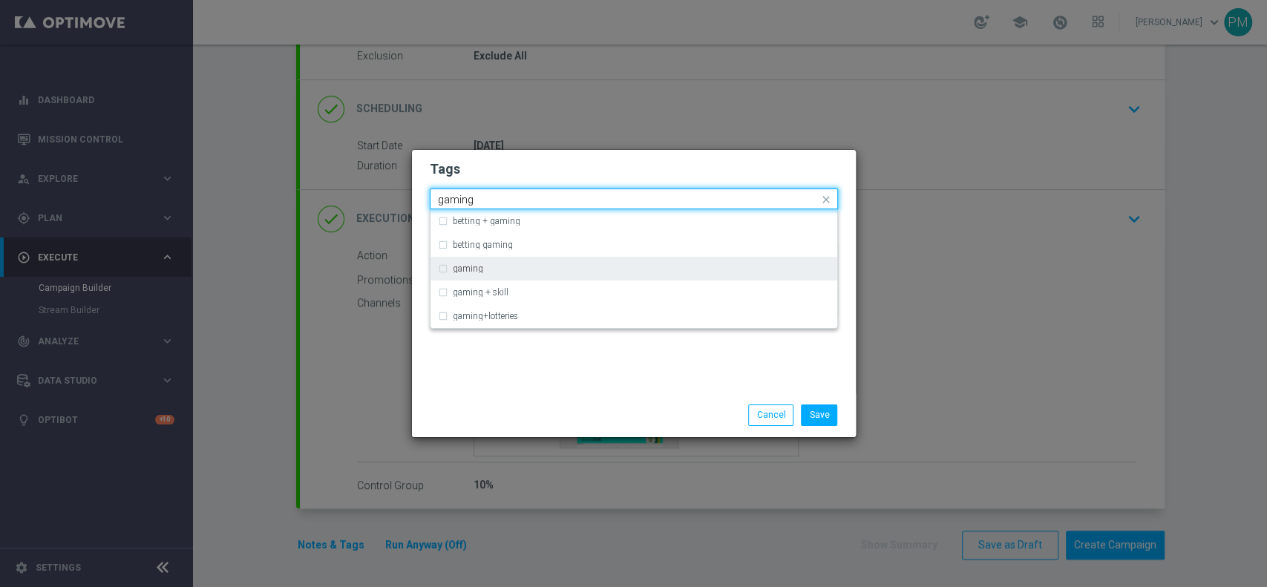
click at [450, 267] on div "gaming" at bounding box center [634, 269] width 392 height 24
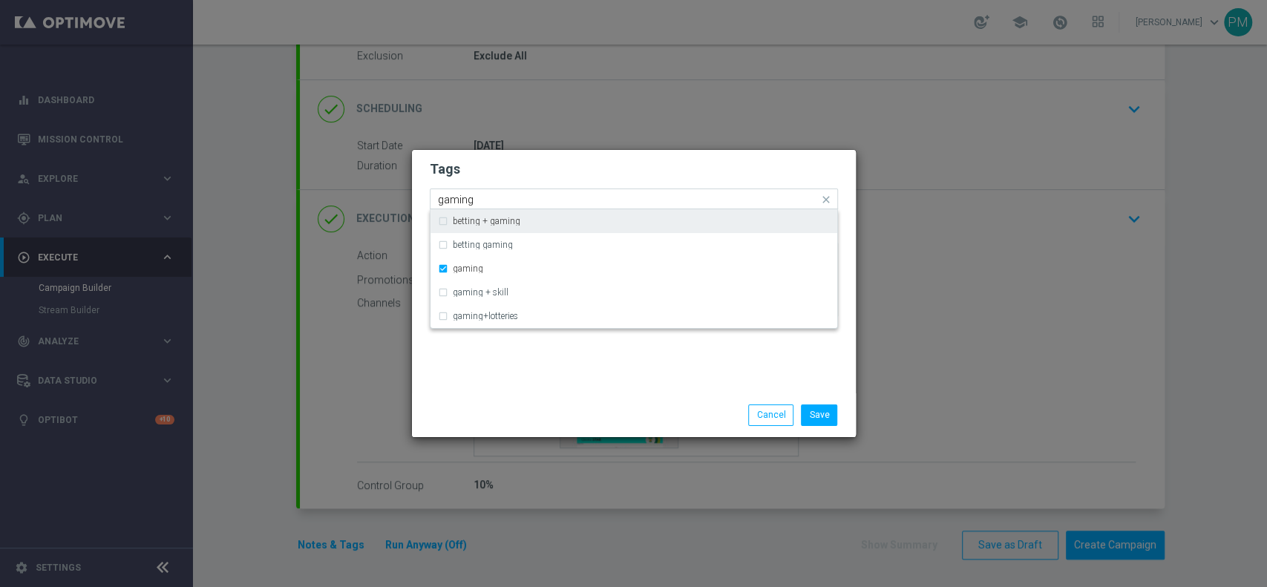
click at [460, 199] on input "gaming" at bounding box center [628, 200] width 381 height 13
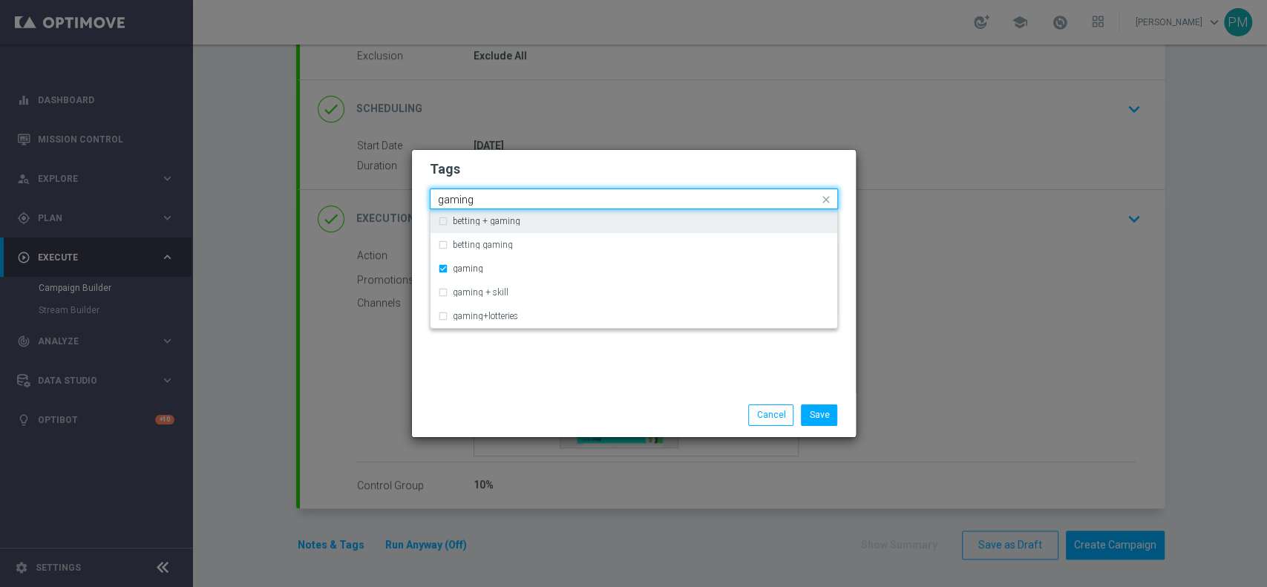
click at [460, 199] on input "gaming" at bounding box center [628, 200] width 381 height 13
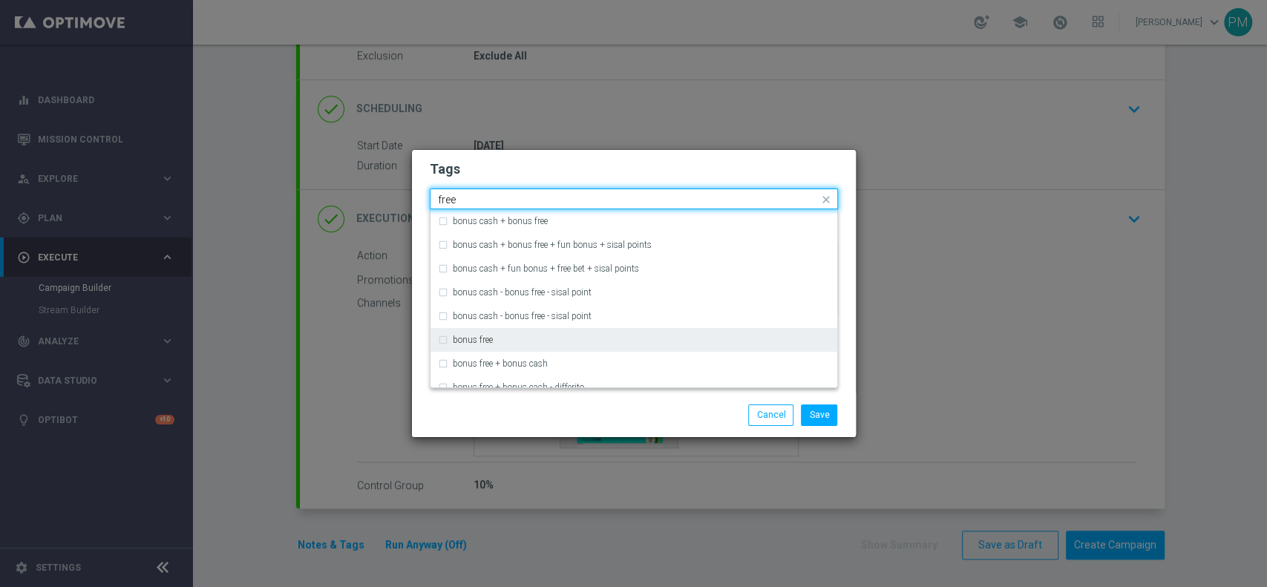
click at [506, 338] on div "bonus free" at bounding box center [641, 340] width 377 height 9
type input "free"
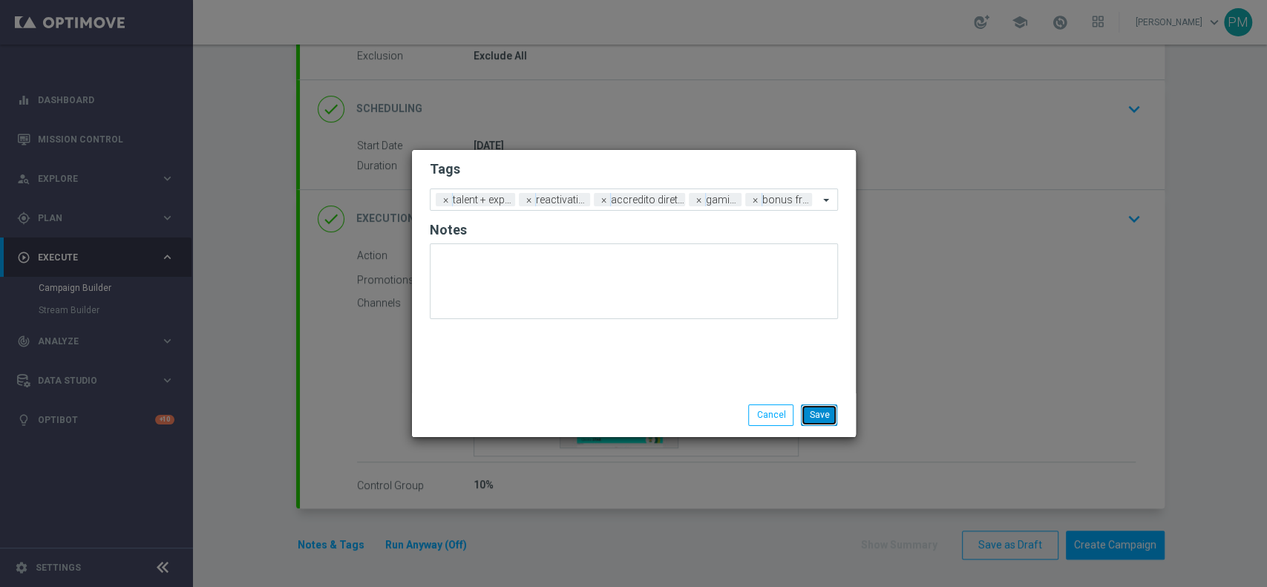
click at [826, 417] on button "Save" at bounding box center [819, 415] width 36 height 21
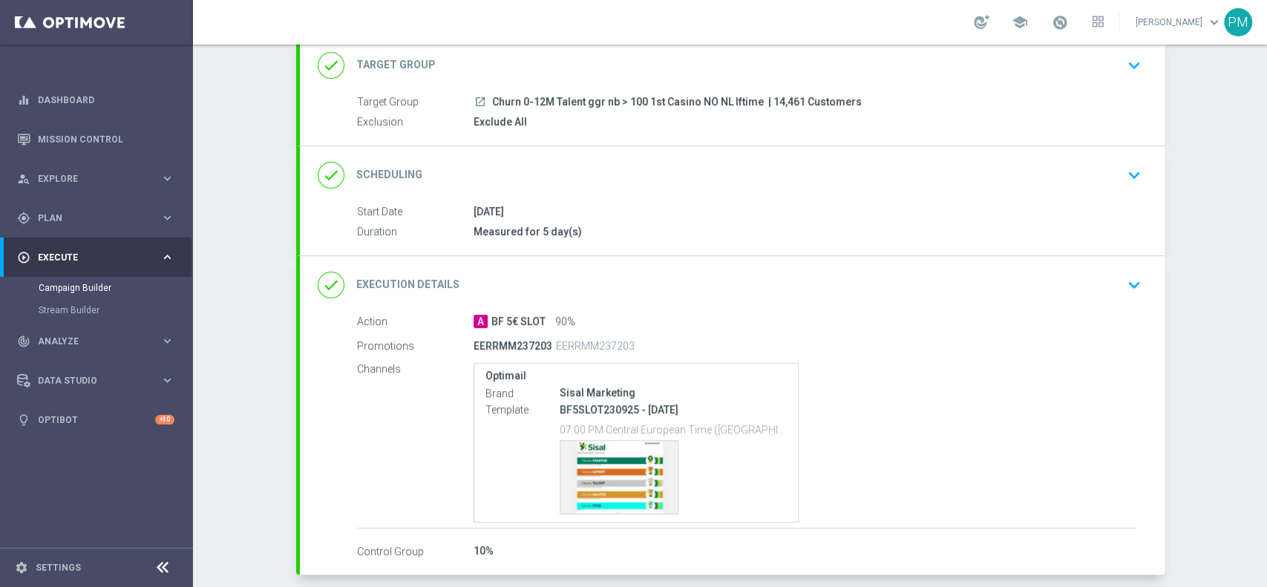
scroll to position [0, 0]
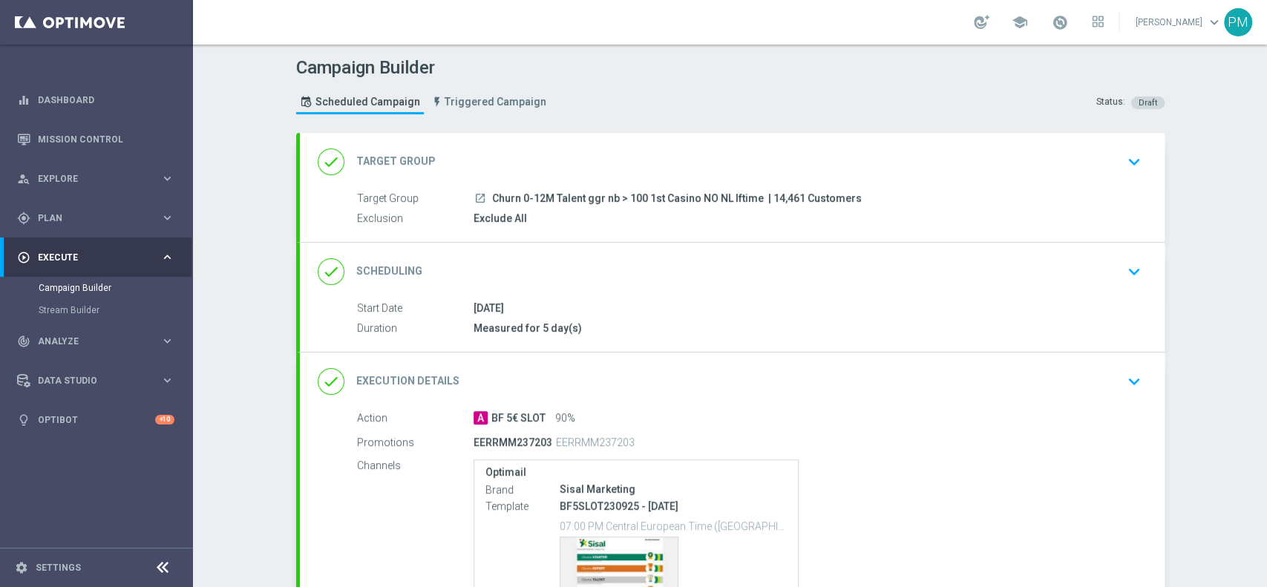
click at [719, 278] on div "done Scheduling keyboard_arrow_down" at bounding box center [732, 272] width 829 height 28
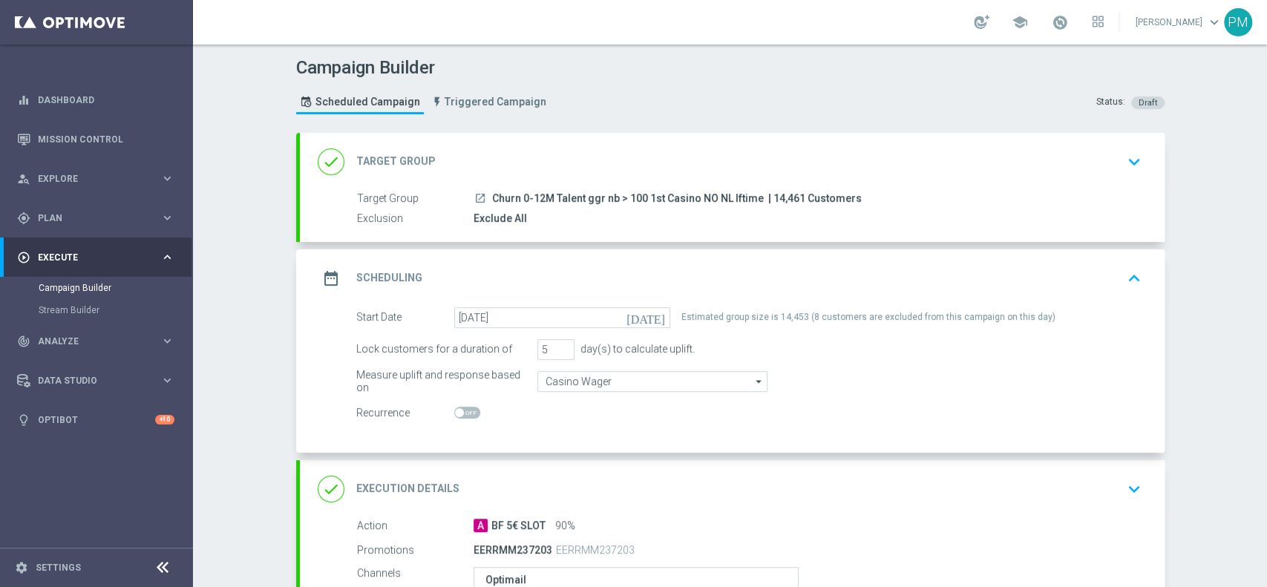
click at [791, 264] on div "date_range Scheduling keyboard_arrow_up" at bounding box center [732, 278] width 829 height 28
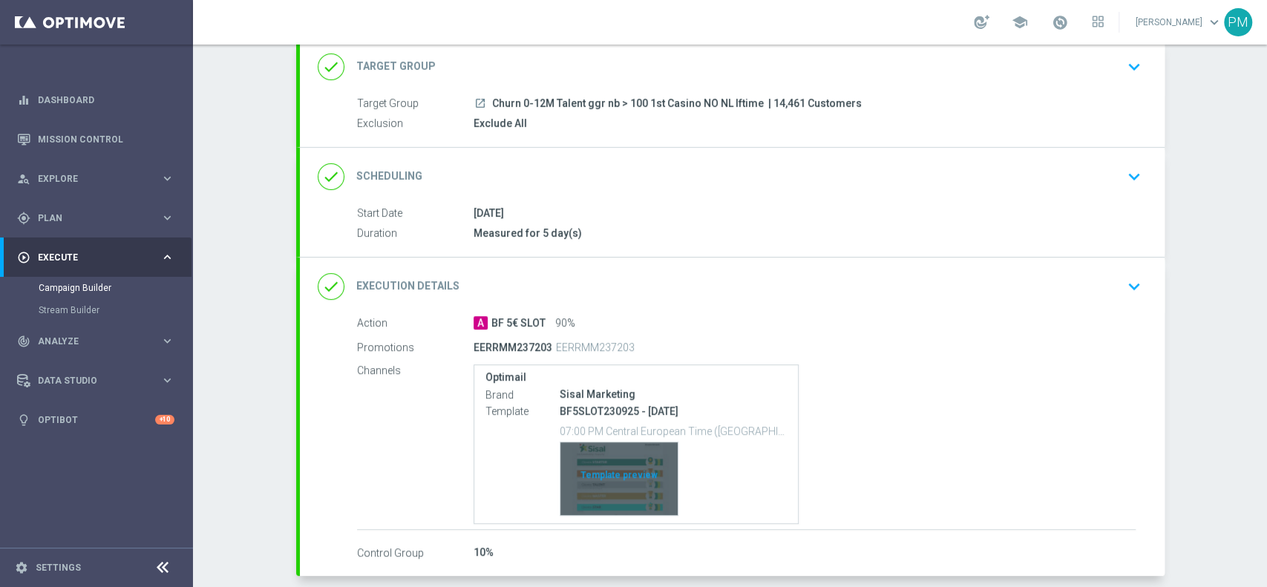
scroll to position [163, 0]
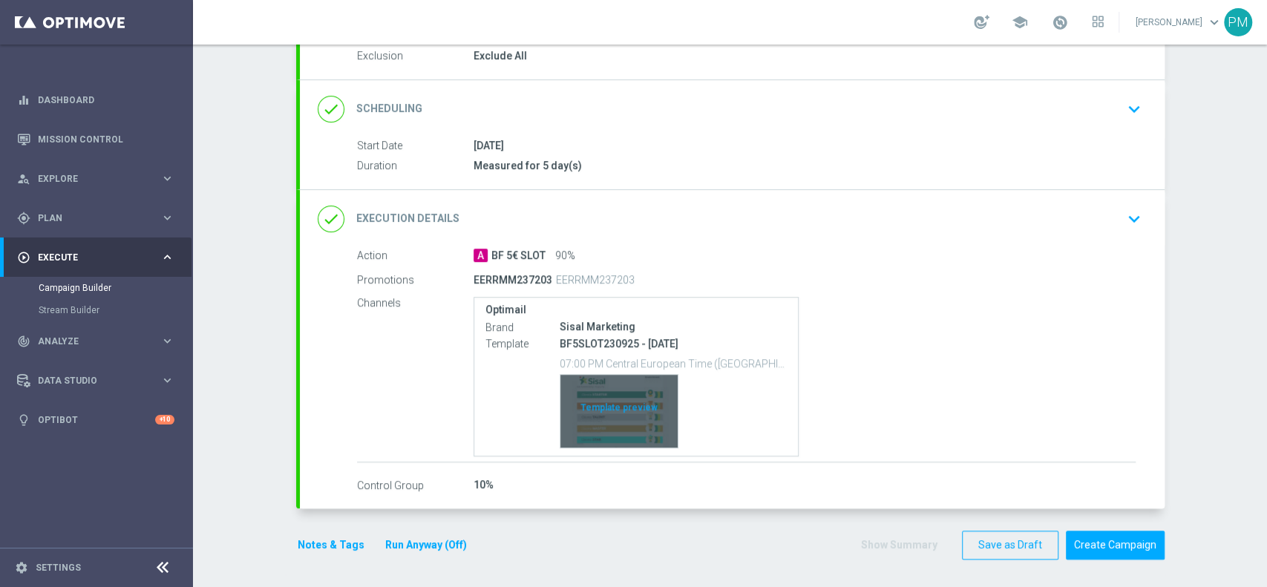
click at [604, 409] on div "Template preview" at bounding box center [619, 411] width 117 height 73
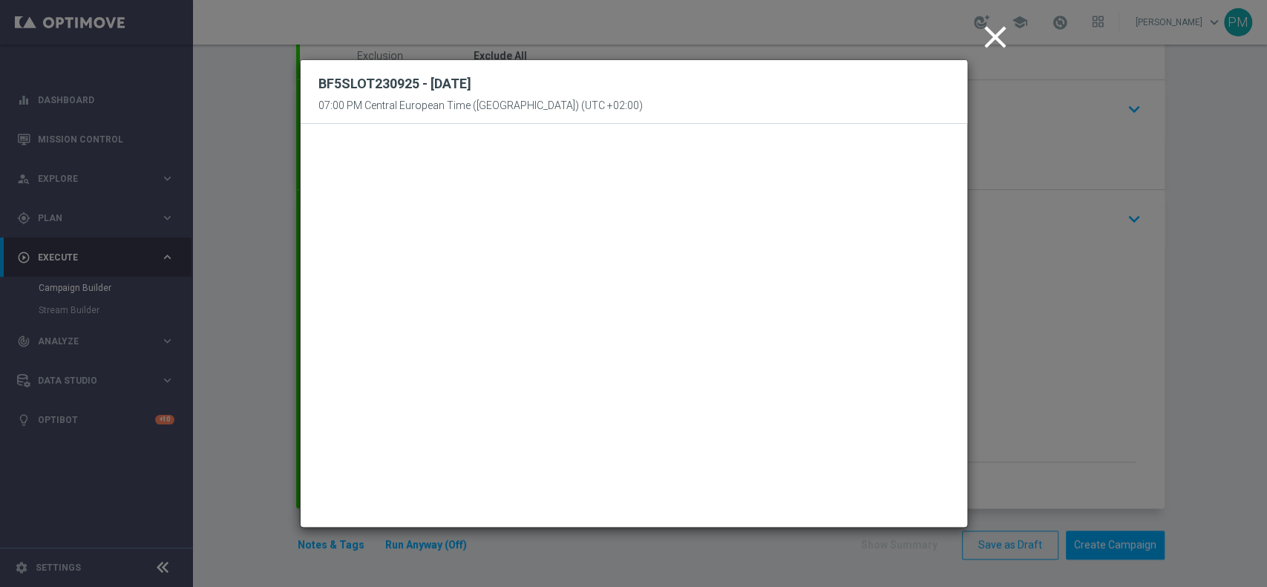
click at [996, 32] on icon "close" at bounding box center [995, 37] width 37 height 37
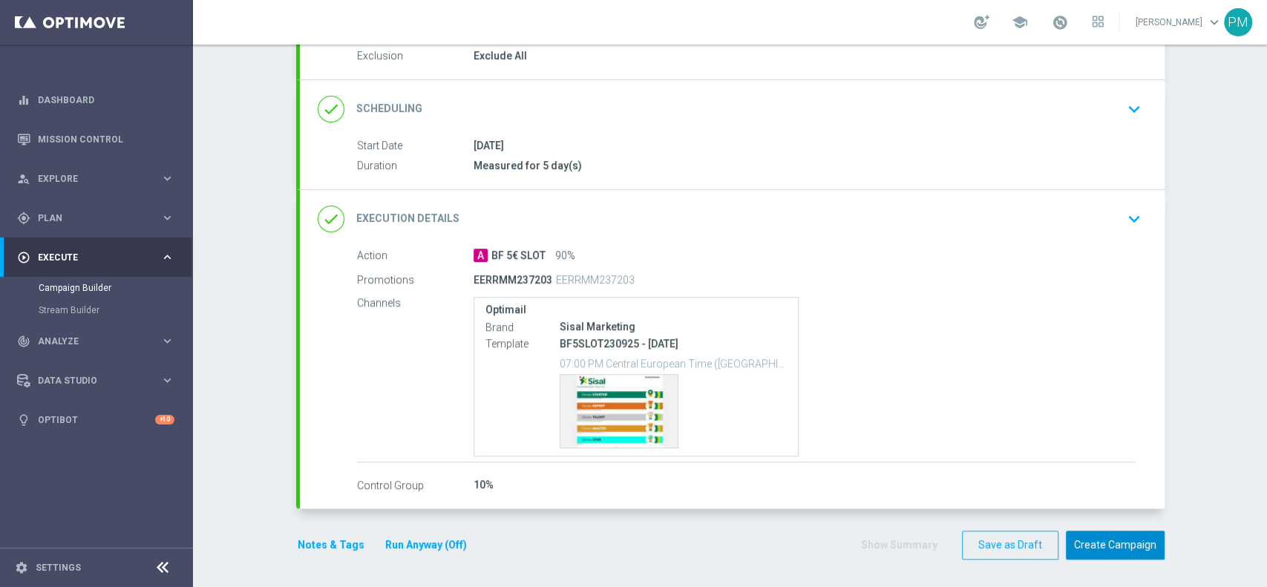
click at [1083, 539] on button "Create Campaign" at bounding box center [1115, 545] width 99 height 29
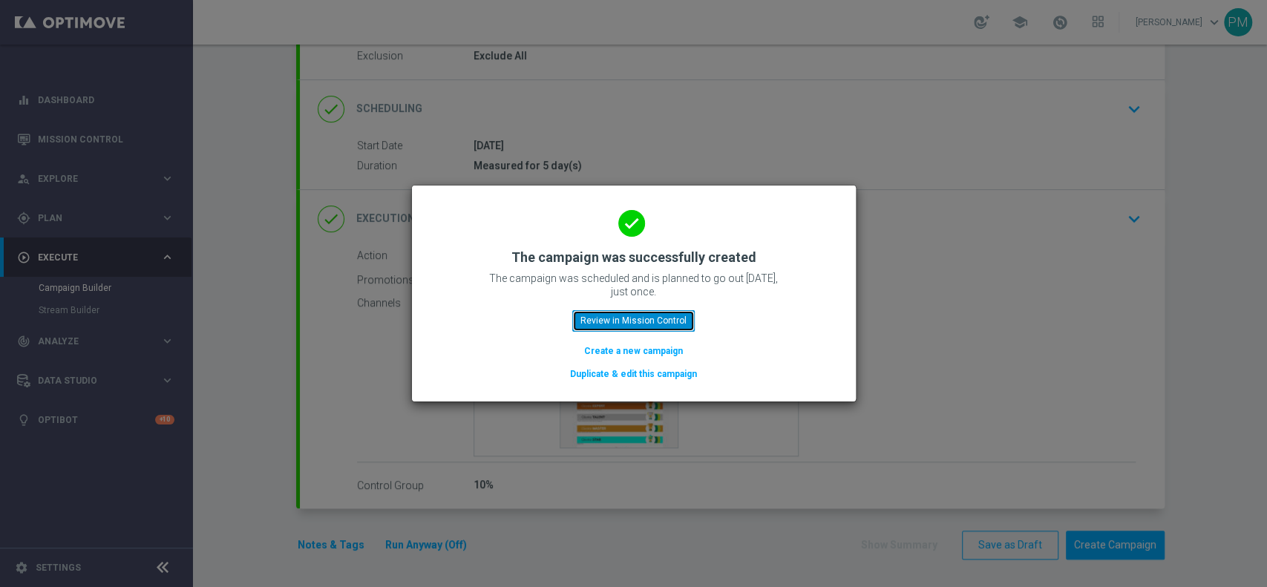
click at [648, 320] on button "Review in Mission Control" at bounding box center [633, 320] width 123 height 21
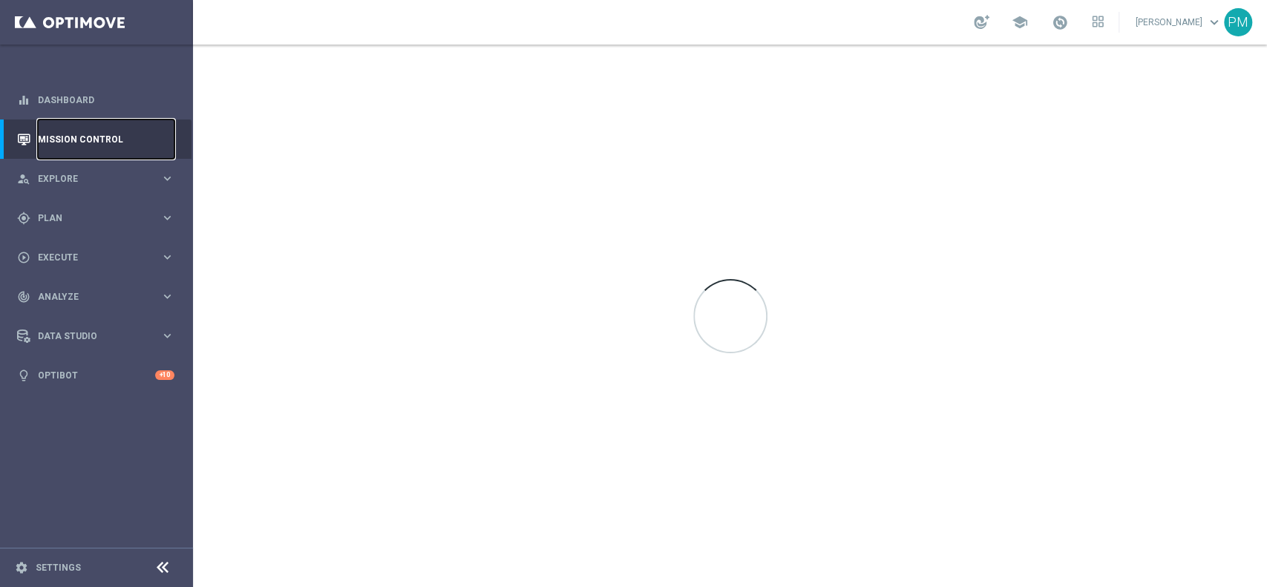
click at [96, 140] on link "Mission Control" at bounding box center [106, 139] width 137 height 39
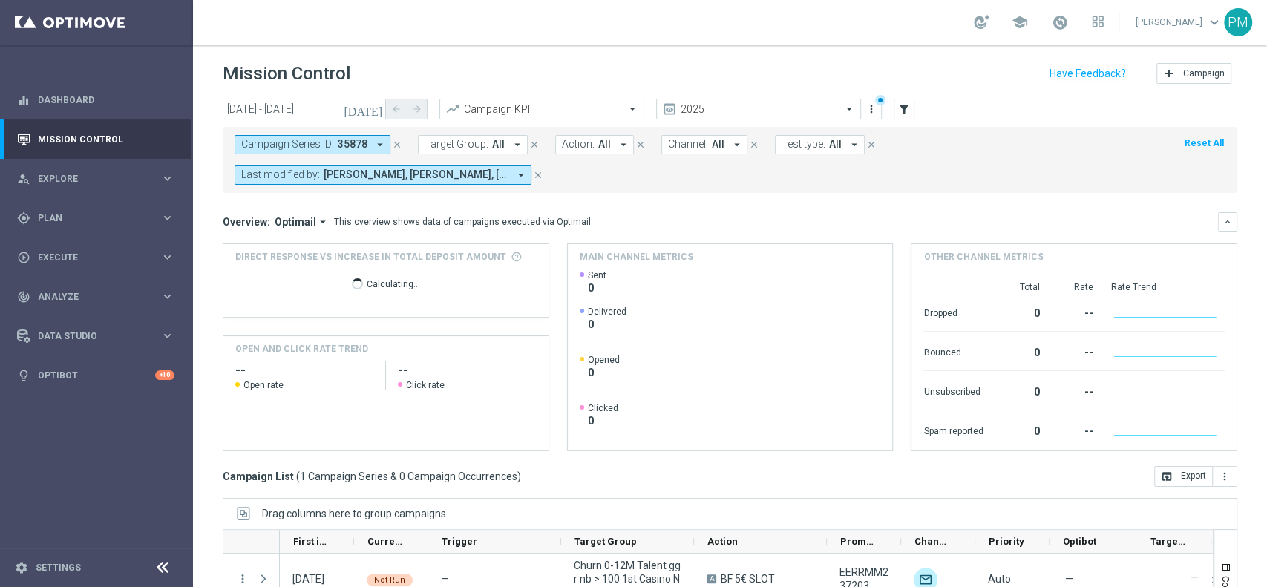
click at [393, 141] on icon "close" at bounding box center [397, 145] width 10 height 10
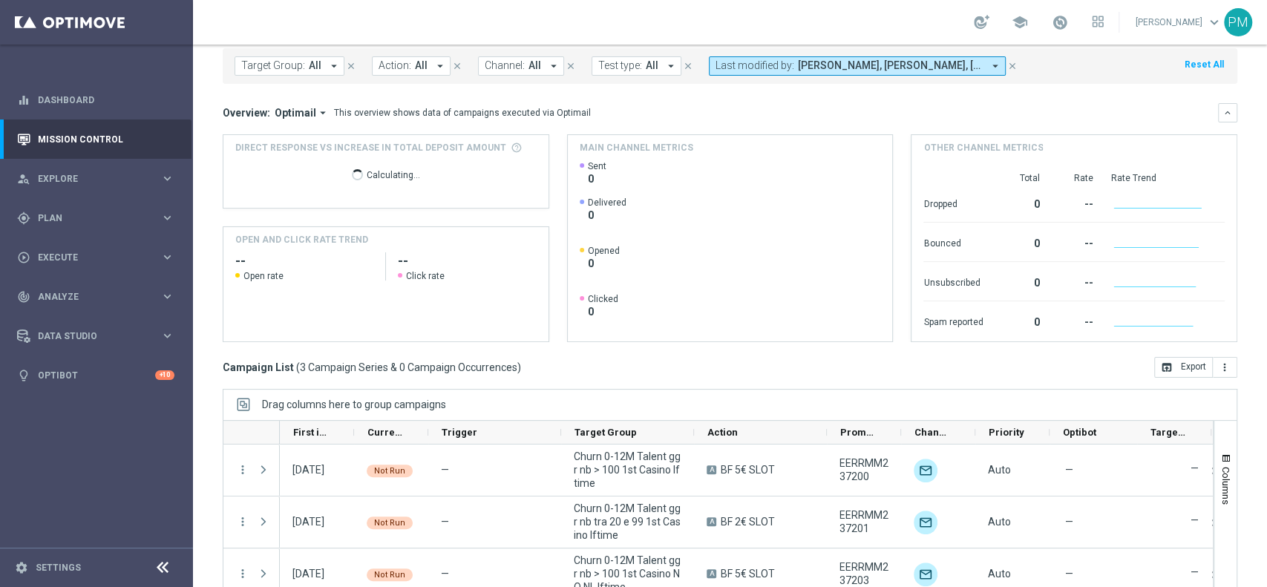
scroll to position [154, 0]
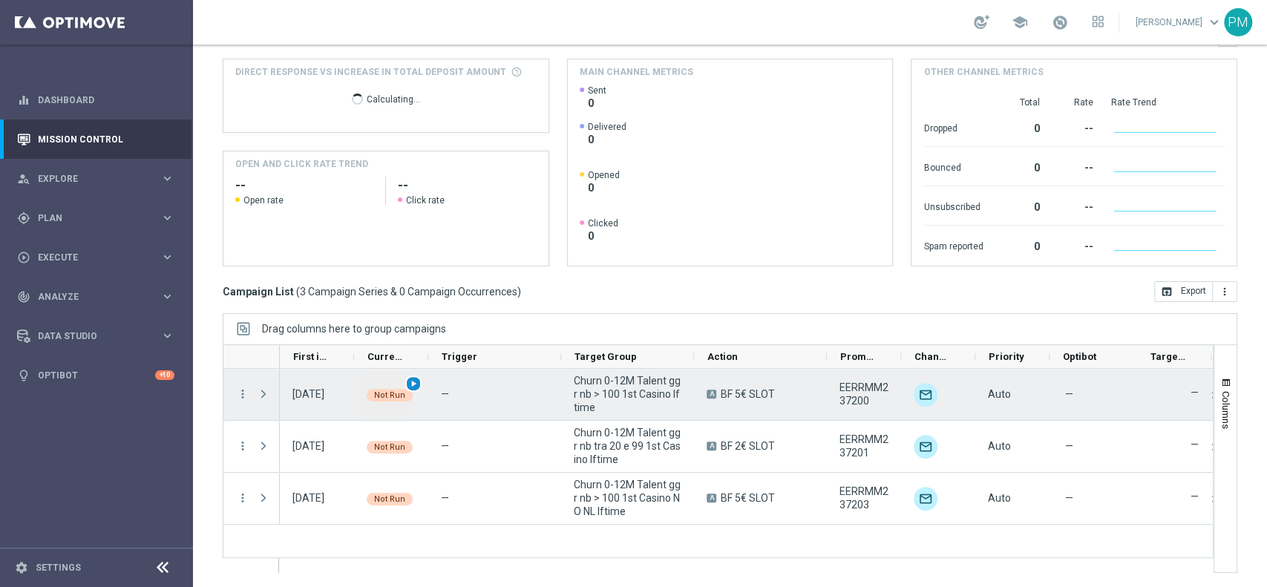
click at [411, 384] on span "play_arrow" at bounding box center [413, 384] width 10 height 10
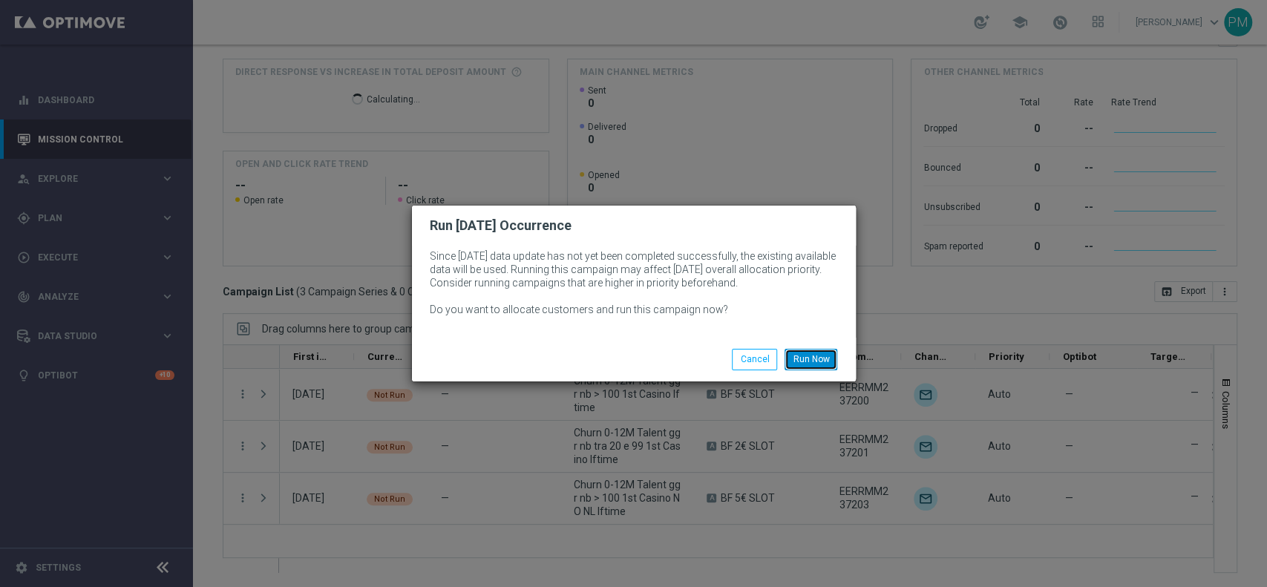
click at [810, 359] on button "Run Now" at bounding box center [811, 359] width 53 height 21
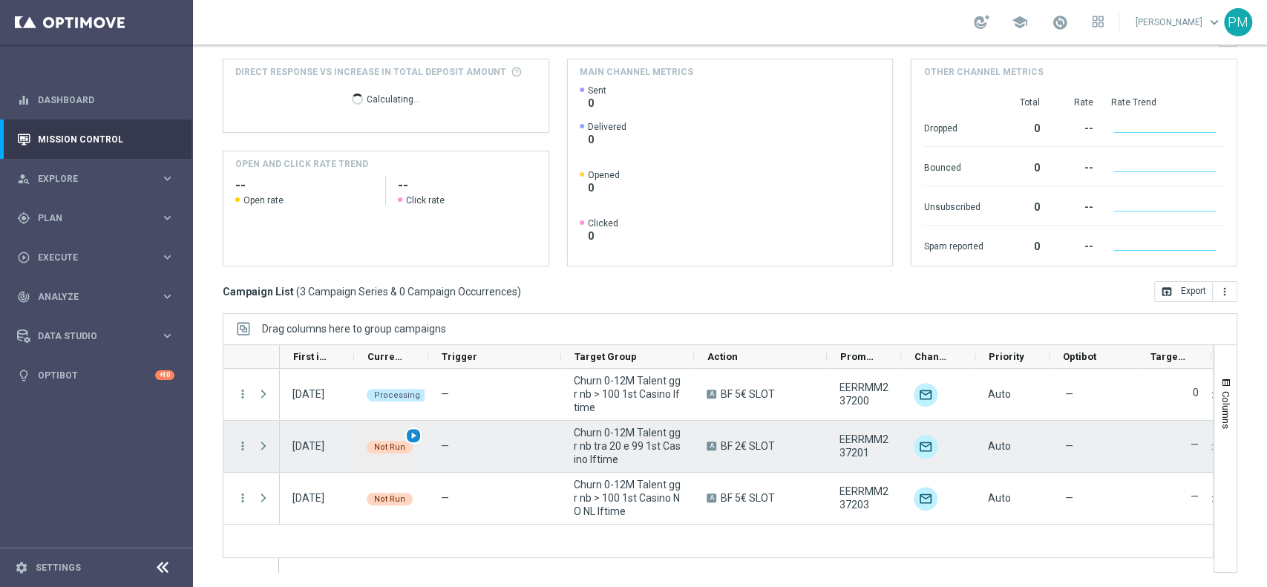
click at [409, 433] on span "play_arrow" at bounding box center [413, 436] width 10 height 10
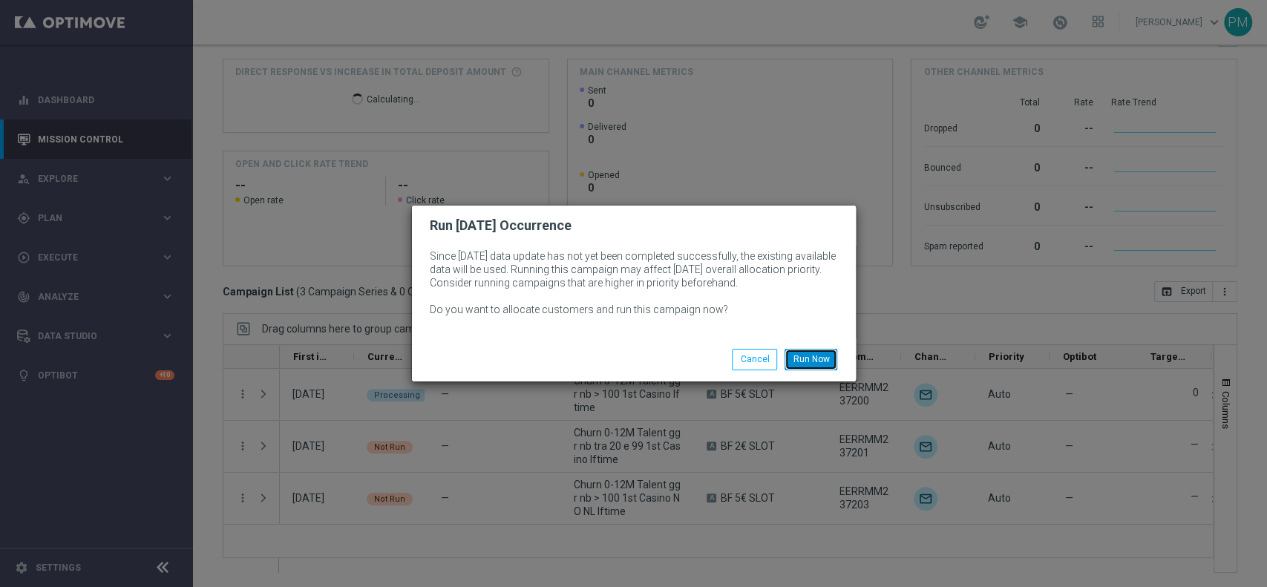
click at [813, 360] on button "Run Now" at bounding box center [811, 359] width 53 height 21
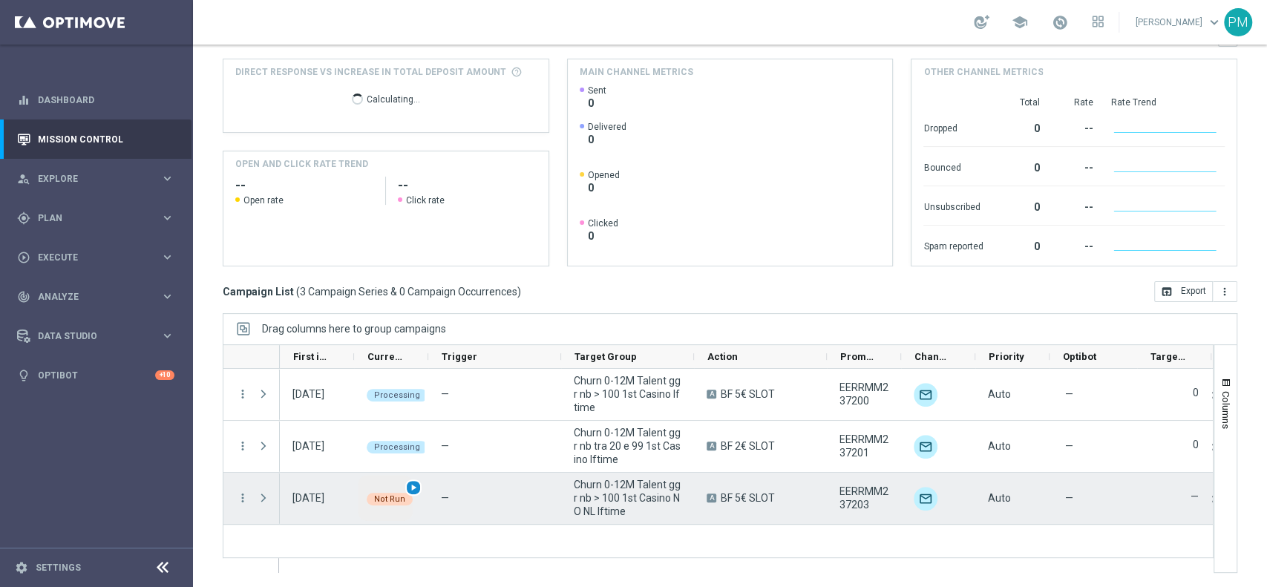
click at [412, 486] on span "play_arrow" at bounding box center [413, 488] width 10 height 10
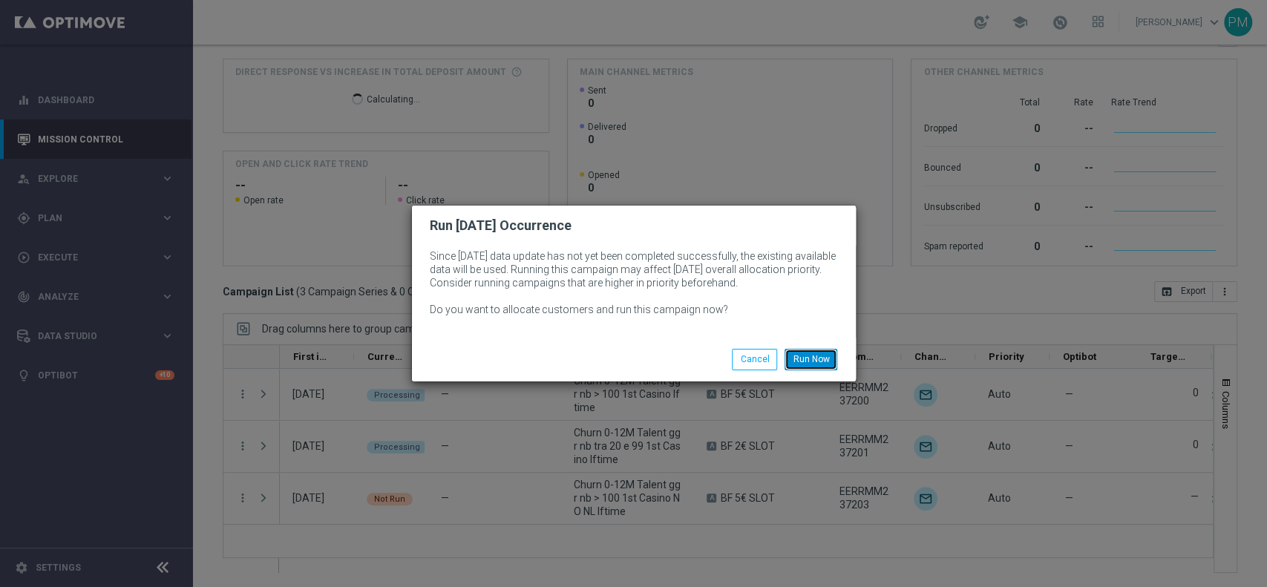
click at [809, 357] on button "Run Now" at bounding box center [811, 359] width 53 height 21
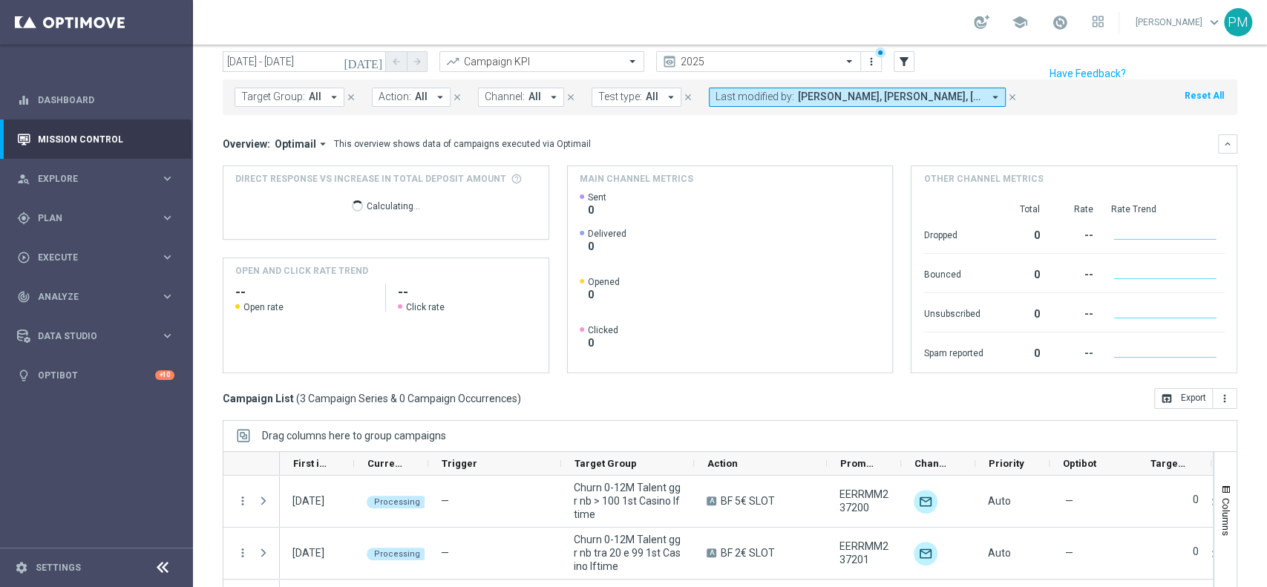
scroll to position [0, 0]
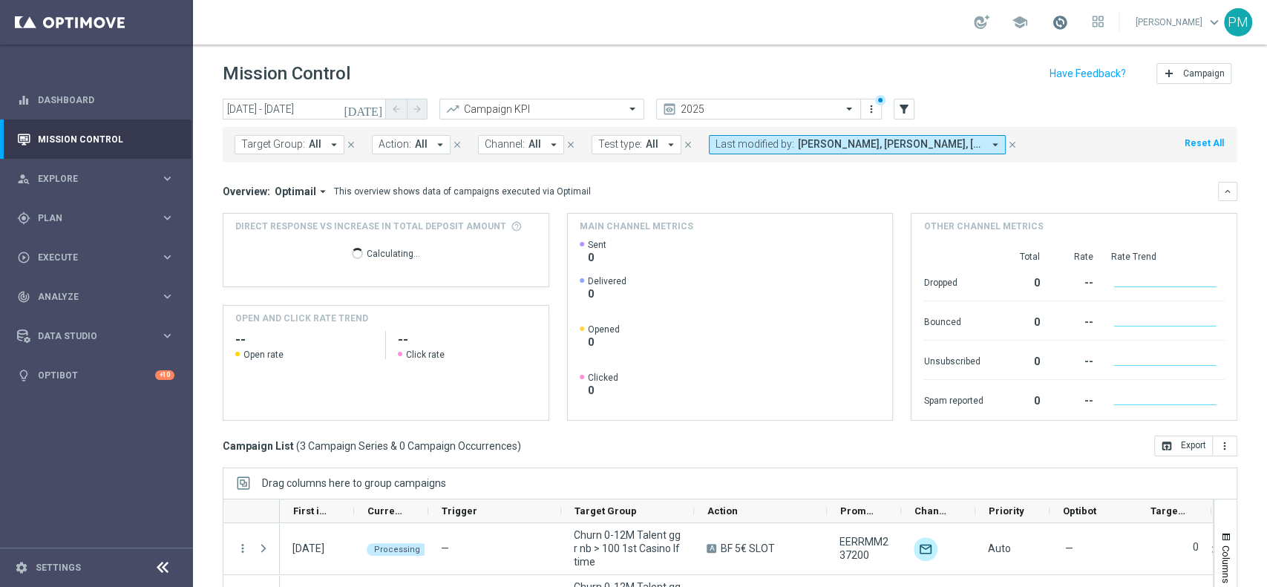
click at [1052, 26] on span at bounding box center [1060, 22] width 16 height 16
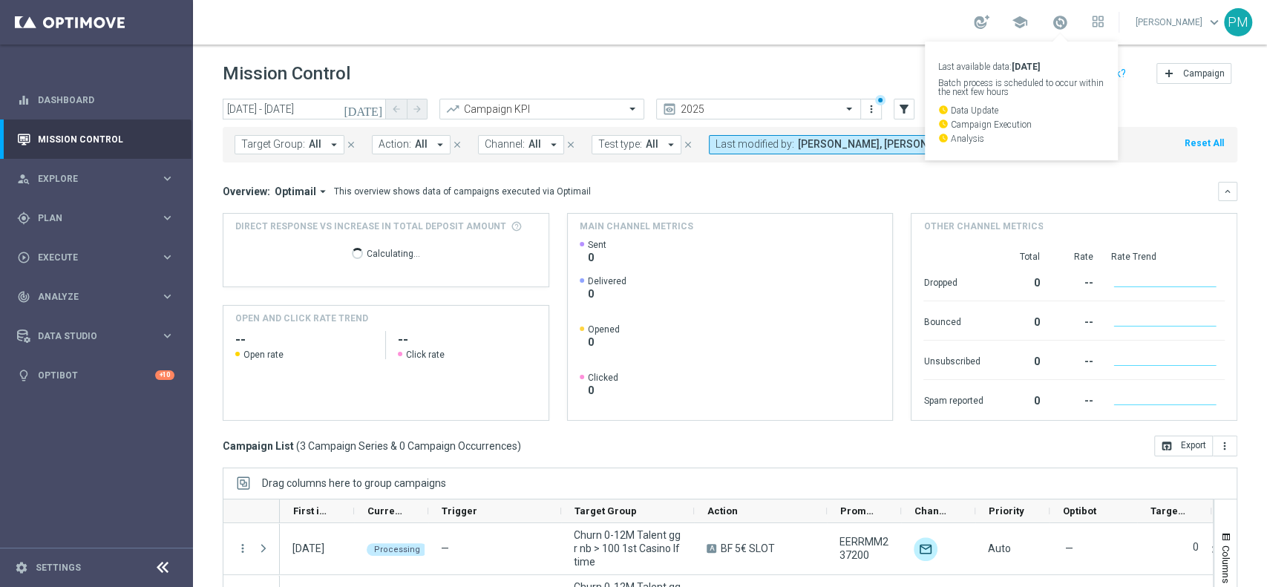
click at [904, 22] on div "school Last available data: [DATE] Batch process is scheduled to occur within t…" at bounding box center [730, 22] width 1074 height 45
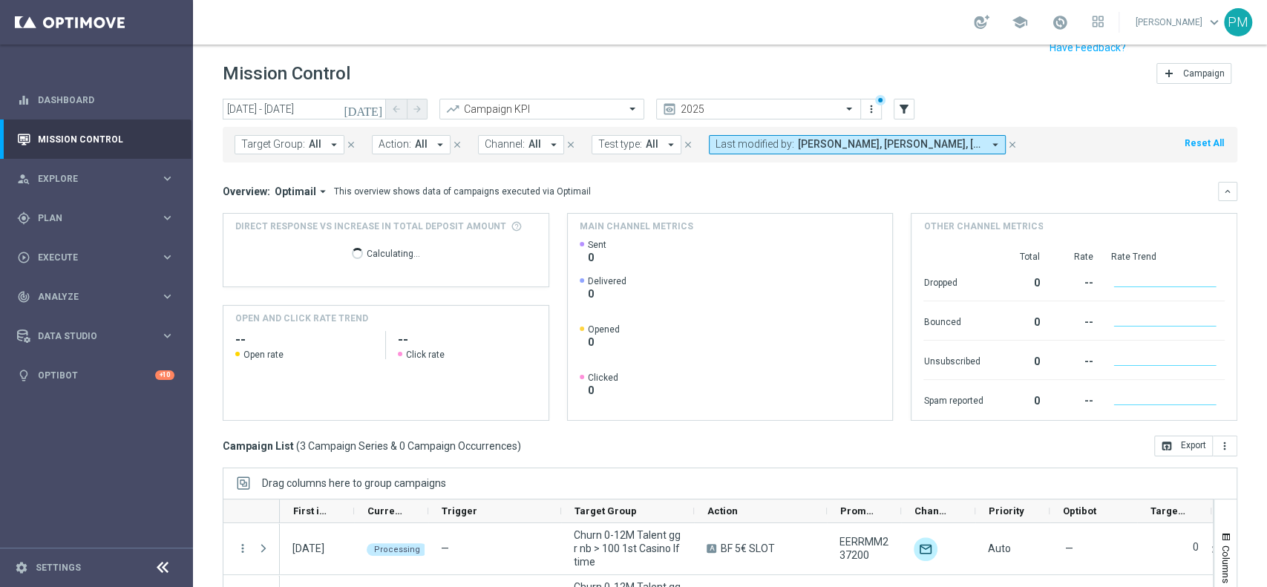
scroll to position [154, 0]
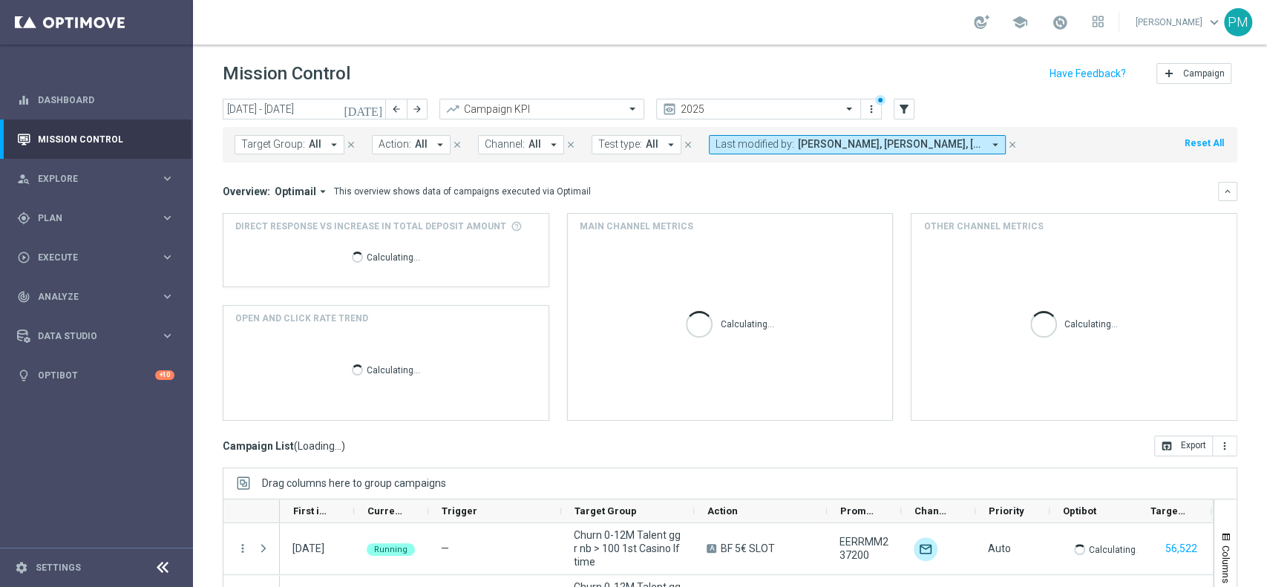
click at [373, 107] on icon "[DATE]" at bounding box center [364, 108] width 40 height 13
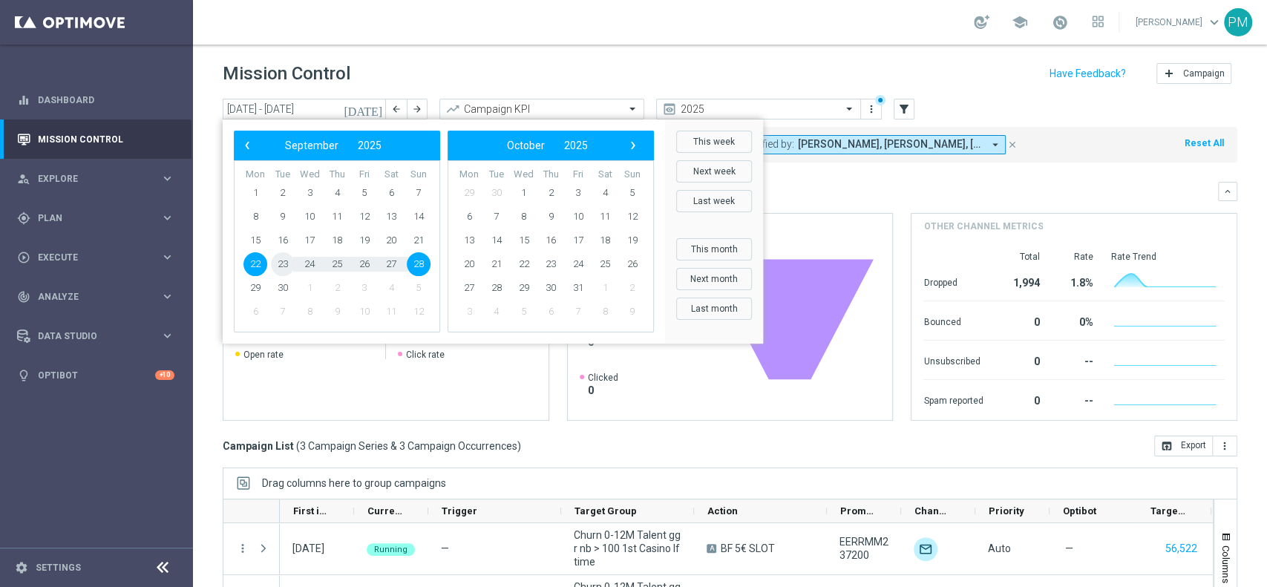
click at [281, 261] on span "23" at bounding box center [283, 264] width 24 height 24
type input "[DATE] - [DATE]"
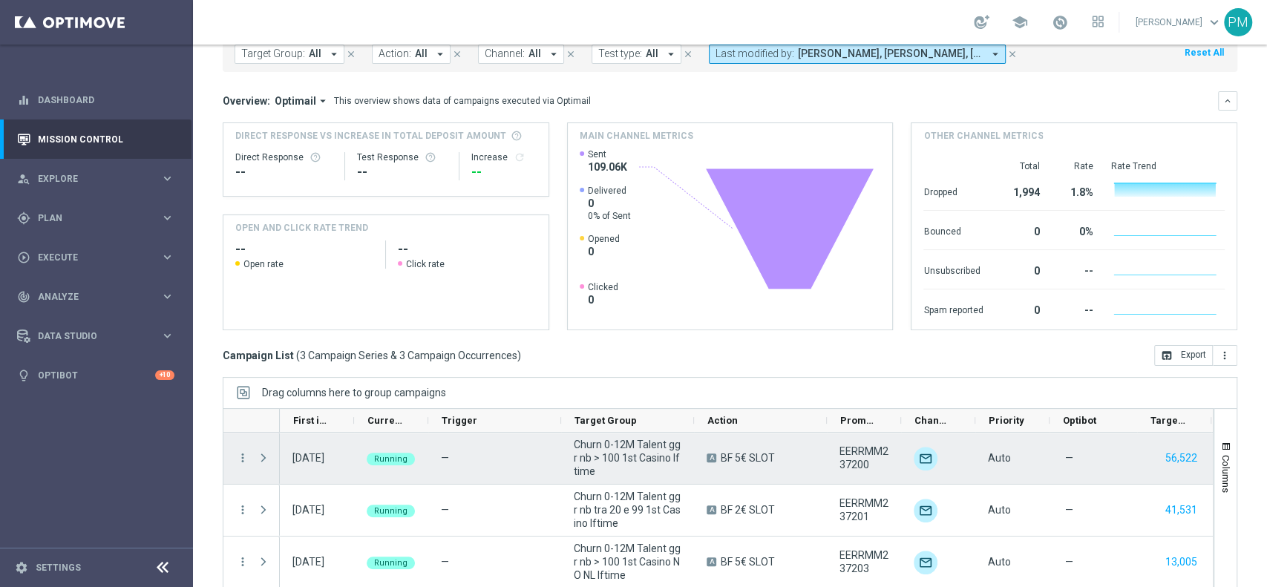
scroll to position [154, 0]
